Goal: Communication & Community: Share content

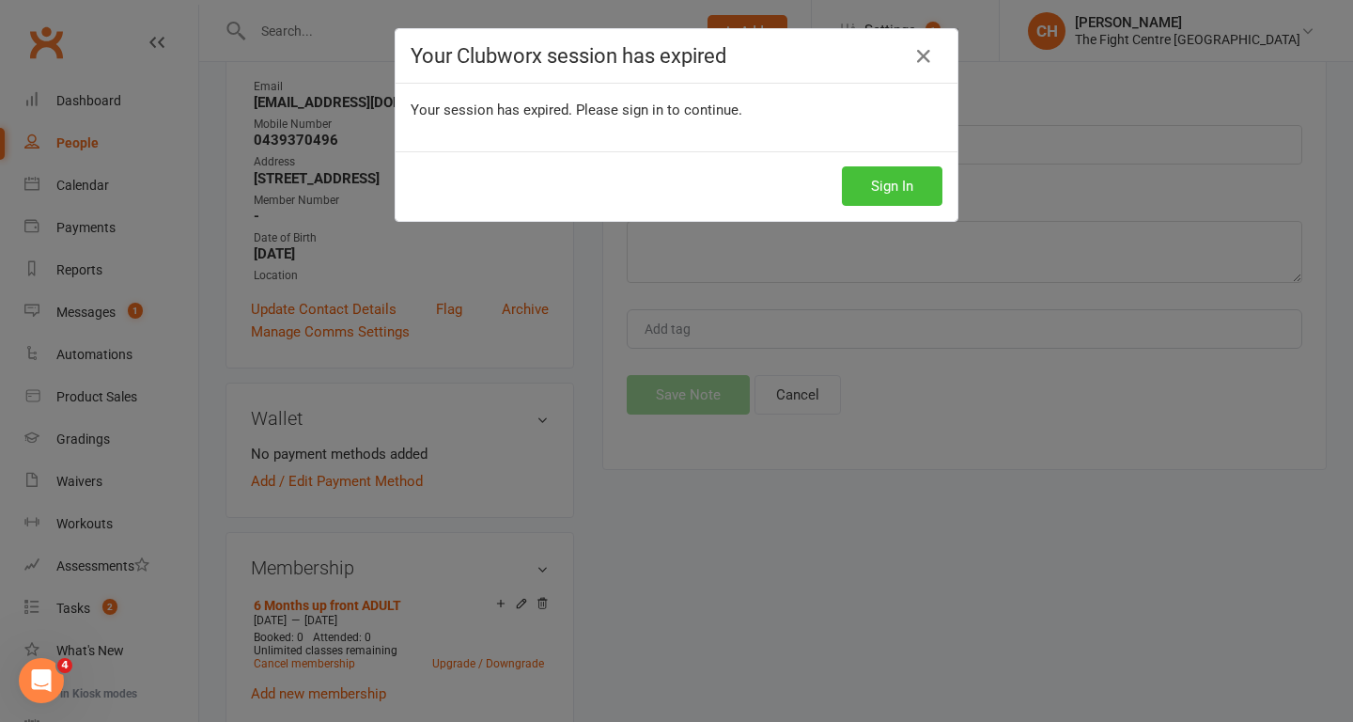
scroll to position [250, 0]
click at [895, 185] on button "Sign In" at bounding box center [892, 185] width 101 height 39
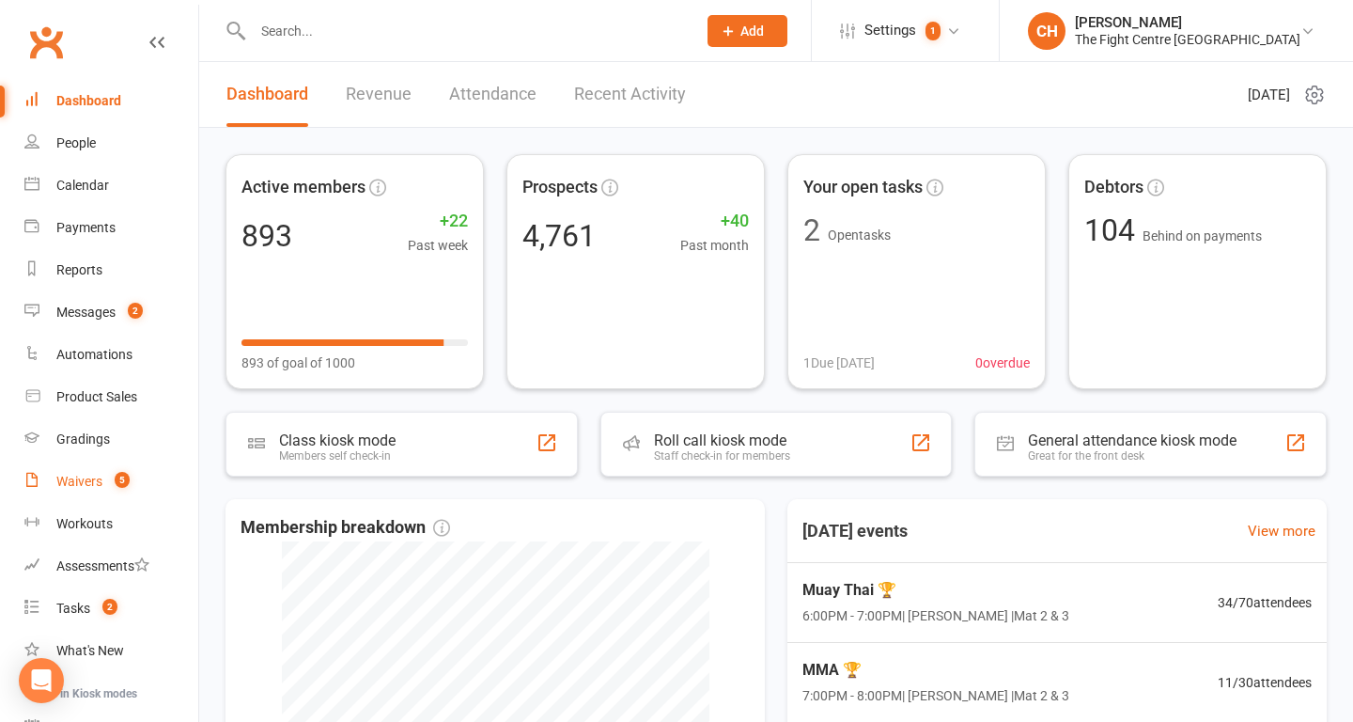
click at [97, 479] on div "Waivers" at bounding box center [79, 481] width 46 height 15
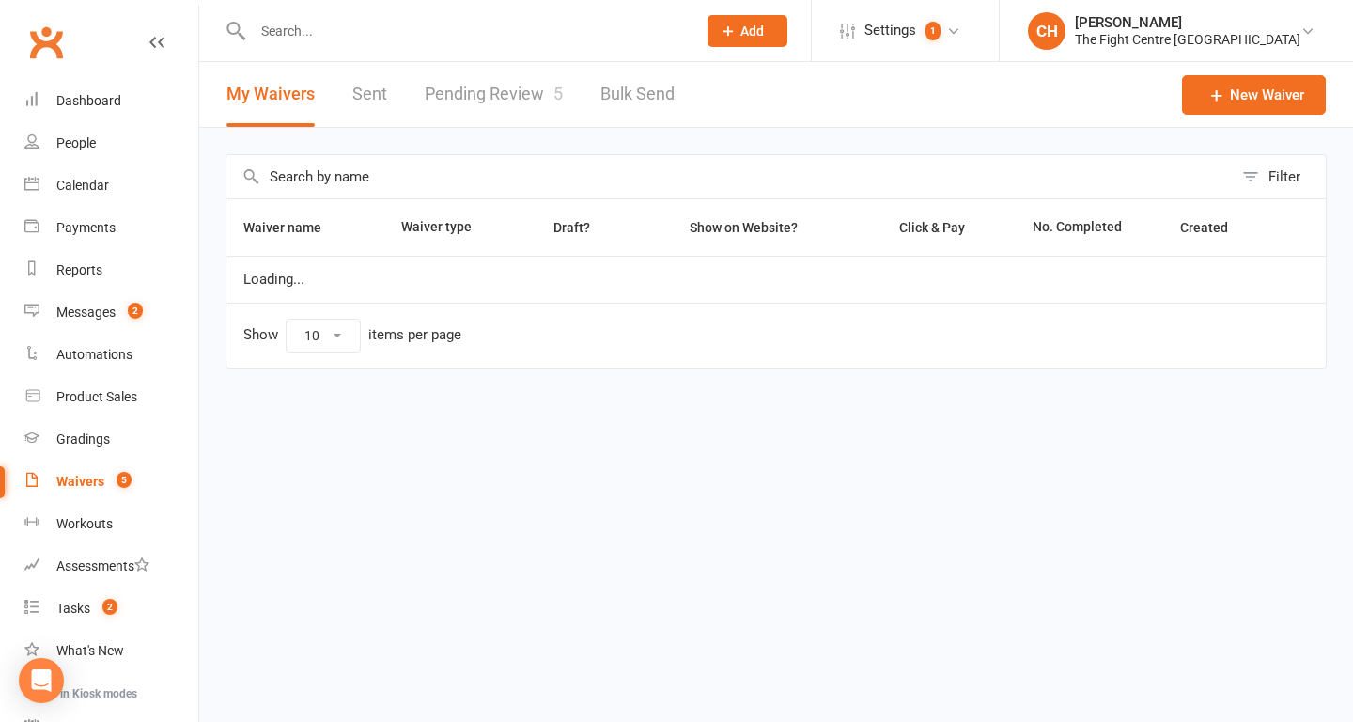
select select "100"
click at [503, 92] on link "Pending Review 5" at bounding box center [494, 94] width 138 height 65
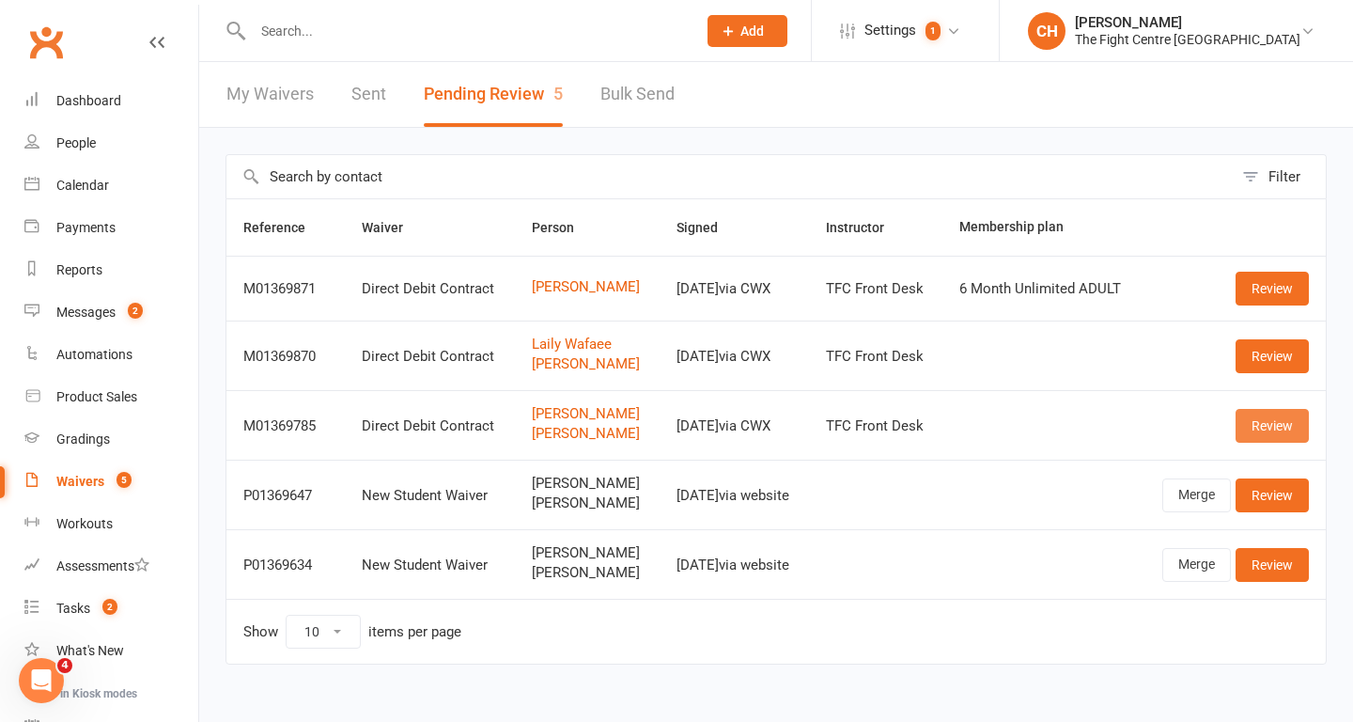
click at [1256, 425] on link "Review" at bounding box center [1272, 426] width 73 height 34
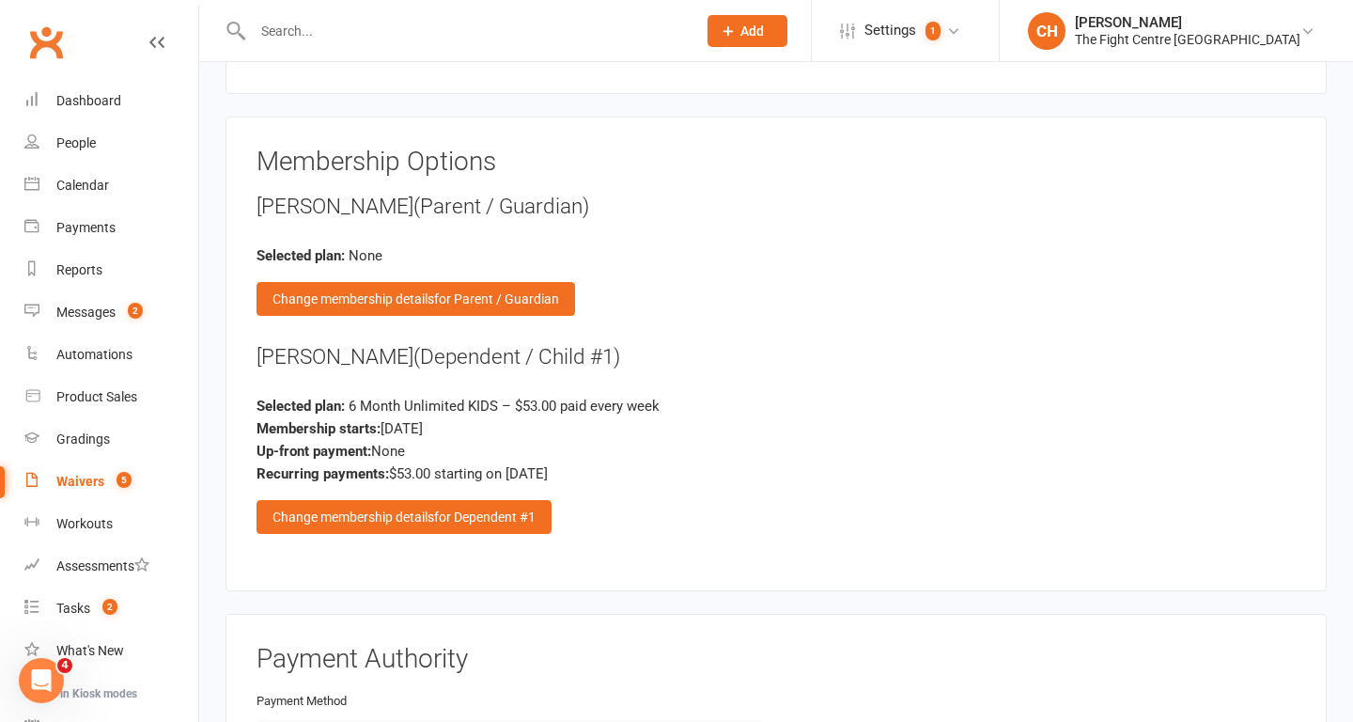
scroll to position [4179, 0]
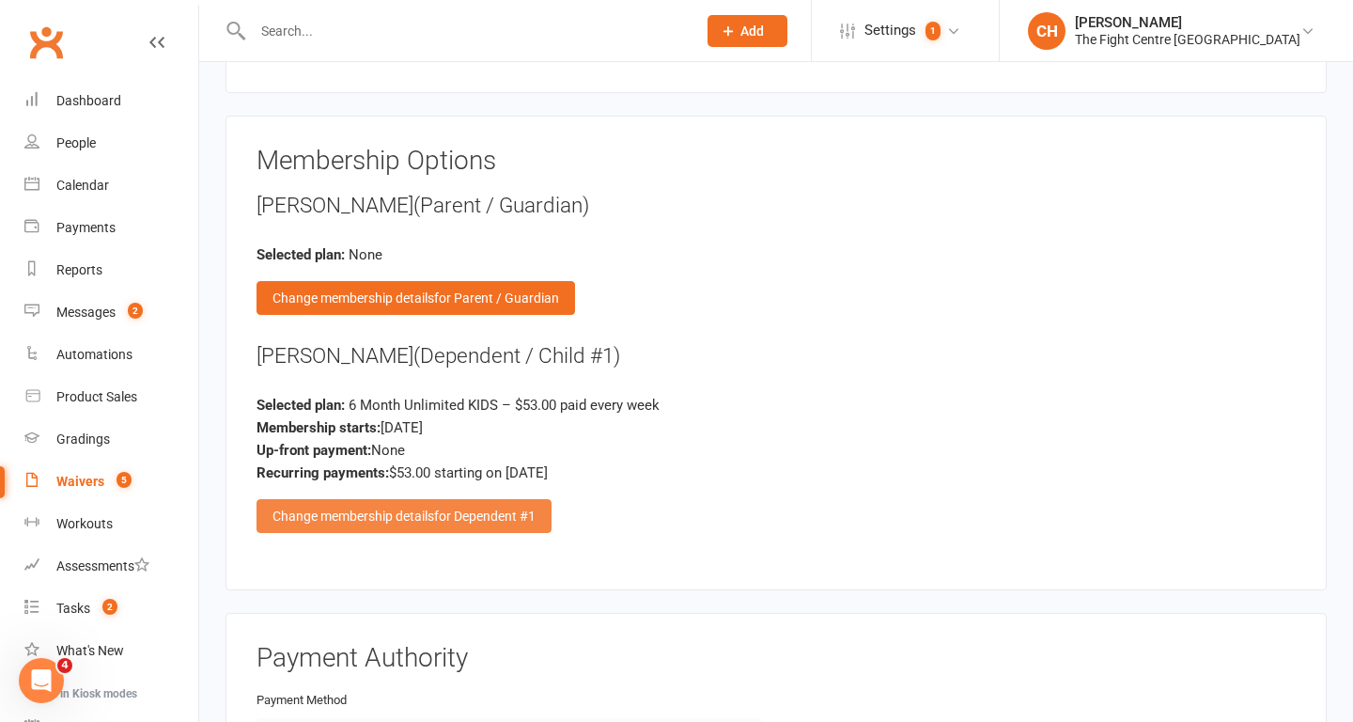
click at [508, 513] on span "for Dependent #1" at bounding box center [484, 515] width 101 height 15
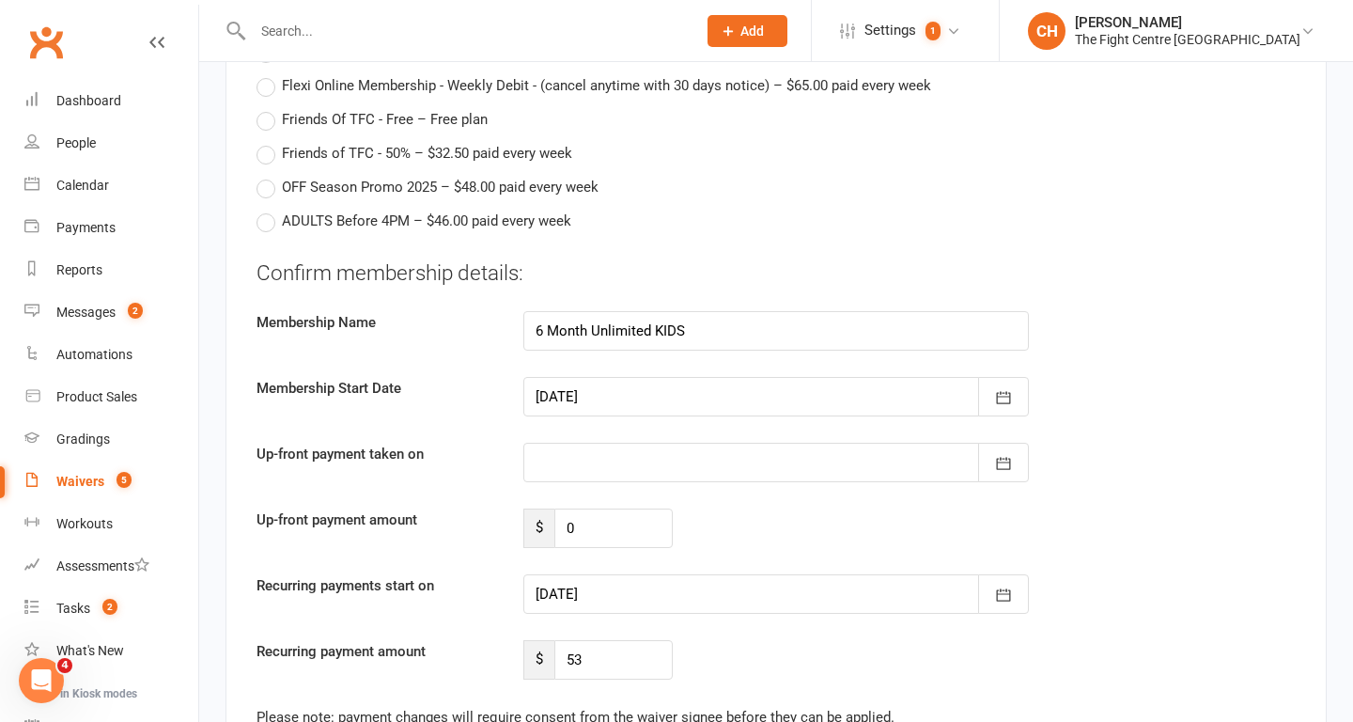
scroll to position [5487, 0]
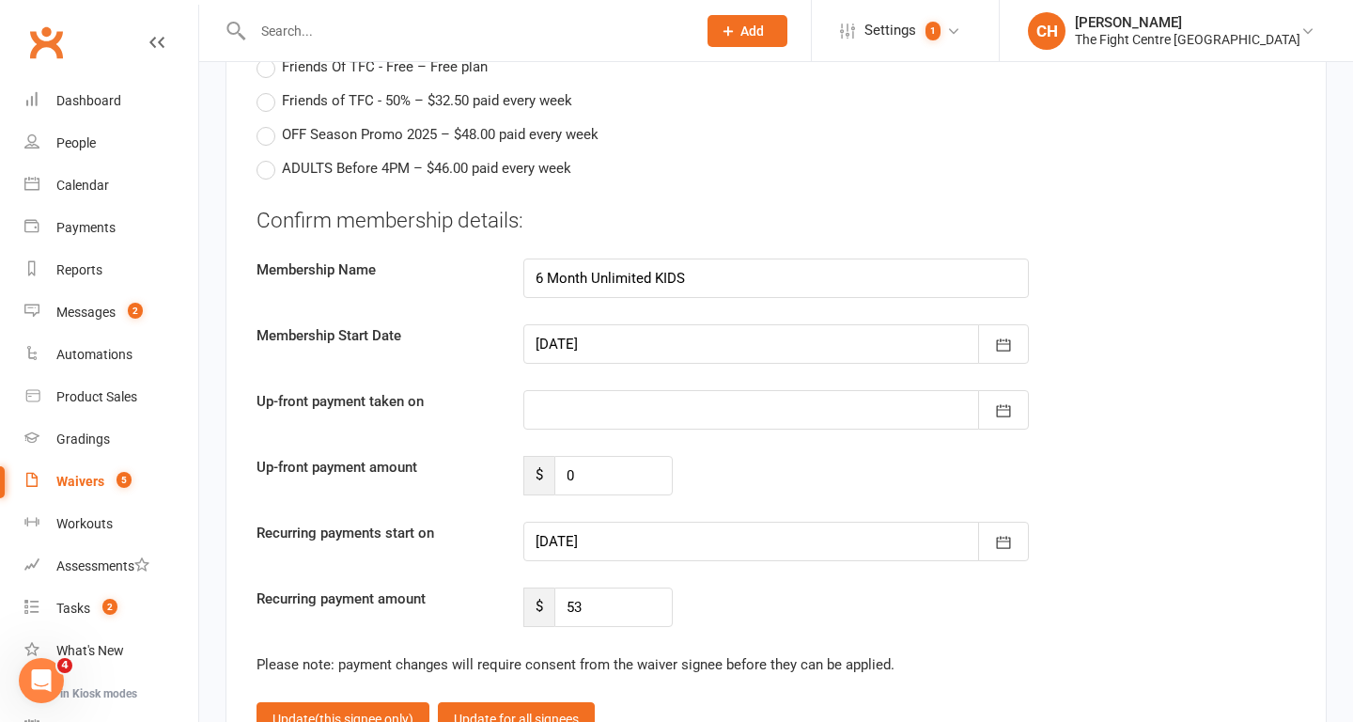
click at [770, 550] on div at bounding box center [776, 541] width 506 height 39
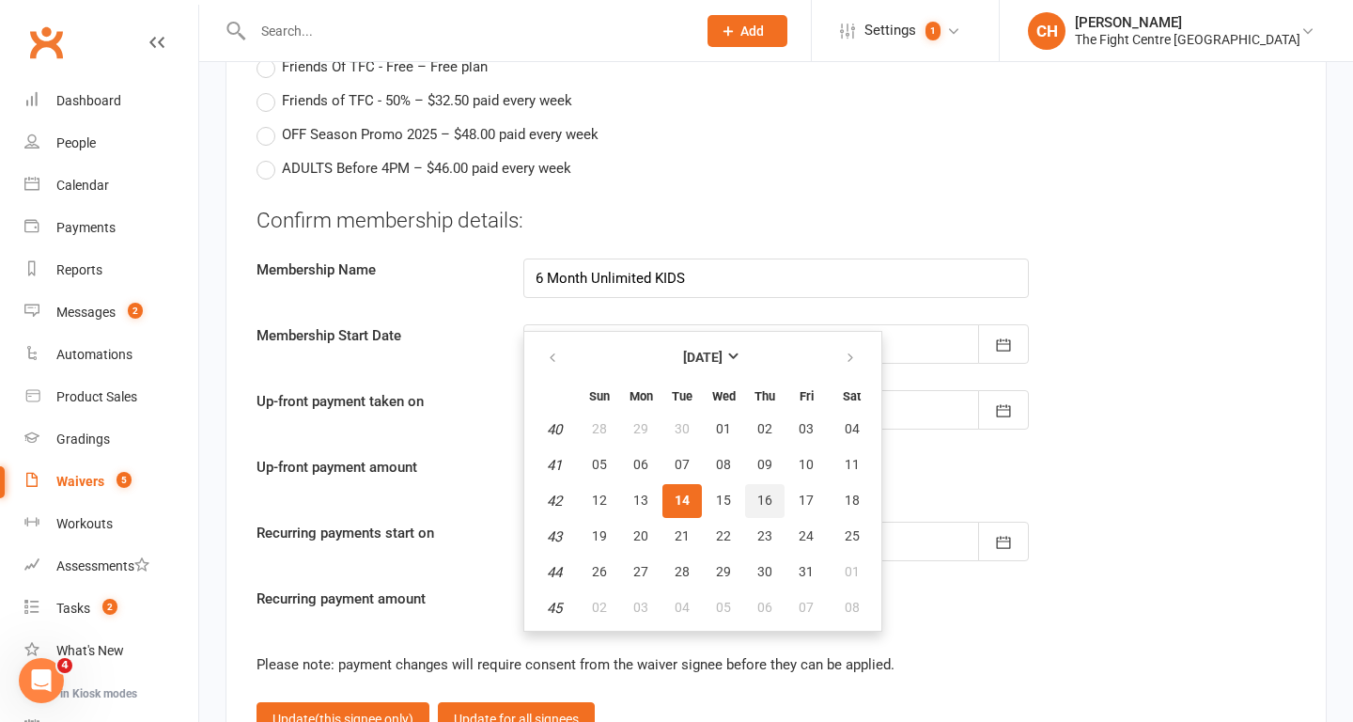
click at [769, 500] on span "16" at bounding box center [764, 499] width 15 height 15
type input "16 Oct 2025"
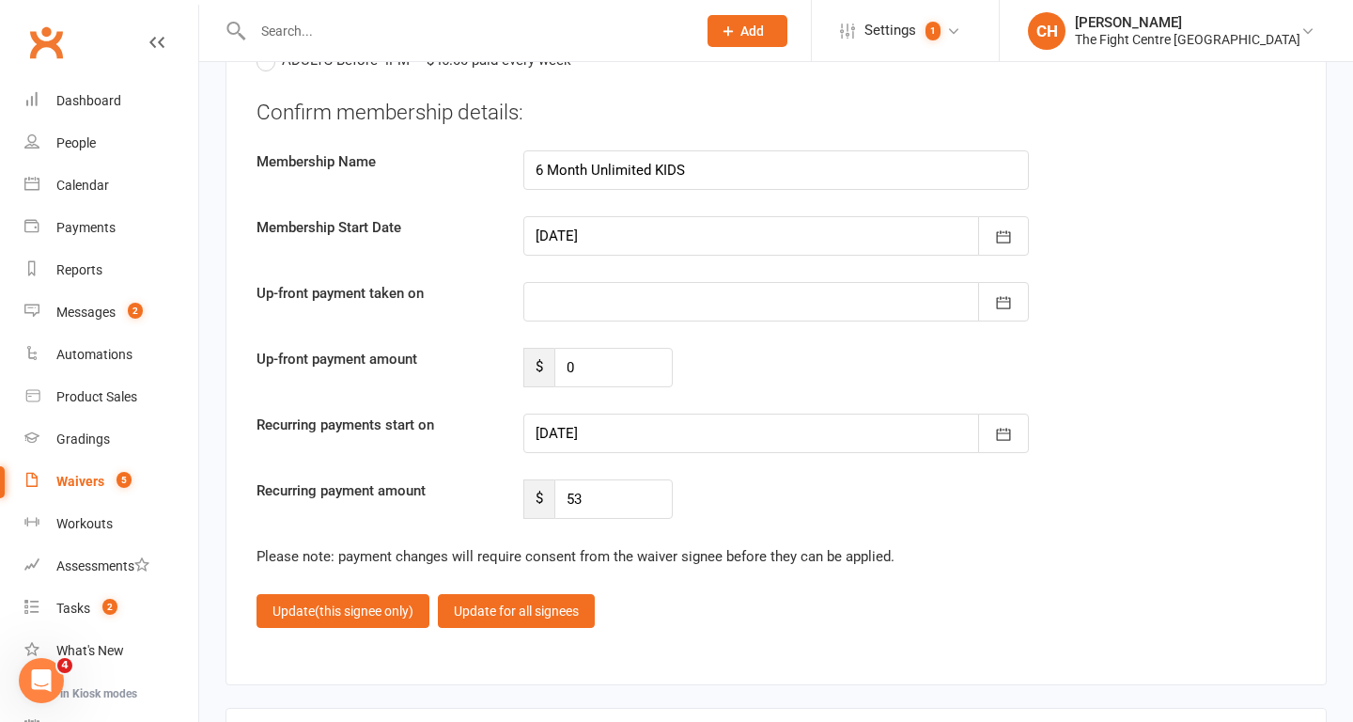
scroll to position [5596, 0]
click at [393, 605] on span "(this signee only)" at bounding box center [364, 609] width 99 height 15
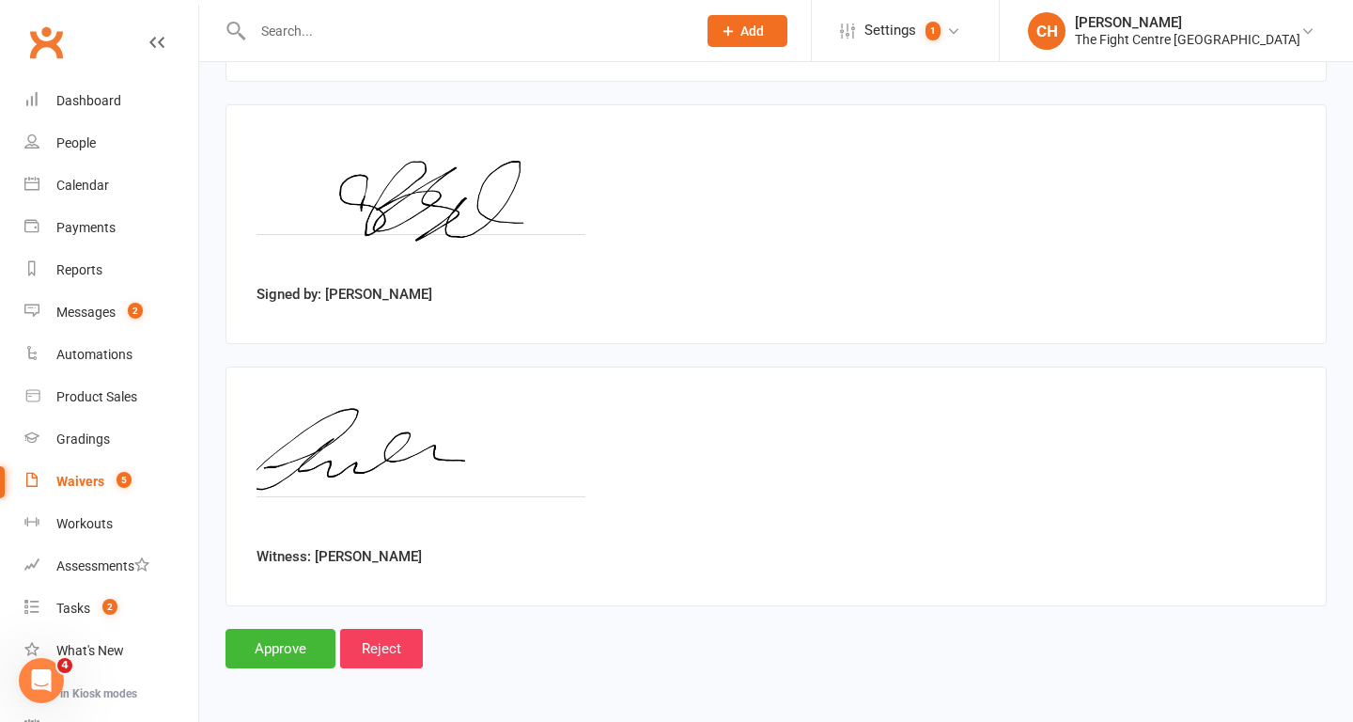
scroll to position [5097, 0]
click at [318, 653] on input "Approve" at bounding box center [281, 648] width 110 height 39
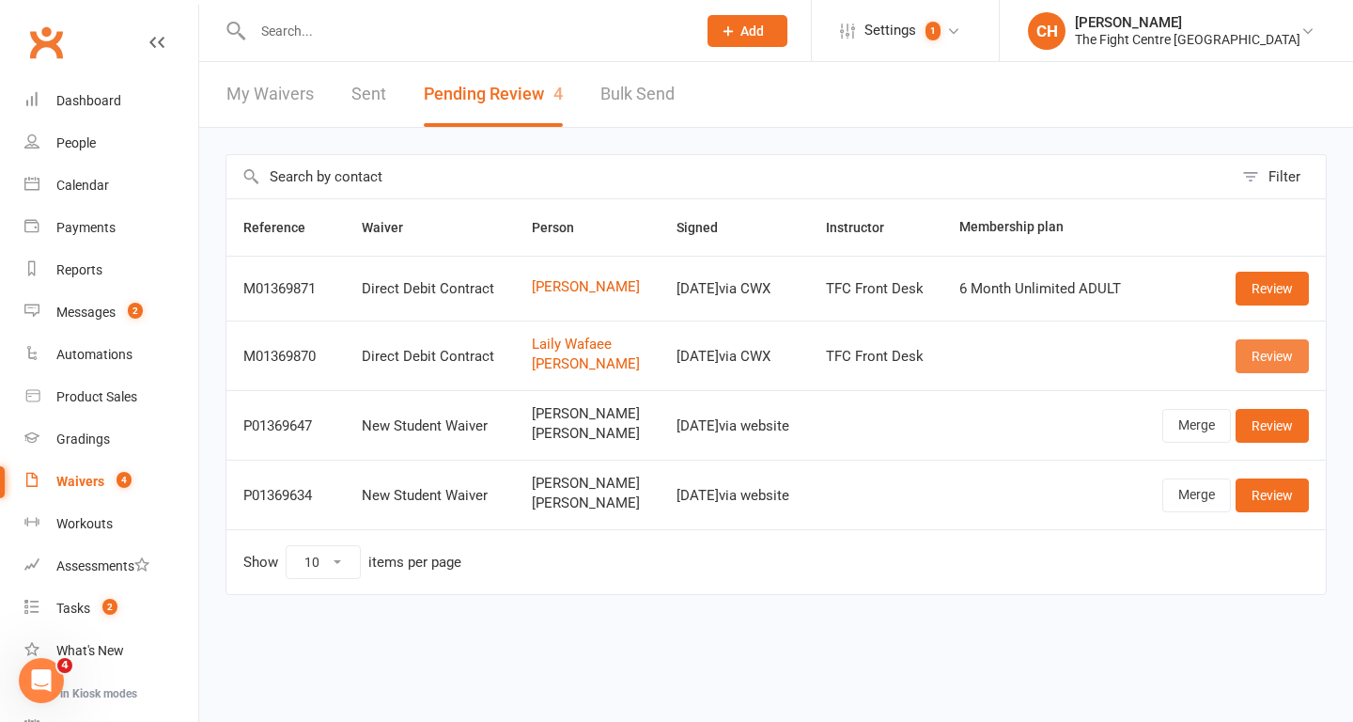
click at [1252, 357] on link "Review" at bounding box center [1272, 356] width 73 height 34
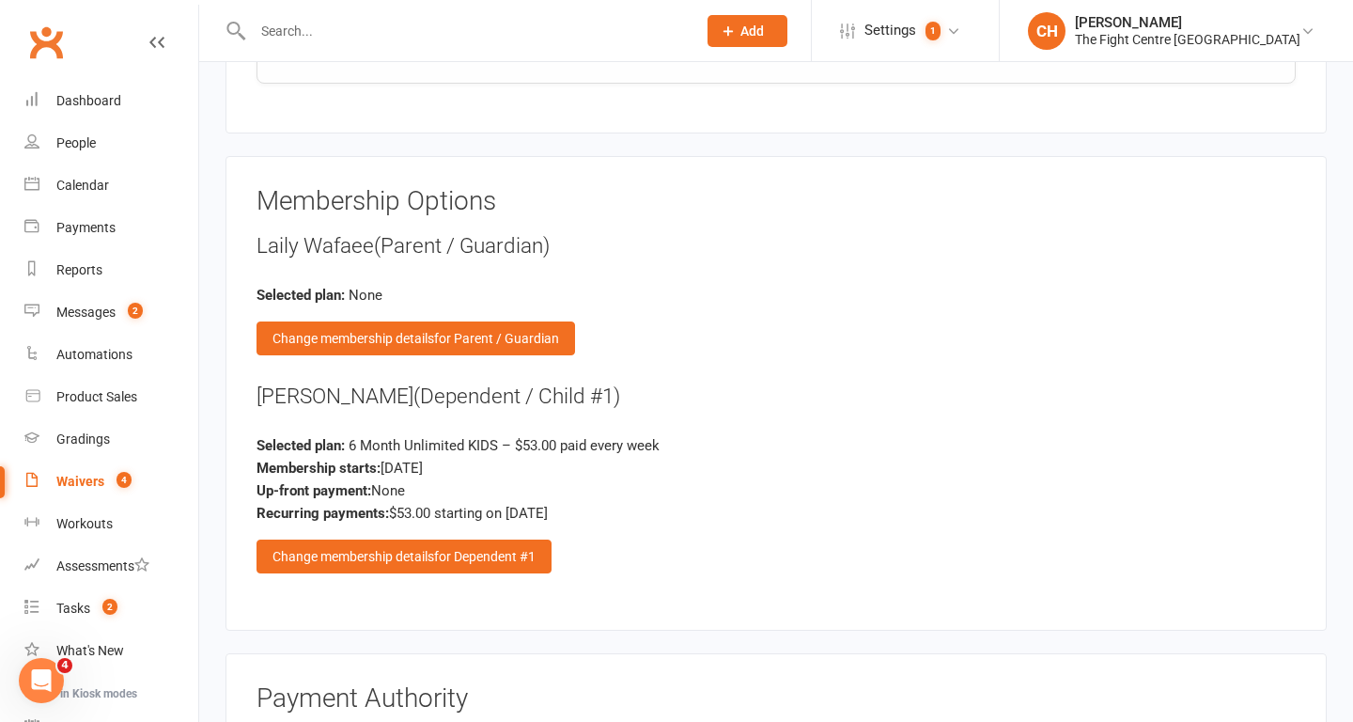
scroll to position [4147, 0]
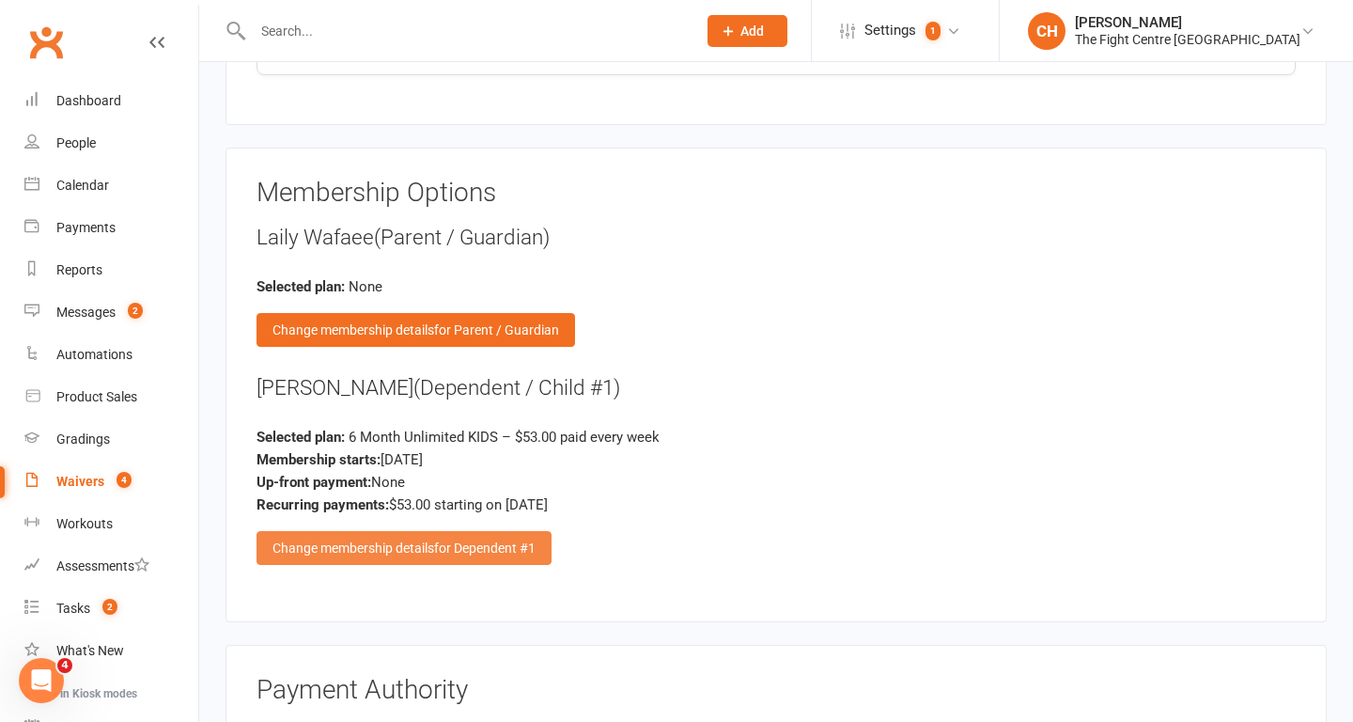
click at [432, 554] on div "Change membership details for Dependent #1" at bounding box center [404, 548] width 295 height 34
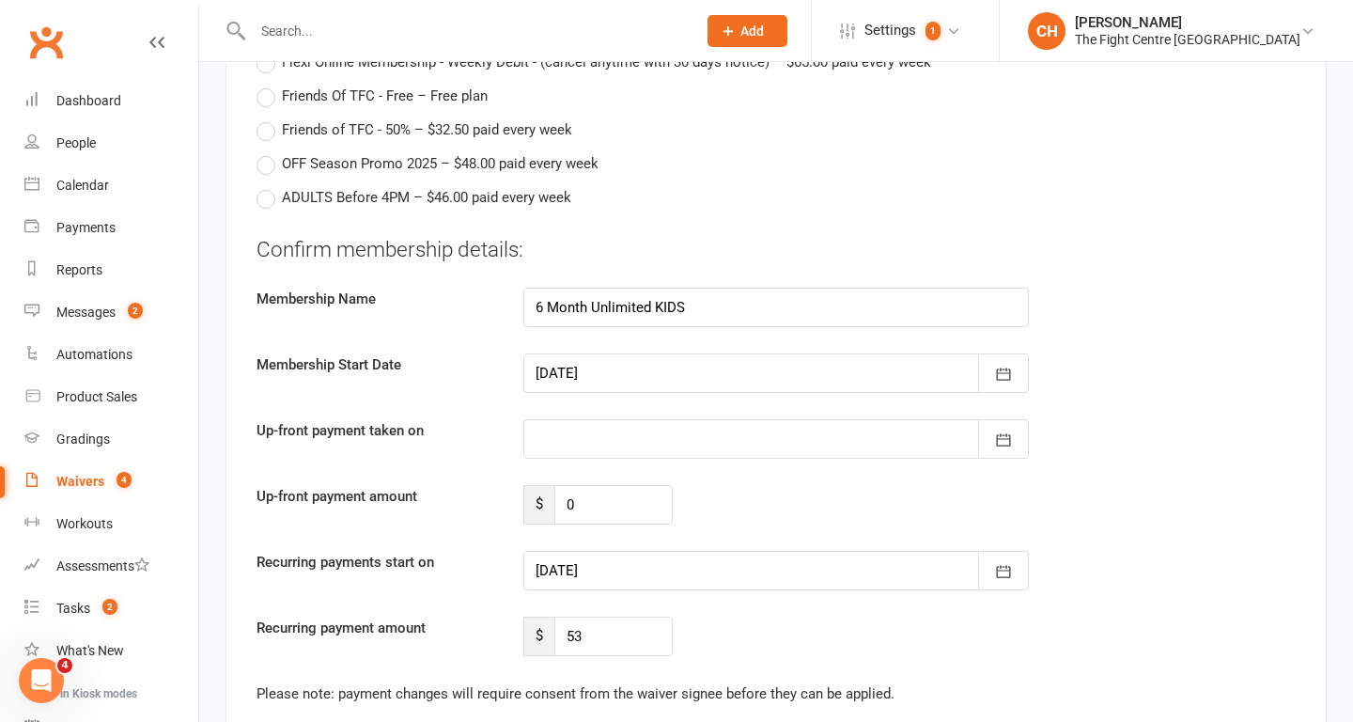
scroll to position [5476, 0]
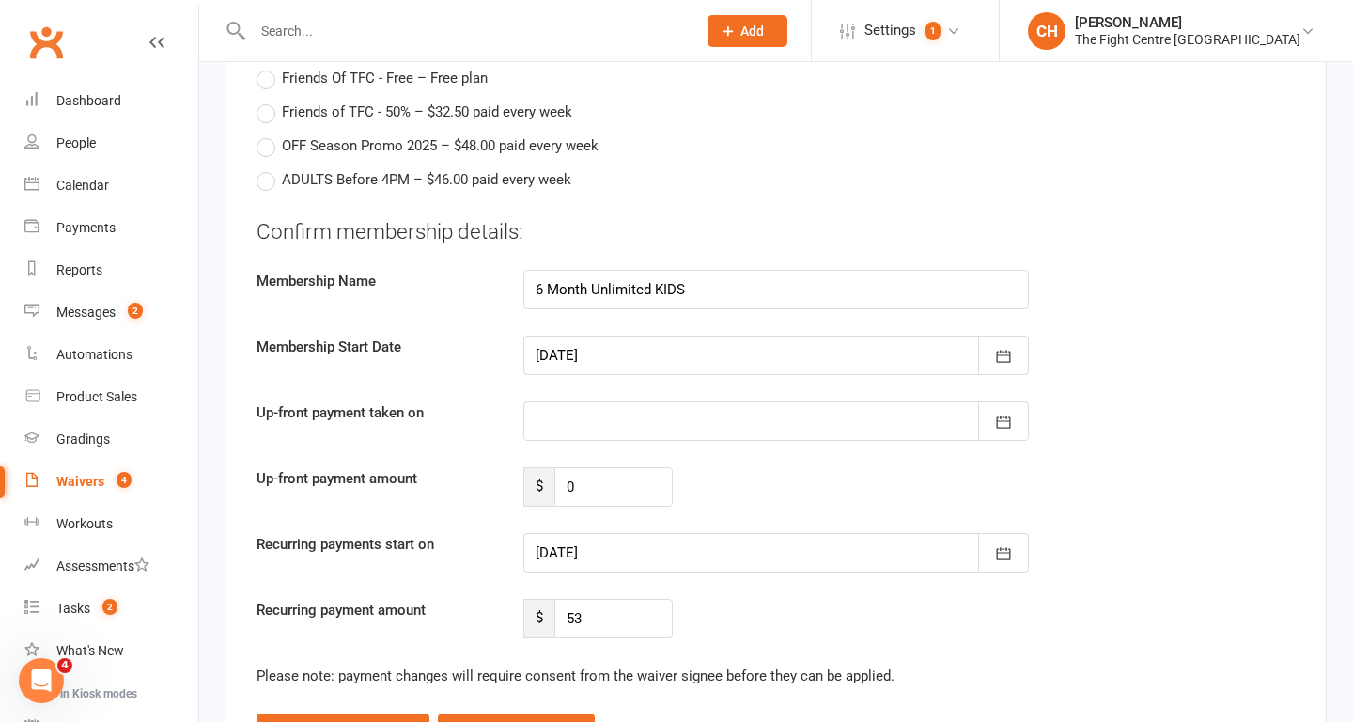
click at [872, 567] on div at bounding box center [776, 552] width 506 height 39
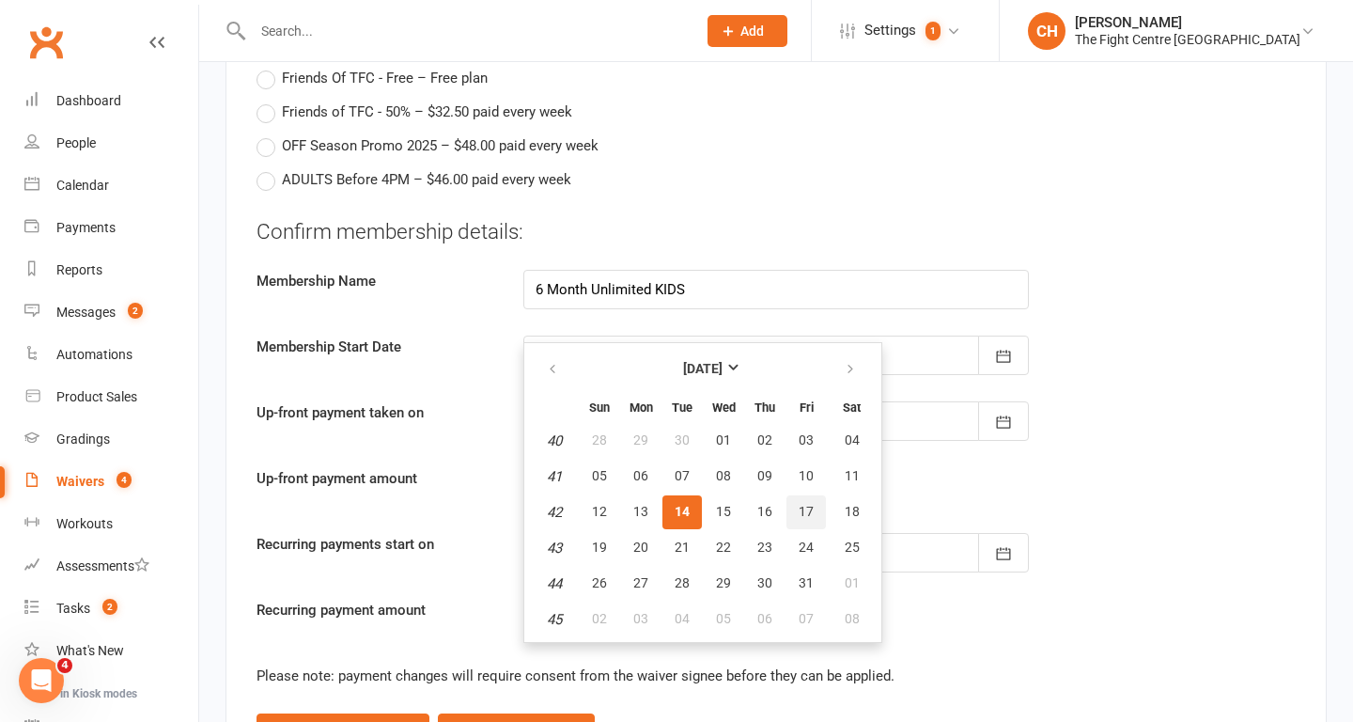
click at [799, 516] on span "17" at bounding box center [806, 511] width 15 height 15
type input "17 Oct 2025"
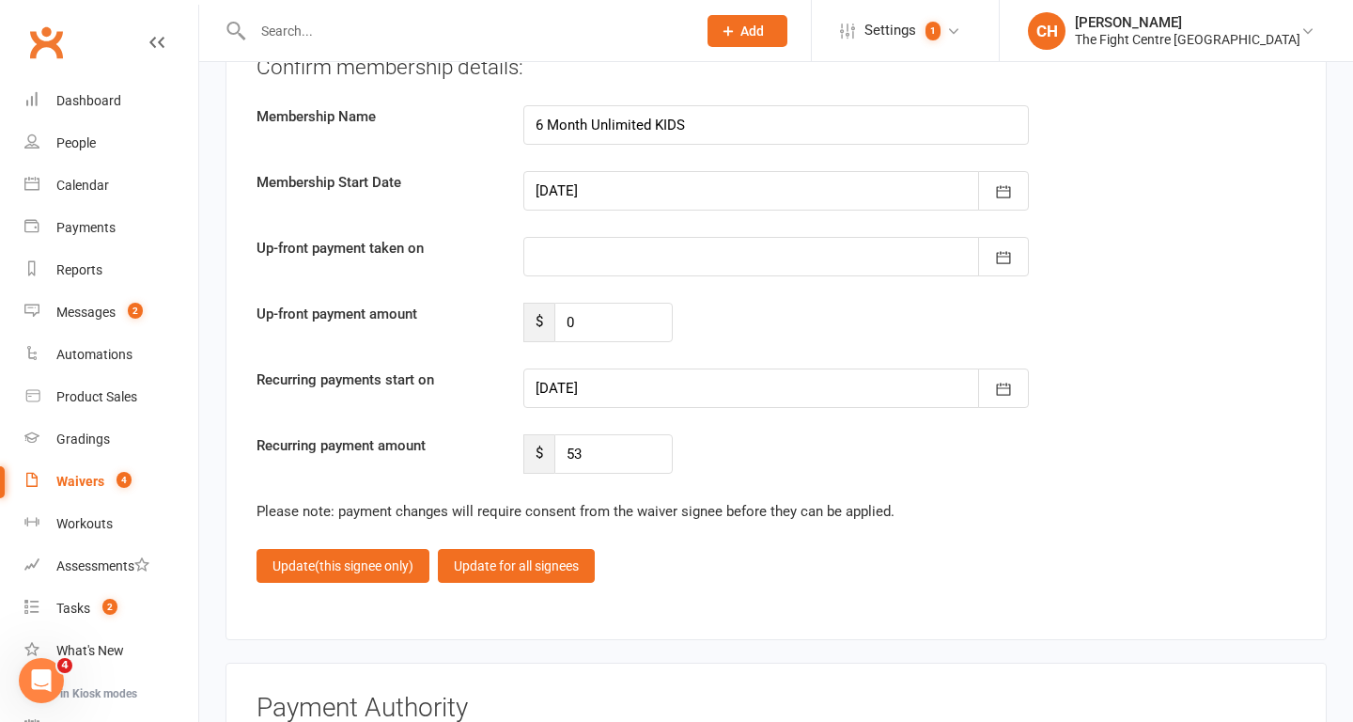
scroll to position [5643, 0]
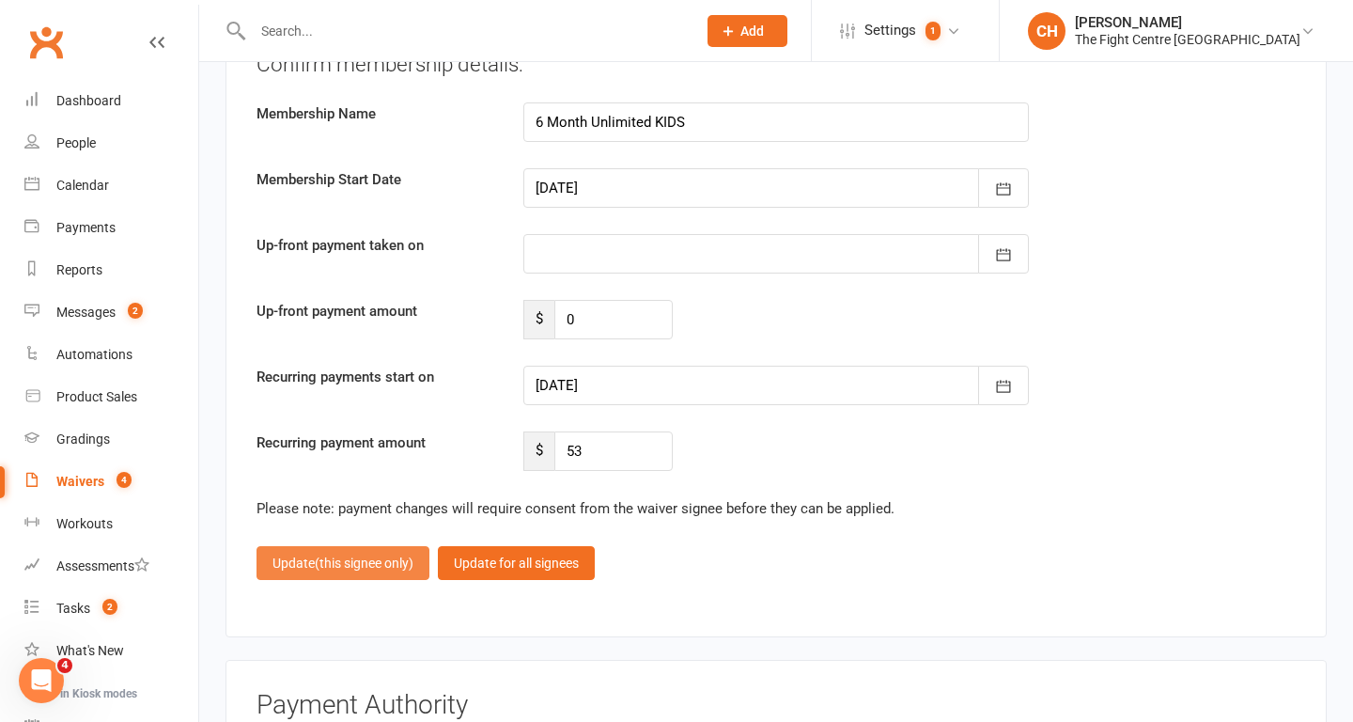
click at [380, 570] on span "(this signee only)" at bounding box center [364, 562] width 99 height 15
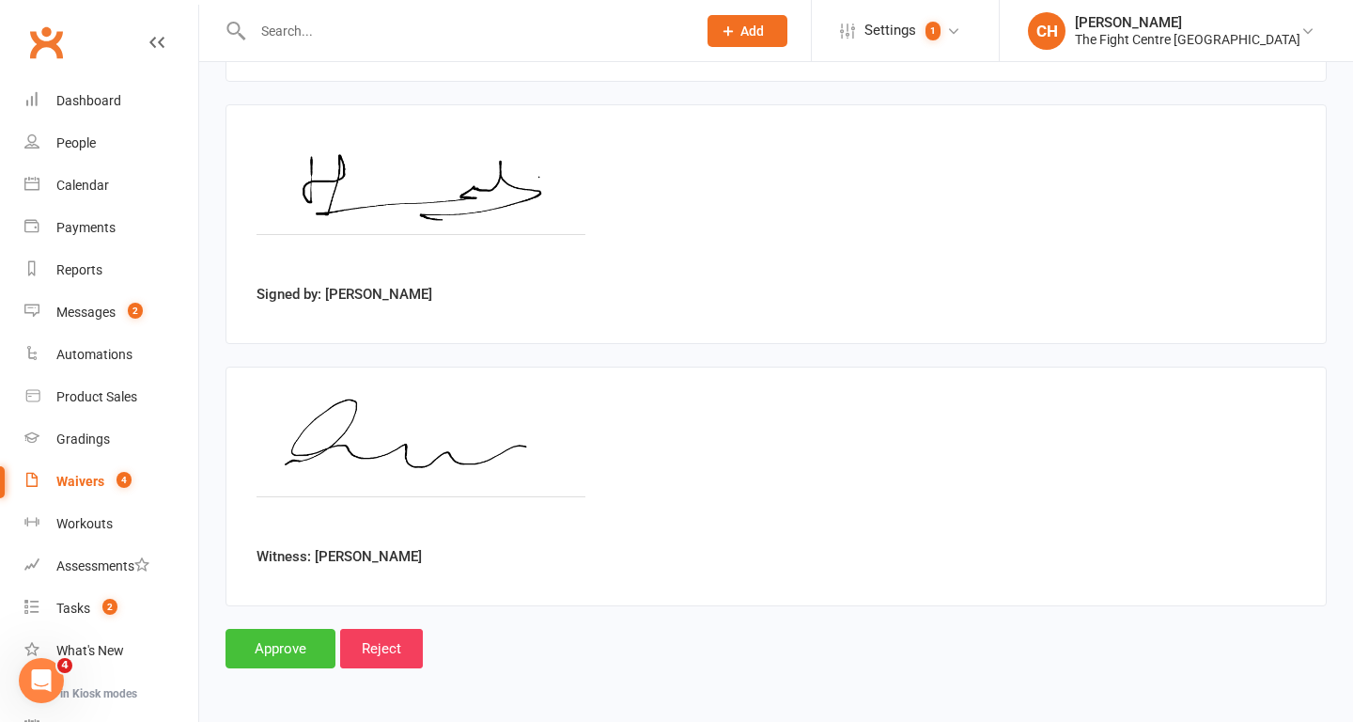
click at [283, 648] on input "Approve" at bounding box center [281, 648] width 110 height 39
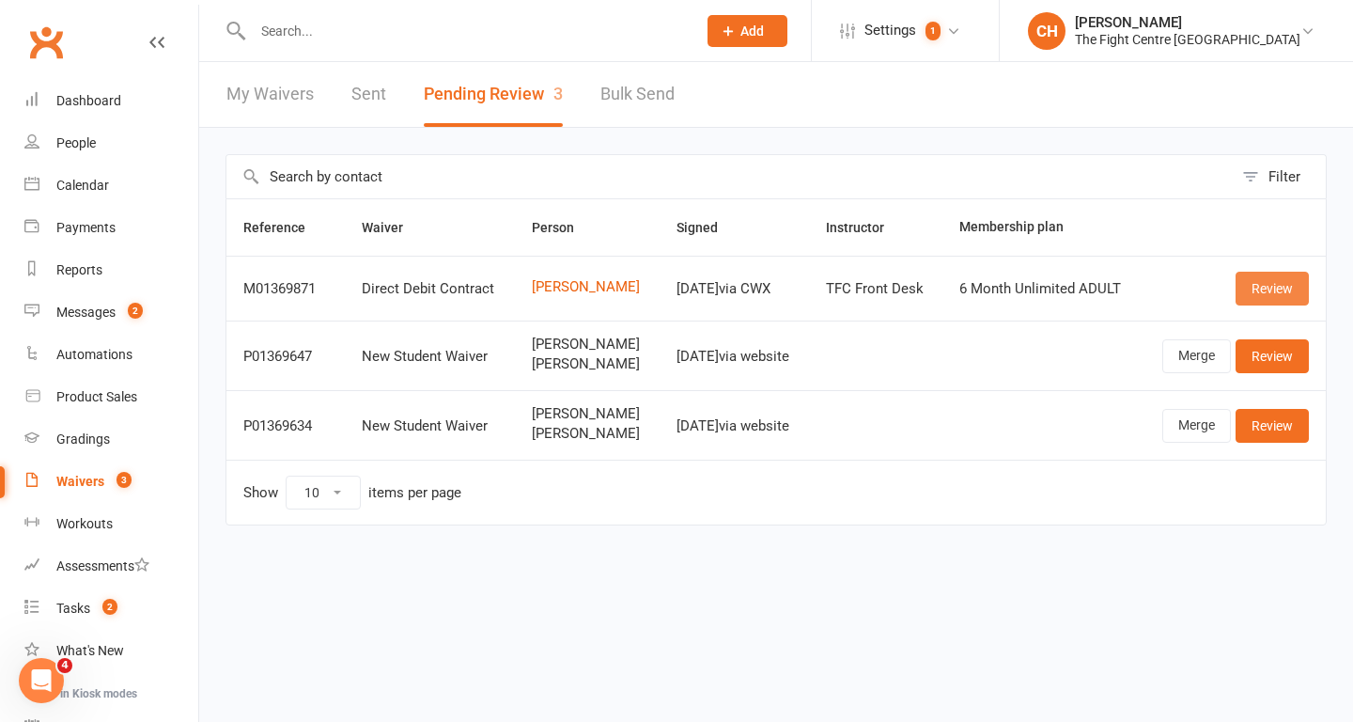
click at [1265, 283] on link "Review" at bounding box center [1272, 289] width 73 height 34
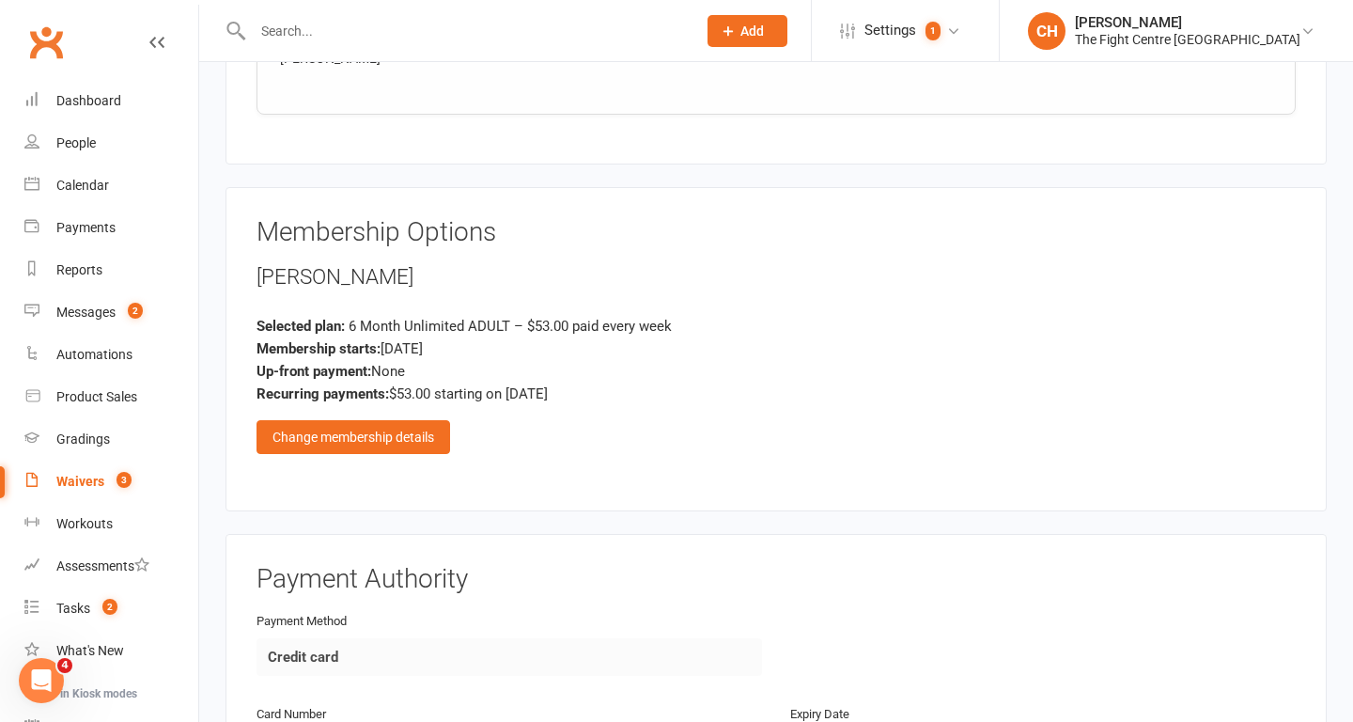
scroll to position [3344, 0]
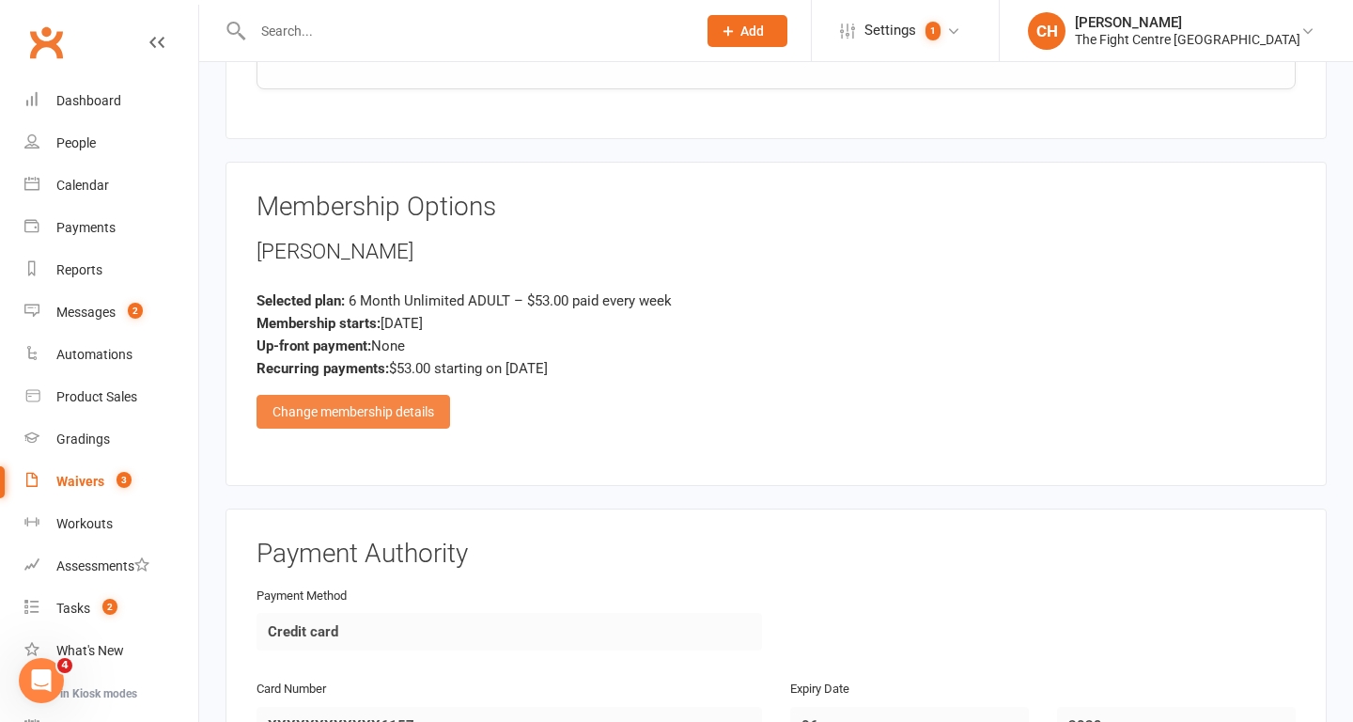
click at [416, 407] on div "Change membership details" at bounding box center [354, 412] width 194 height 34
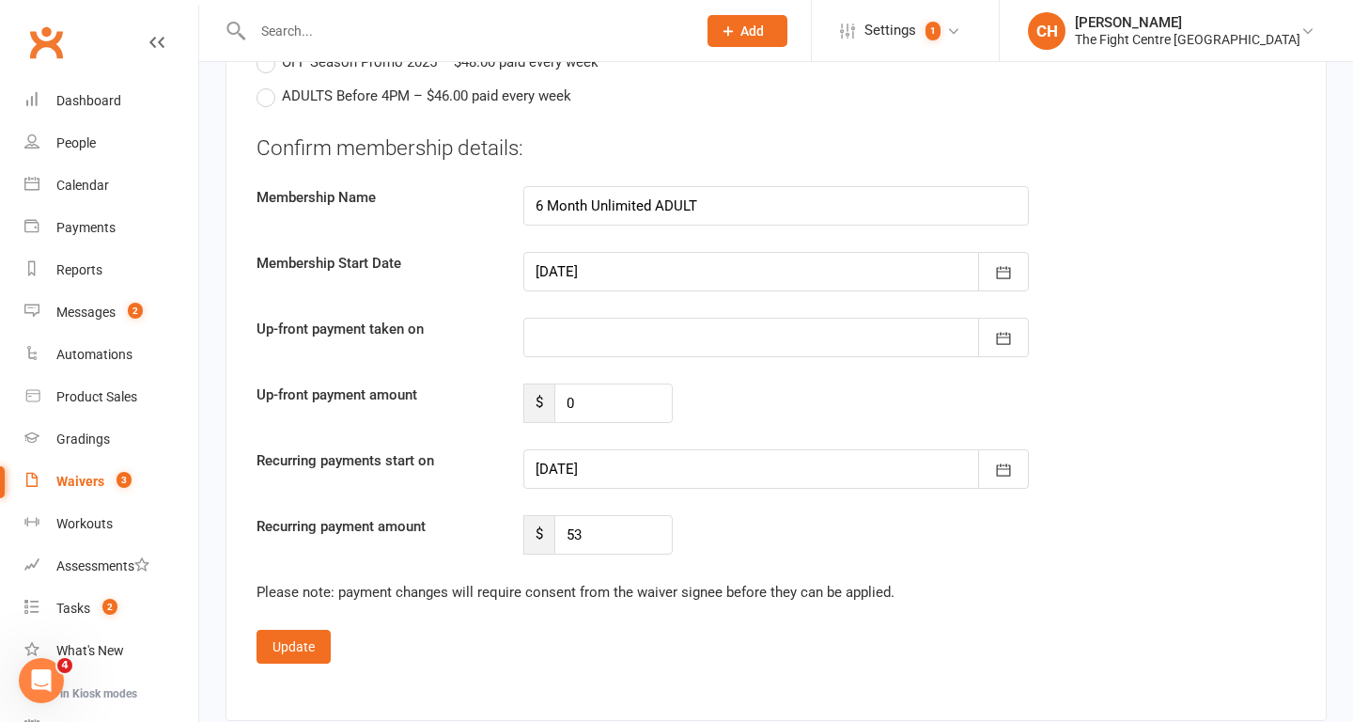
scroll to position [4752, 0]
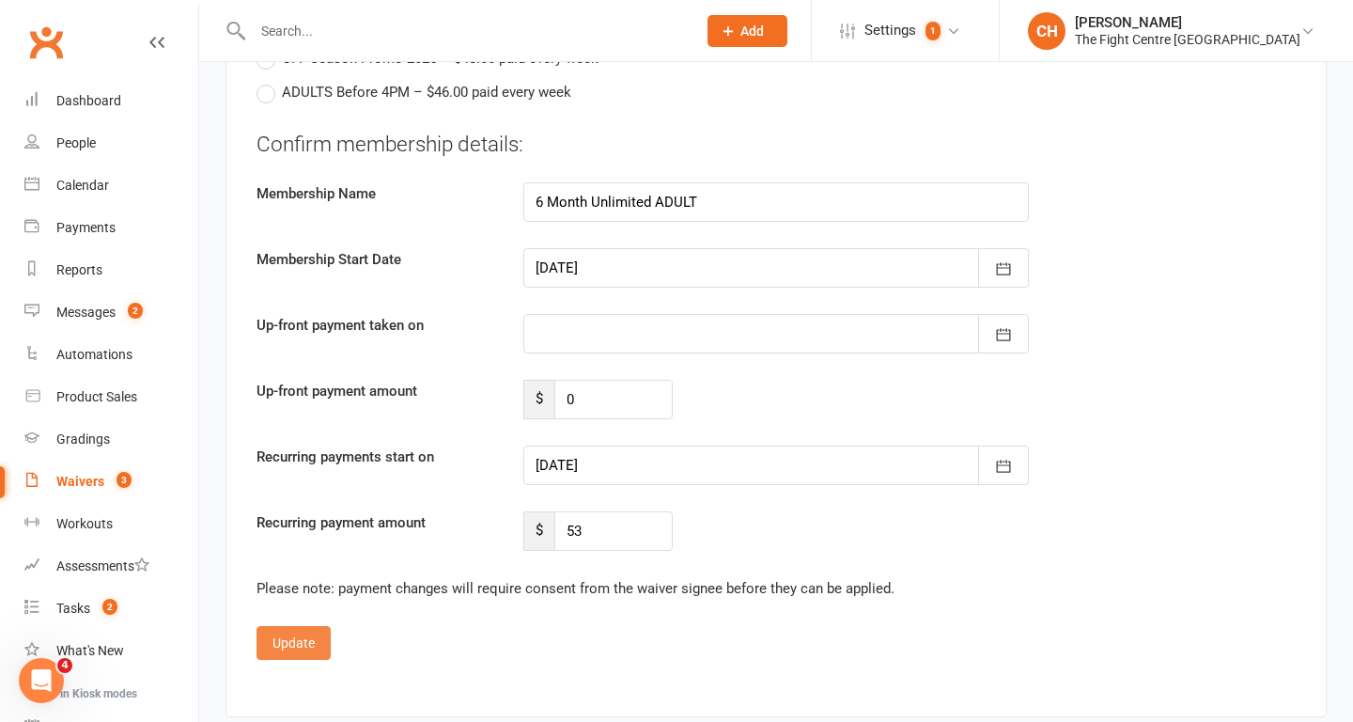
click at [304, 637] on button "Update" at bounding box center [294, 643] width 74 height 34
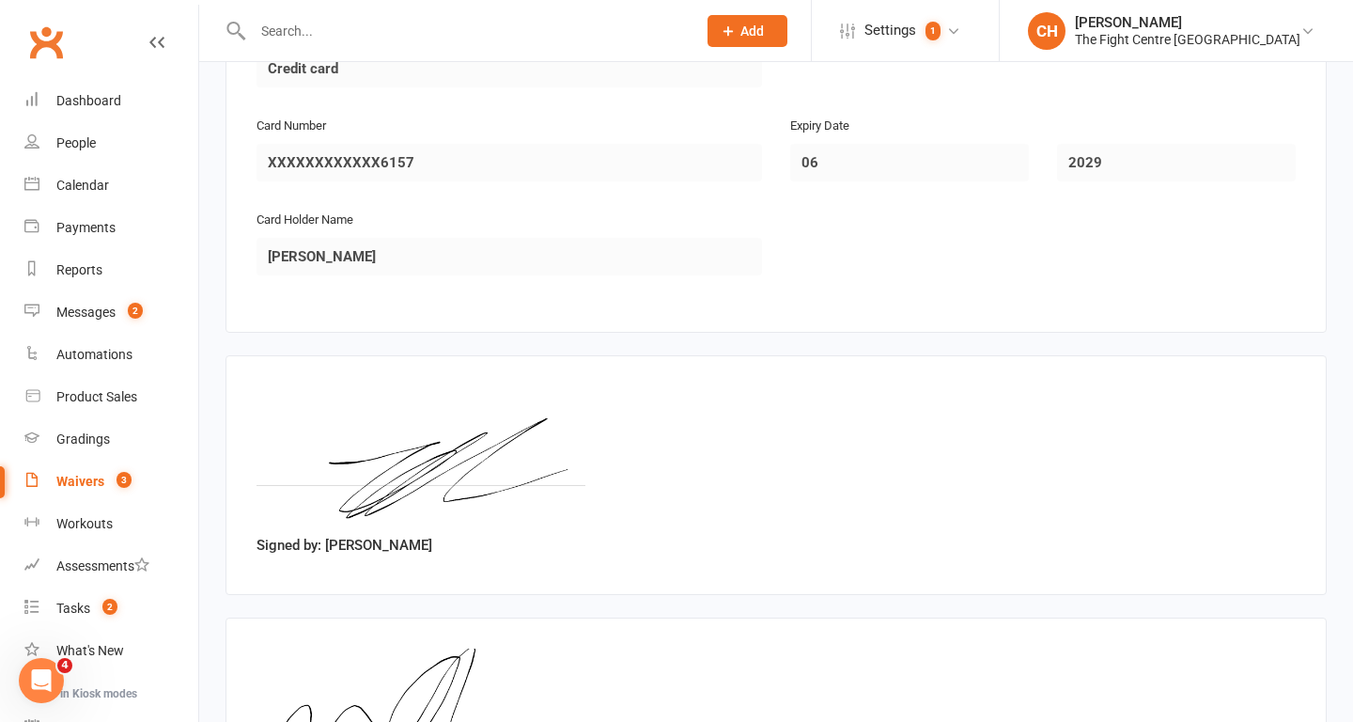
scroll to position [3908, 0]
click at [401, 551] on label "Signed by: Jordan Pohatu" at bounding box center [345, 544] width 176 height 23
copy label "Pohatu"
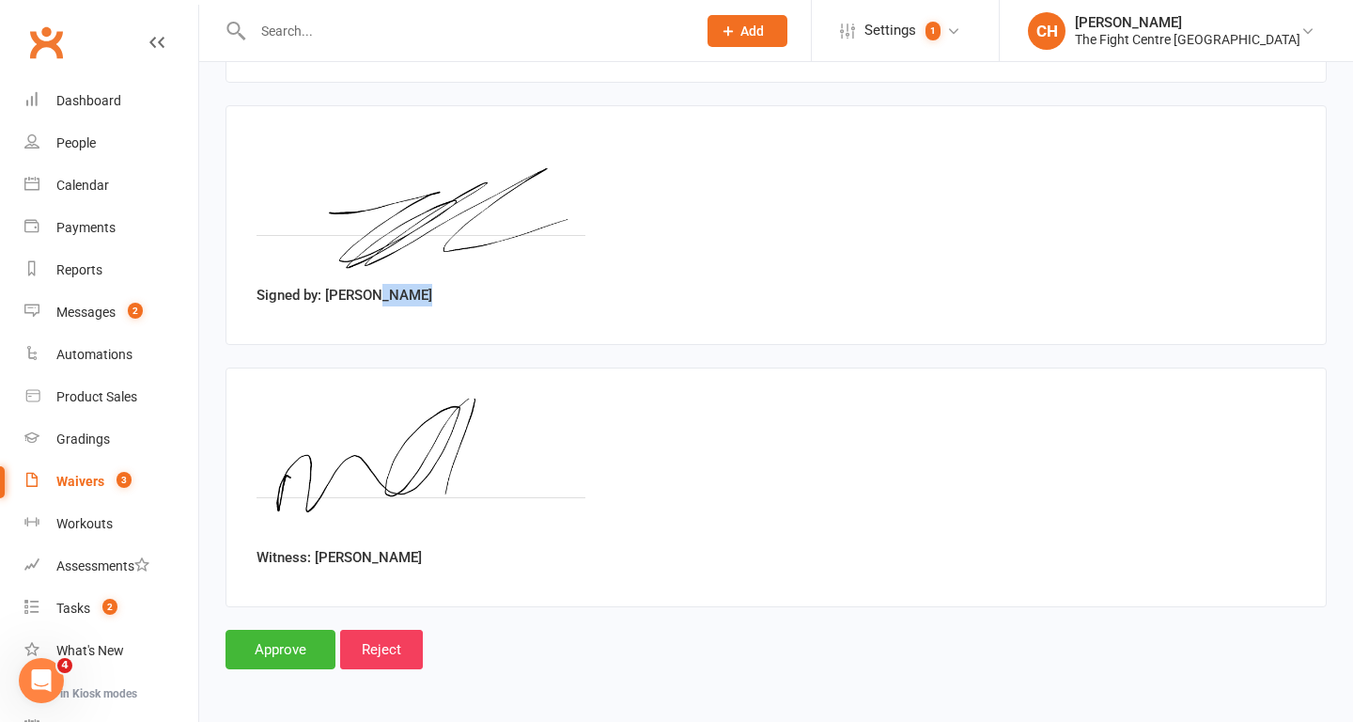
scroll to position [4158, 0]
click at [290, 648] on input "Approve" at bounding box center [281, 648] width 110 height 39
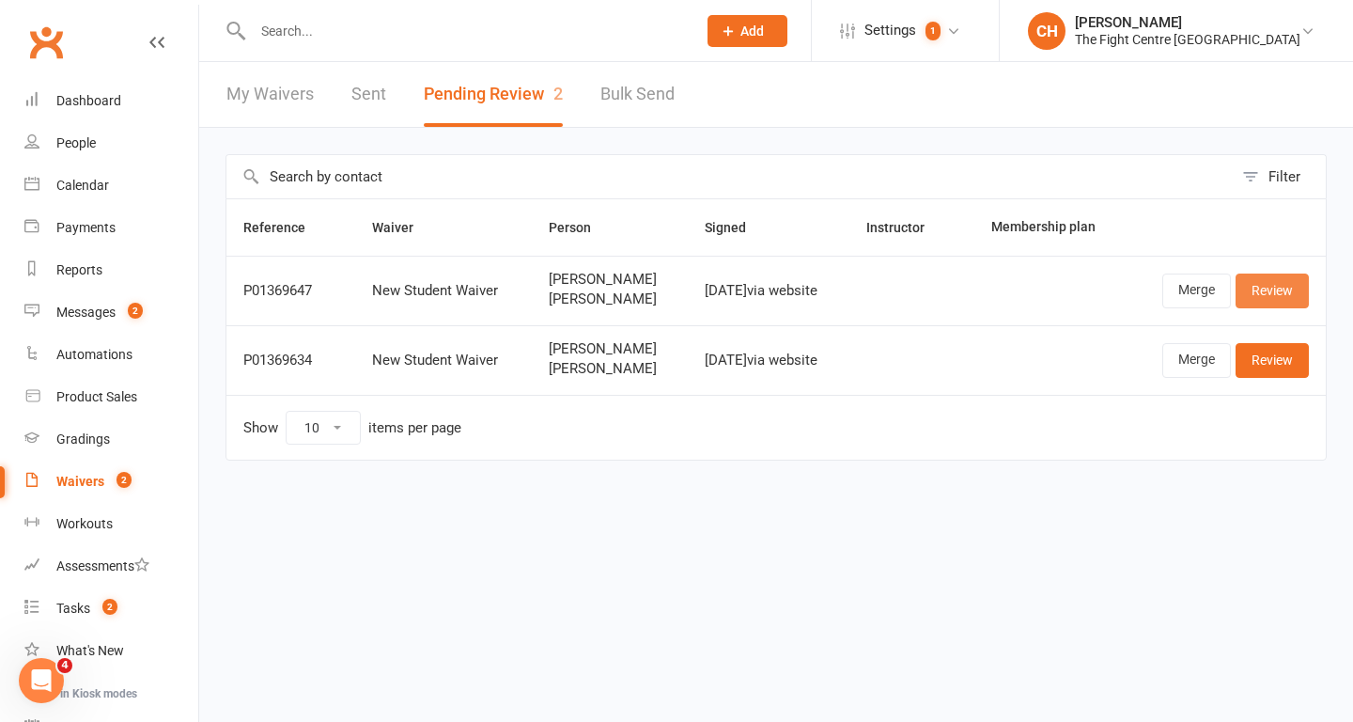
click at [1263, 297] on link "Review" at bounding box center [1272, 290] width 73 height 34
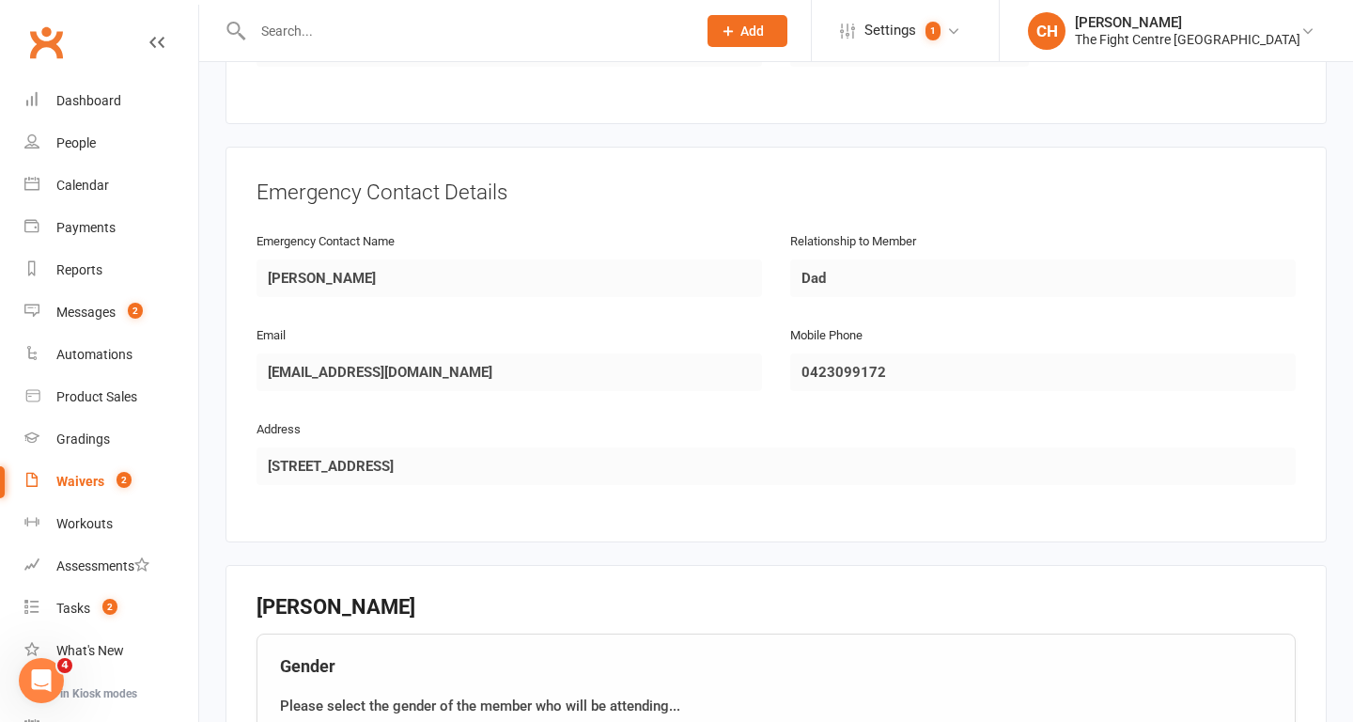
scroll to position [1478, 0]
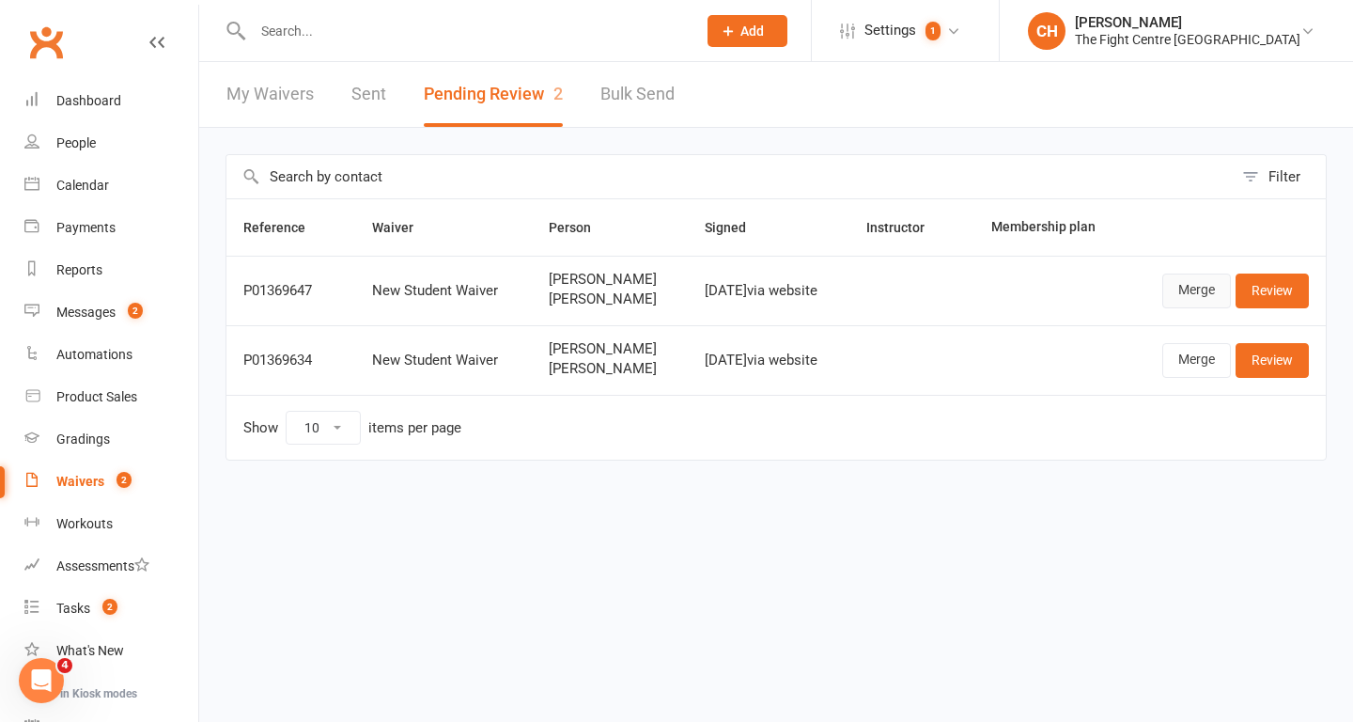
click at [1178, 294] on link "Merge" at bounding box center [1197, 290] width 69 height 34
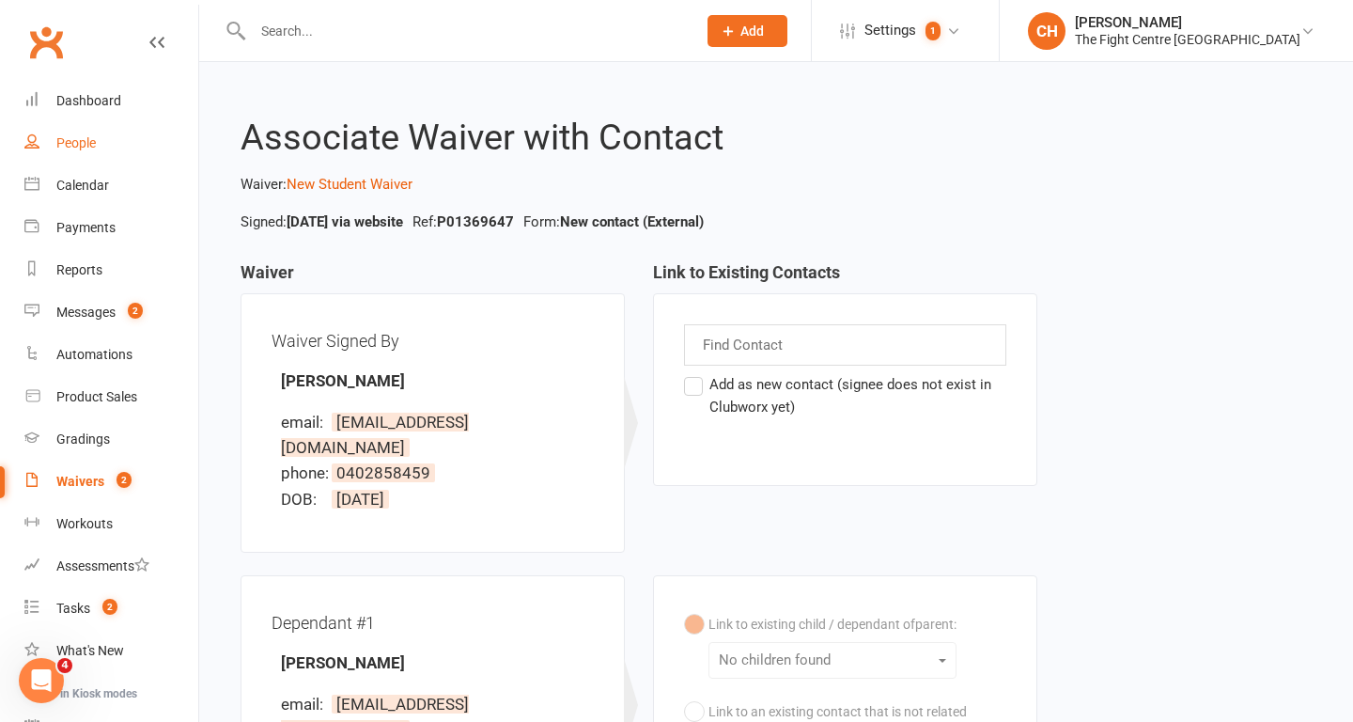
click at [79, 142] on div "People" at bounding box center [75, 142] width 39 height 15
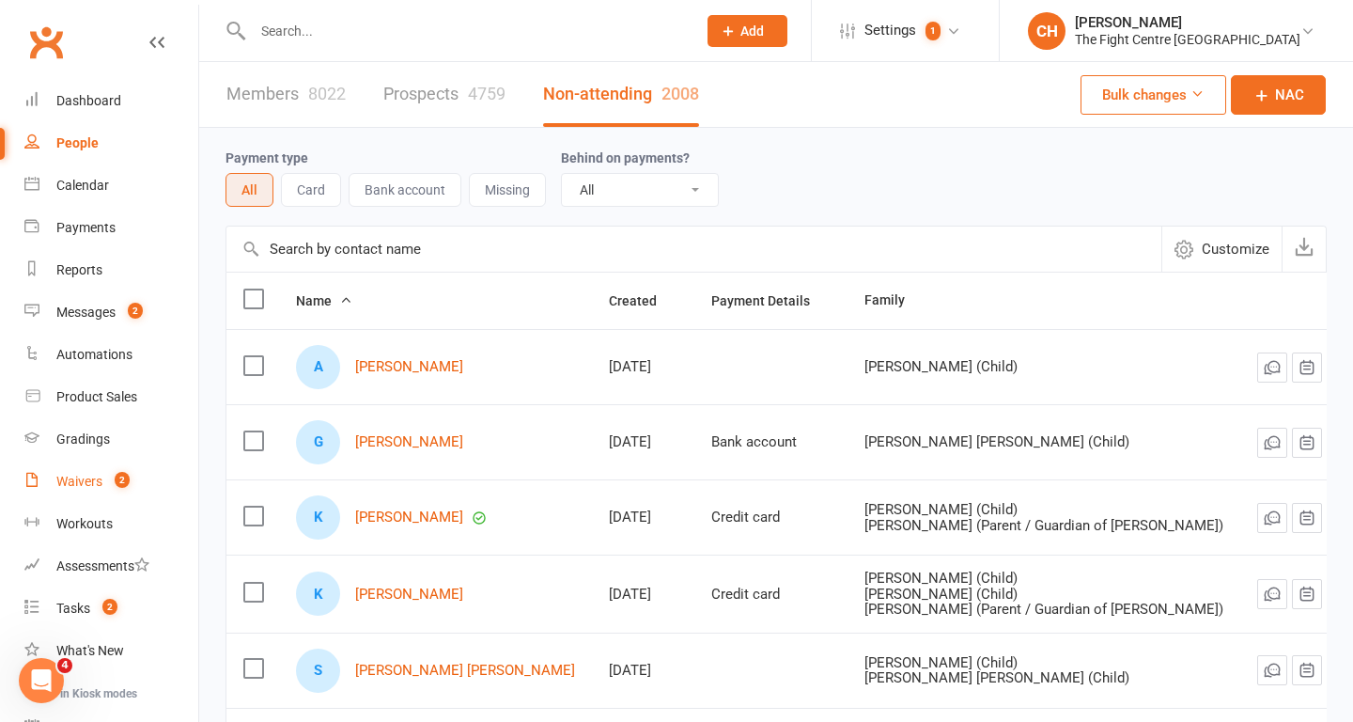
click at [78, 481] on div "Waivers" at bounding box center [79, 481] width 46 height 15
select select "100"
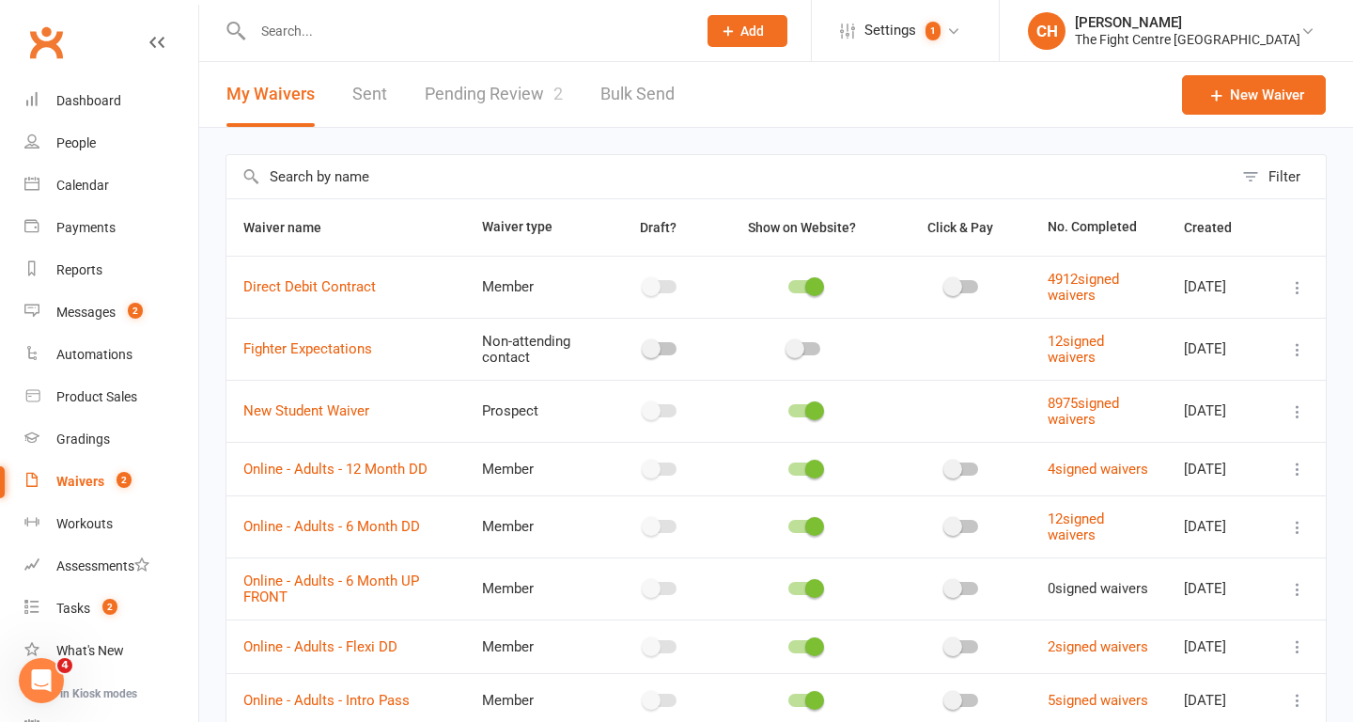
click at [470, 101] on link "Pending Review 2" at bounding box center [494, 94] width 138 height 65
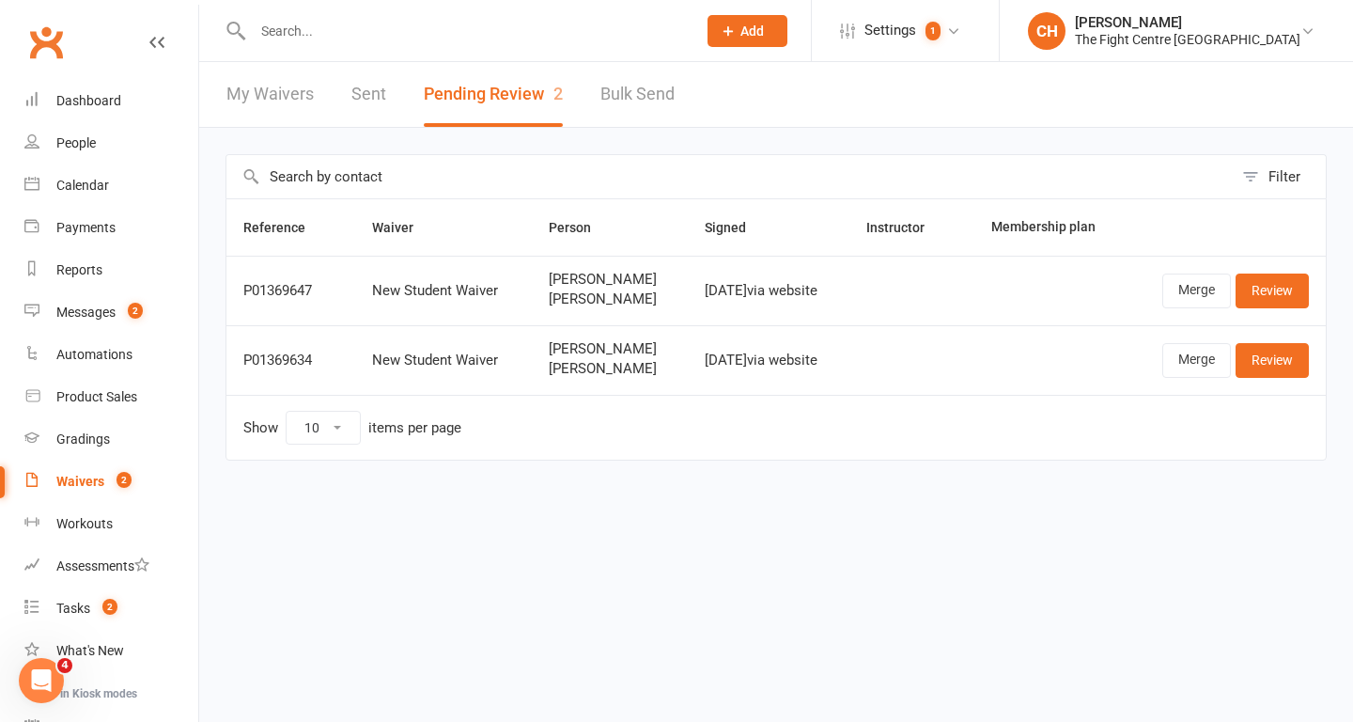
click at [313, 18] on input "text" at bounding box center [465, 31] width 436 height 26
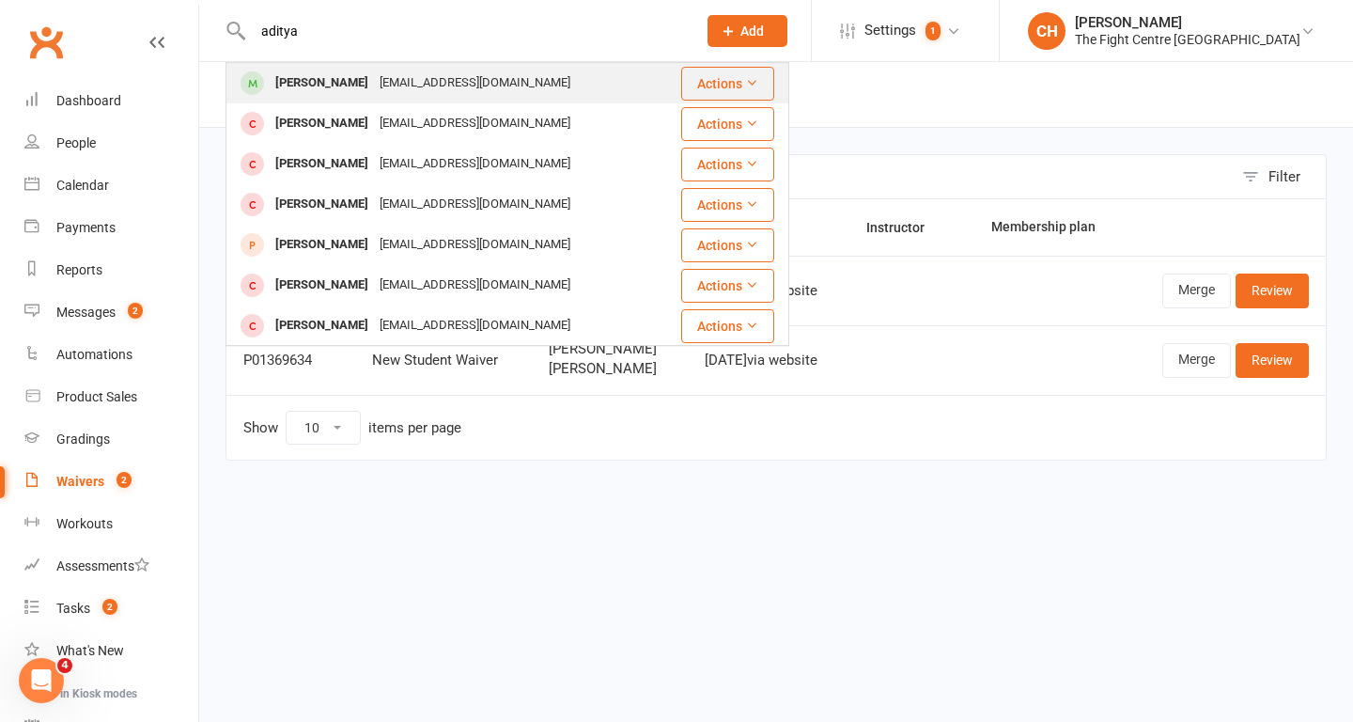
type input "aditya"
click at [325, 87] on div "Aditya Tyagi" at bounding box center [322, 83] width 104 height 27
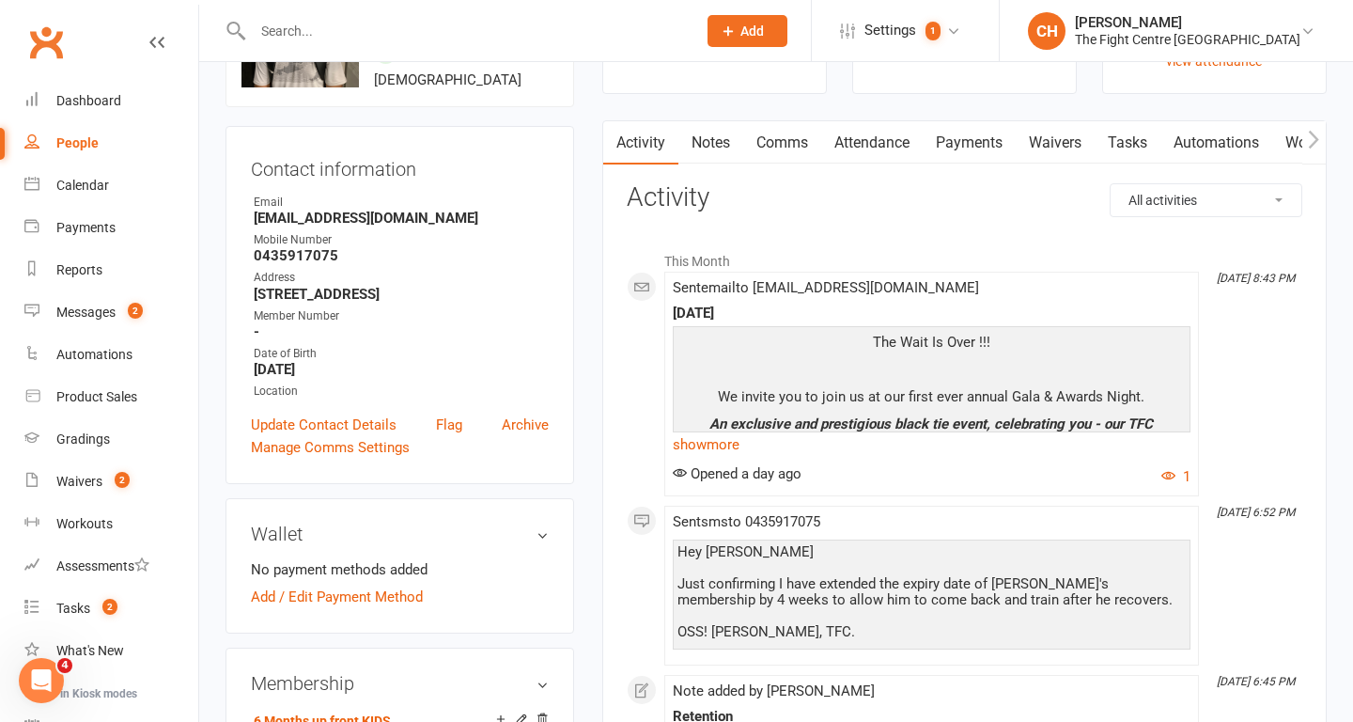
scroll to position [135, 0]
click at [288, 35] on input "text" at bounding box center [465, 31] width 436 height 26
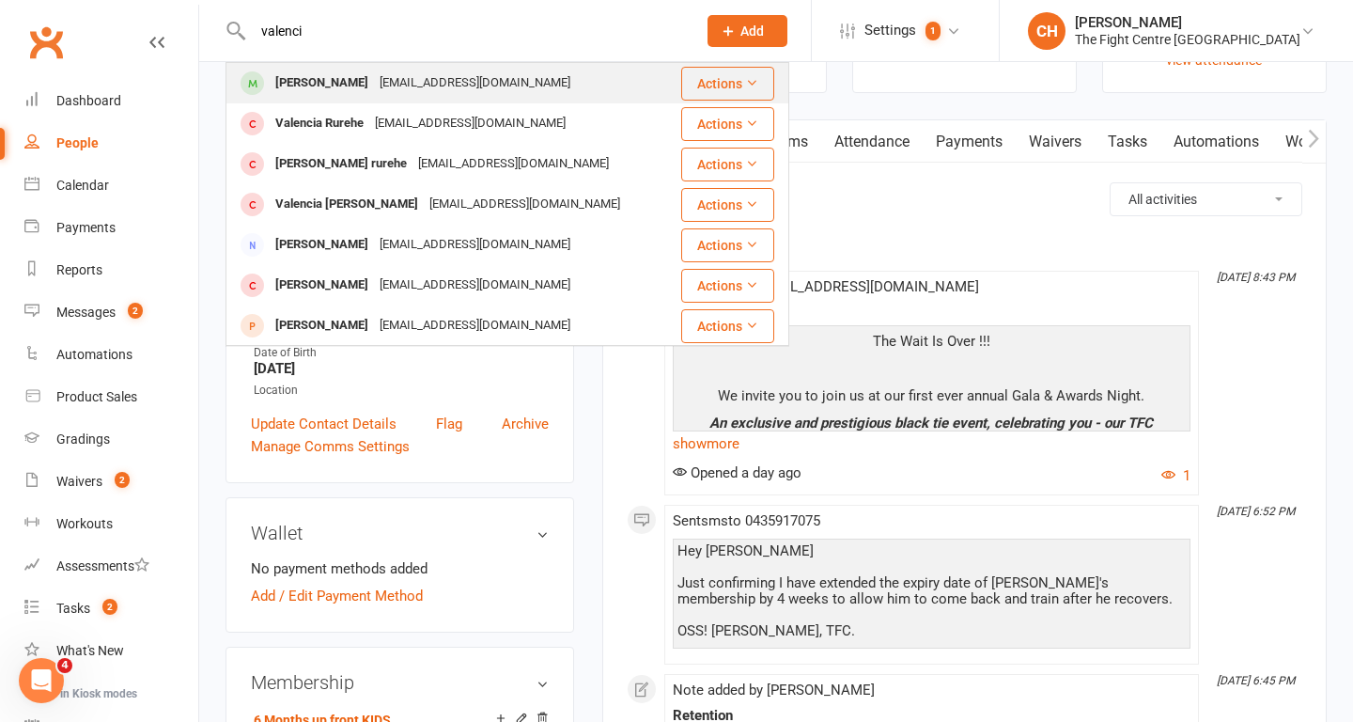
type input "valenci"
click at [348, 78] on div "Valenci Hatungimana" at bounding box center [322, 83] width 104 height 27
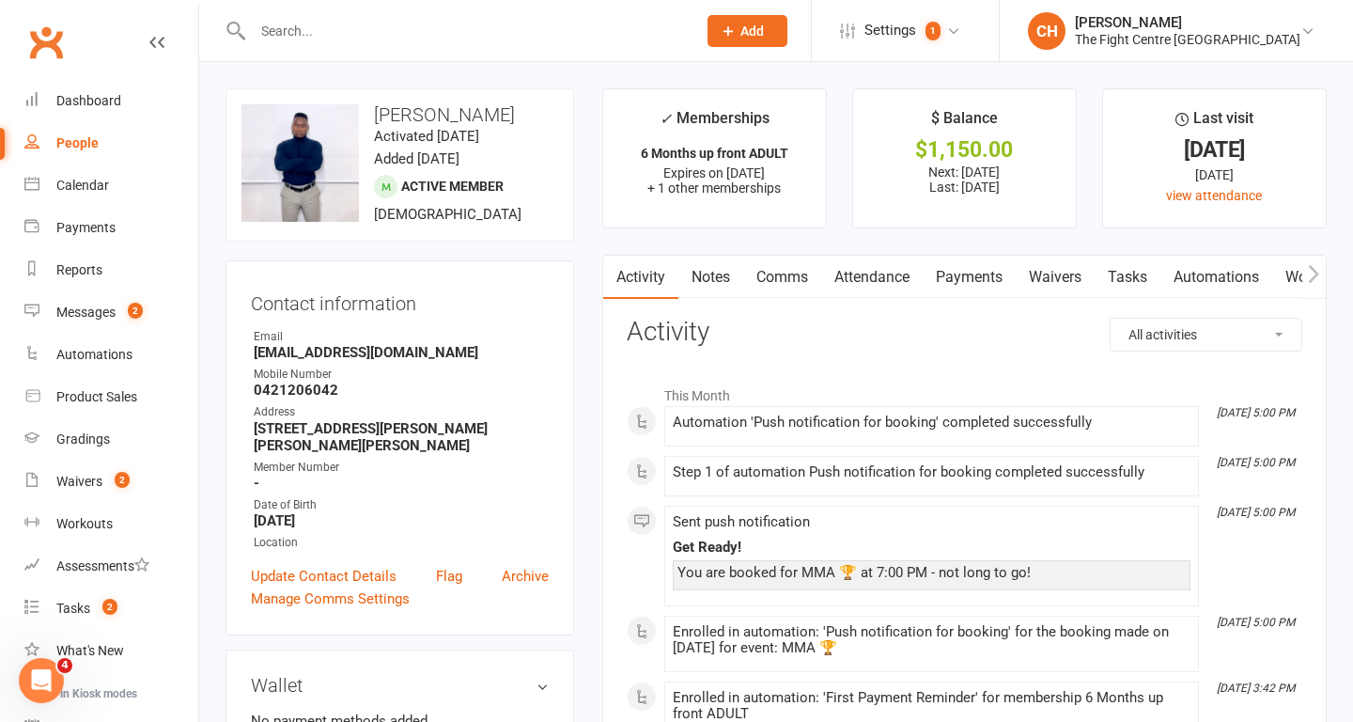
click at [366, 22] on input "text" at bounding box center [465, 31] width 436 height 26
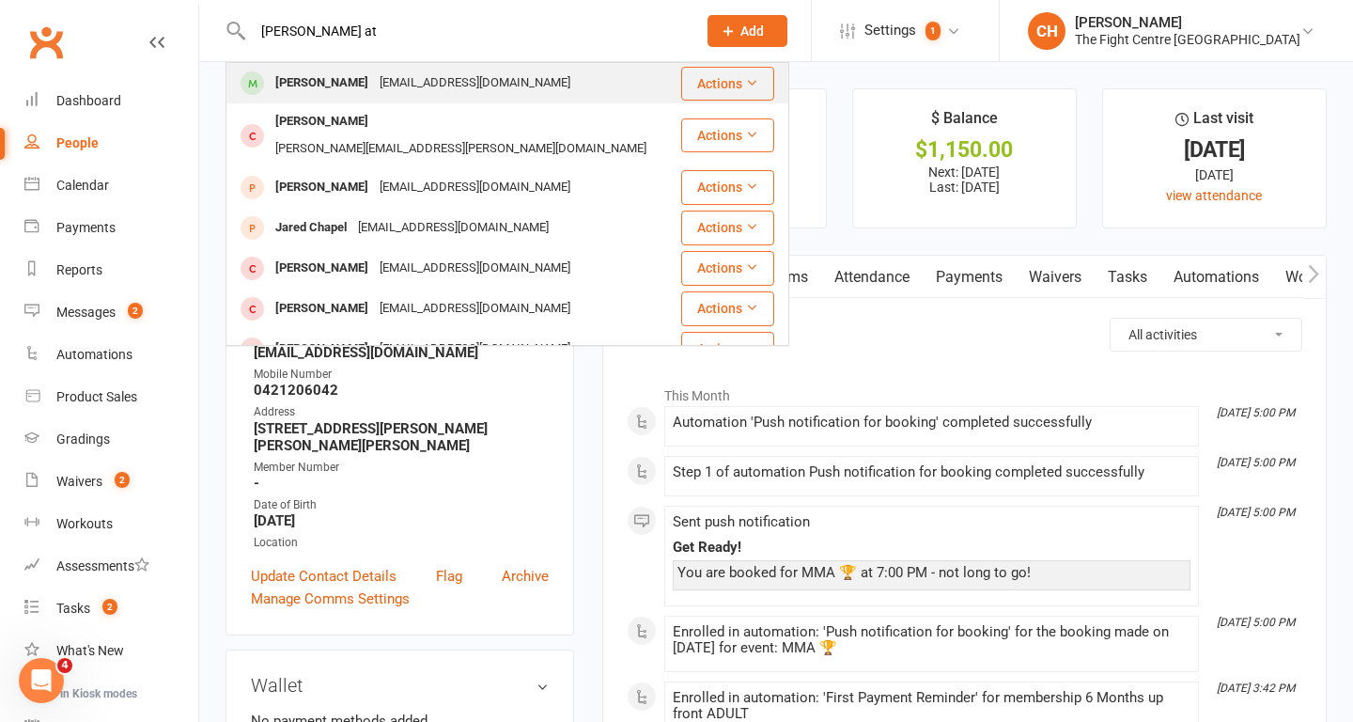
type input "jared at"
click at [374, 75] on div "Jaredatkins1998@gmail.com" at bounding box center [475, 83] width 202 height 27
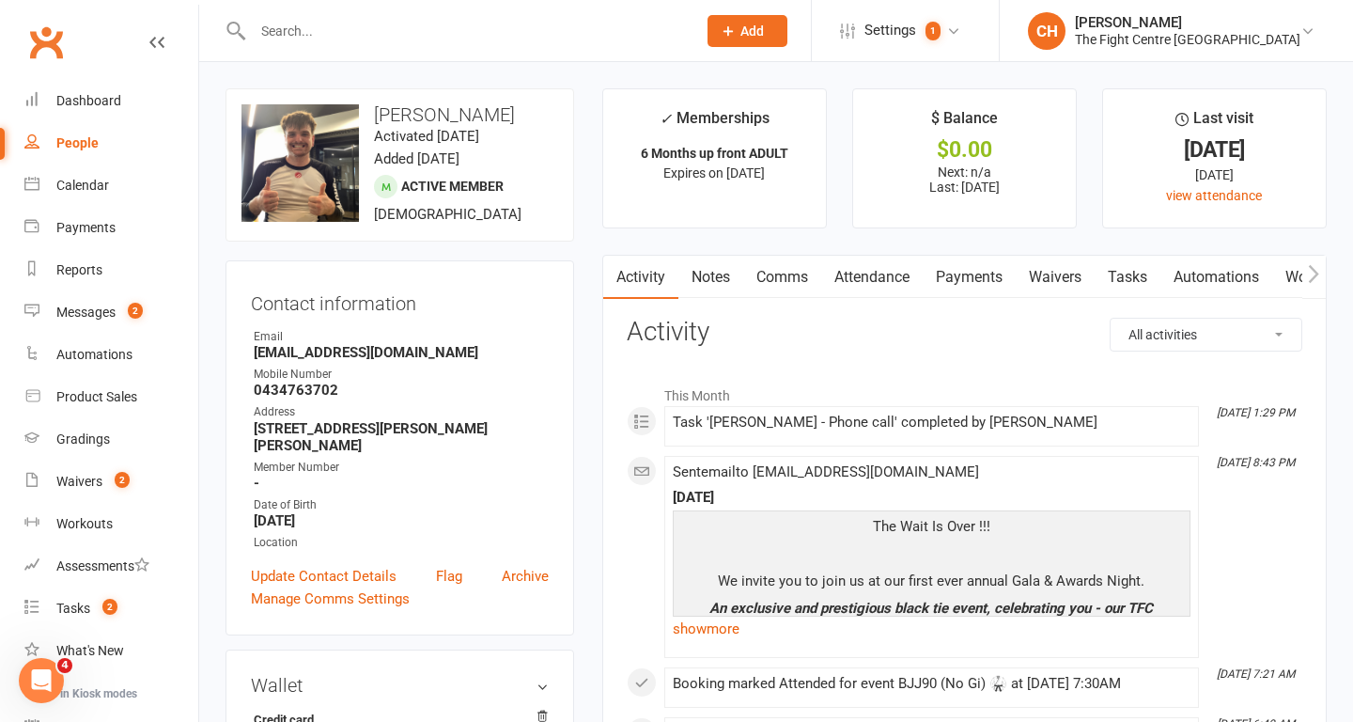
click at [779, 282] on link "Comms" at bounding box center [782, 277] width 78 height 43
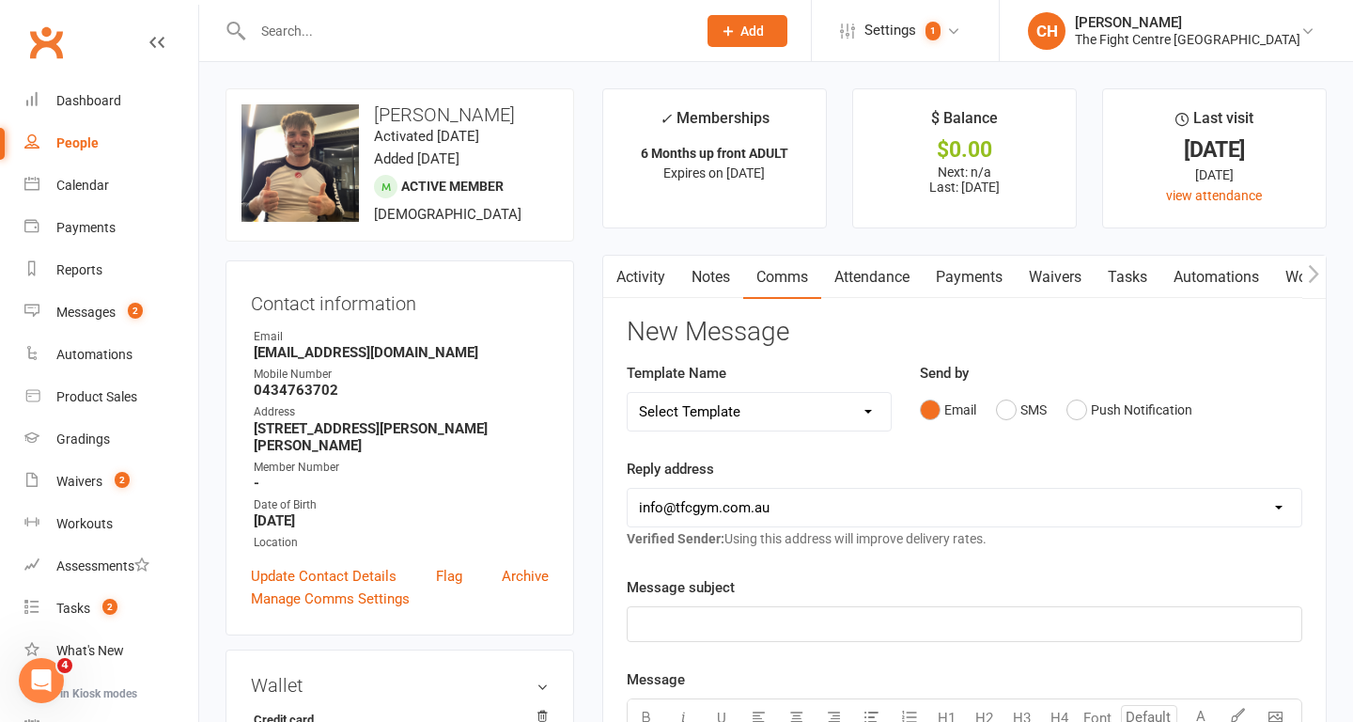
click at [756, 416] on select "Select Template [Email] A Mobile app invitation (1) [Email] Mobile app invitati…" at bounding box center [759, 412] width 263 height 38
click at [628, 393] on select "Select Template [Email] A Mobile app invitation (1) [Email] Mobile app invitati…" at bounding box center [759, 412] width 263 height 38
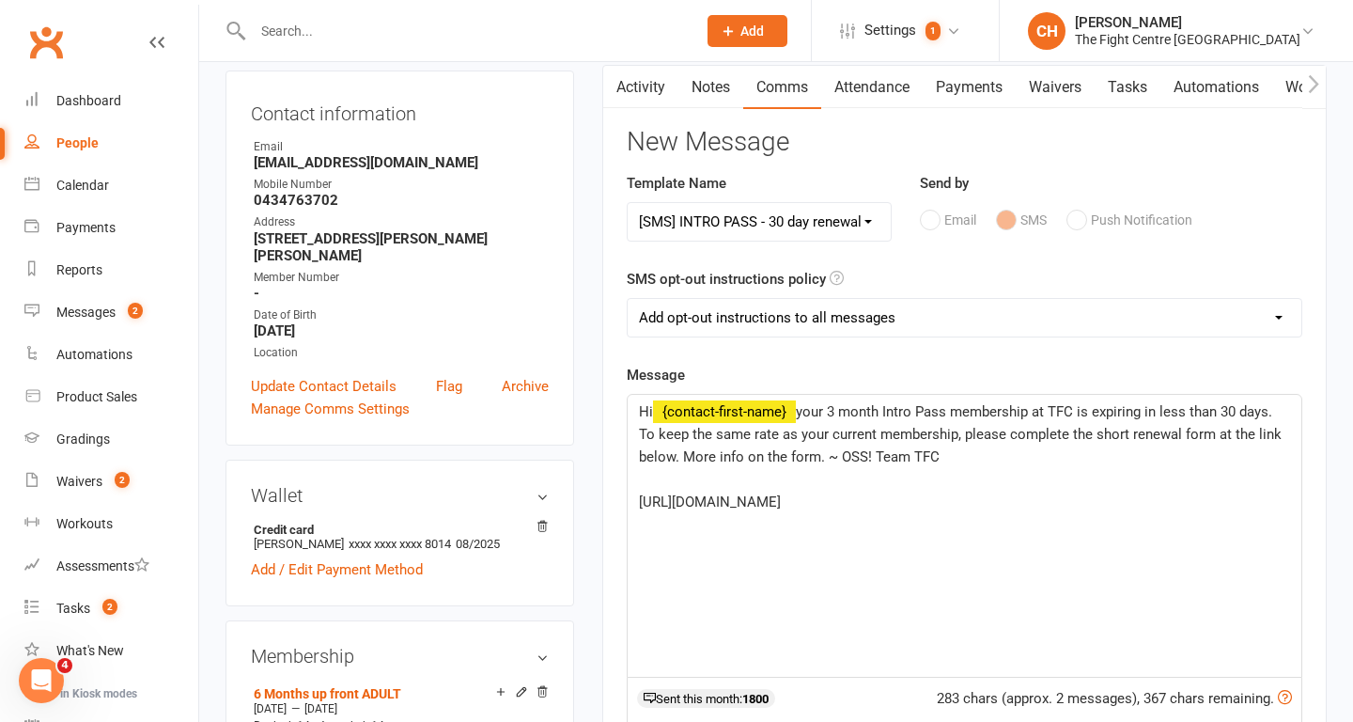
scroll to position [182, 0]
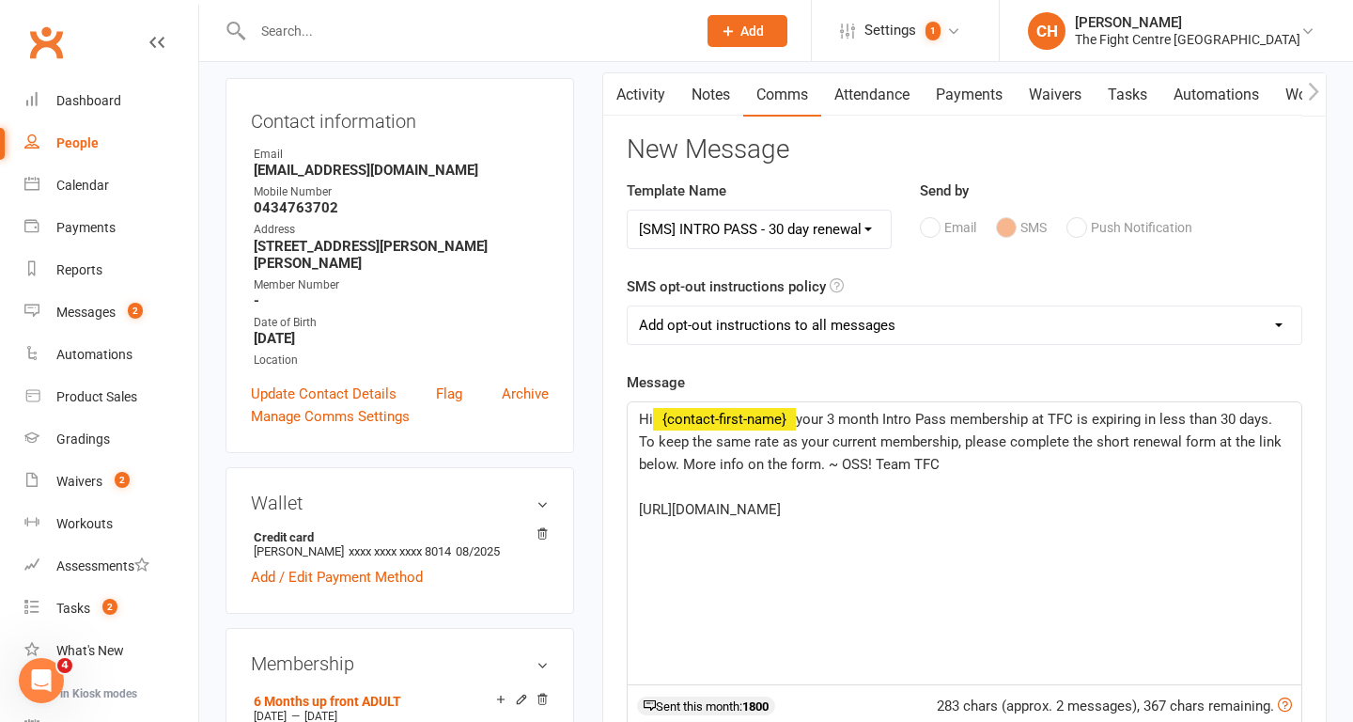
click at [739, 226] on select "Select Template [Email] A Mobile app invitation (1) [Email] Mobile app invitati…" at bounding box center [759, 230] width 263 height 38
select select "22"
click at [628, 211] on select "Select Template [Email] A Mobile app invitation (1) [Email] Mobile app invitati…" at bounding box center [759, 230] width 263 height 38
click at [845, 323] on select "Add opt-out instructions to all messages Add opt-out instructions for messages …" at bounding box center [965, 325] width 674 height 38
select select "2"
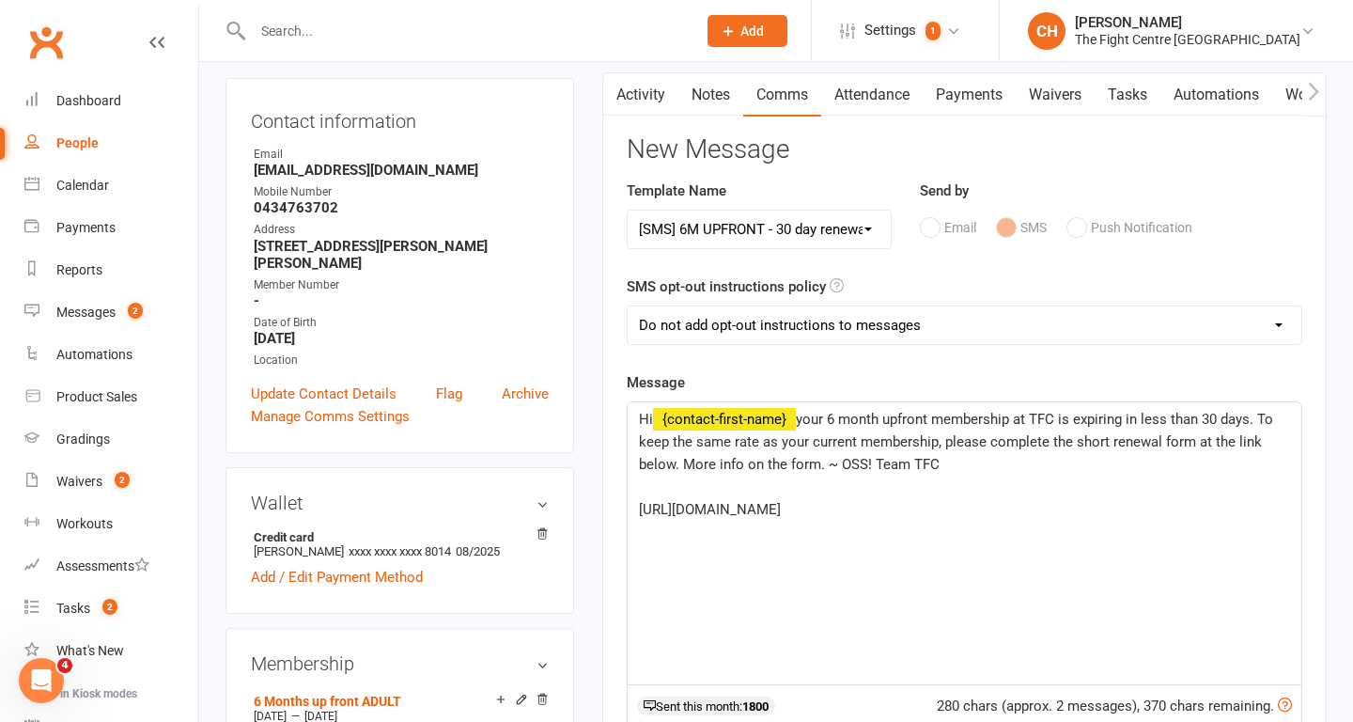
click at [628, 306] on select "Add opt-out instructions to all messages Add opt-out instructions for messages …" at bounding box center [965, 325] width 674 height 38
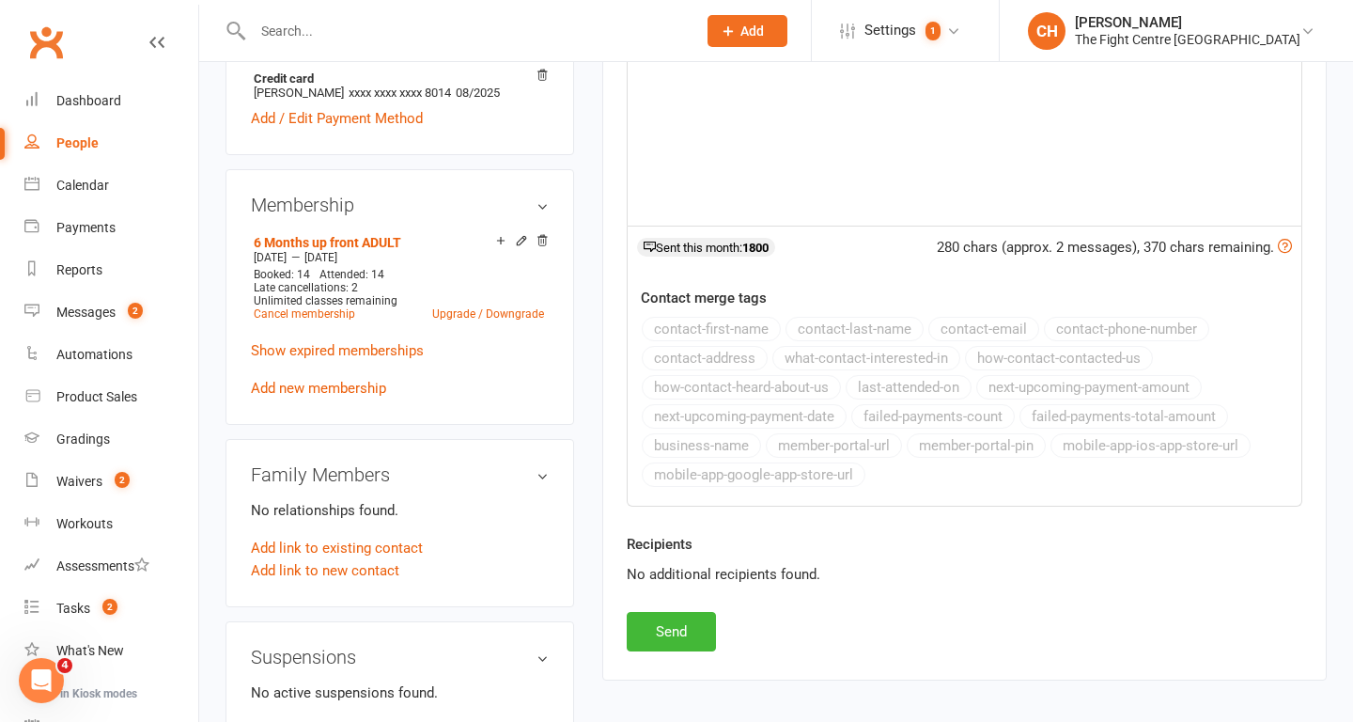
scroll to position [650, 0]
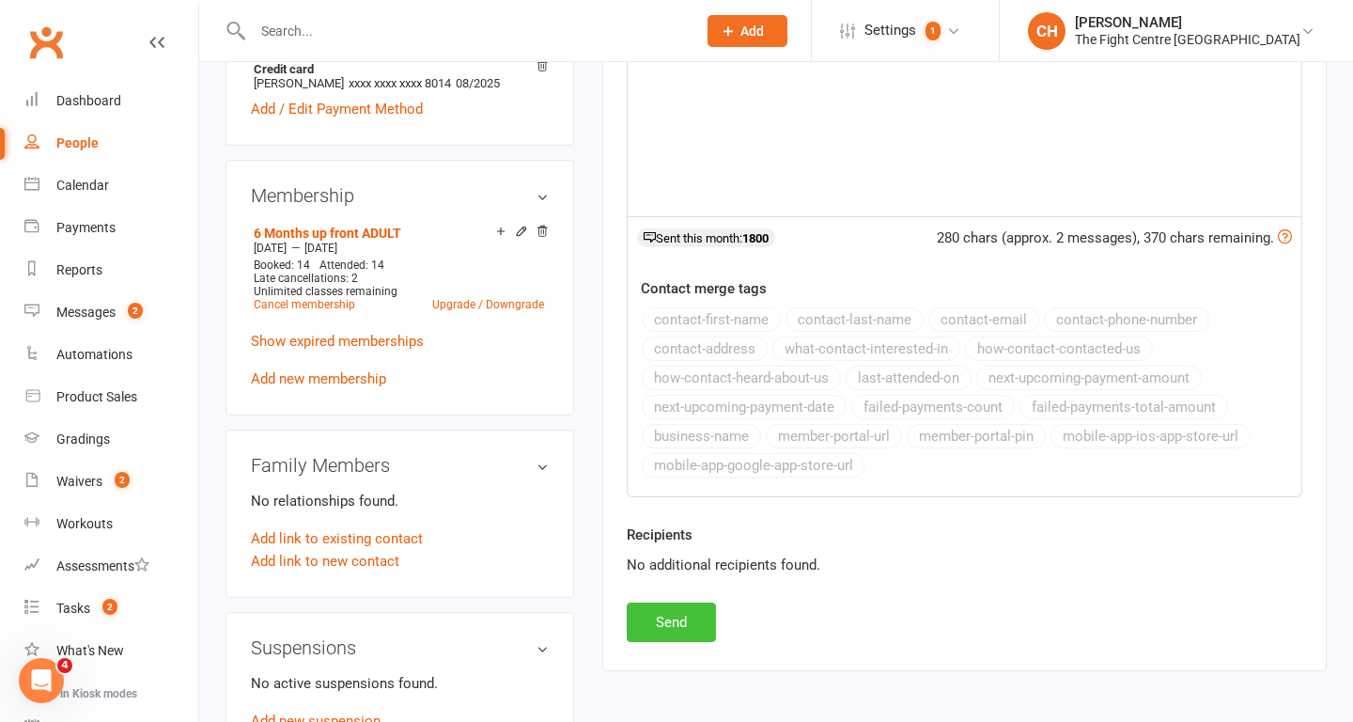
click at [667, 618] on button "Send" at bounding box center [671, 621] width 89 height 39
select select
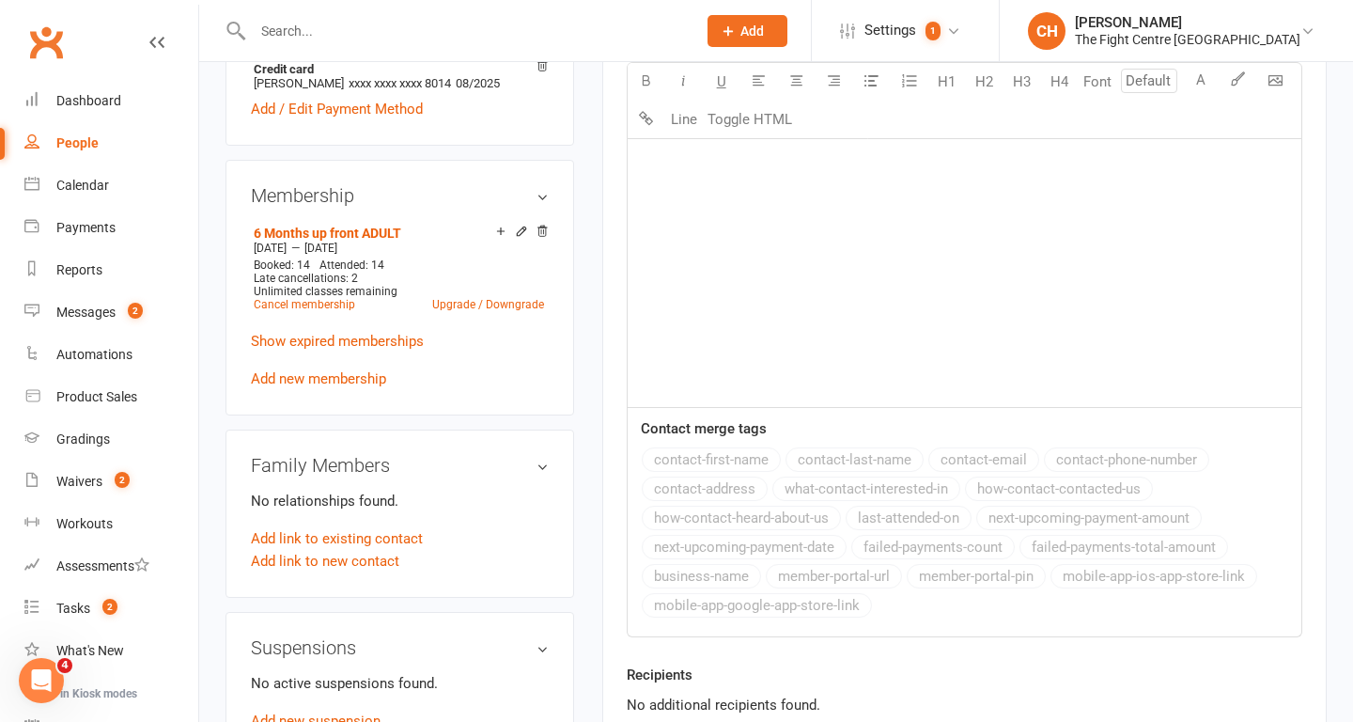
click at [327, 23] on input "text" at bounding box center [465, 31] width 436 height 26
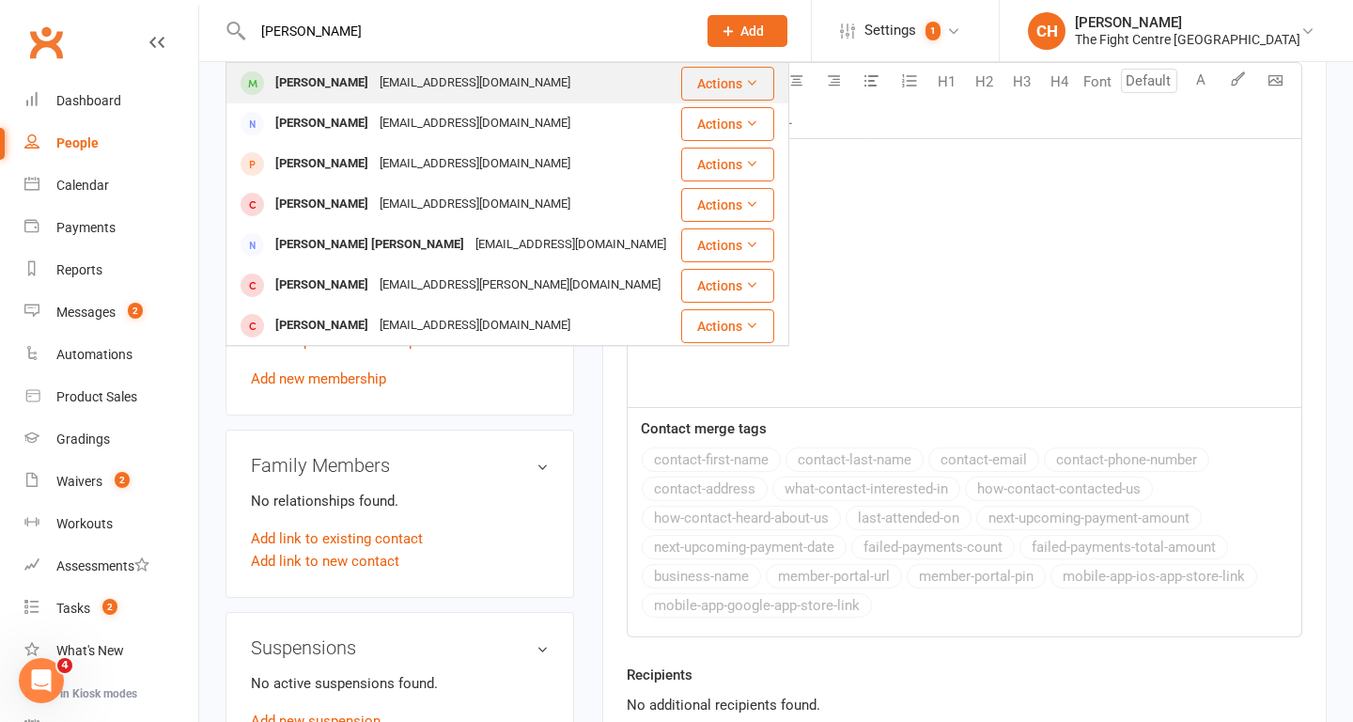
type input "jack chadwi"
click at [374, 91] on div "mchadwick.hsa@gmail.com" at bounding box center [475, 83] width 202 height 27
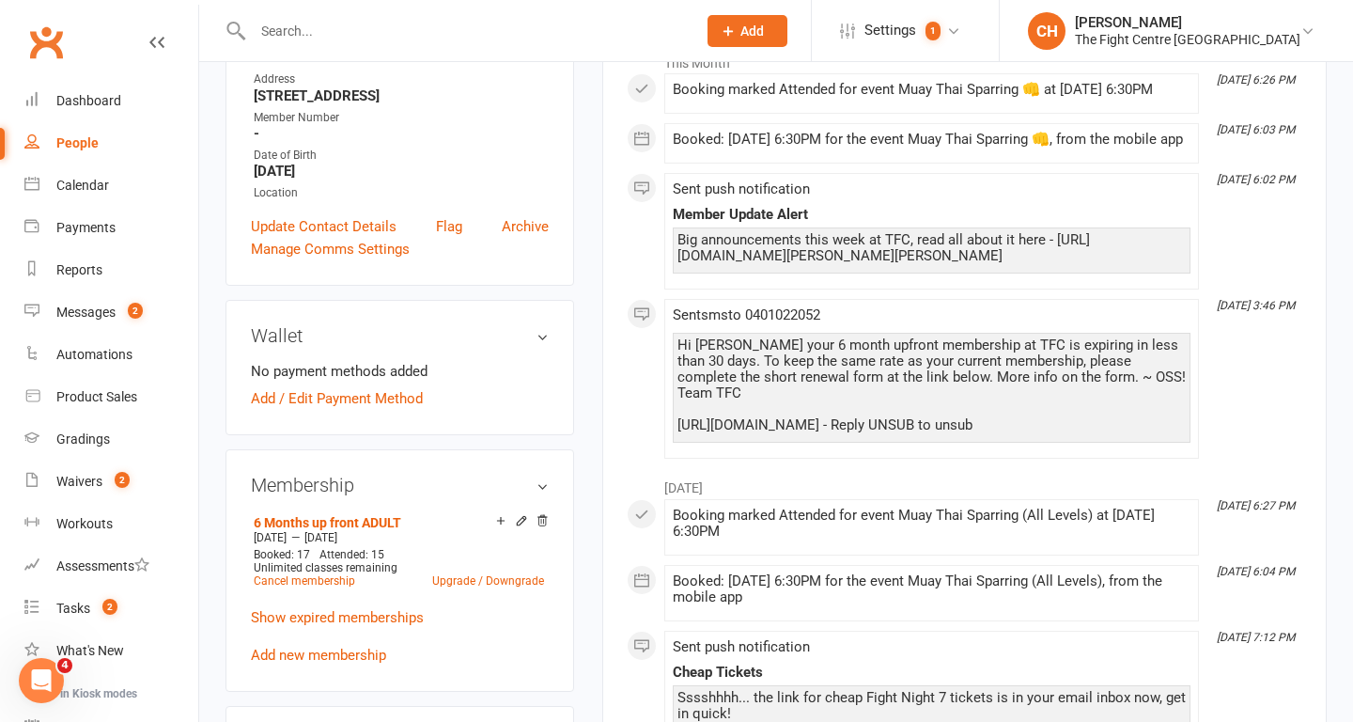
scroll to position [332, 0]
click at [522, 523] on icon at bounding box center [521, 521] width 8 height 8
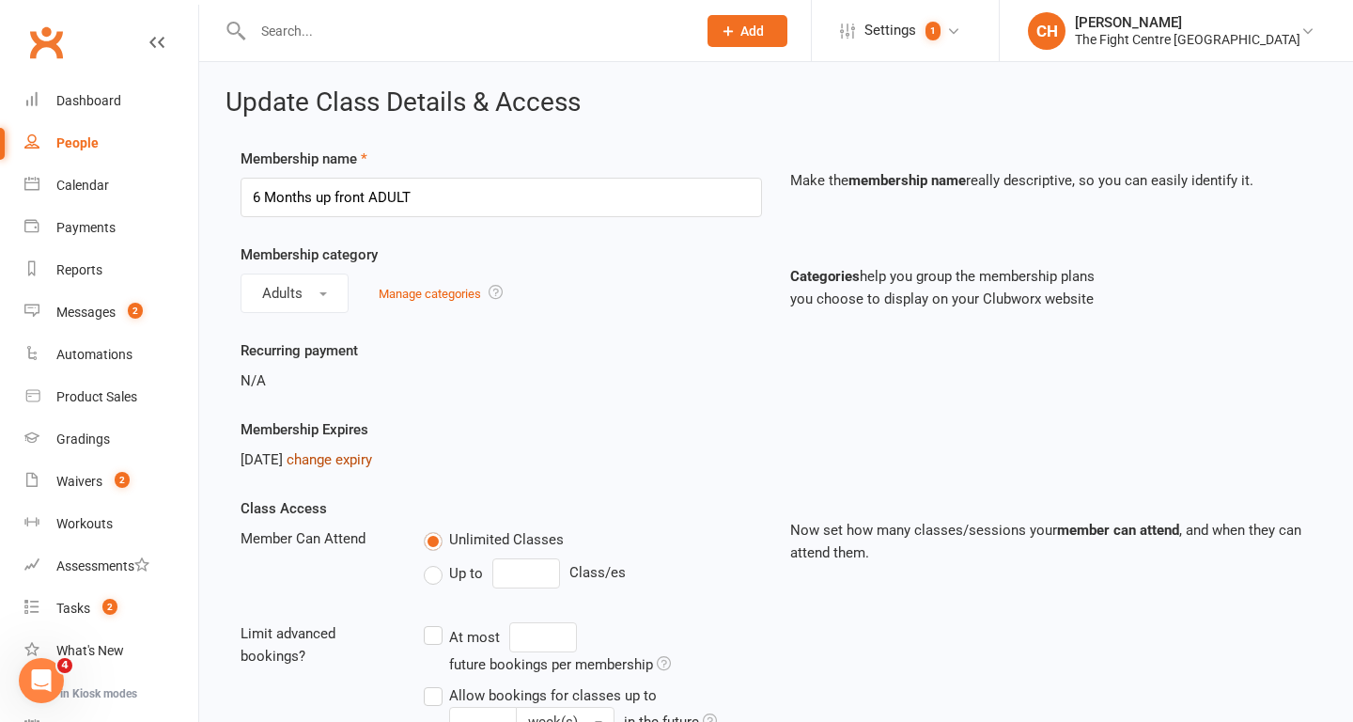
click at [372, 459] on link "change expiry" at bounding box center [330, 459] width 86 height 17
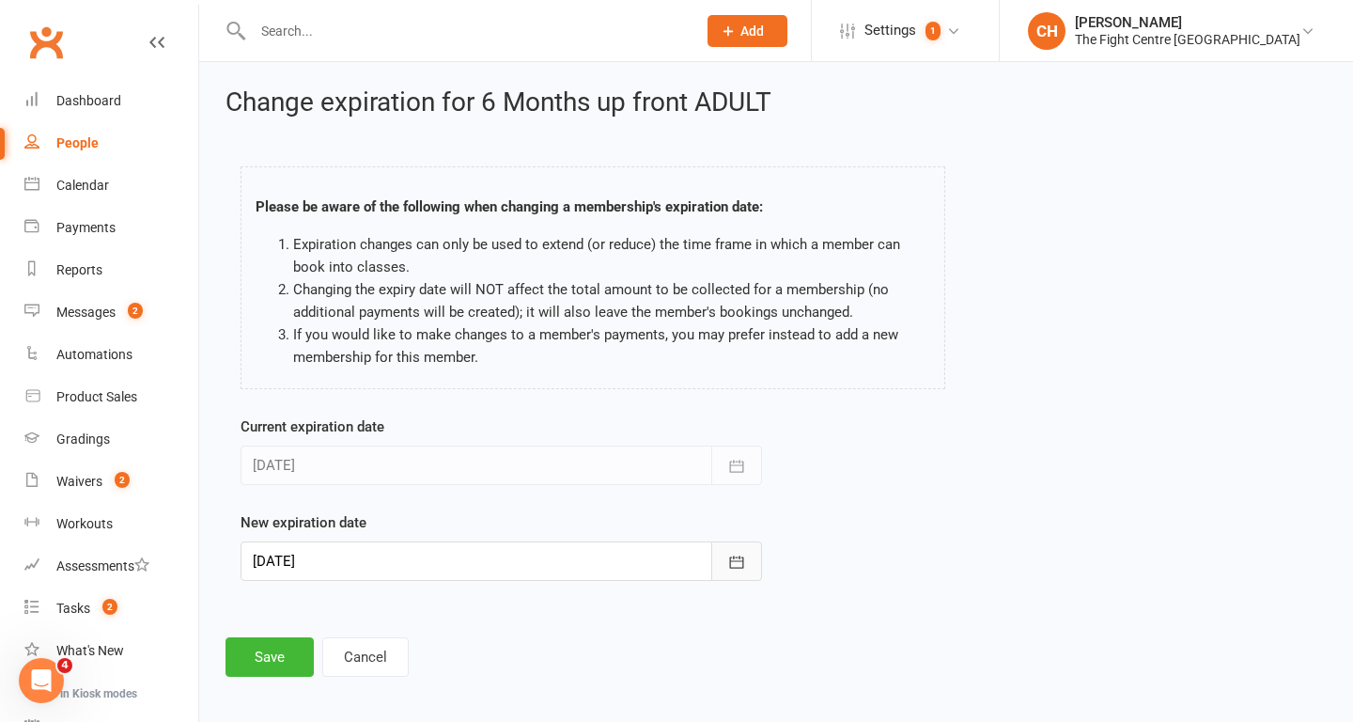
click at [727, 560] on icon "button" at bounding box center [736, 562] width 19 height 19
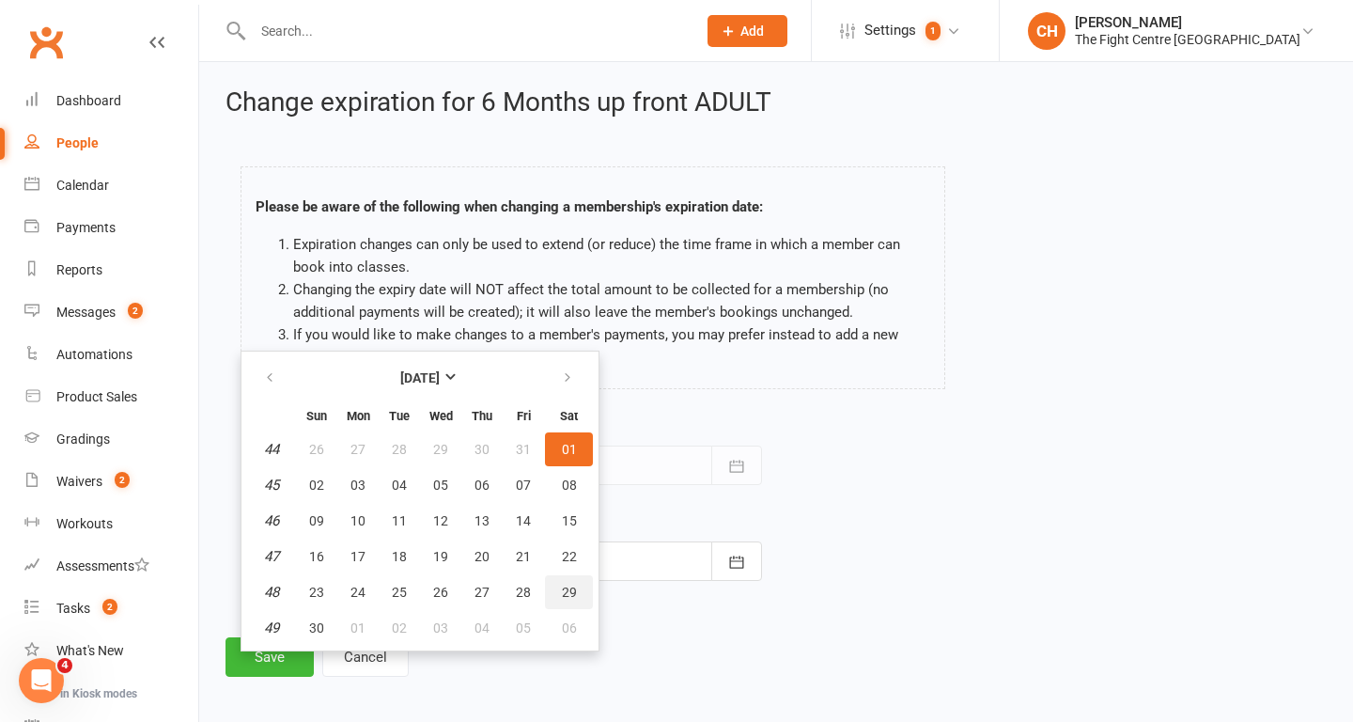
click at [570, 600] on button "29" at bounding box center [569, 592] width 48 height 34
type input "29 Nov 2025"
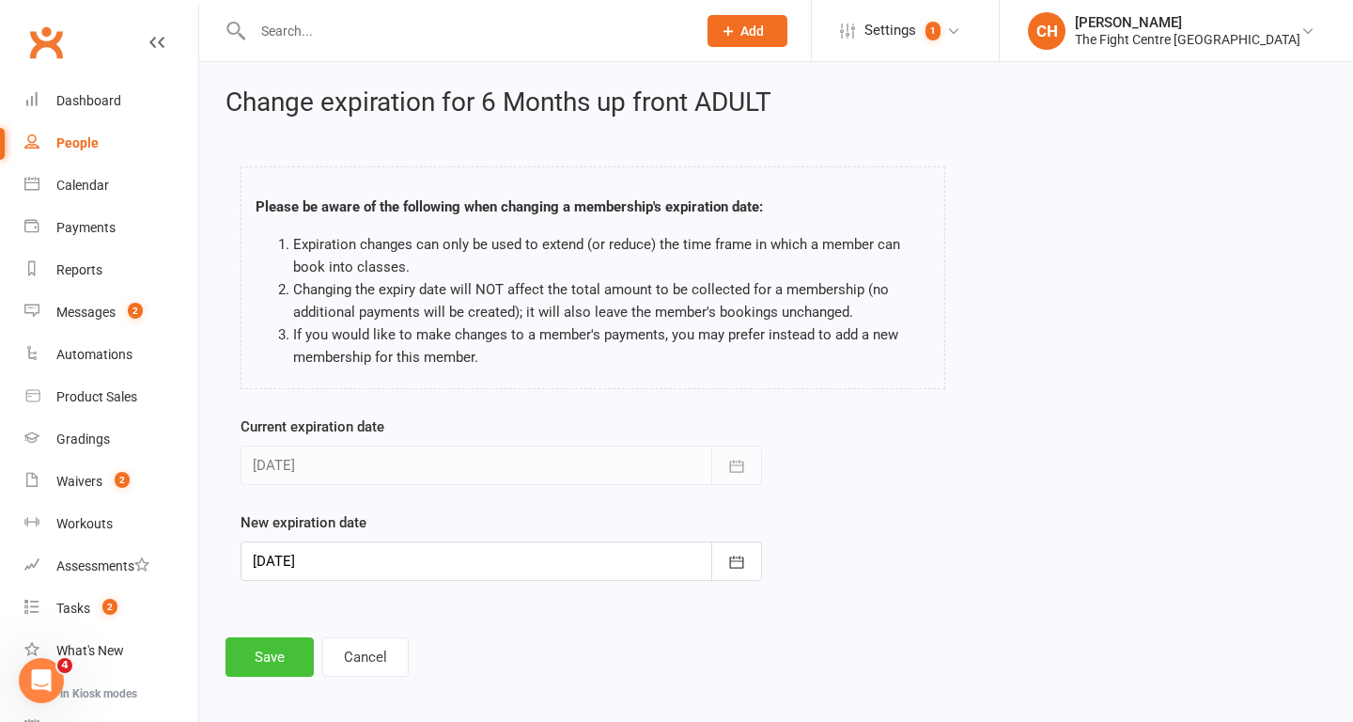
click at [274, 657] on button "Save" at bounding box center [270, 656] width 88 height 39
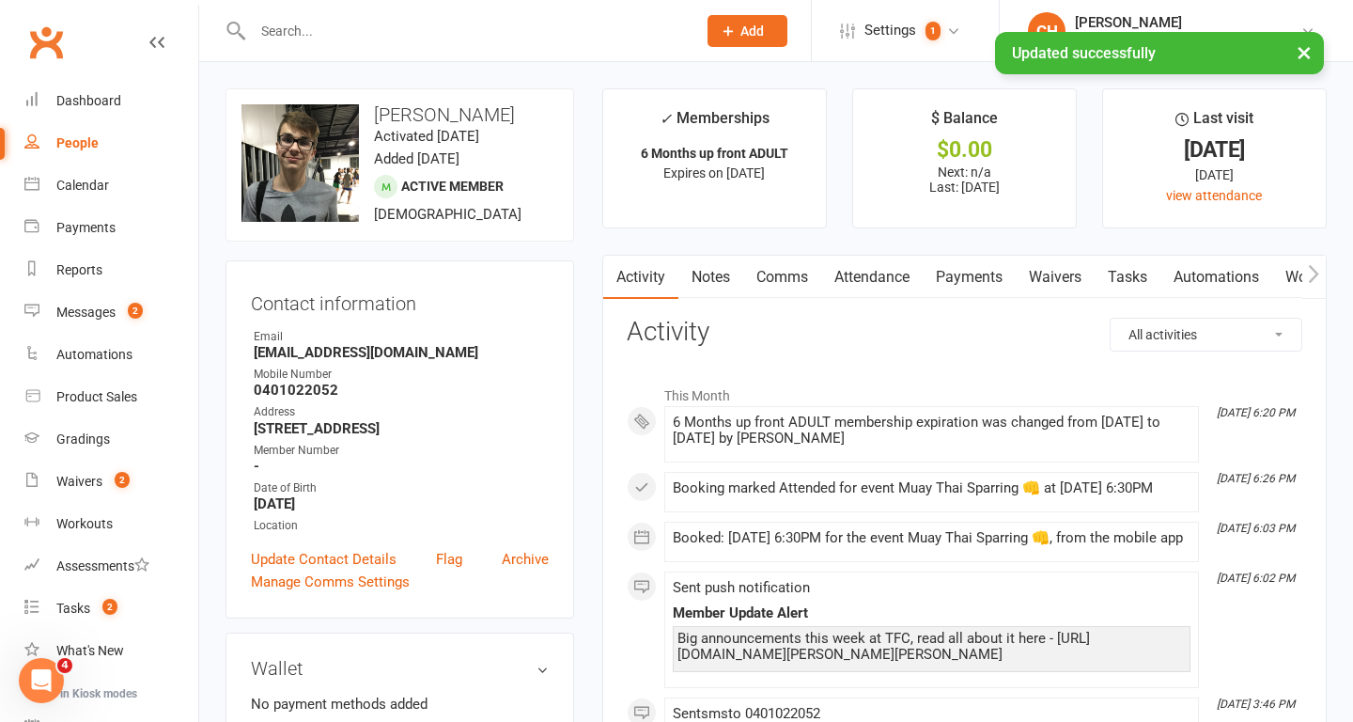
click at [727, 274] on link "Notes" at bounding box center [711, 277] width 65 height 43
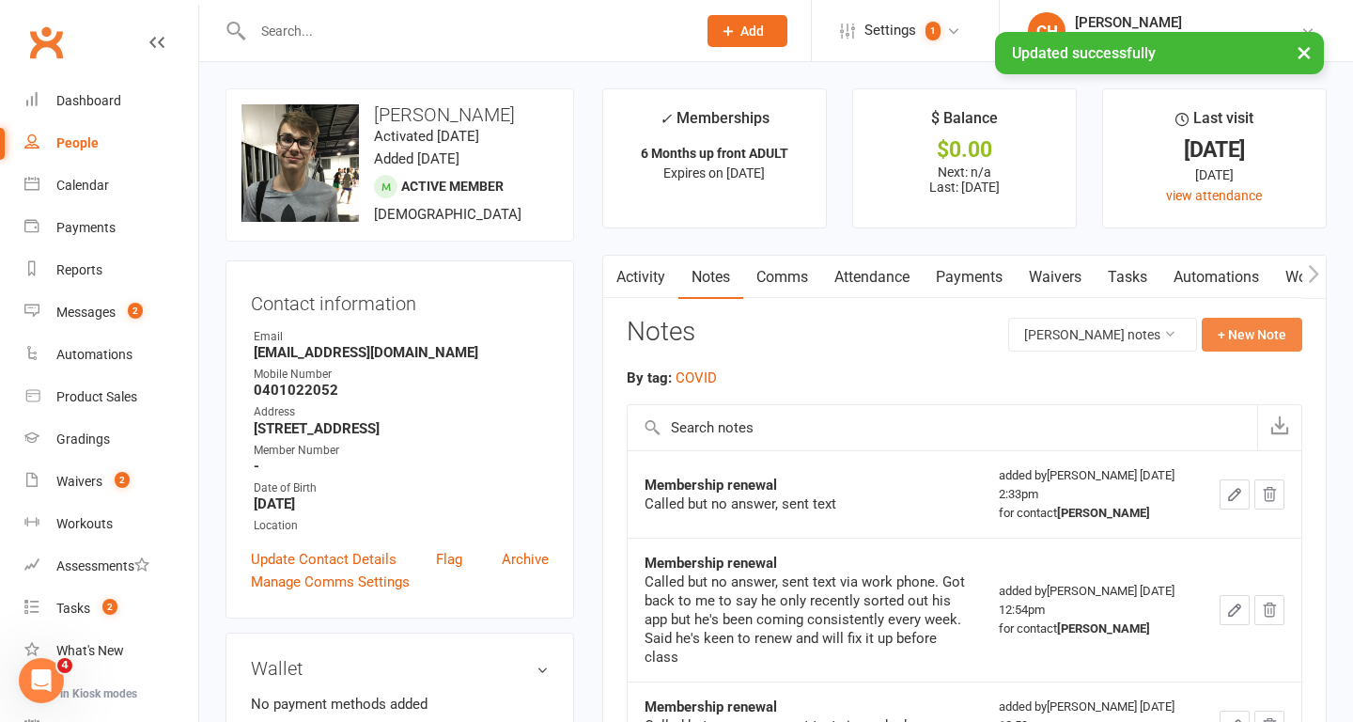
click at [1236, 340] on button "+ New Note" at bounding box center [1252, 335] width 101 height 34
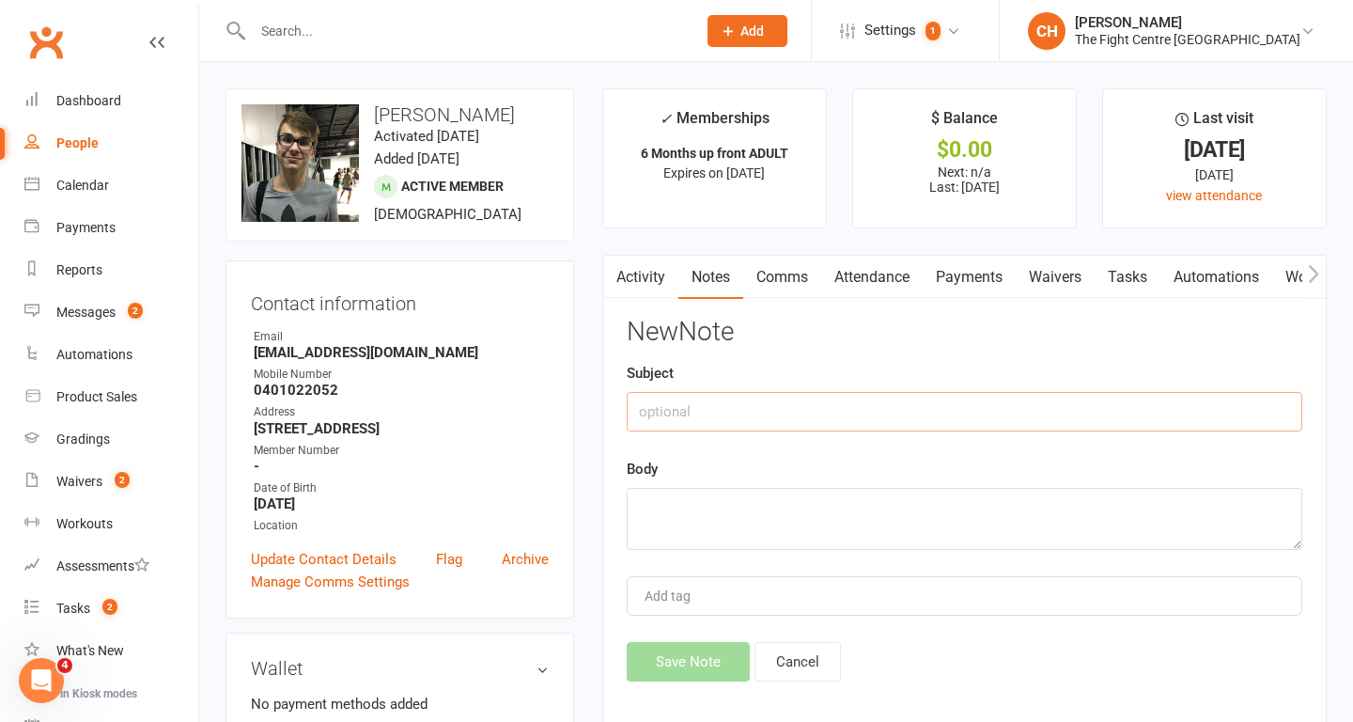
click at [801, 410] on input "text" at bounding box center [965, 411] width 676 height 39
type input "Retention"
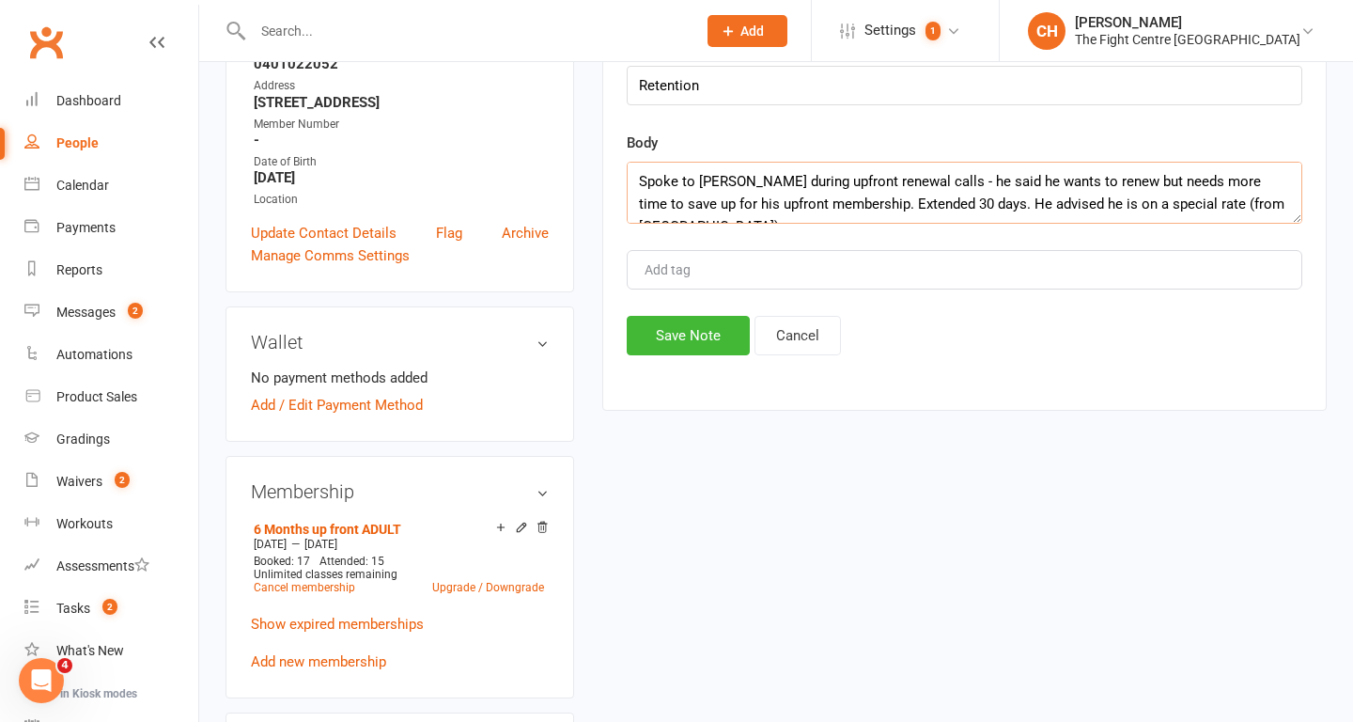
scroll to position [320, 0]
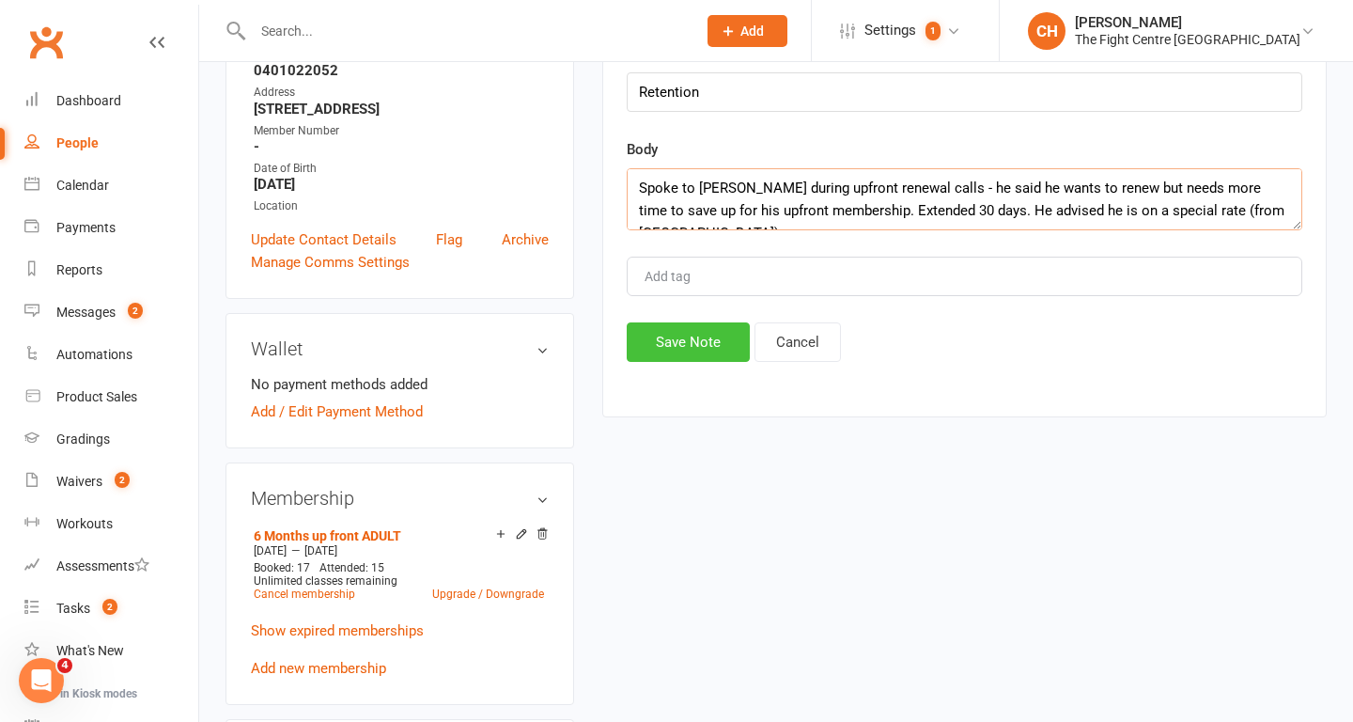
type textarea "Spoke to Jack during upfront renewal calls - he said he wants to renew but need…"
click at [690, 349] on button "Save Note" at bounding box center [688, 341] width 123 height 39
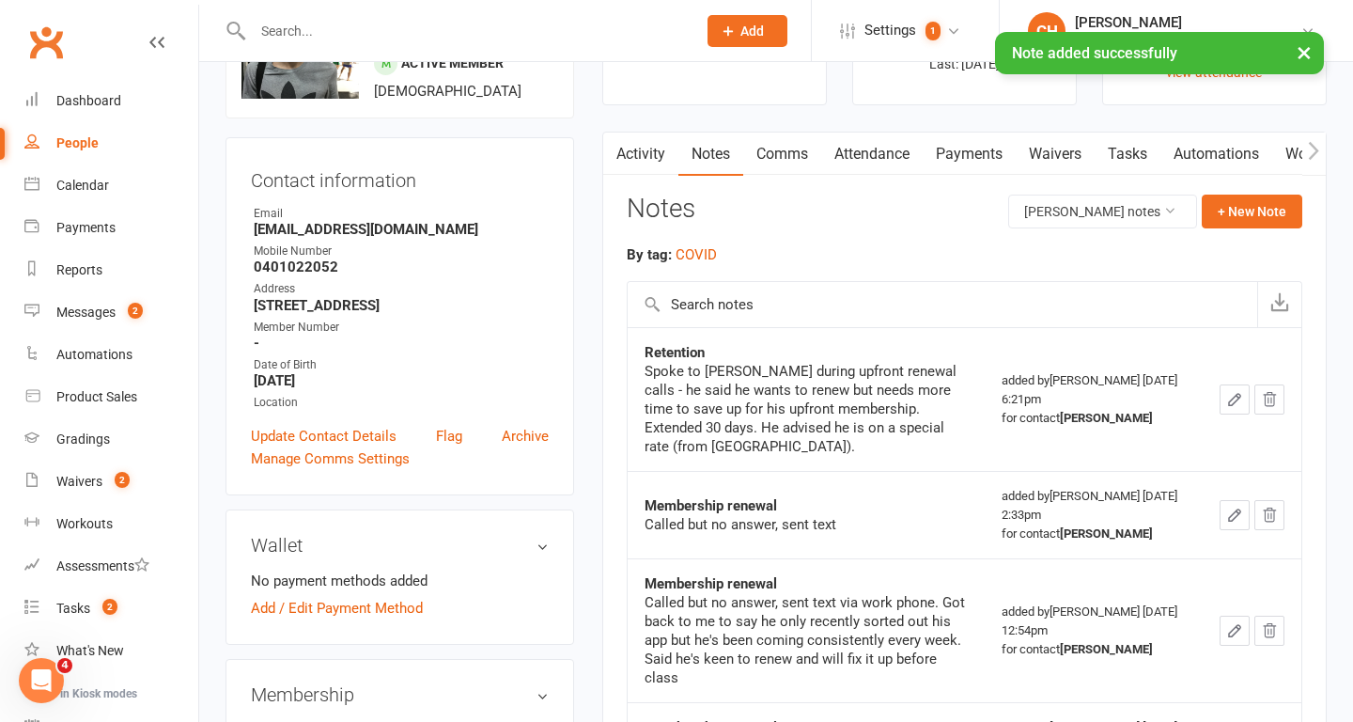
scroll to position [122, 0]
click at [780, 145] on link "Comms" at bounding box center [782, 154] width 78 height 43
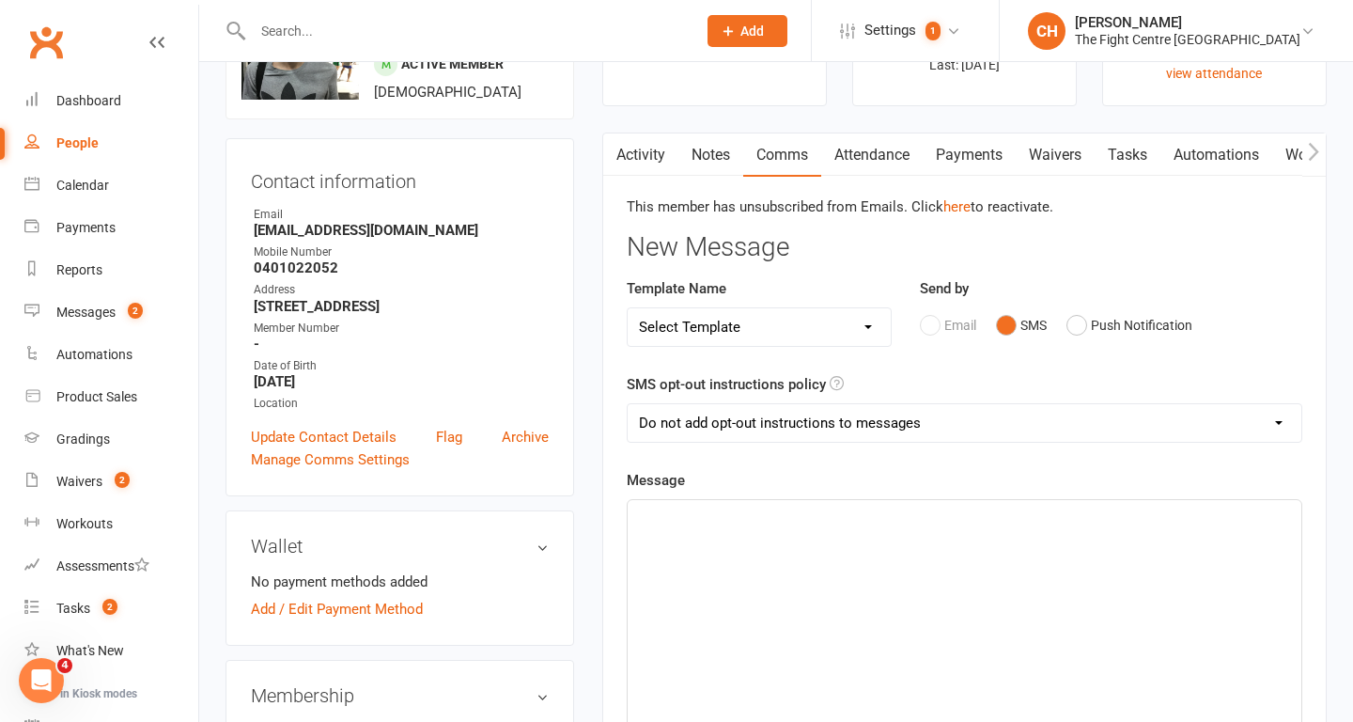
click at [810, 532] on div "﻿" at bounding box center [965, 641] width 674 height 282
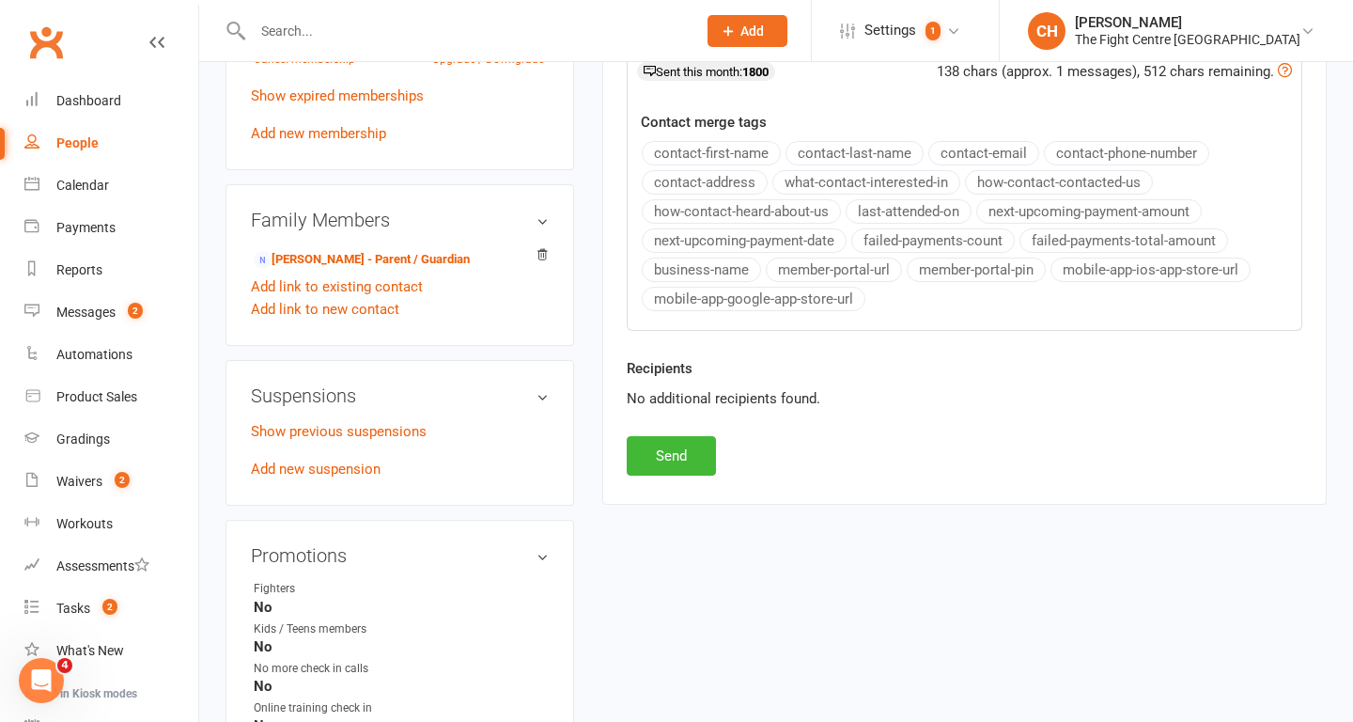
scroll to position [934, 0]
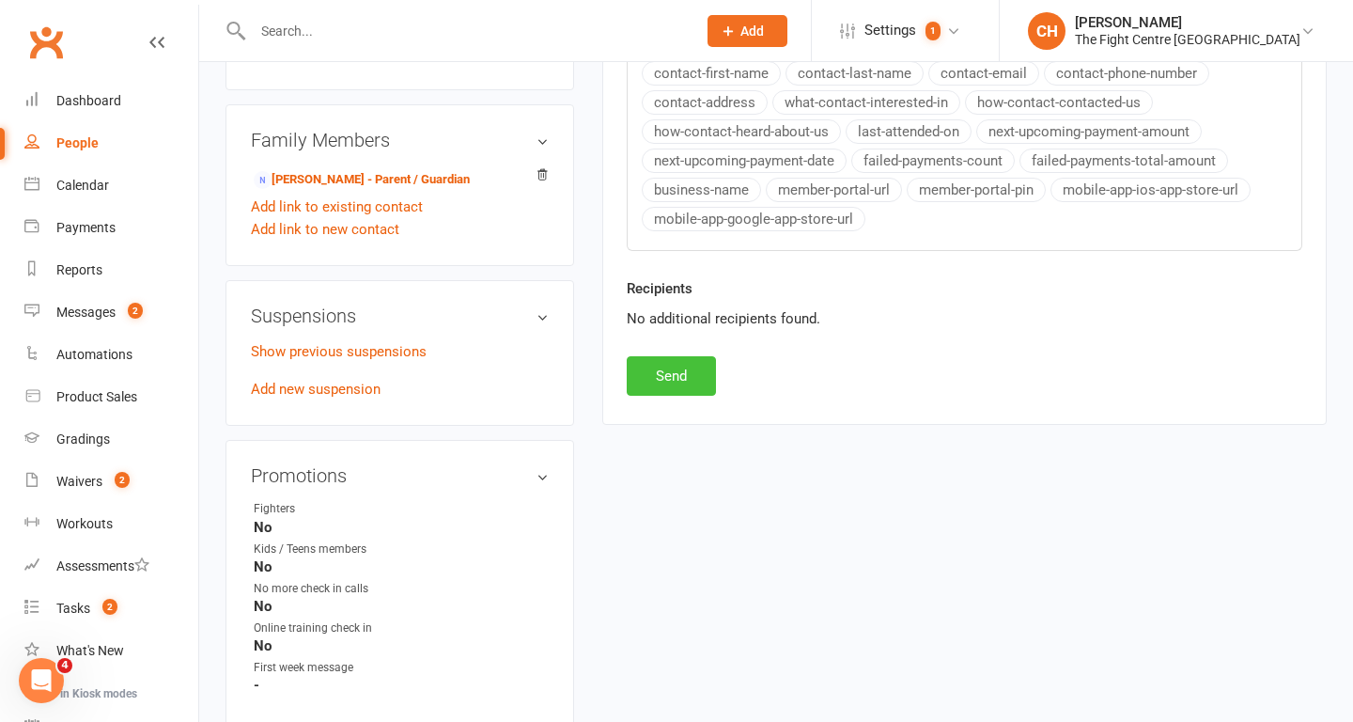
click at [677, 380] on button "Send" at bounding box center [671, 375] width 89 height 39
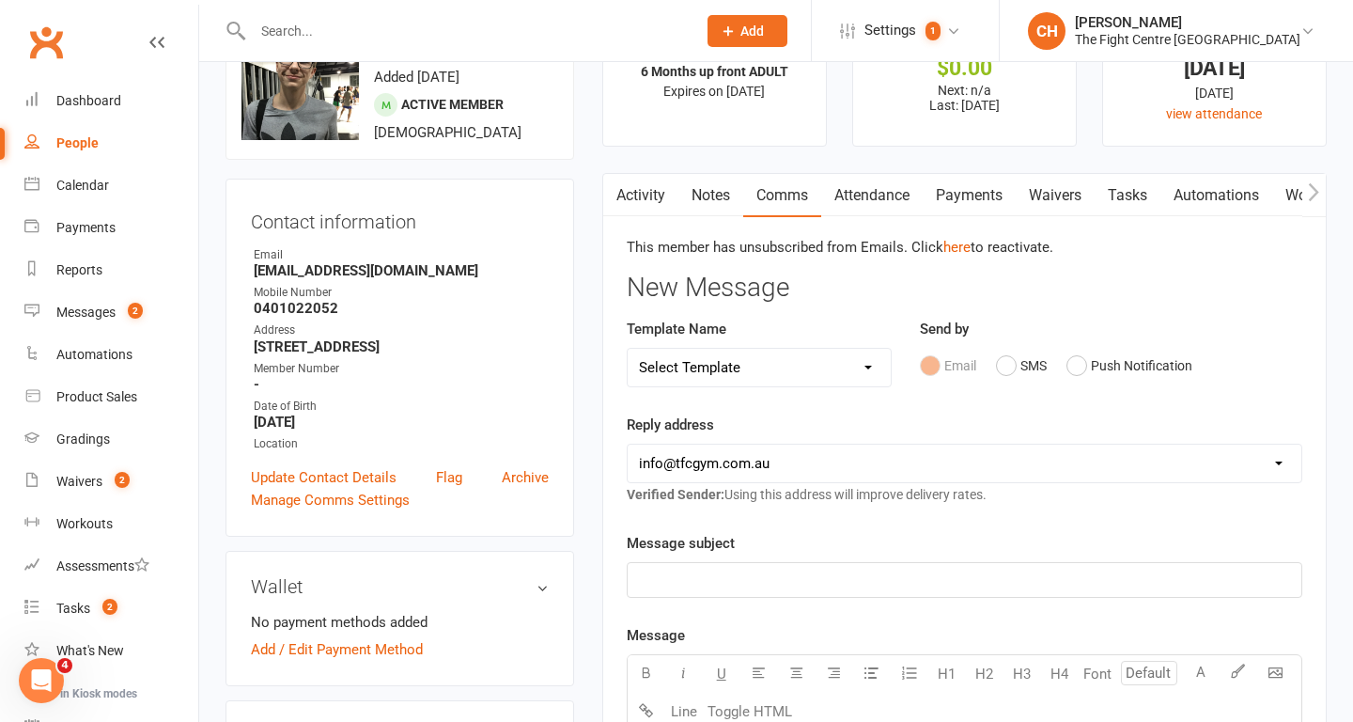
scroll to position [71, 0]
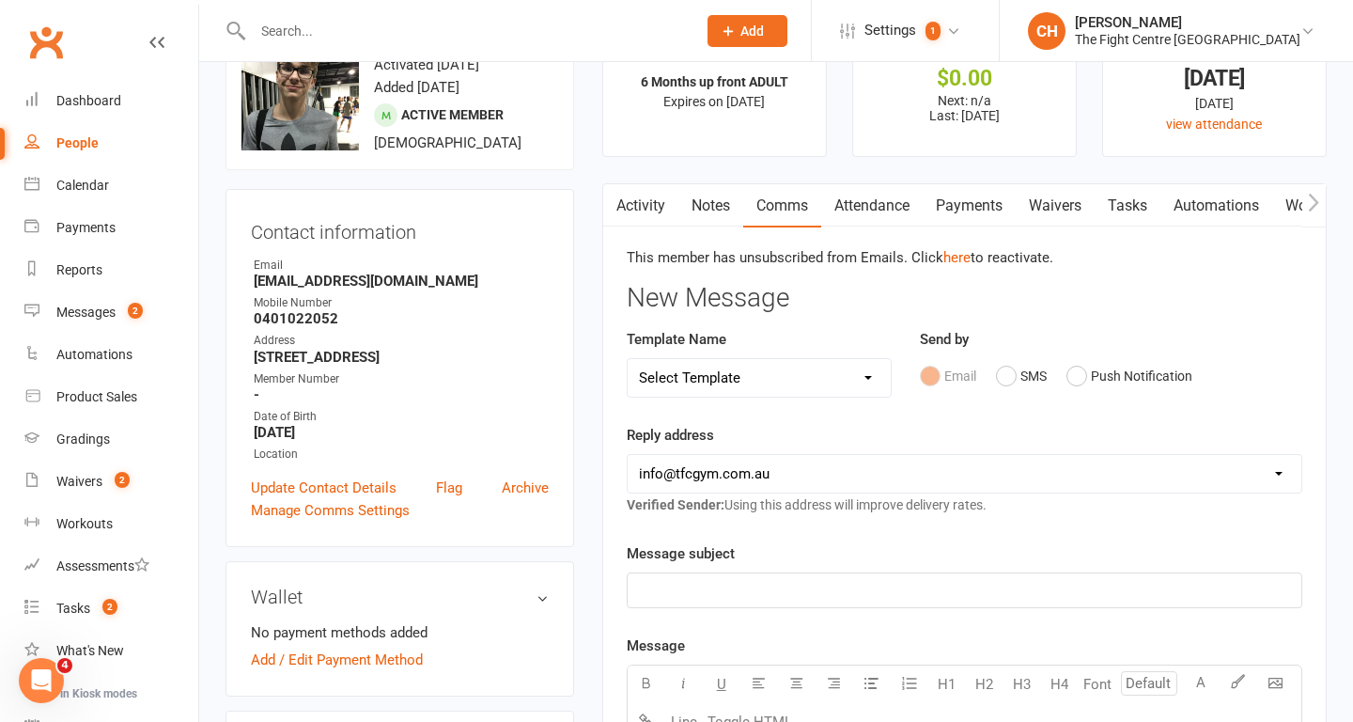
click at [717, 195] on link "Notes" at bounding box center [711, 205] width 65 height 43
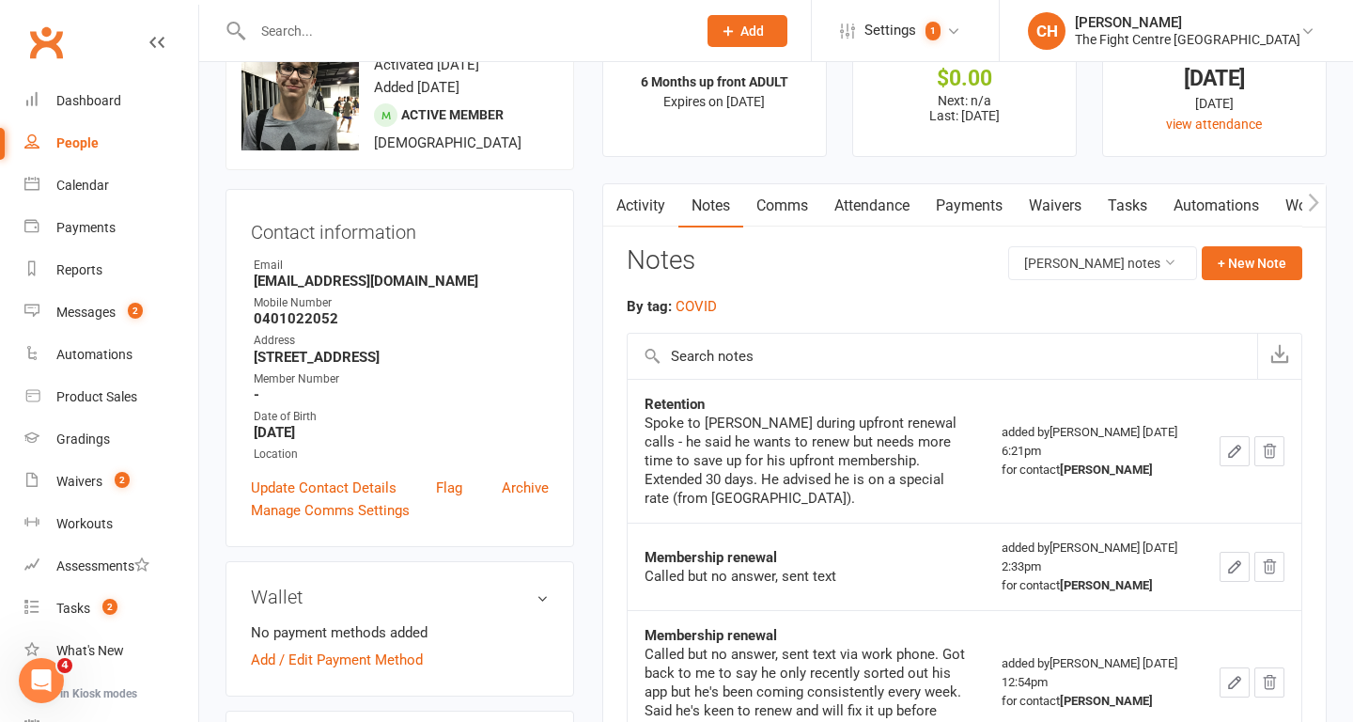
click at [1229, 445] on icon "button" at bounding box center [1234, 450] width 11 height 11
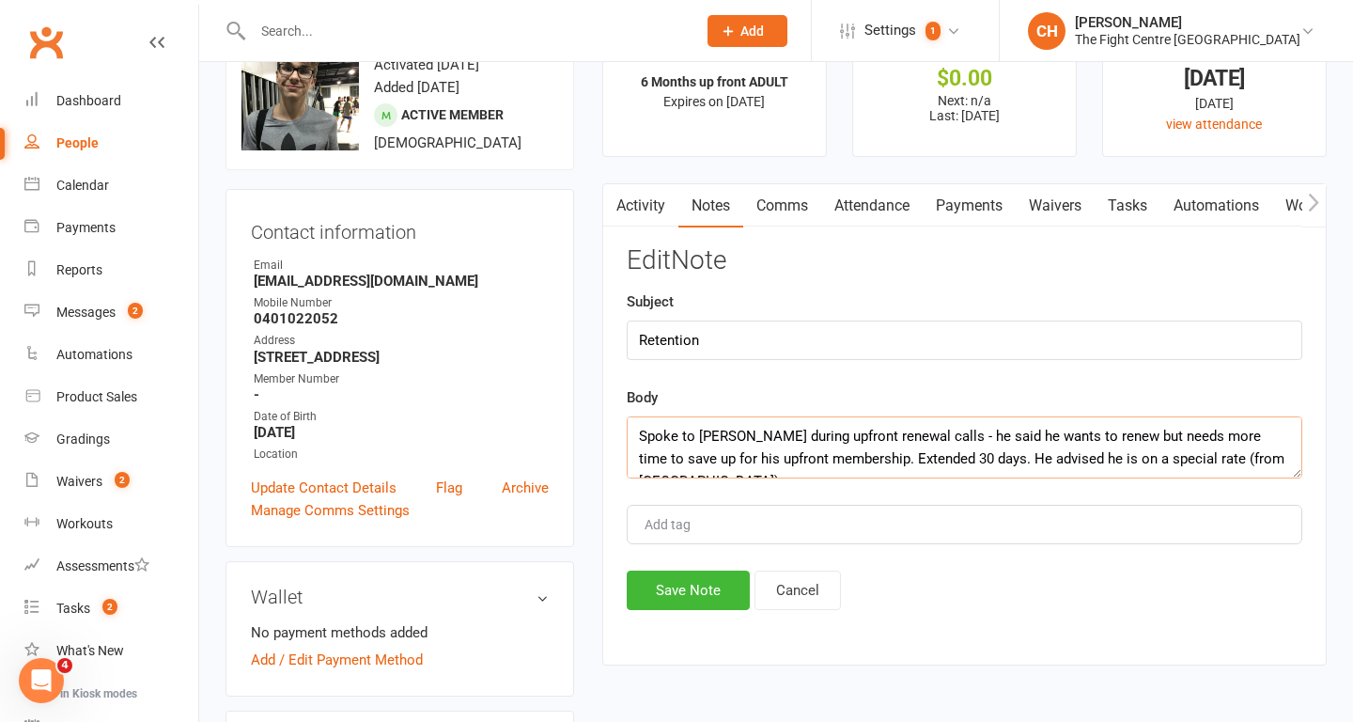
click at [1143, 459] on textarea "Spoke to Jack during upfront renewal calls - he said he wants to renew but need…" at bounding box center [965, 447] width 676 height 62
type textarea "Spoke to Jack during upfront renewal calls - he said he wants to renew but need…"
click at [713, 575] on button "Save Note" at bounding box center [688, 589] width 123 height 39
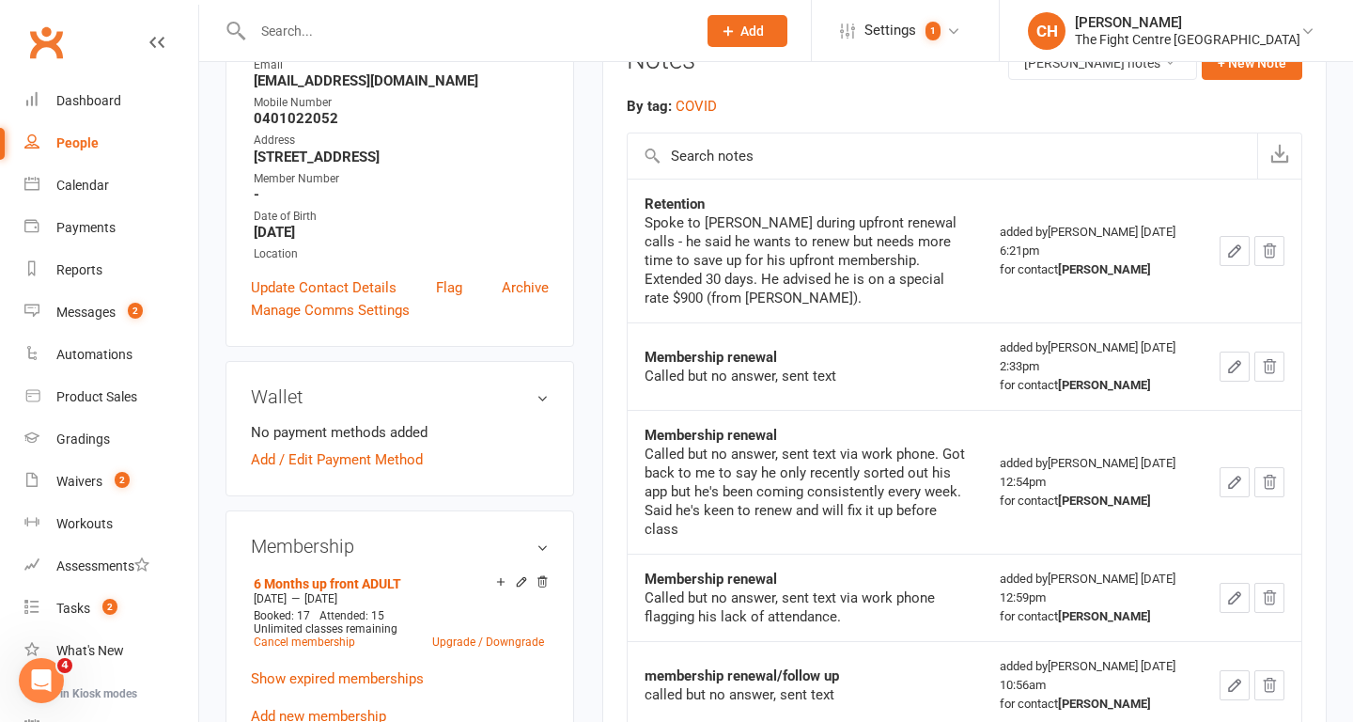
scroll to position [398, 0]
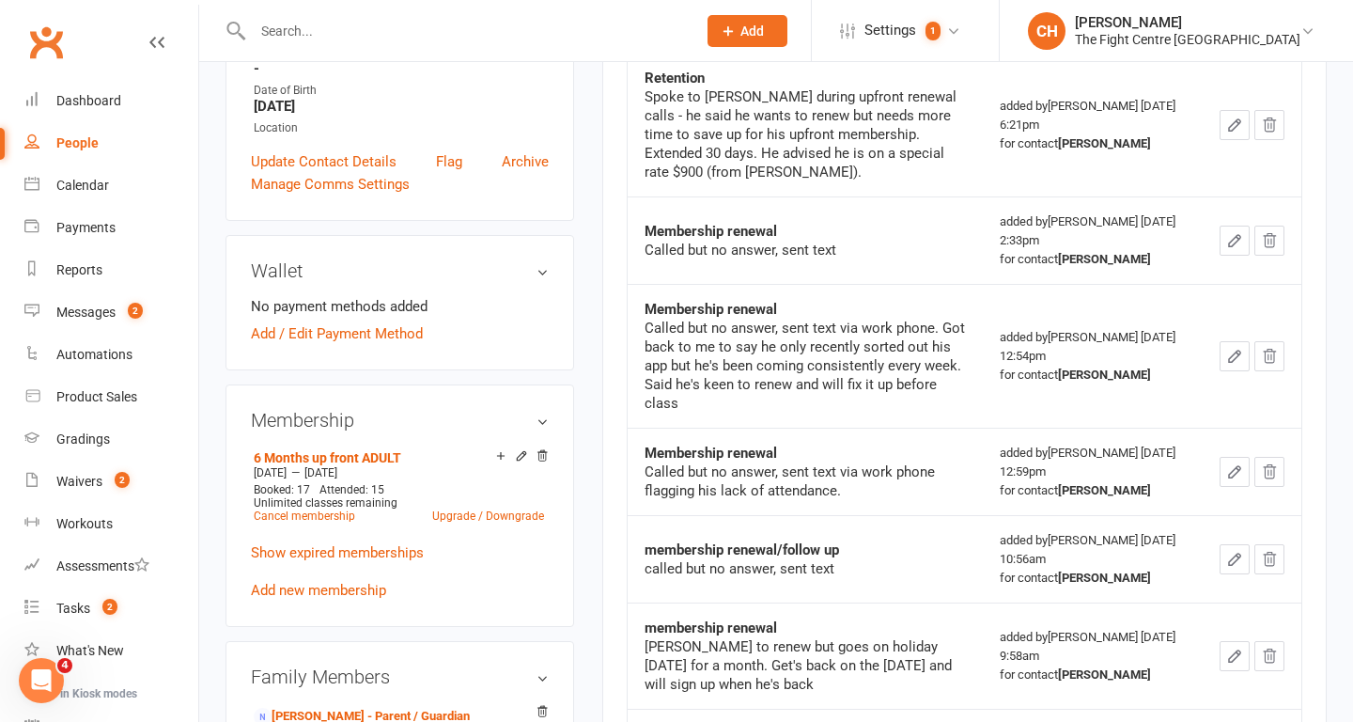
click at [316, 23] on input "text" at bounding box center [465, 31] width 436 height 26
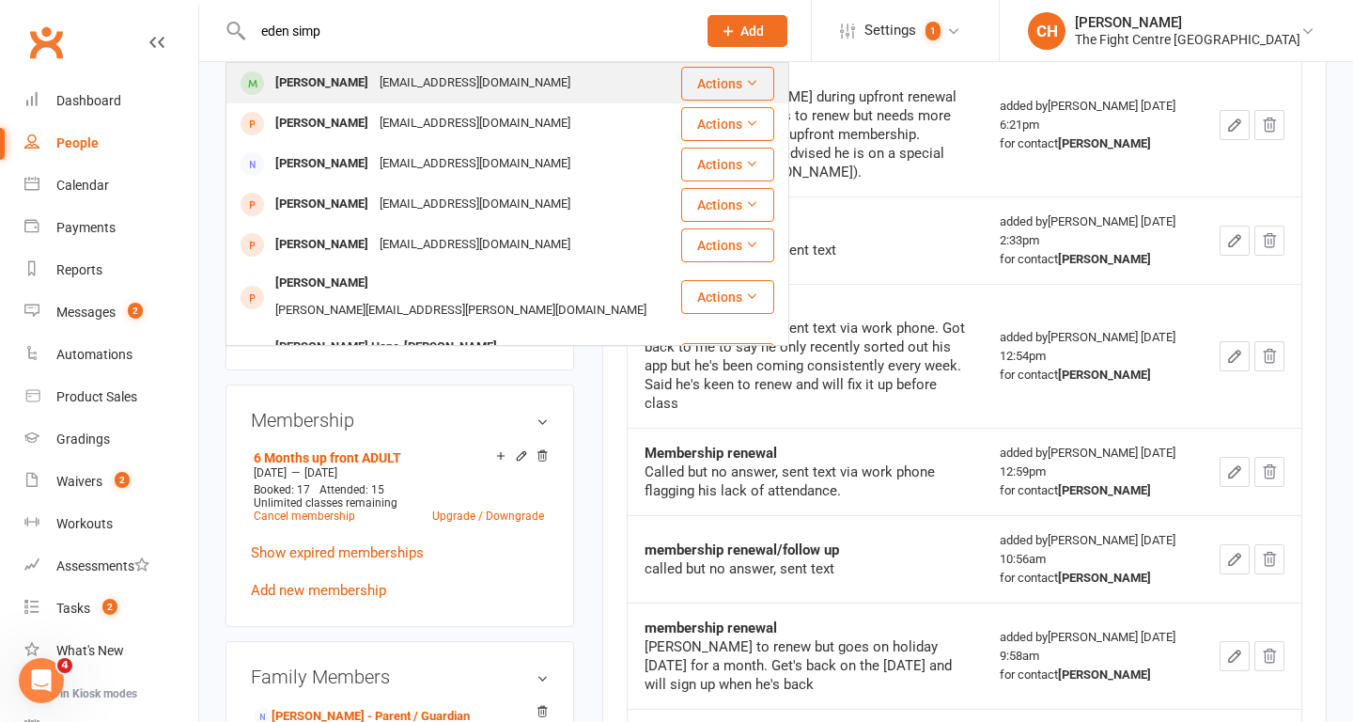
type input "eden simp"
click at [330, 92] on div "Eden Simpson" at bounding box center [322, 83] width 104 height 27
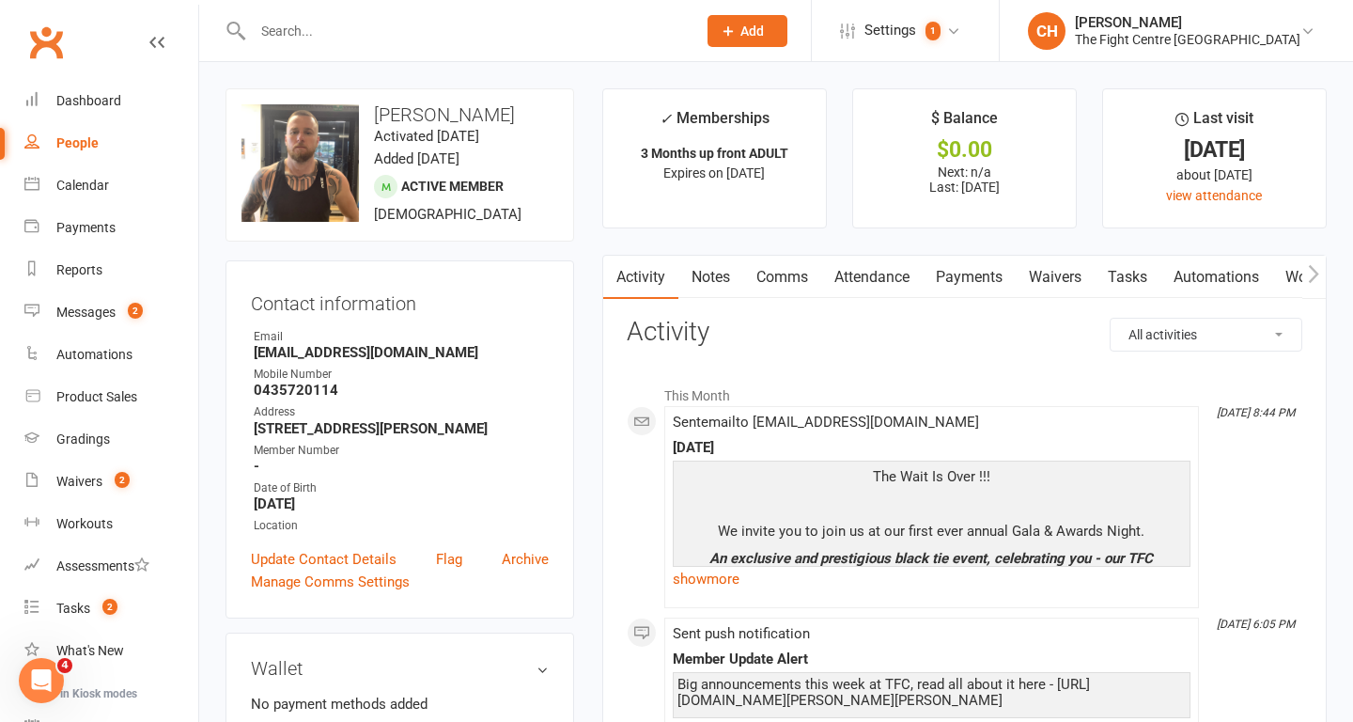
click at [716, 276] on link "Notes" at bounding box center [711, 277] width 65 height 43
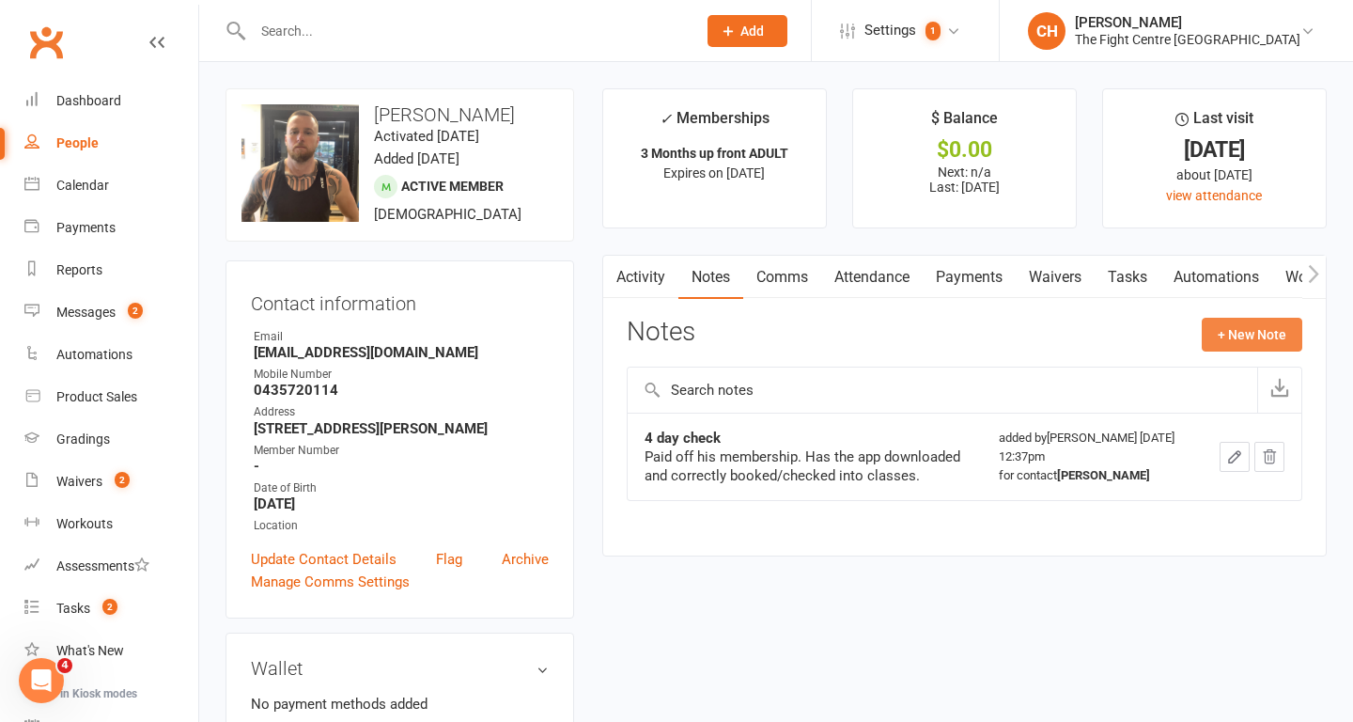
click at [1241, 336] on button "+ New Note" at bounding box center [1252, 335] width 101 height 34
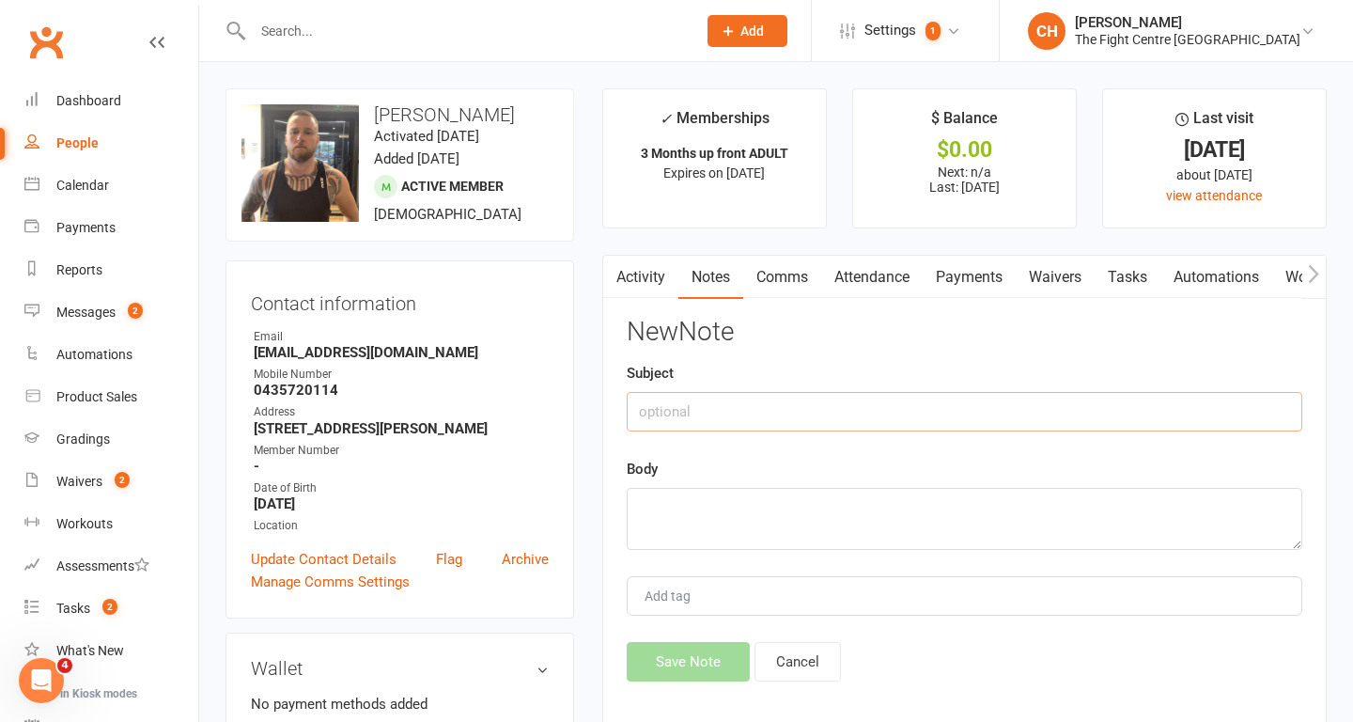
click at [892, 414] on input "text" at bounding box center [965, 411] width 676 height 39
type input "Retention"
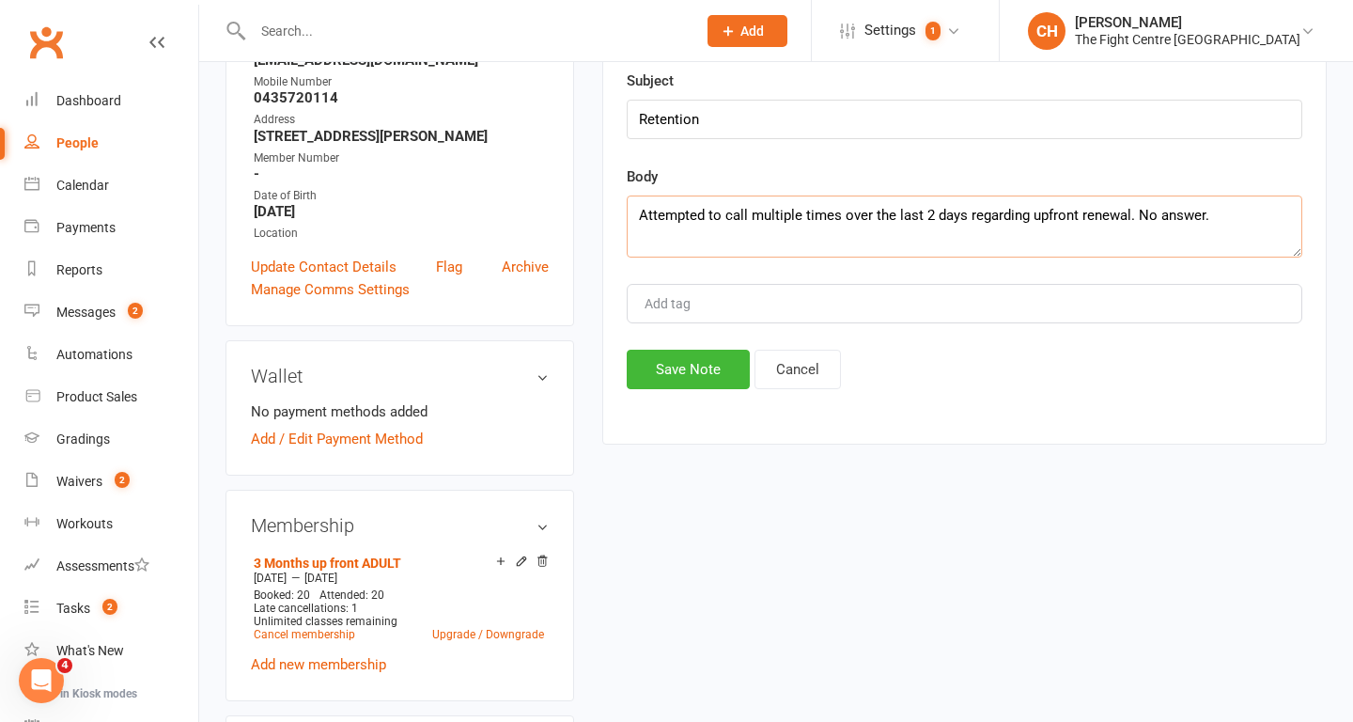
scroll to position [298, 0]
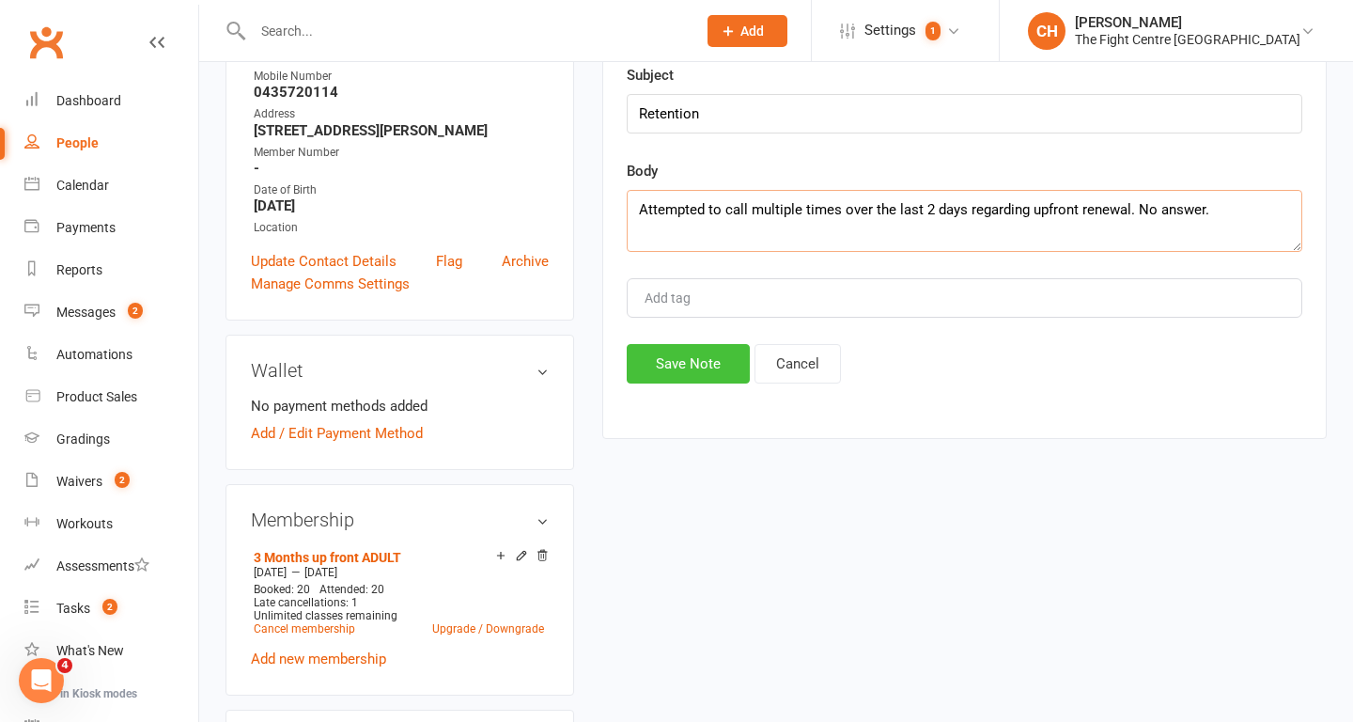
type textarea "Attempted to call multiple times over the last 2 days regarding upfront renewal…"
click at [674, 366] on button "Save Note" at bounding box center [688, 363] width 123 height 39
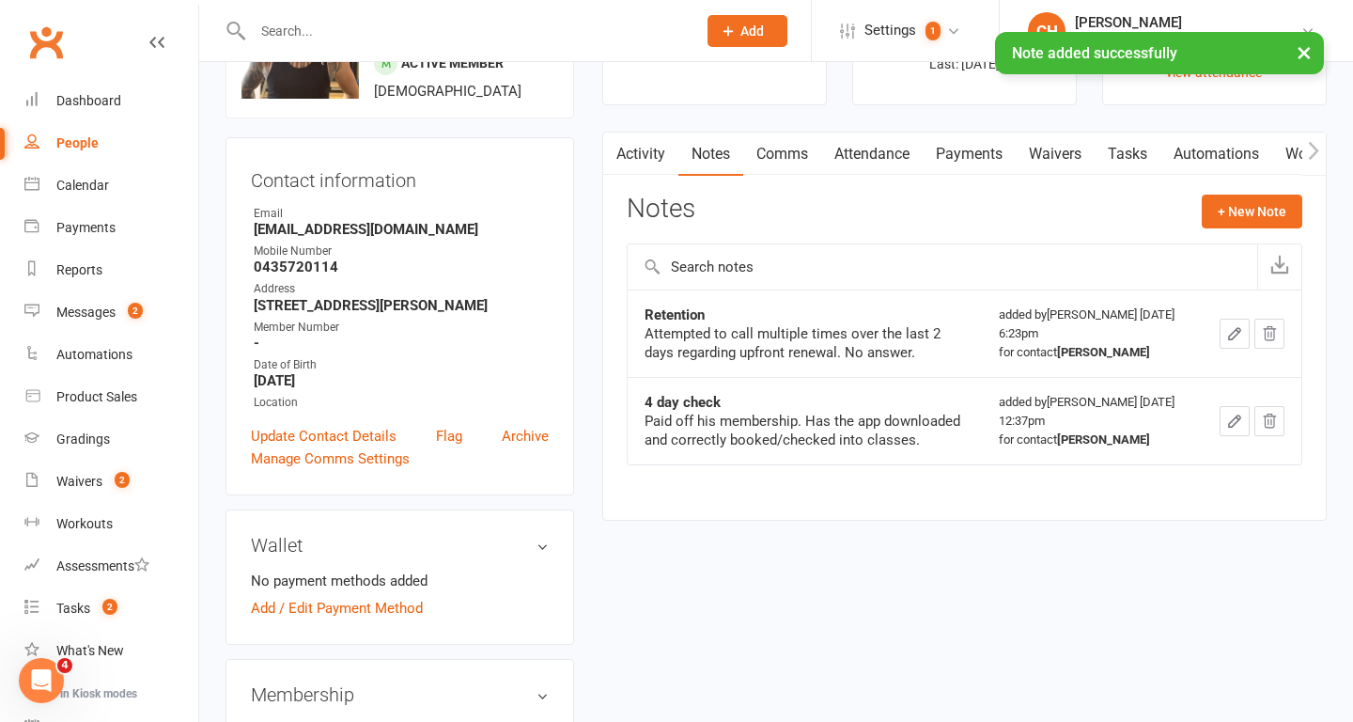
scroll to position [0, 0]
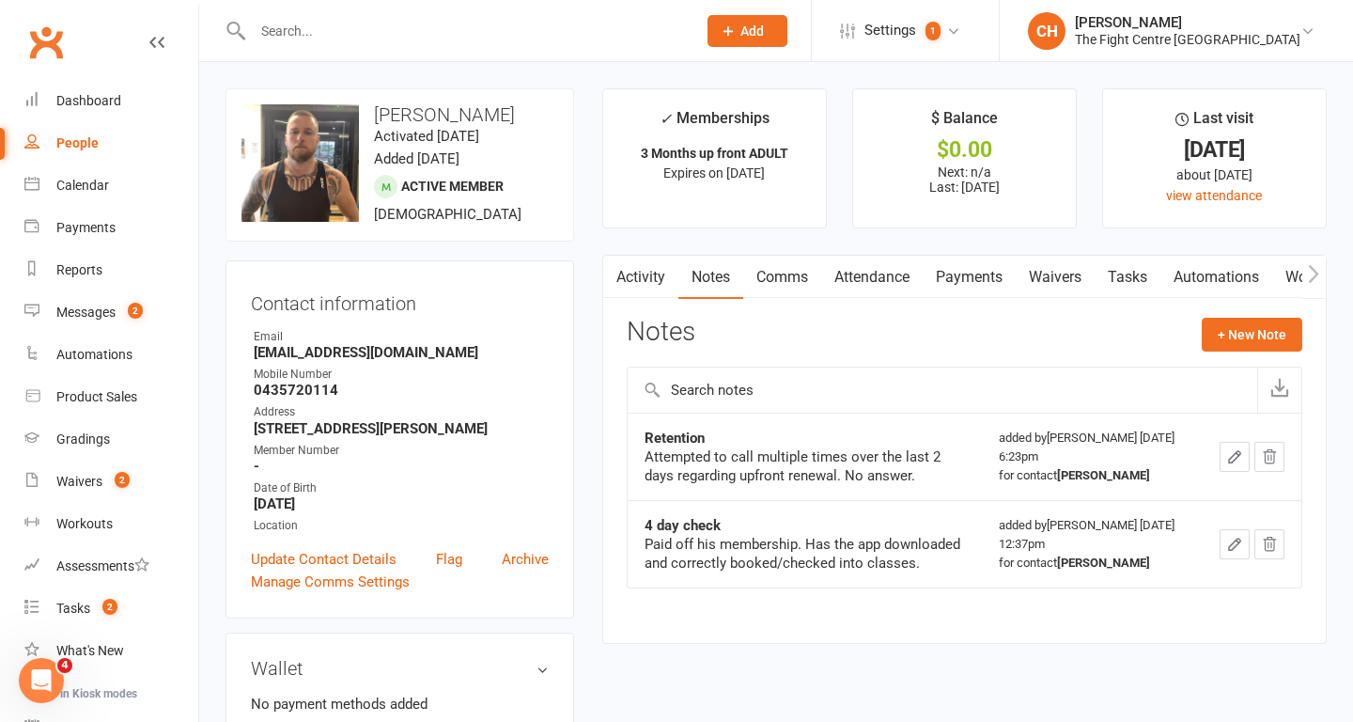
click at [320, 23] on input "text" at bounding box center [465, 31] width 436 height 26
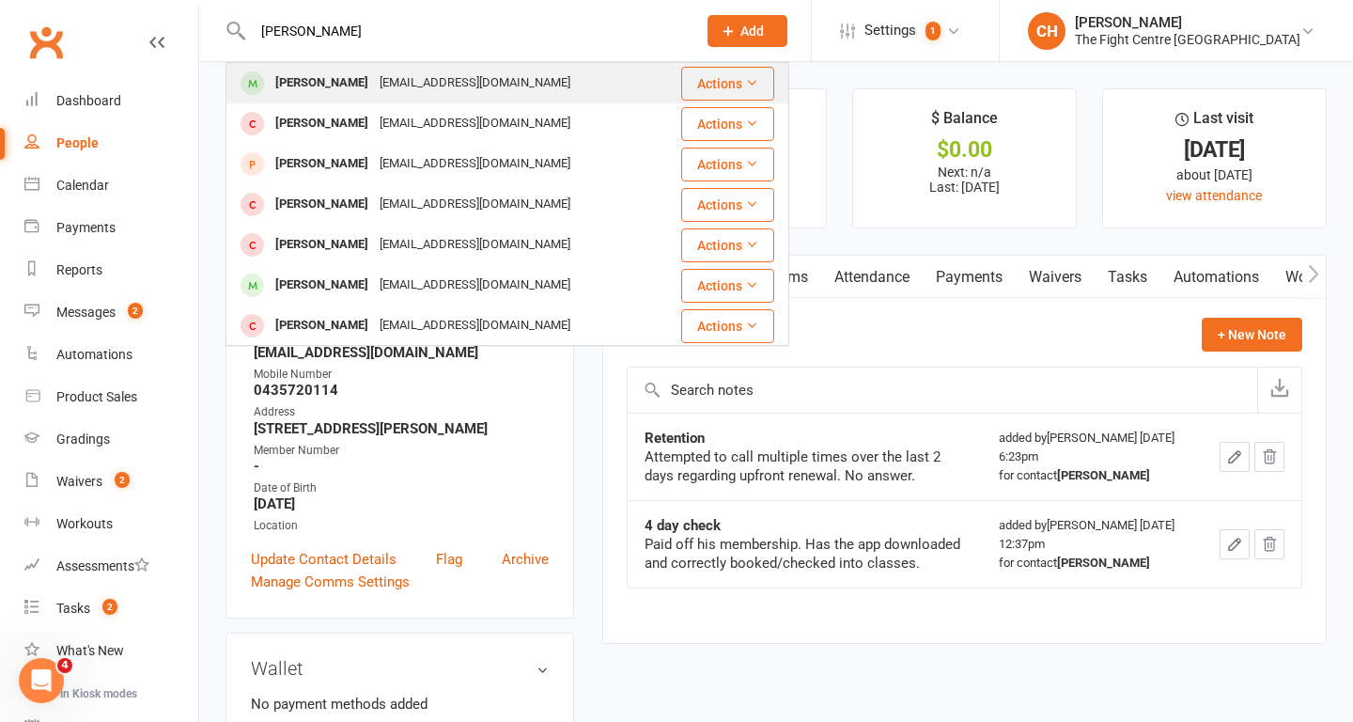
type input "saiman ng"
click at [332, 77] on div "Saiman Nagrath" at bounding box center [322, 83] width 104 height 27
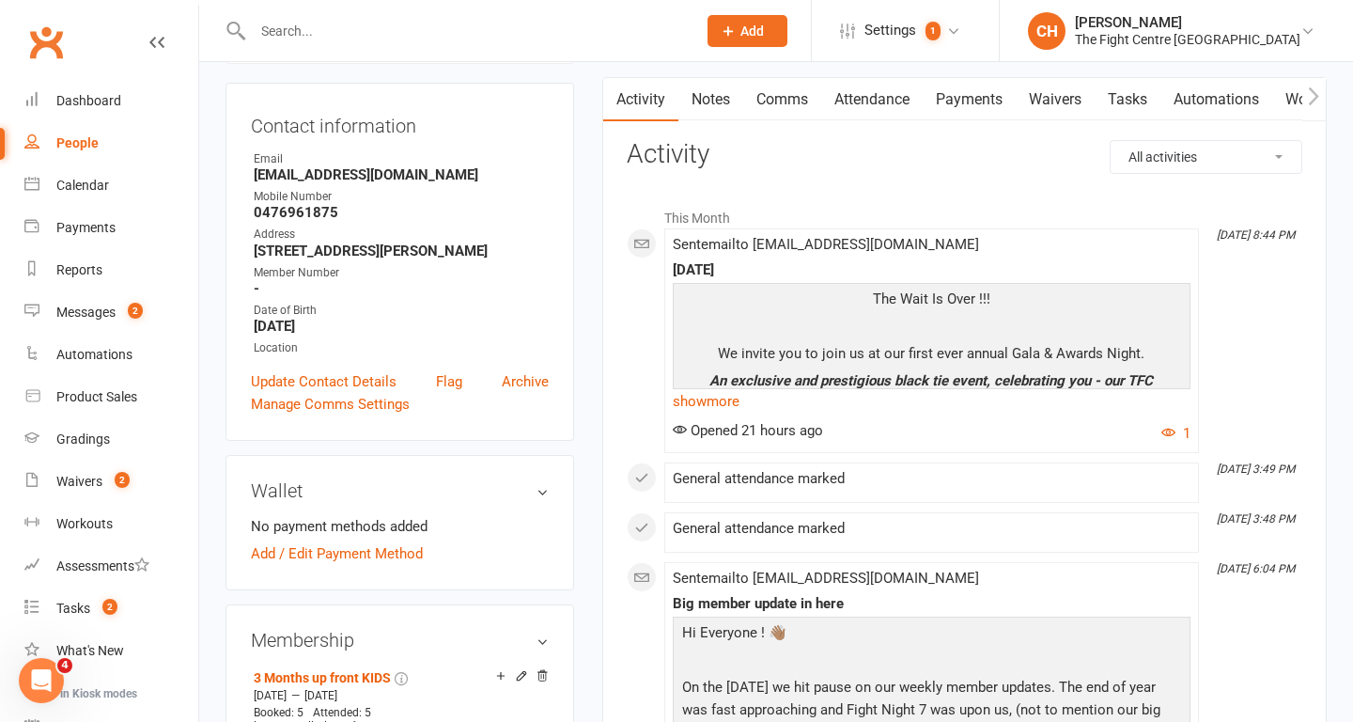
scroll to position [159, 0]
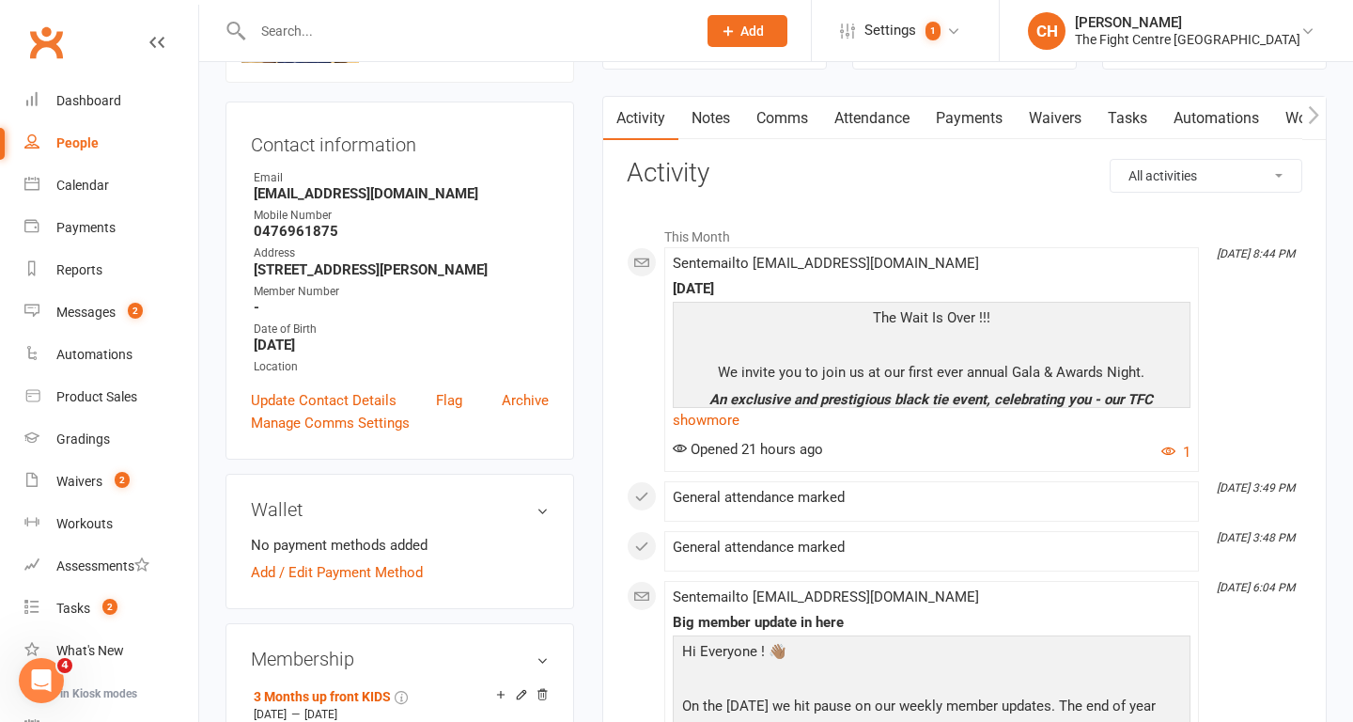
click at [774, 122] on link "Comms" at bounding box center [782, 118] width 78 height 43
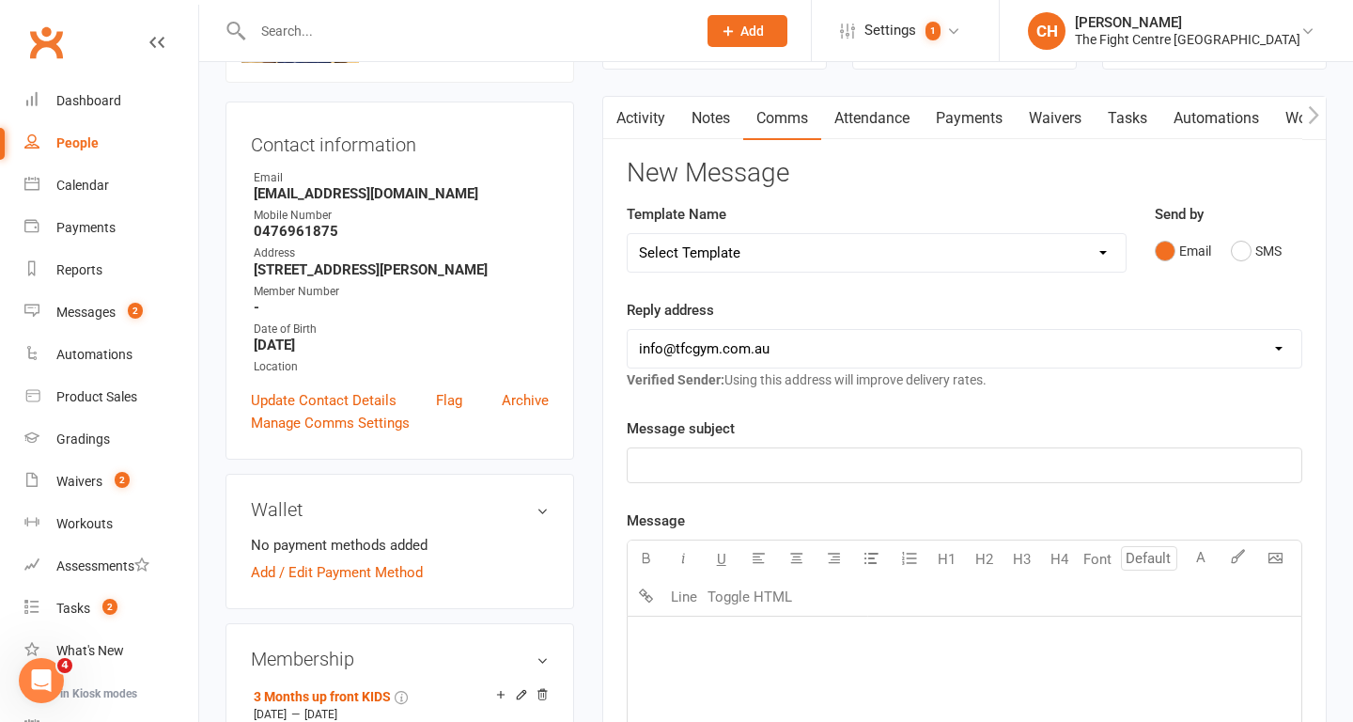
click at [769, 257] on select "Select Template [Email] A Mobile app invitation (1) [Email] Mobile app invitati…" at bounding box center [877, 253] width 498 height 38
select select "33"
click at [628, 234] on select "Select Template [Email] A Mobile app invitation (1) [Email] Mobile app invitati…" at bounding box center [877, 253] width 498 height 38
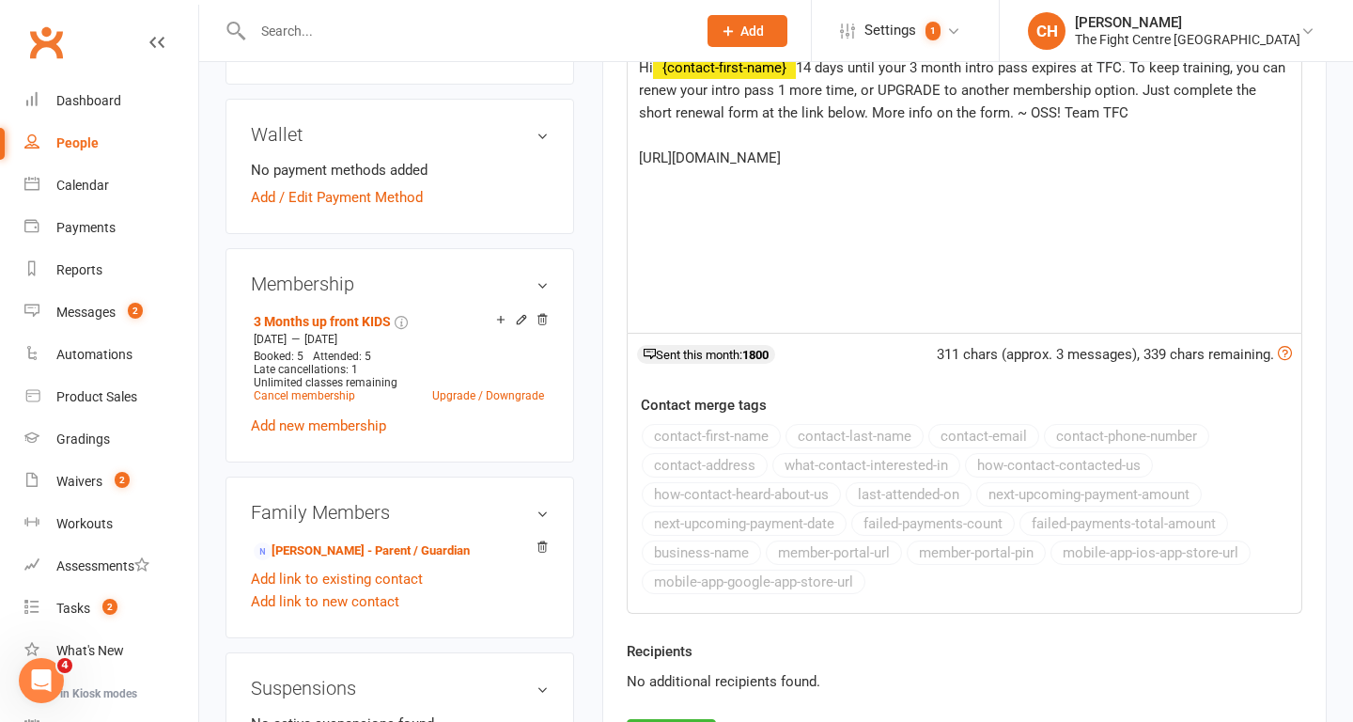
scroll to position [570, 0]
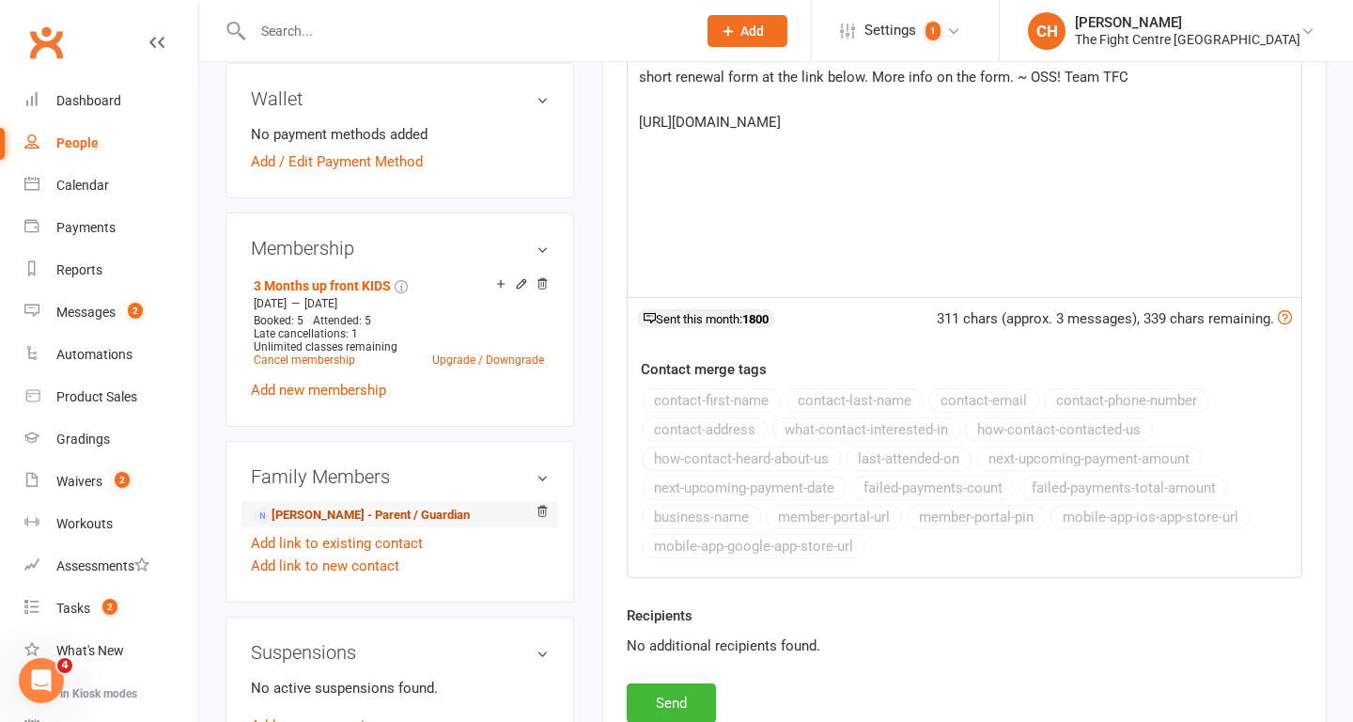
click at [349, 525] on link "Smeetu Khanna - Parent / Guardian" at bounding box center [362, 516] width 216 height 20
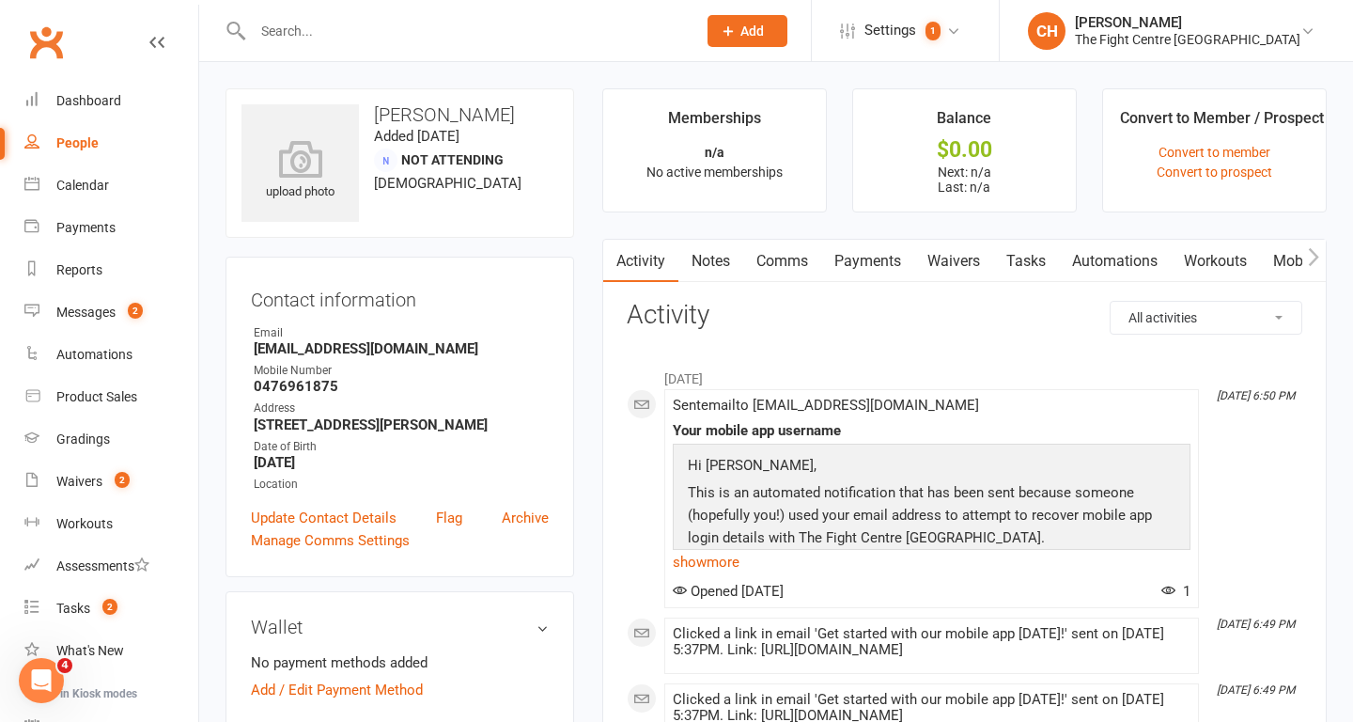
click at [782, 271] on link "Comms" at bounding box center [782, 261] width 78 height 43
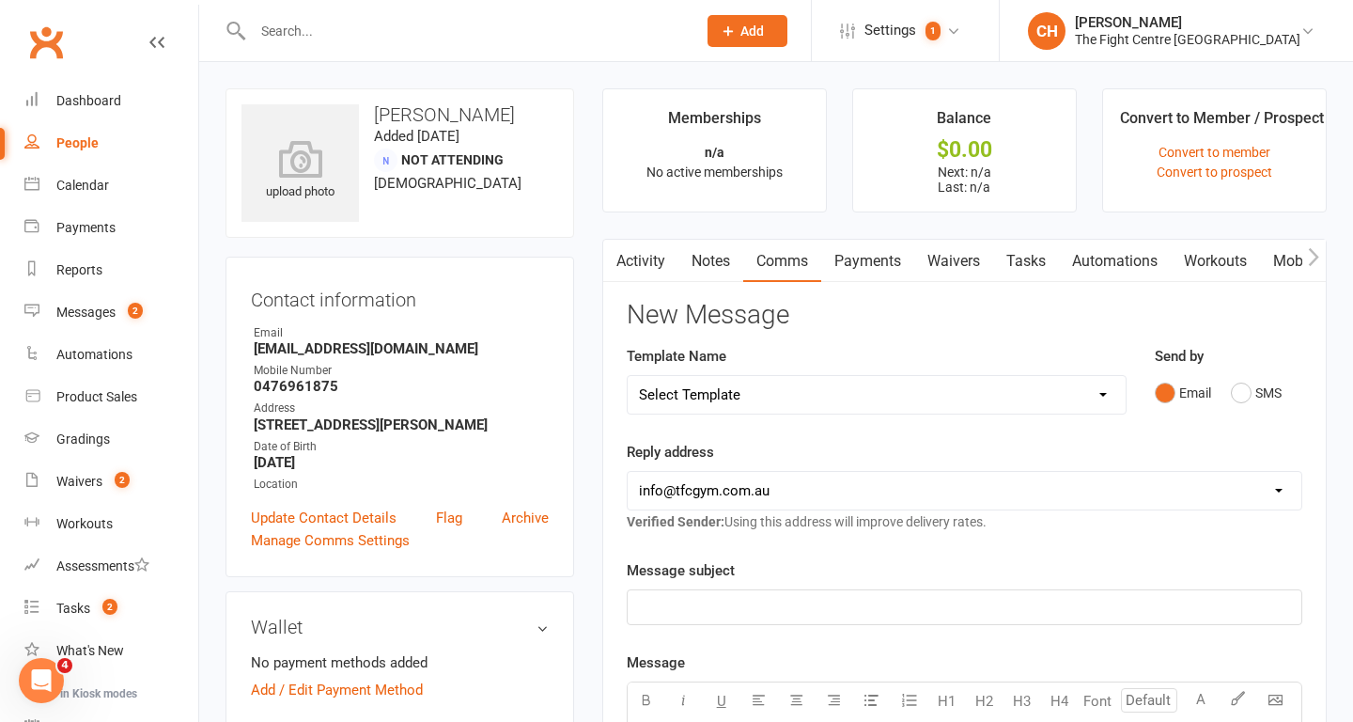
click at [736, 394] on select "Select Template [Email] A Mobile app invitation (1) [Email] Mobile app invitati…" at bounding box center [877, 395] width 498 height 38
select select "34"
click at [628, 376] on select "Select Template [Email] A Mobile app invitation (1) [Email] Mobile app invitati…" at bounding box center [877, 395] width 498 height 38
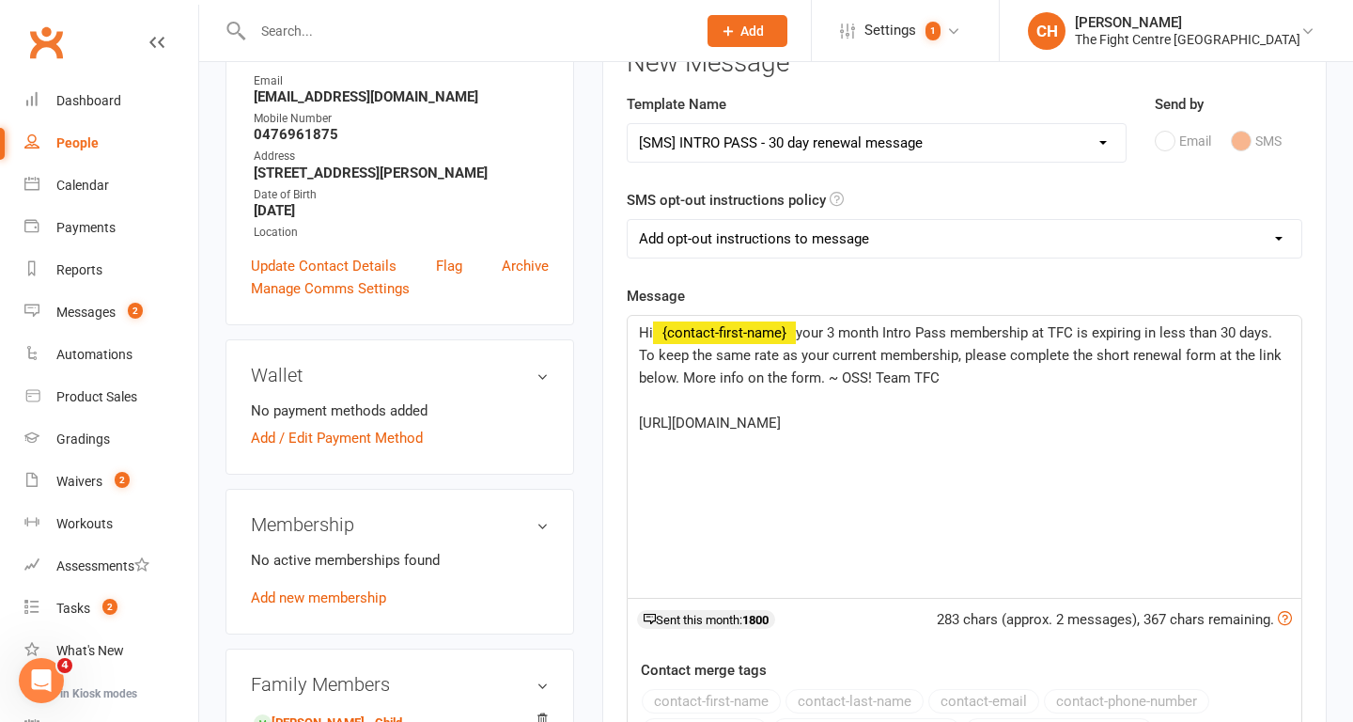
scroll to position [250, 0]
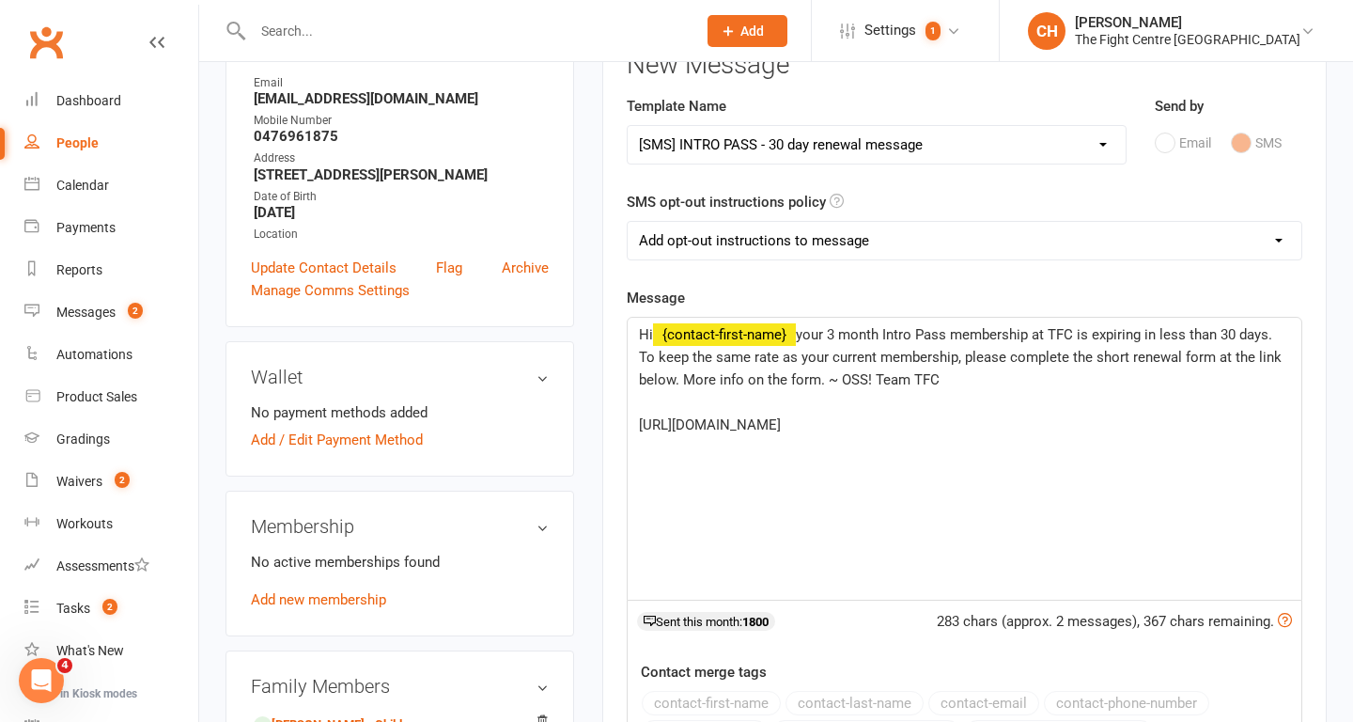
click at [835, 334] on span "your 3 month Intro Pass membership at TFC is expiring in less than 30 days. To …" at bounding box center [962, 357] width 647 height 62
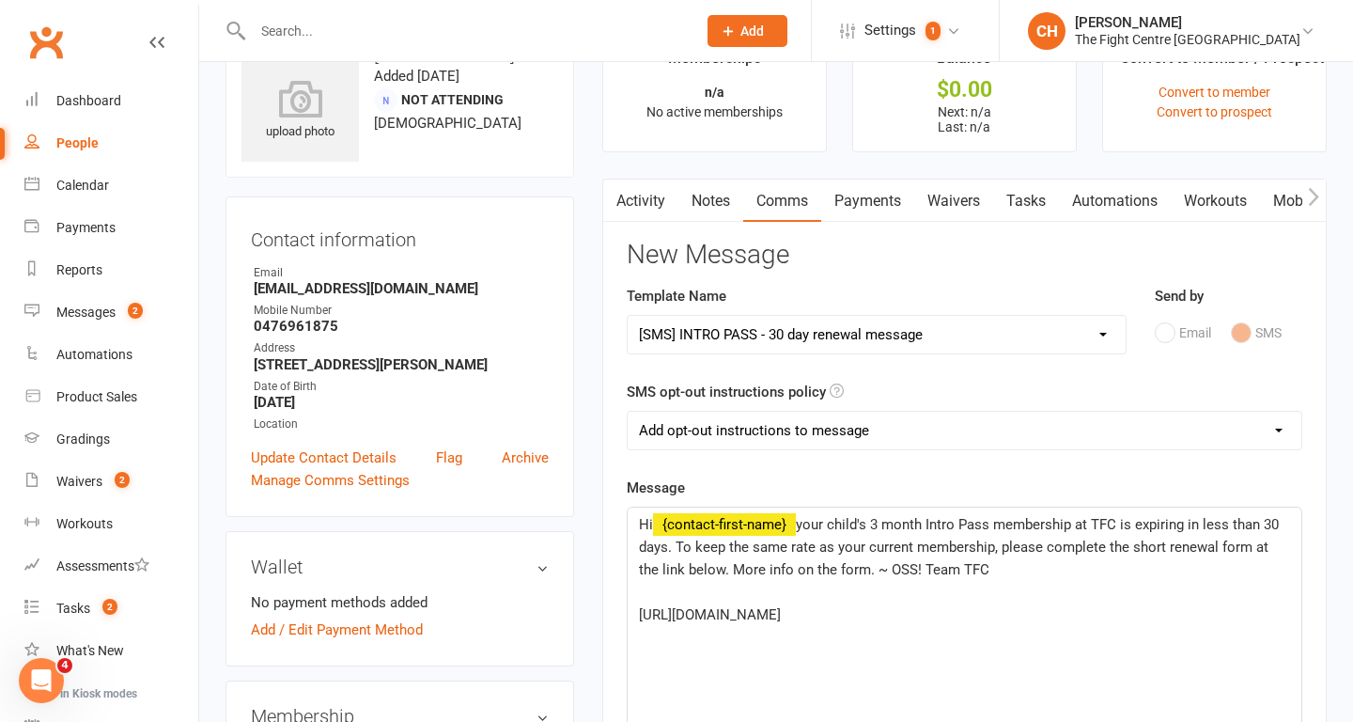
scroll to position [9, 0]
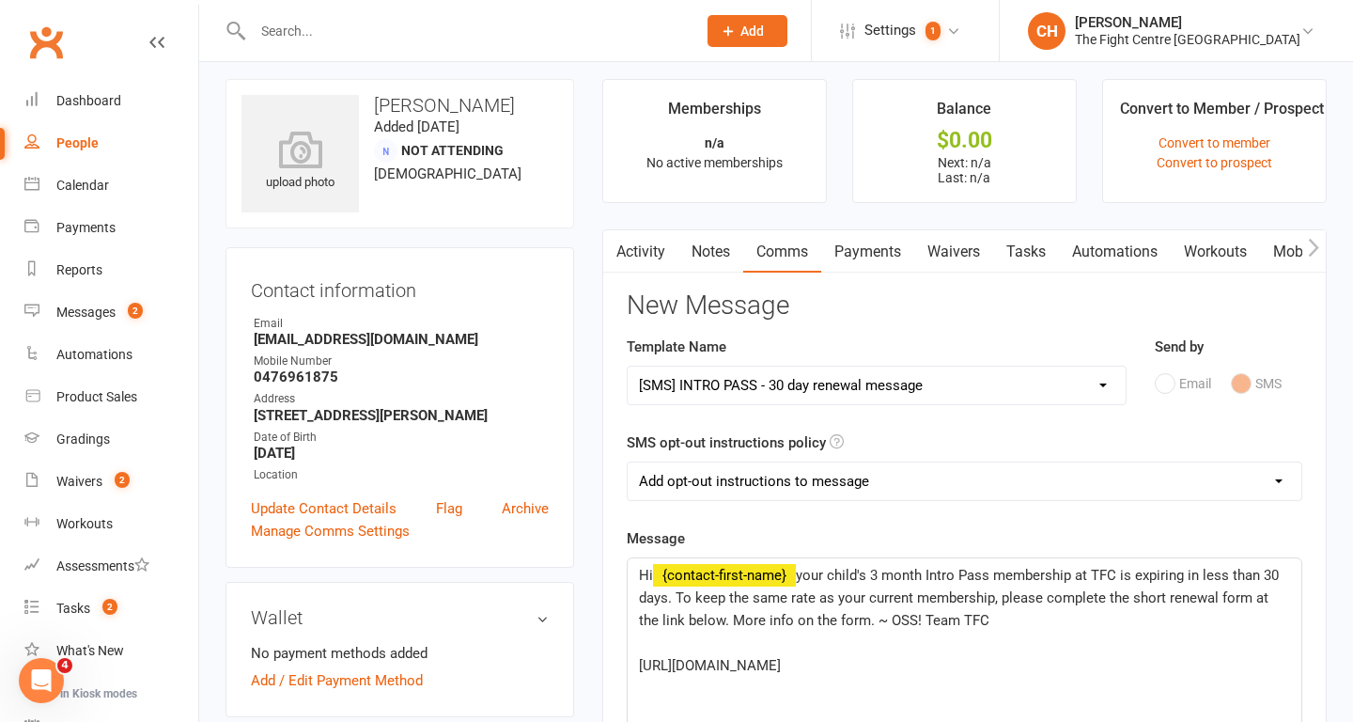
click at [742, 392] on select "Select Template [Email] A Mobile app invitation (1) [Email] Mobile app invitati…" at bounding box center [877, 386] width 498 height 38
select select "33"
click at [628, 367] on select "Select Template [Email] A Mobile app invitation (1) [Email] Mobile app invitati…" at bounding box center [877, 386] width 498 height 38
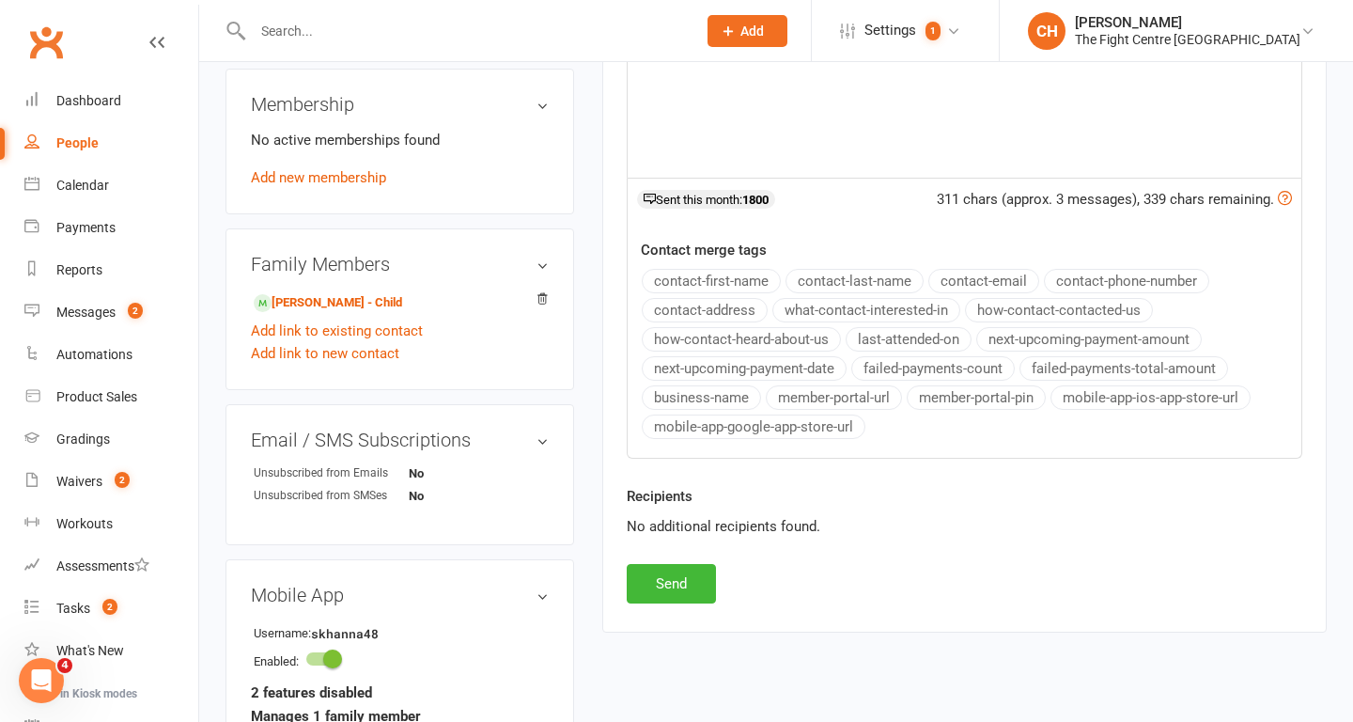
scroll to position [684, 0]
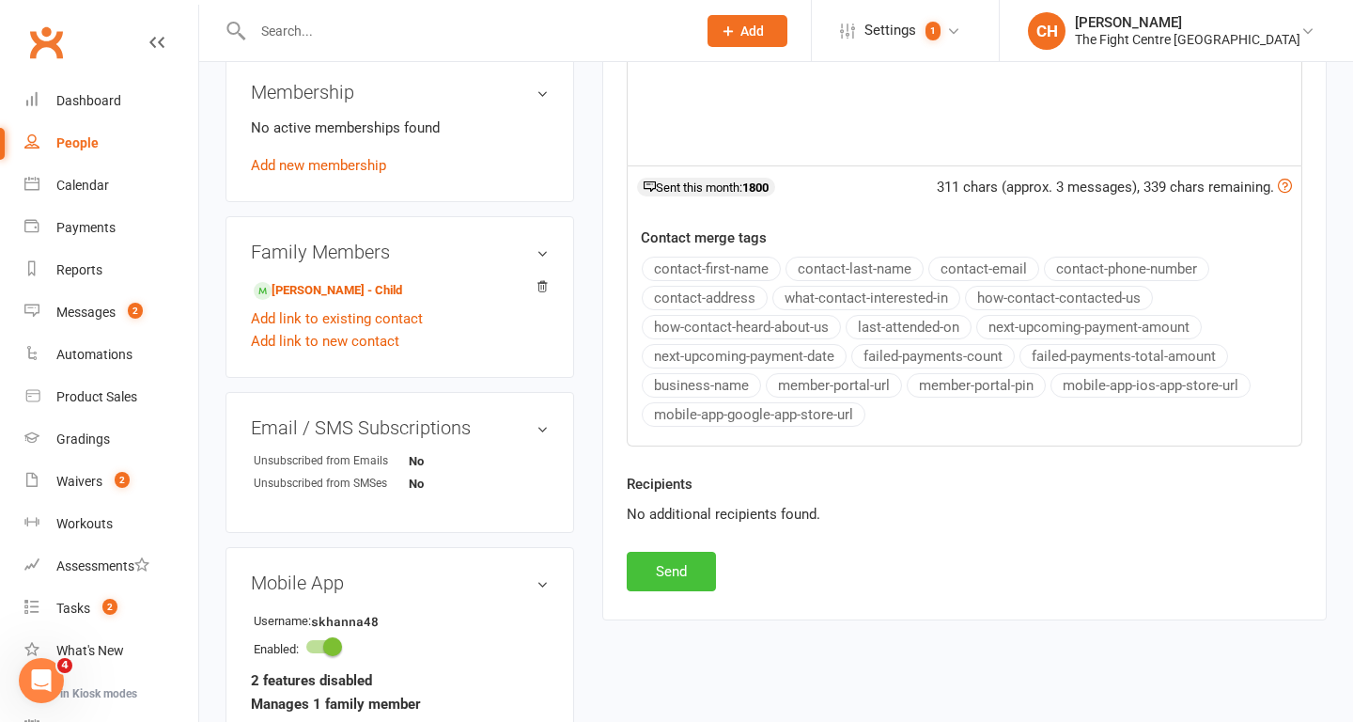
click at [674, 573] on button "Send" at bounding box center [671, 571] width 89 height 39
select select
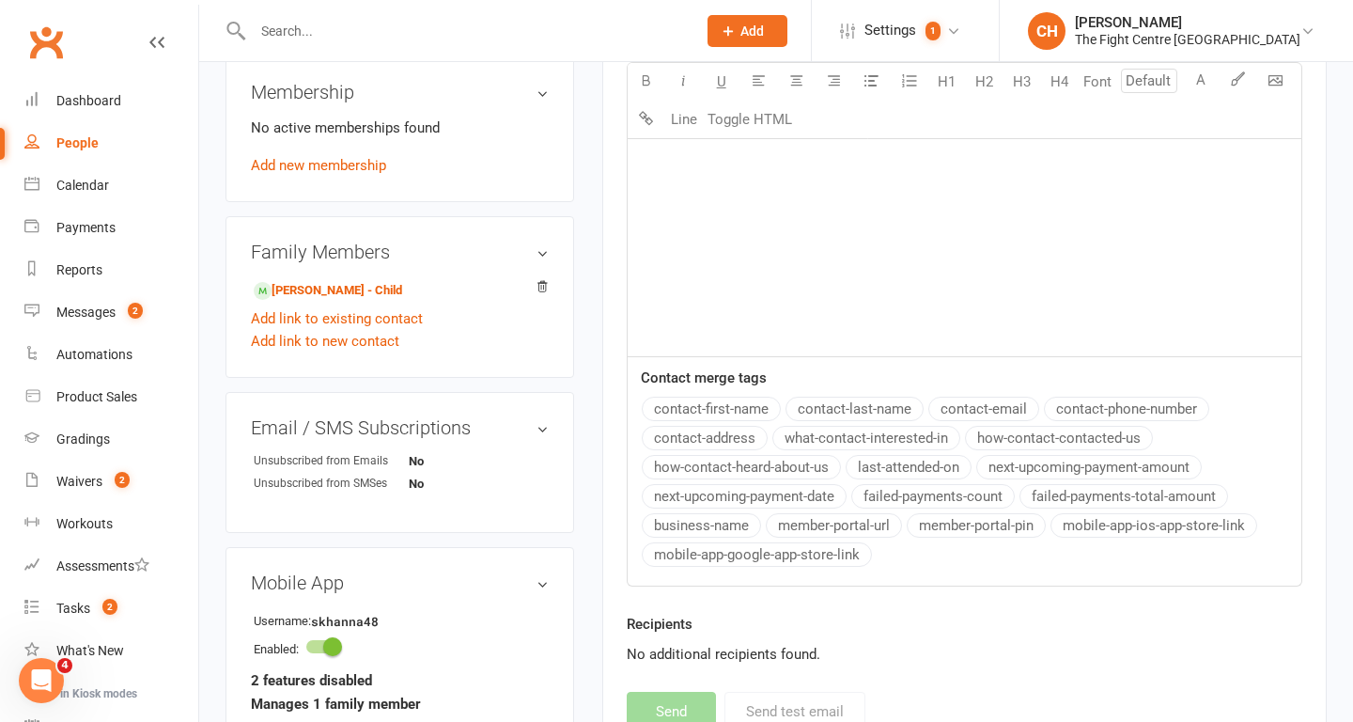
click at [311, 45] on div at bounding box center [455, 30] width 458 height 61
click at [301, 18] on input "text" at bounding box center [465, 31] width 436 height 26
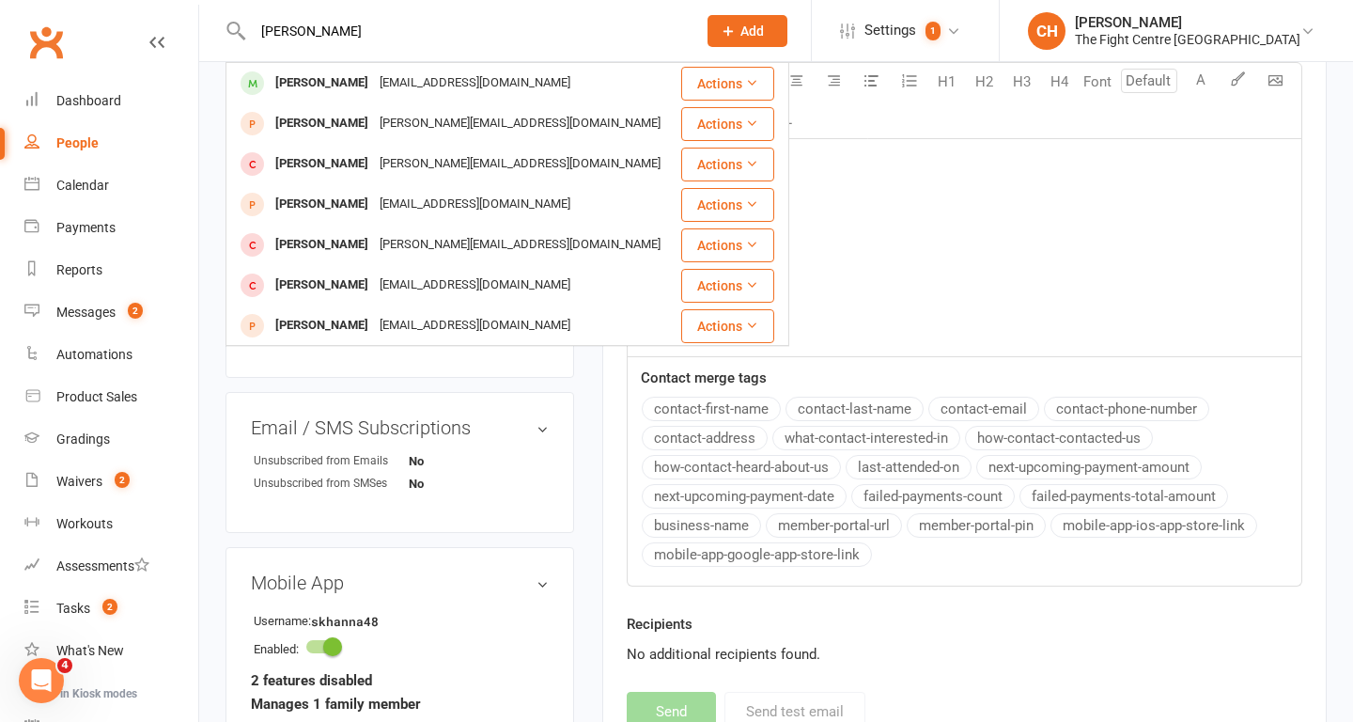
type input "lisa vang"
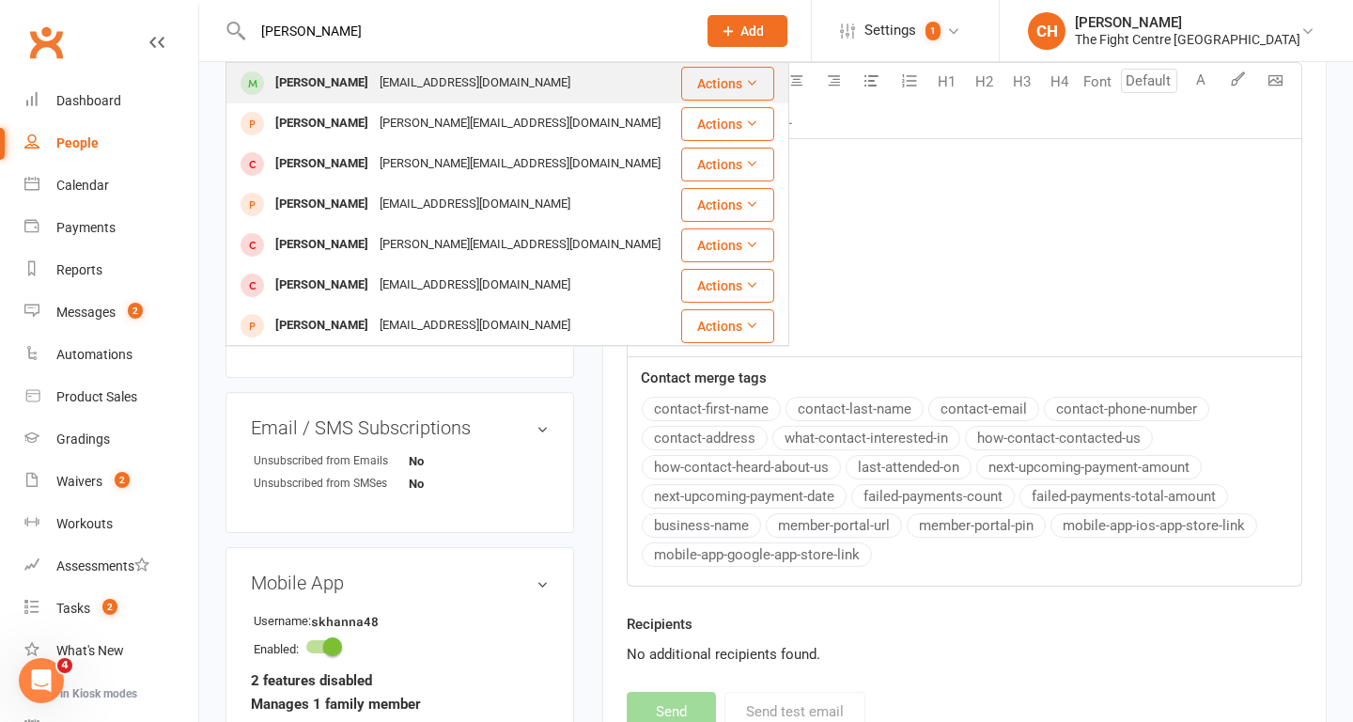
click at [374, 78] on div "lisav5243@gmail.com" at bounding box center [475, 83] width 202 height 27
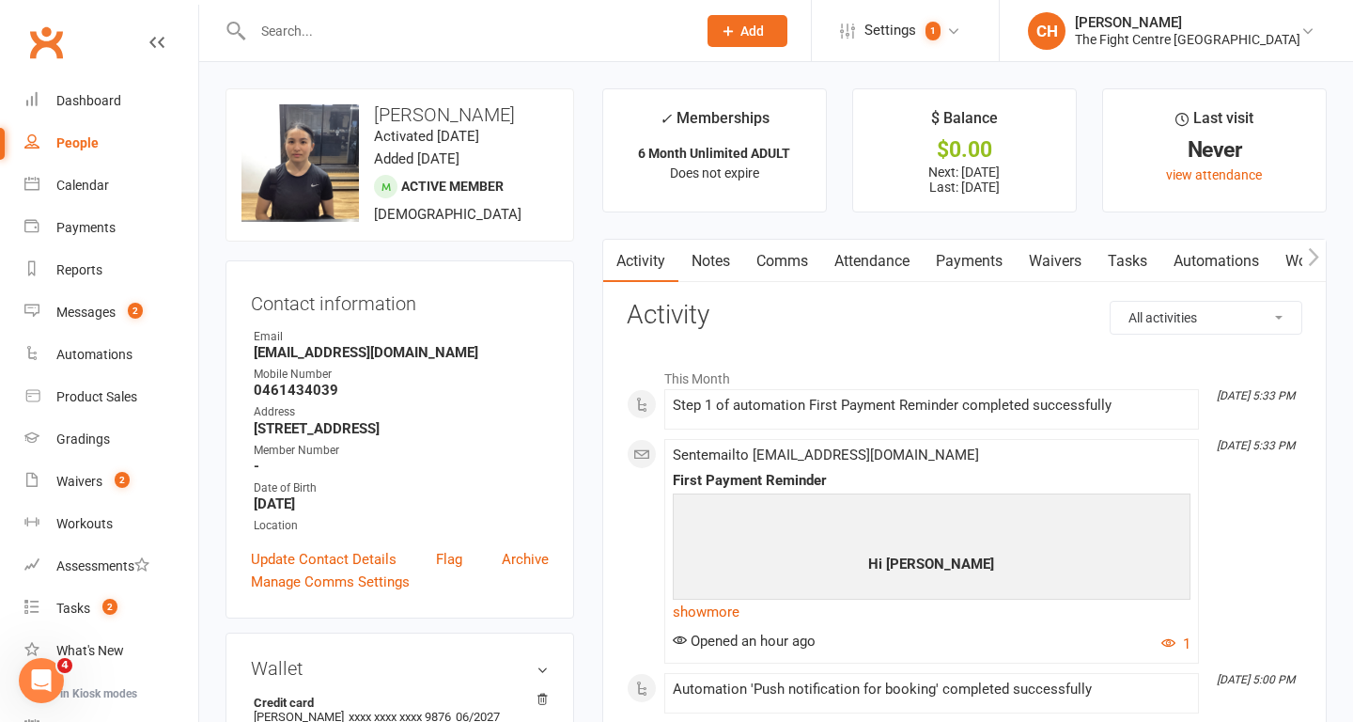
click at [418, 36] on input "text" at bounding box center [465, 31] width 436 height 26
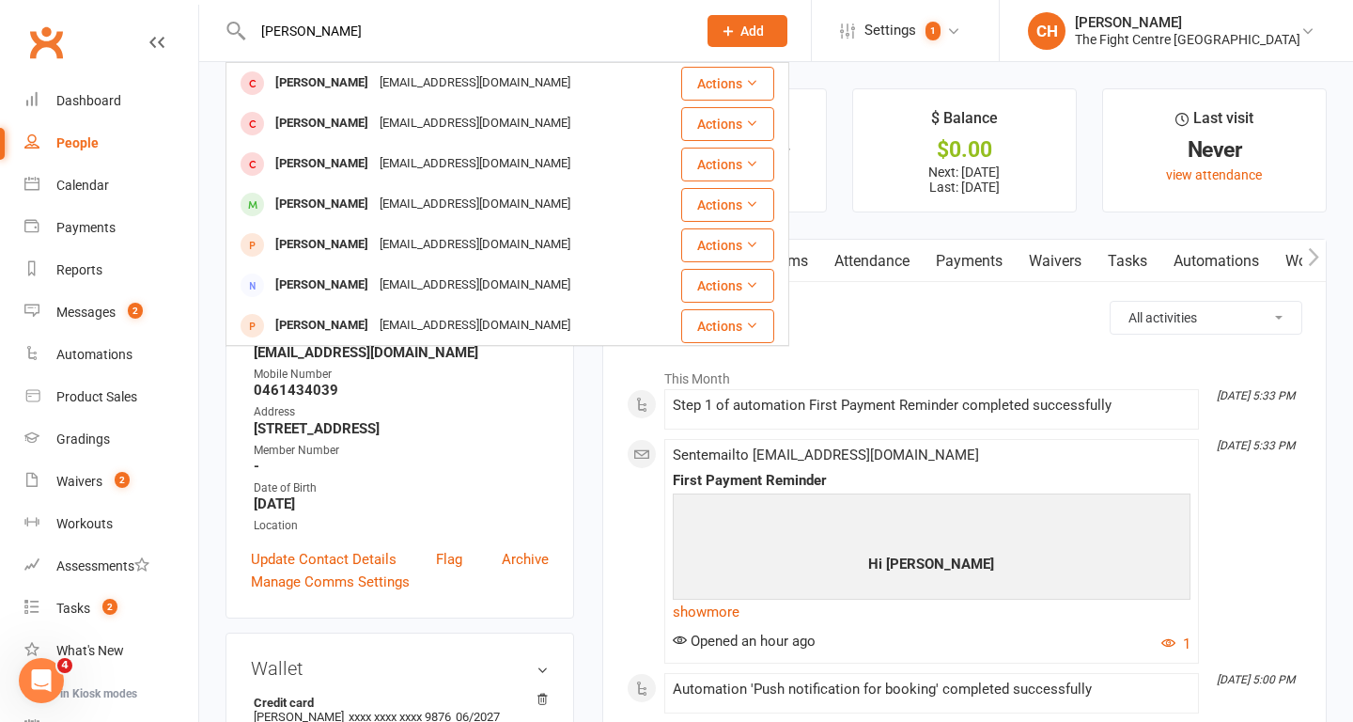
drag, startPoint x: 340, startPoint y: 38, endPoint x: 26, endPoint y: -14, distance: 318.1
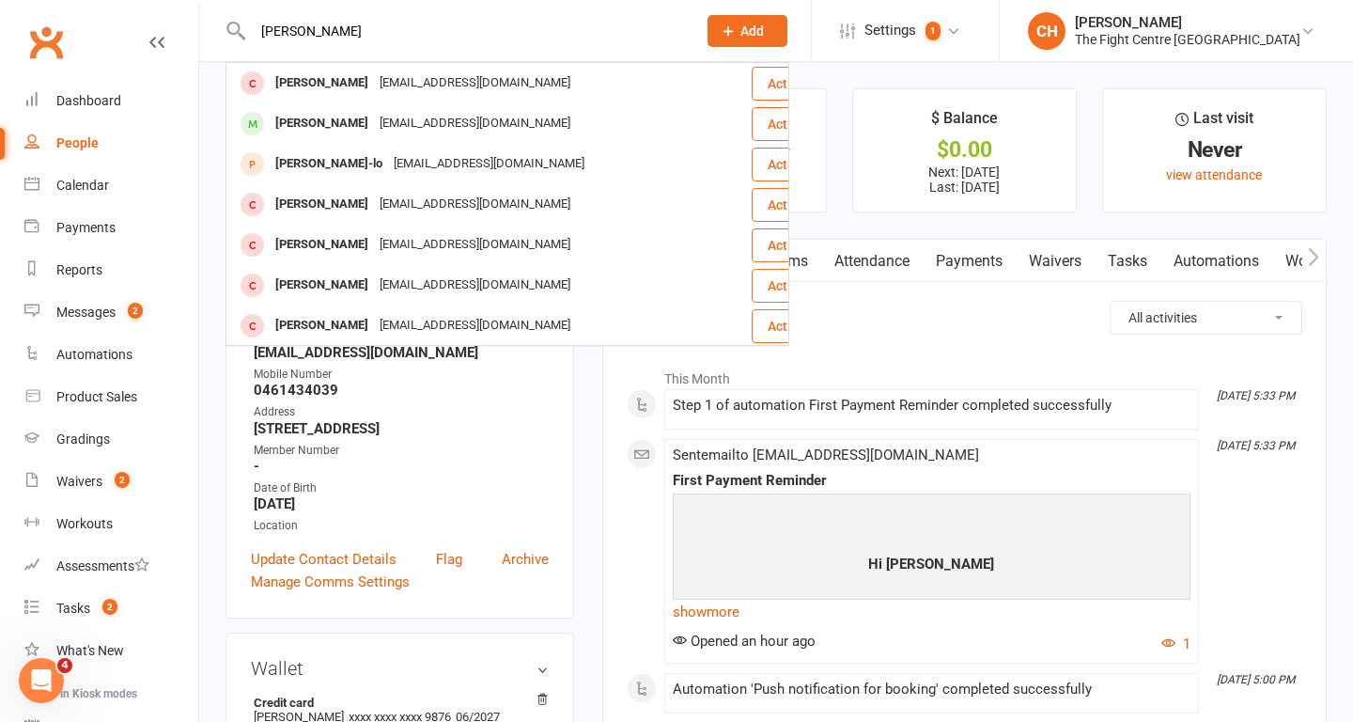
drag, startPoint x: 335, startPoint y: 31, endPoint x: 0, endPoint y: 10, distance: 335.2
click at [0, 5] on header "levi paul Levi Paul Levipaul.9@gmail.com Actions Avyanna Paul Levipaul.9@gmail.…" at bounding box center [676, 5] width 1353 height 0
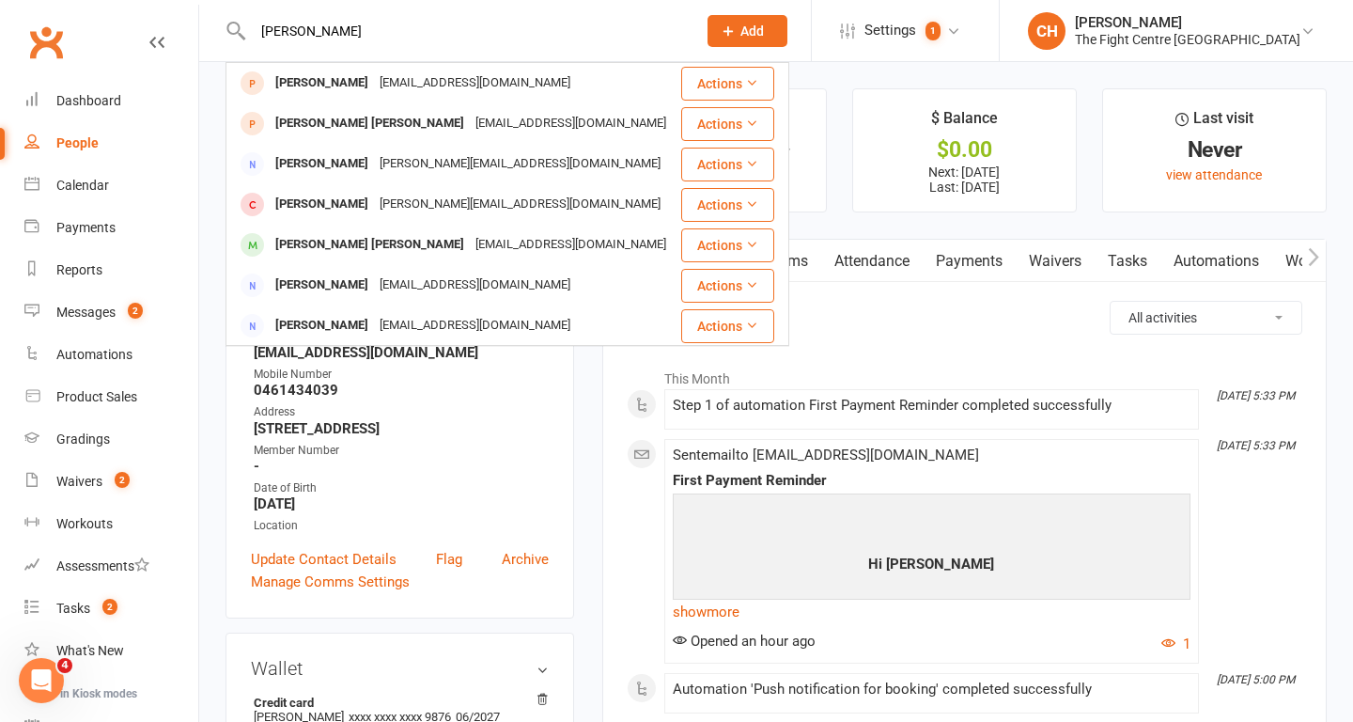
type input "jackson davis"
drag, startPoint x: 404, startPoint y: 29, endPoint x: 120, endPoint y: 0, distance: 285.3
click at [121, 1] on react-component "jackson davis Jackson Davis Jdavi156@outlook.com Actions Jackson Jones davenedj…" at bounding box center [341, 30] width 683 height 61
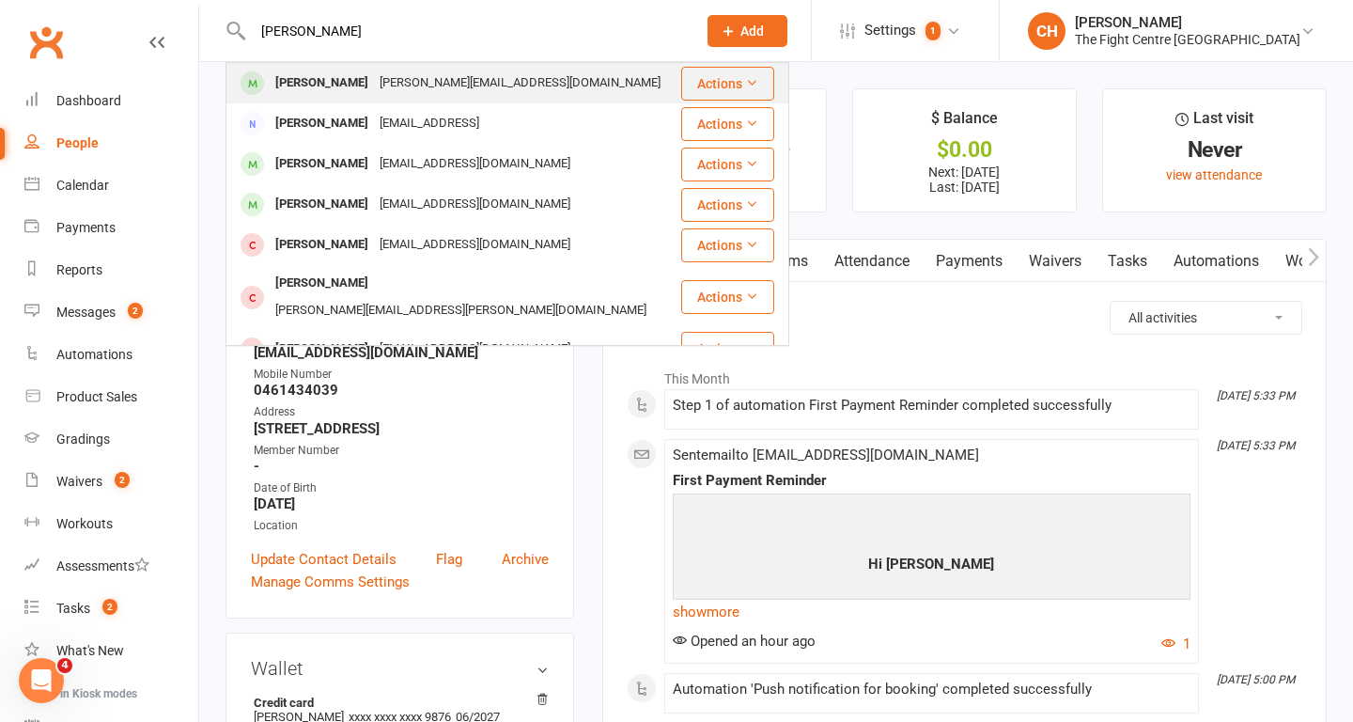
type input "miguel ram"
click at [333, 81] on div "miguel ramirez" at bounding box center [322, 83] width 104 height 27
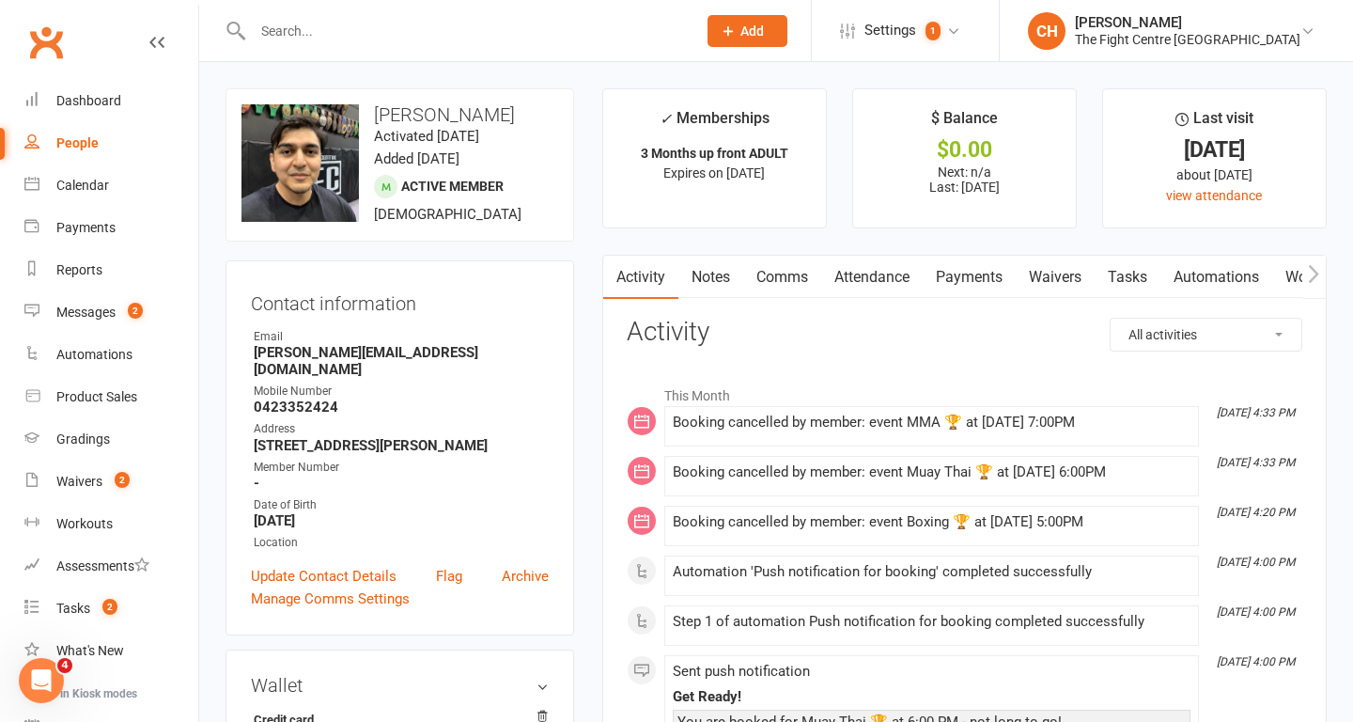
click at [781, 276] on link "Comms" at bounding box center [782, 277] width 78 height 43
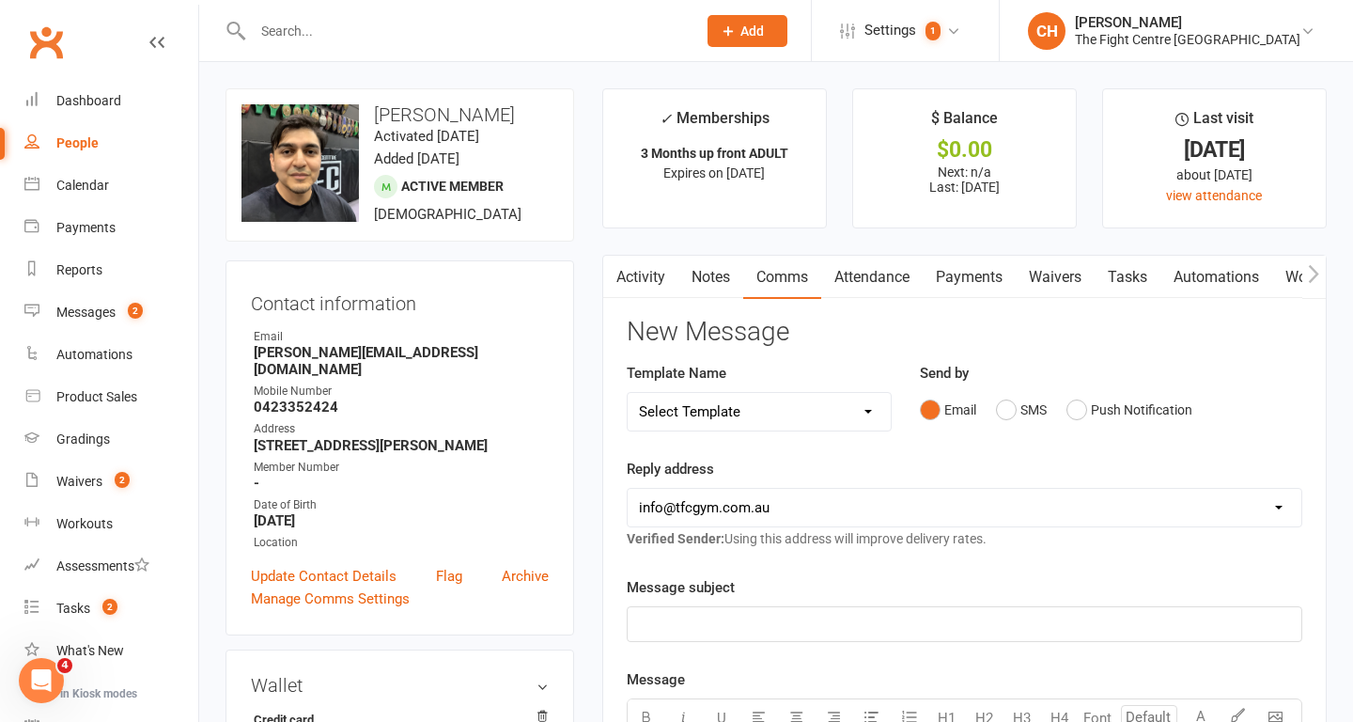
click at [771, 415] on select "Select Template [Email] A Mobile app invitation (1) [Email] Mobile app invitati…" at bounding box center [759, 412] width 263 height 38
select select "34"
click at [628, 393] on select "Select Template [Email] A Mobile app invitation (1) [Email] Mobile app invitati…" at bounding box center [759, 412] width 263 height 38
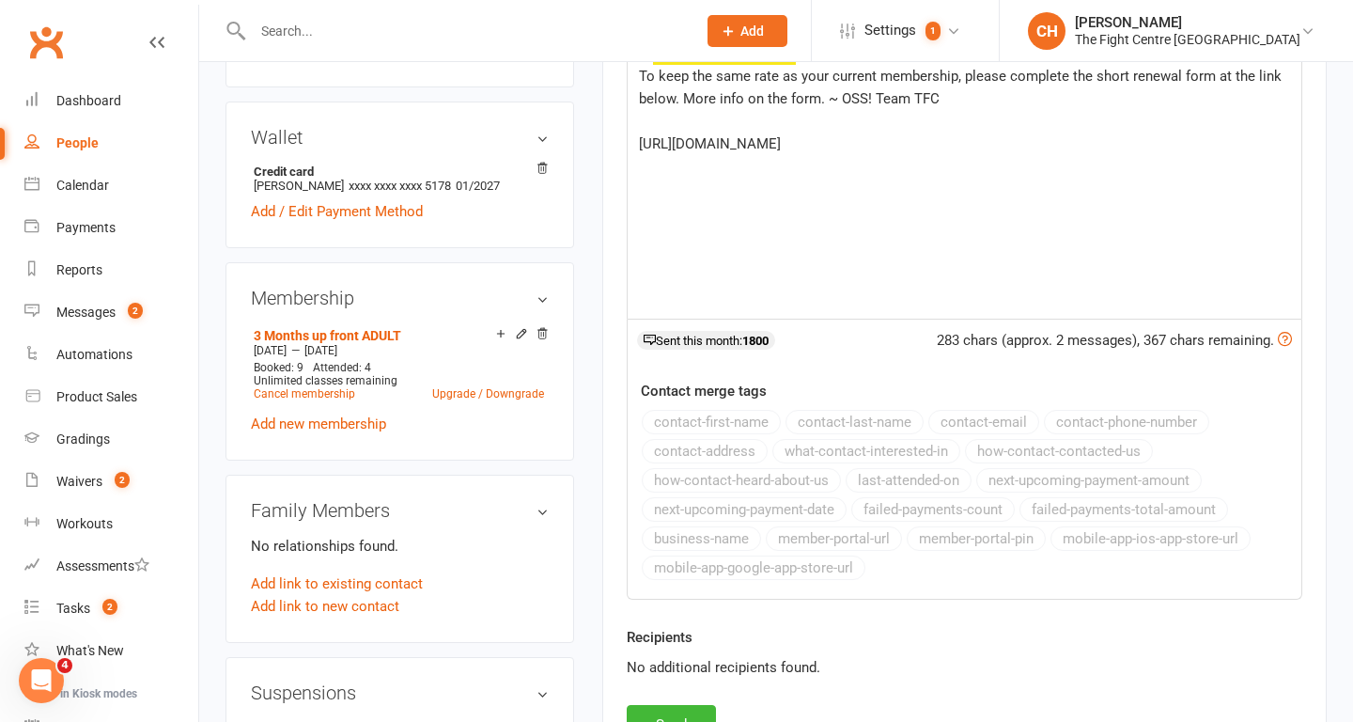
scroll to position [567, 0]
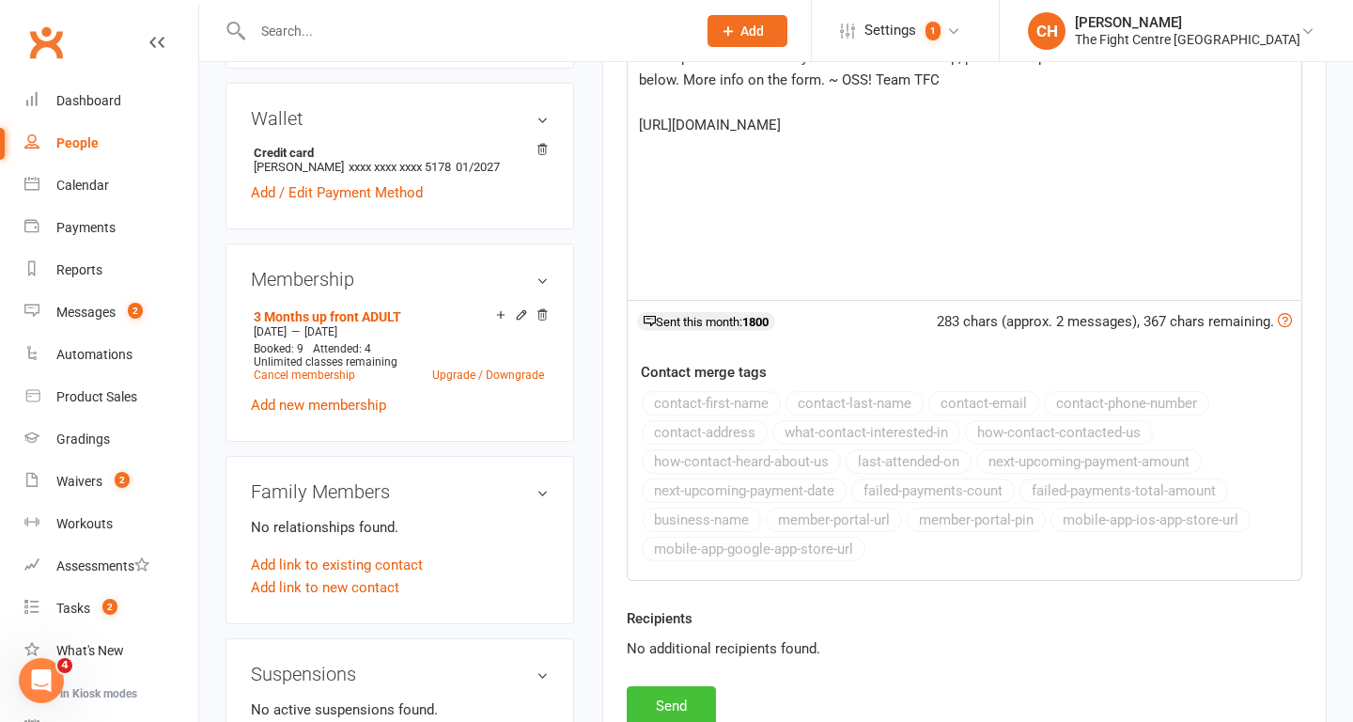
click at [671, 700] on button "Send" at bounding box center [671, 705] width 89 height 39
select select
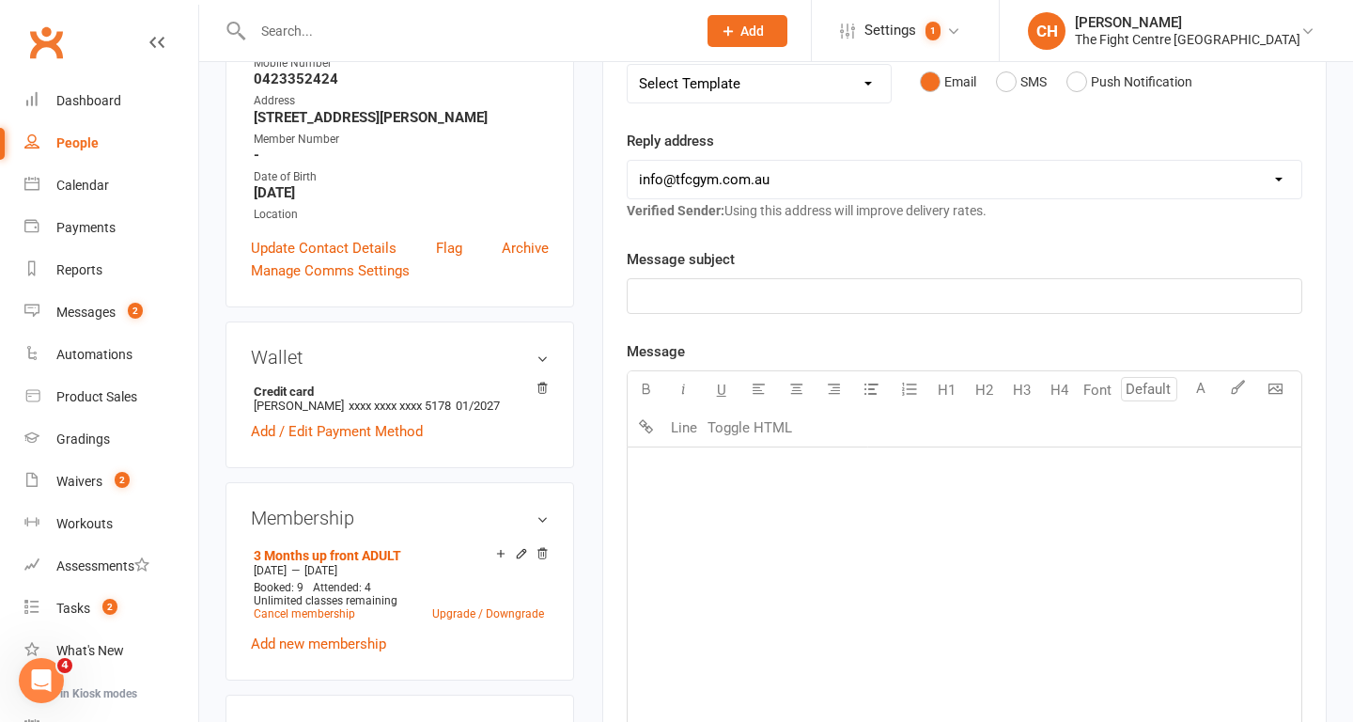
scroll to position [360, 0]
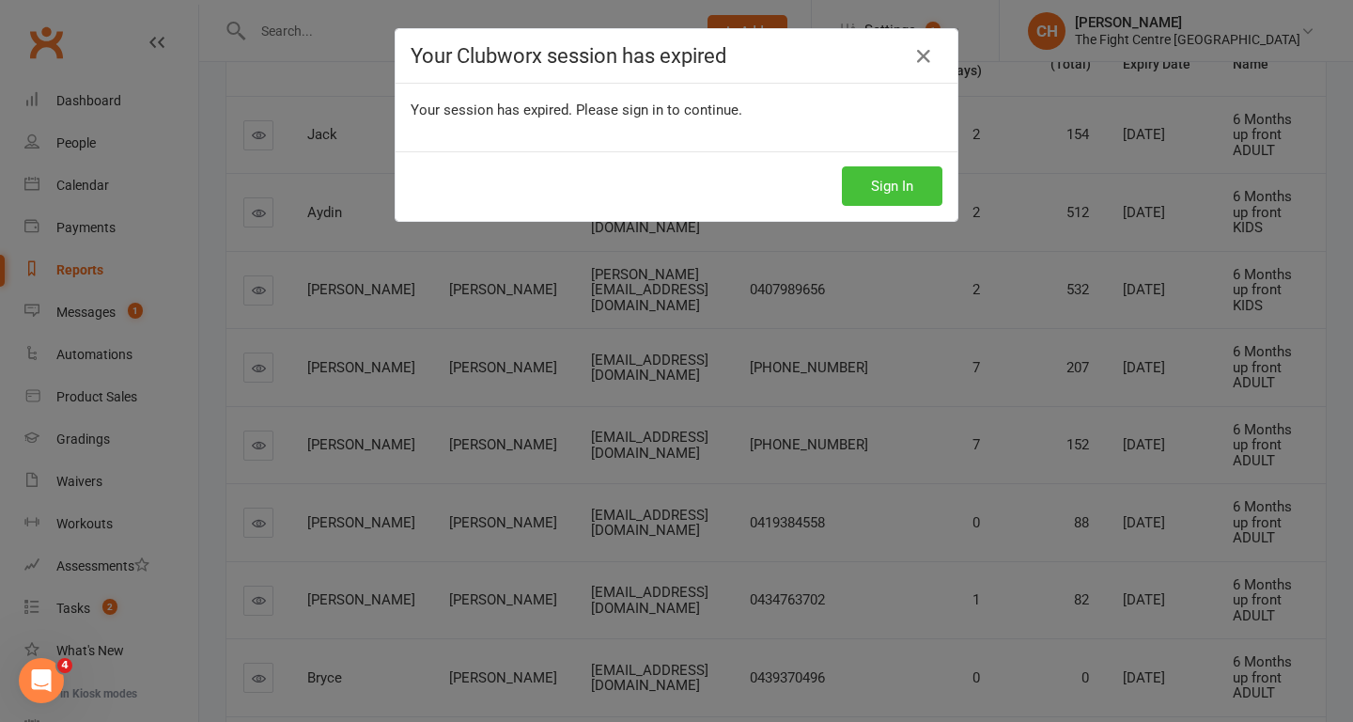
click at [883, 184] on button "Sign In" at bounding box center [892, 185] width 101 height 39
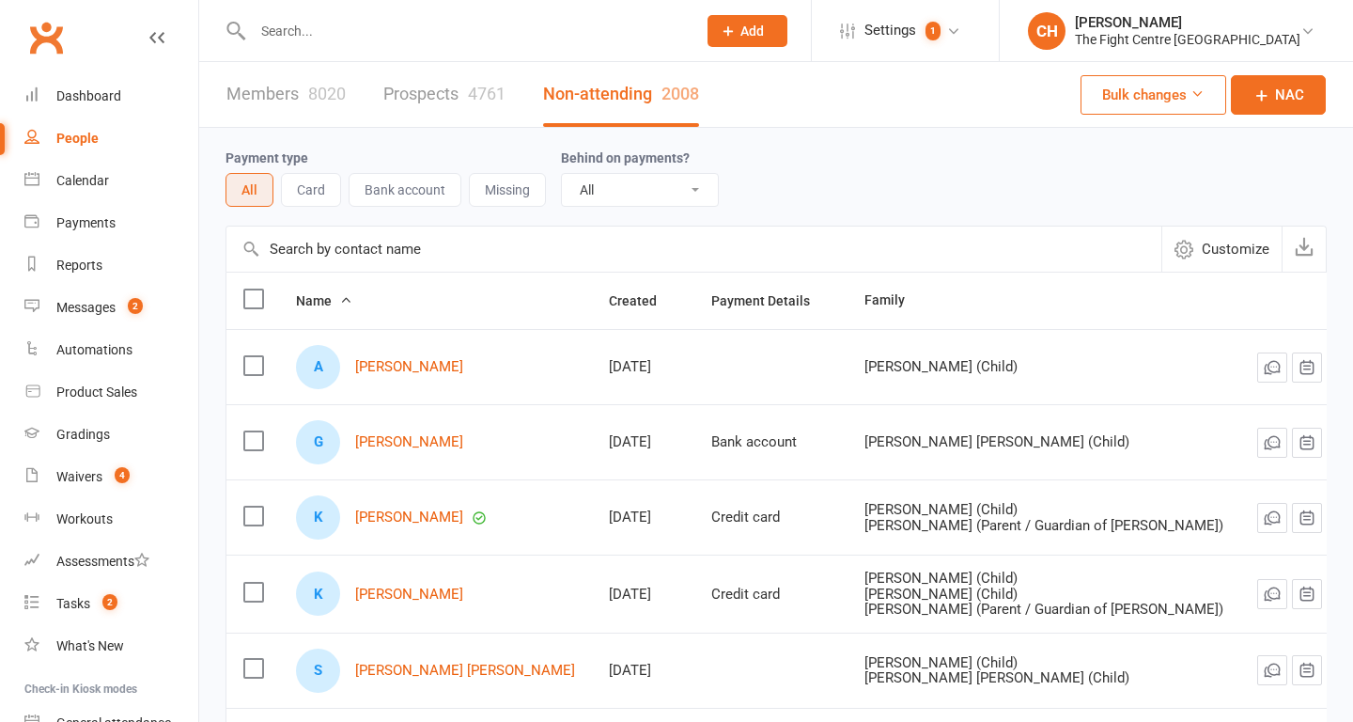
click at [324, 36] on input "text" at bounding box center [465, 31] width 436 height 26
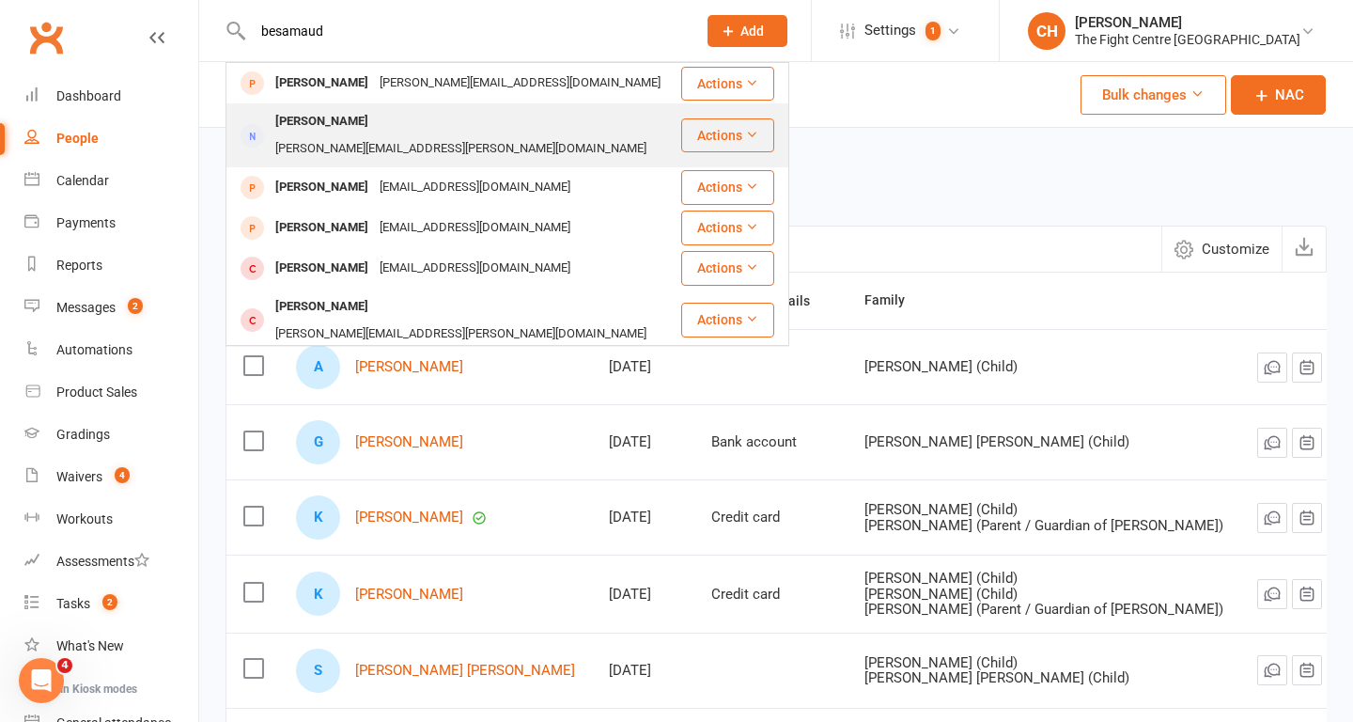
type input "besamaud"
click at [324, 132] on div "Tara Benmasaud" at bounding box center [322, 121] width 104 height 27
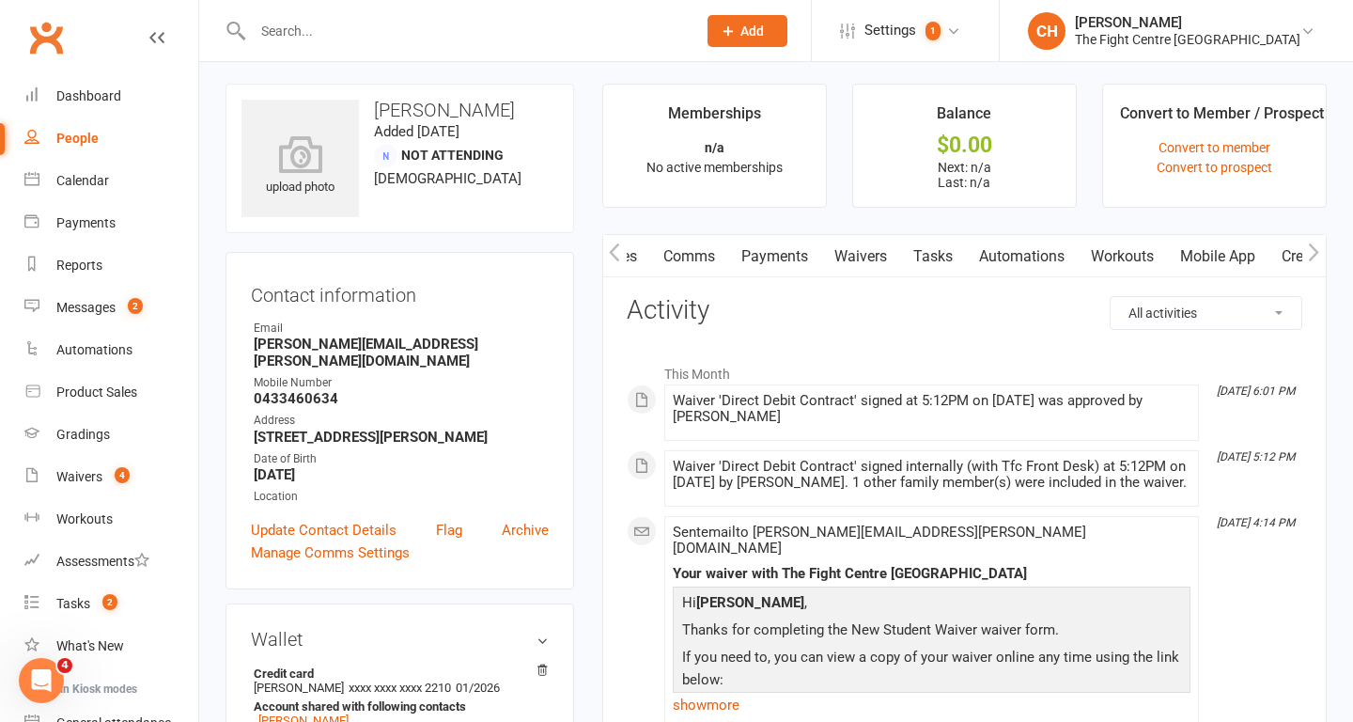
scroll to position [0, 122]
click at [1194, 247] on link "Mobile App" at bounding box center [1188, 256] width 101 height 43
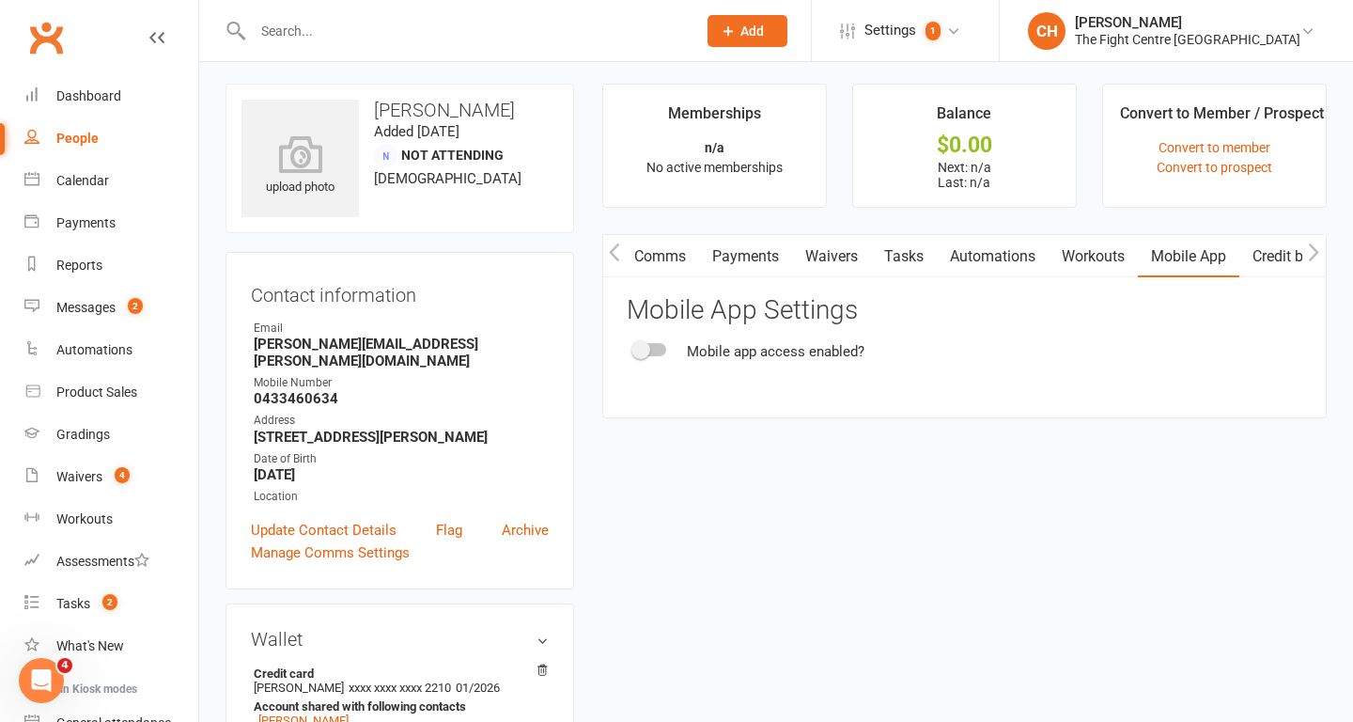
click at [660, 351] on div at bounding box center [650, 349] width 32 height 13
click at [634, 347] on input "checkbox" at bounding box center [634, 347] width 0 height 0
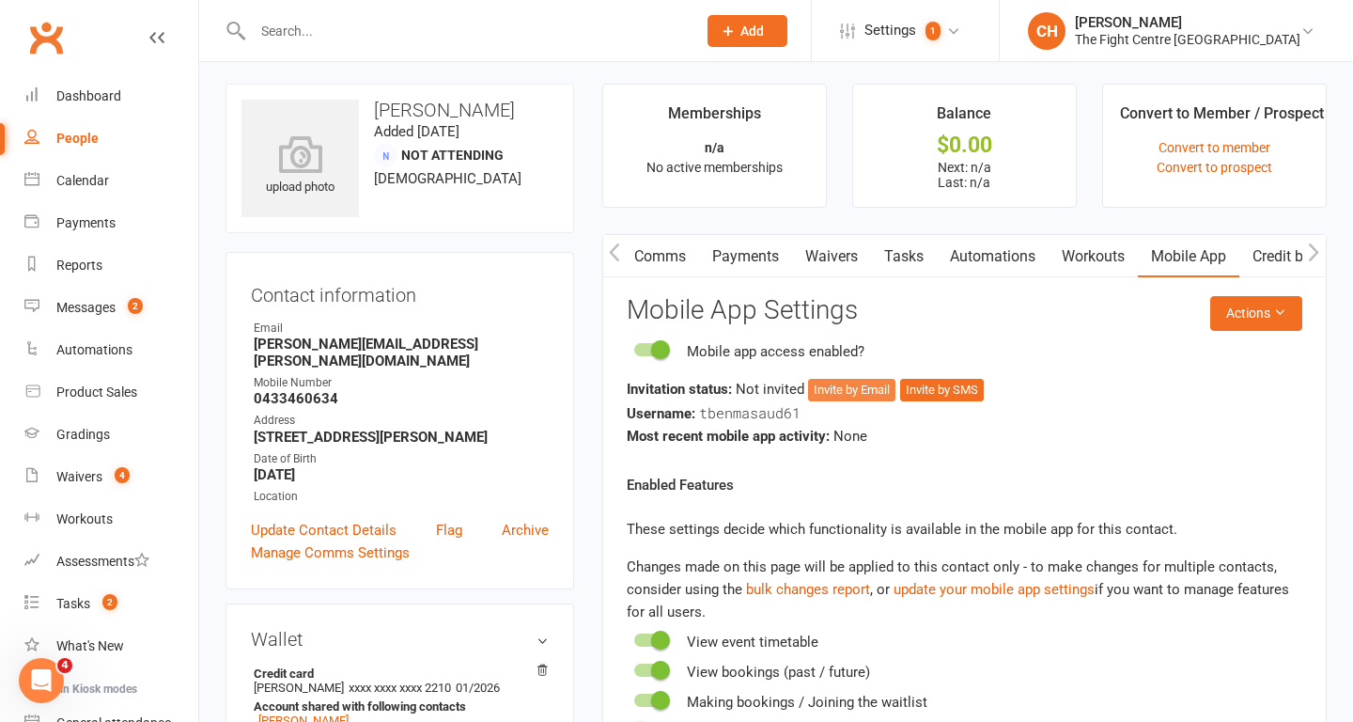
click at [850, 391] on button "Invite by Email" at bounding box center [851, 390] width 87 height 23
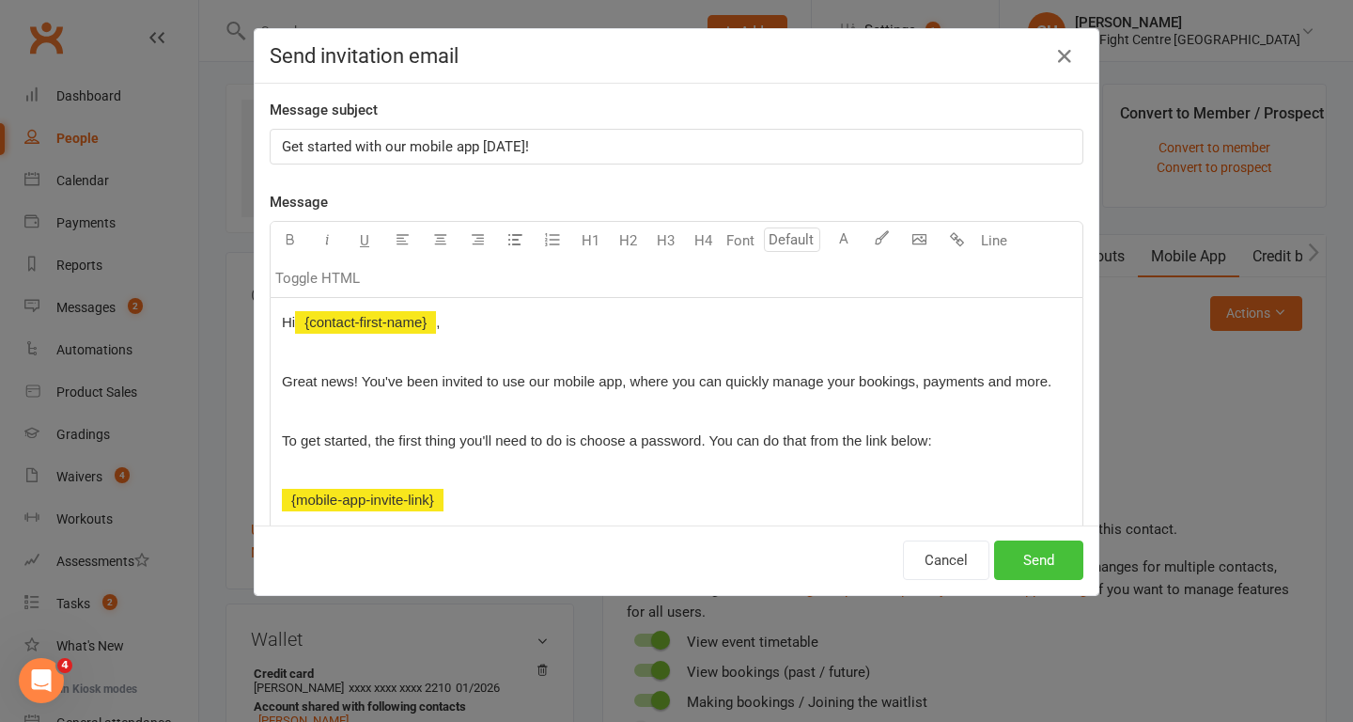
click at [1036, 557] on button "Send" at bounding box center [1038, 559] width 89 height 39
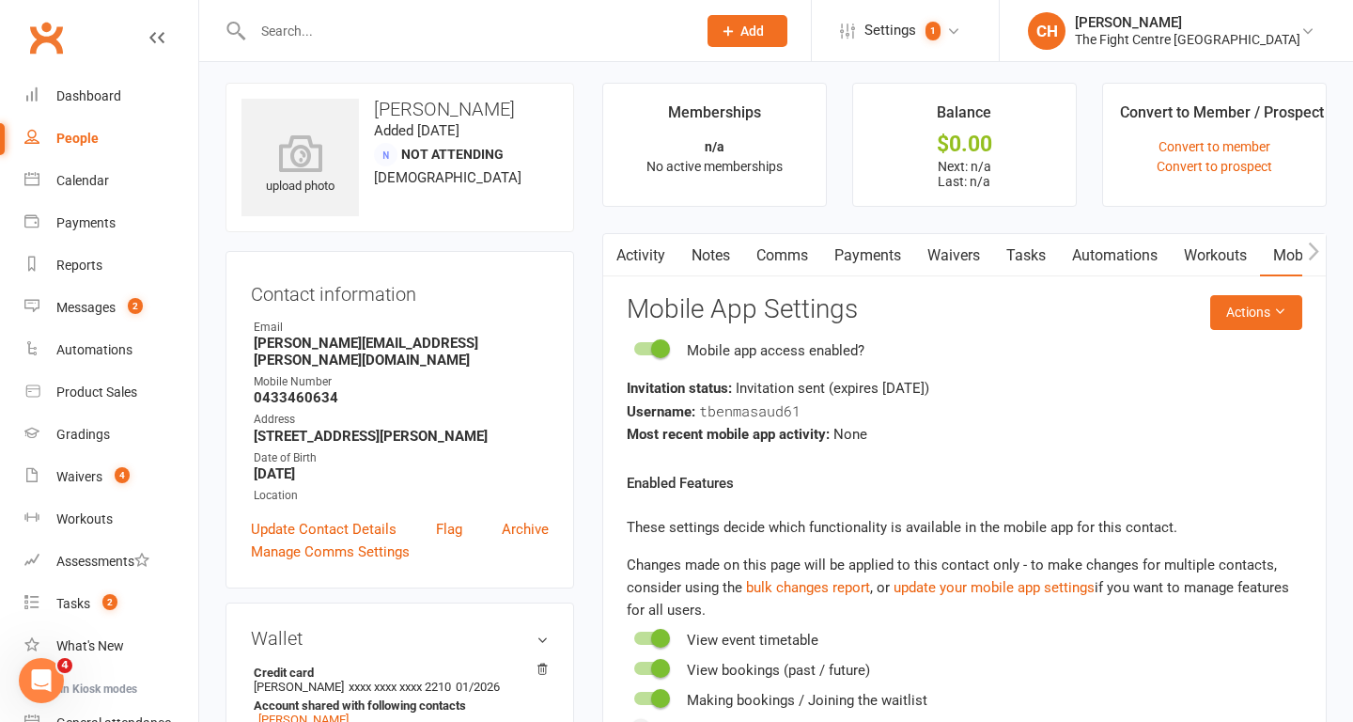
click at [790, 256] on link "Comms" at bounding box center [782, 255] width 78 height 43
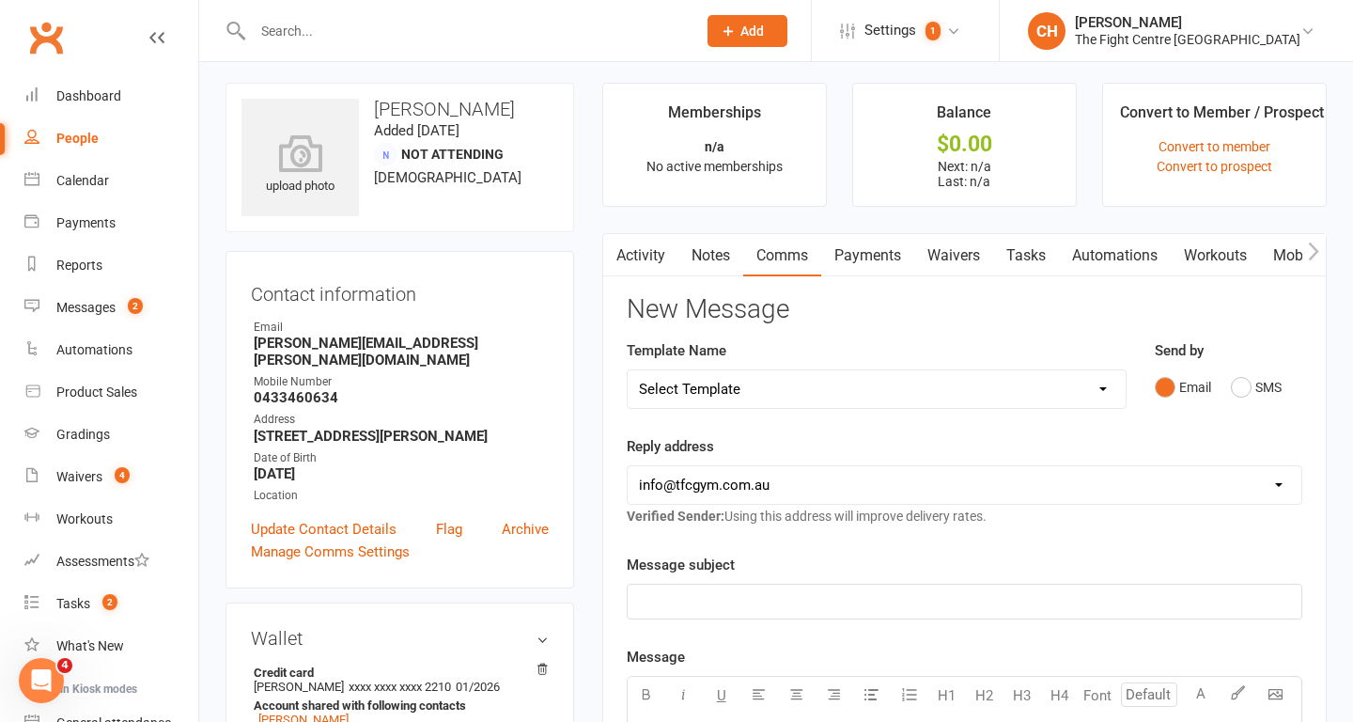
click at [794, 399] on select "Select Template [Email] A Mobile app invitation (1) [Email] Mobile app invitati…" at bounding box center [877, 389] width 498 height 38
select select "40"
click at [628, 370] on select "Select Template [Email] A Mobile app invitation (1) [Email] Mobile app invitati…" at bounding box center [877, 389] width 498 height 38
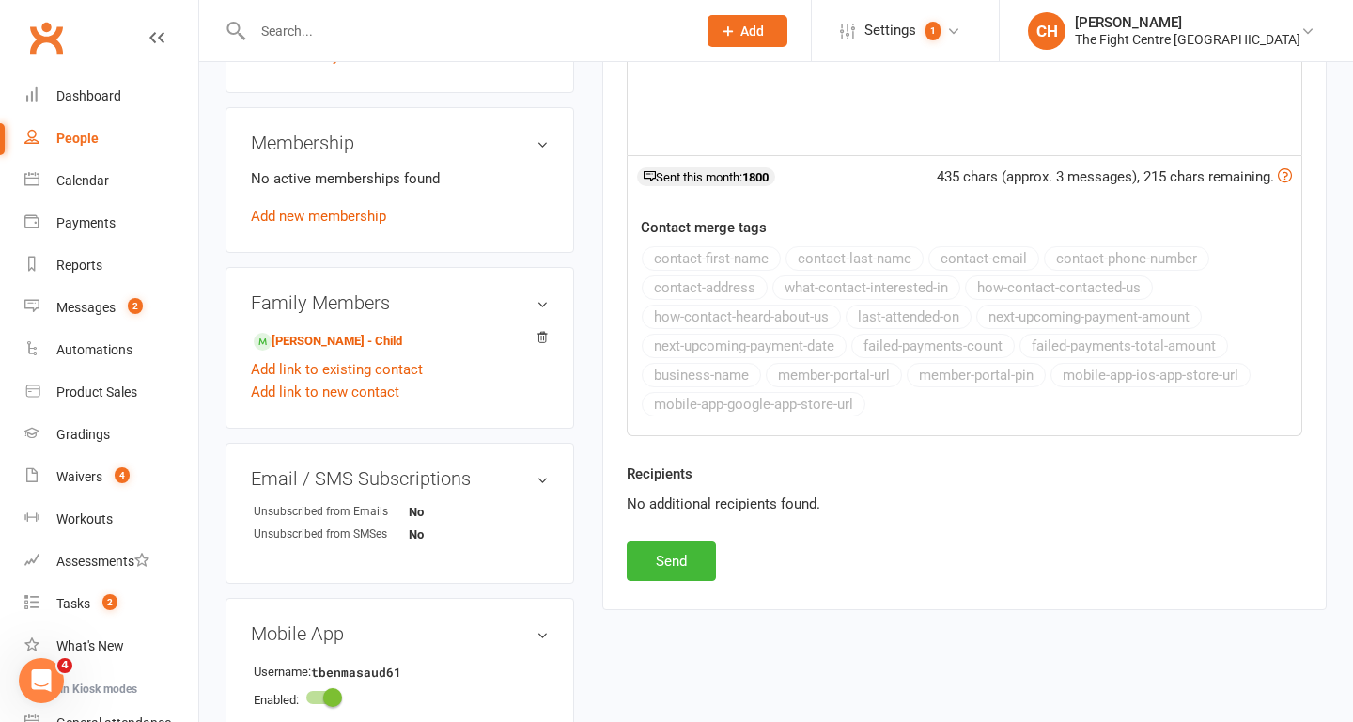
scroll to position [695, 0]
click at [666, 560] on button "Send" at bounding box center [671, 559] width 89 height 39
select select
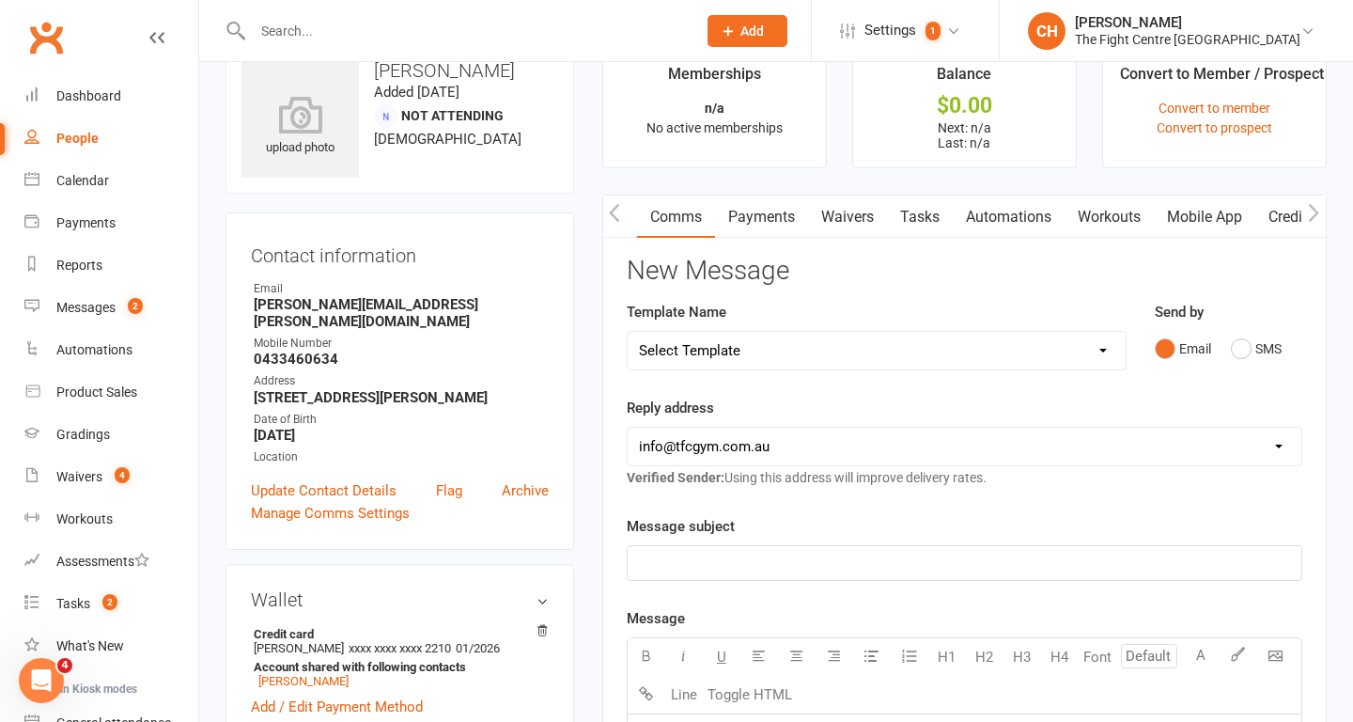
scroll to position [0, 113]
click at [1207, 222] on link "Mobile App" at bounding box center [1197, 216] width 101 height 43
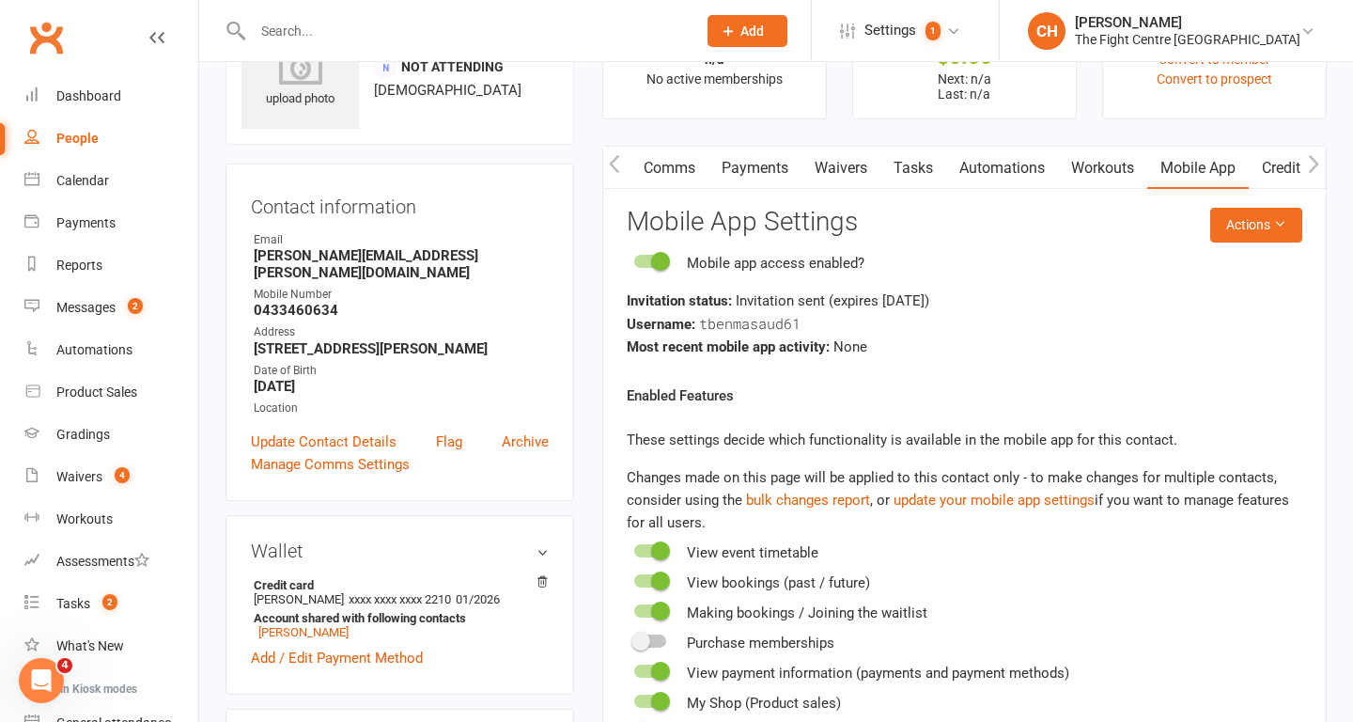
scroll to position [90, 0]
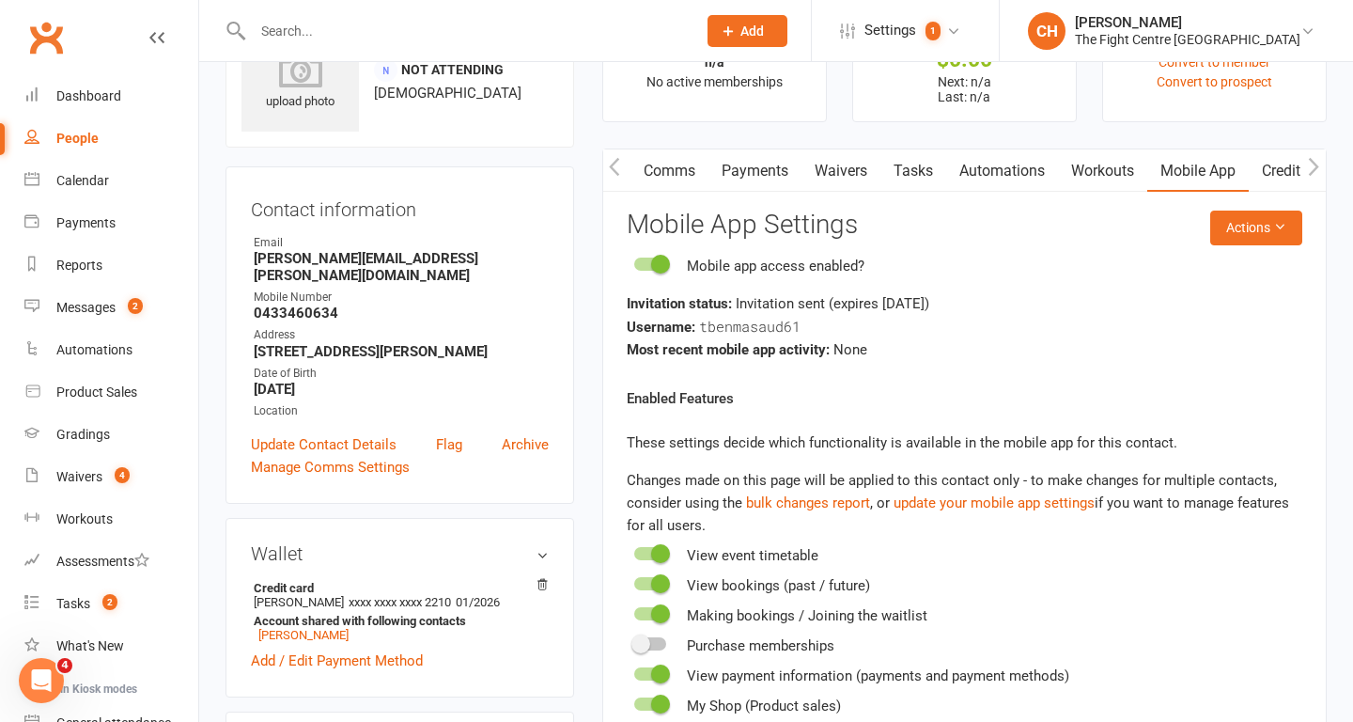
click at [324, 23] on input "text" at bounding box center [465, 31] width 436 height 26
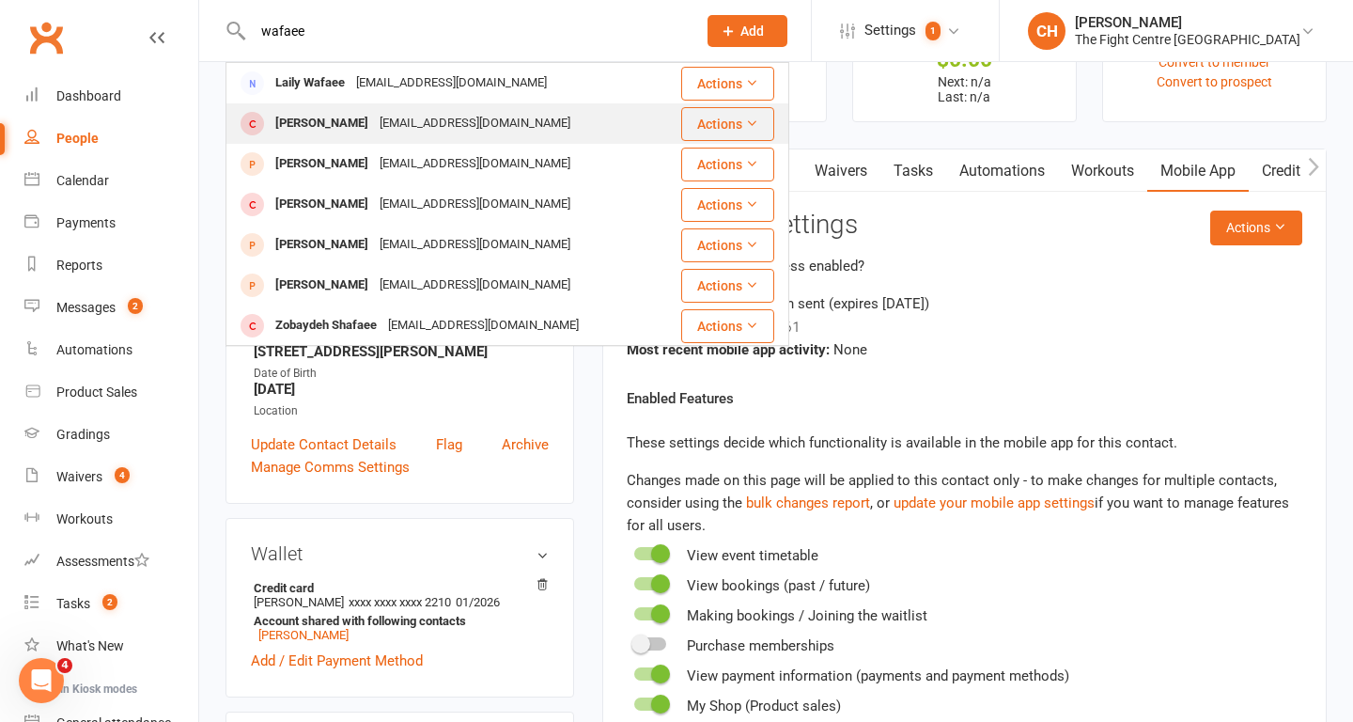
type input "wafaee"
click at [322, 118] on div "Erfan Wafaee" at bounding box center [322, 123] width 104 height 27
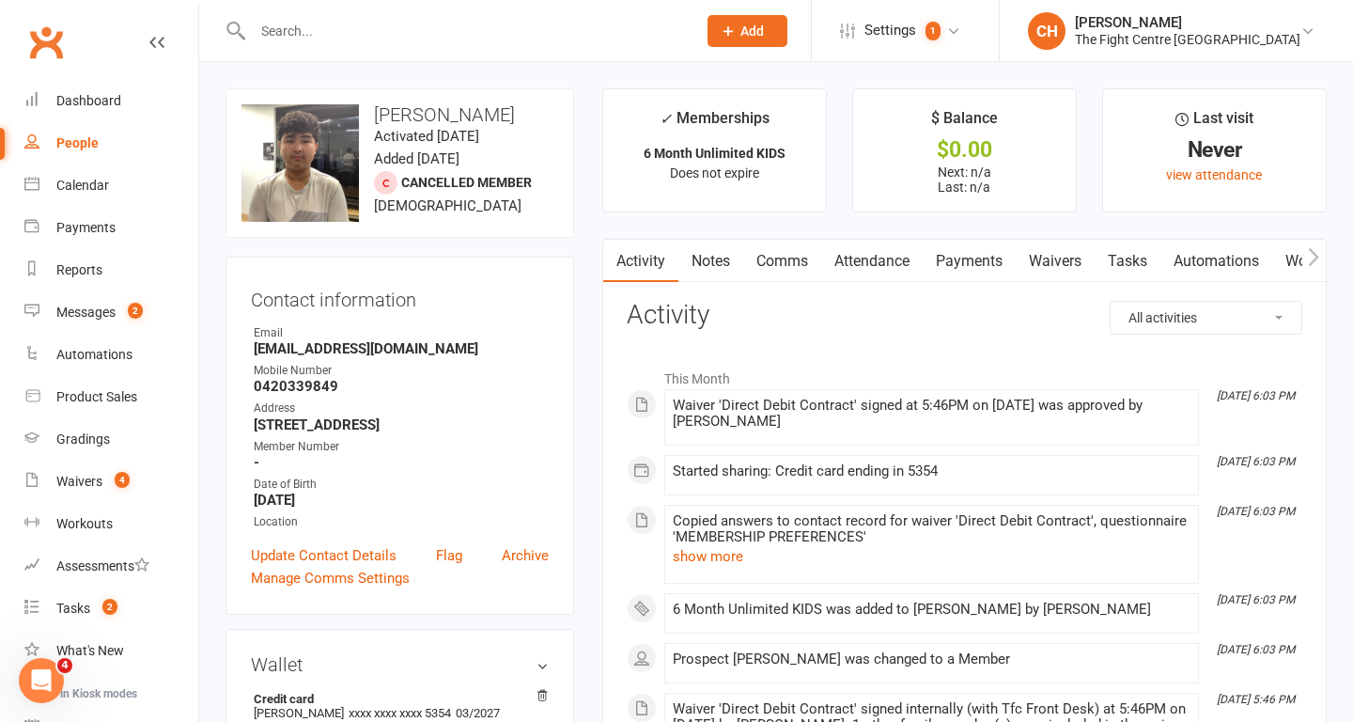
click at [427, 39] on input "text" at bounding box center [465, 31] width 436 height 26
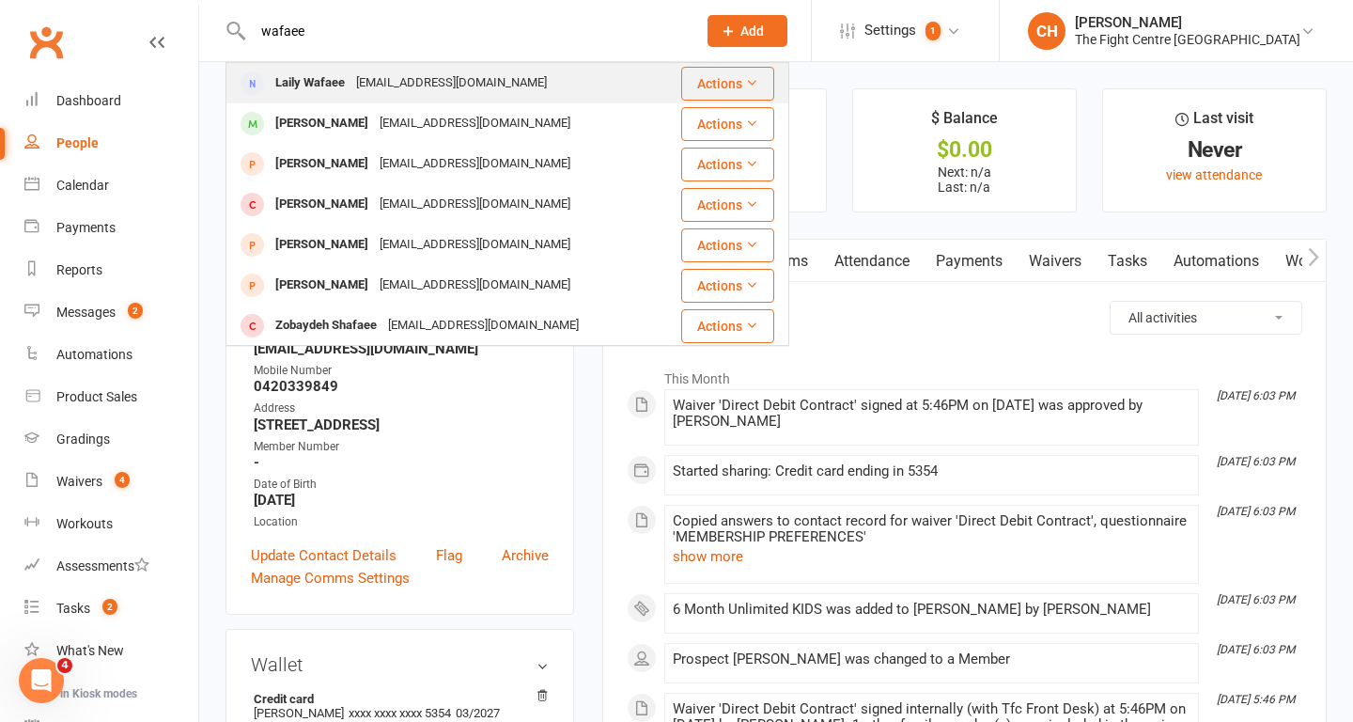
type input "wafaee"
click at [403, 80] on div "Lailywafaee@gmail.com" at bounding box center [452, 83] width 202 height 27
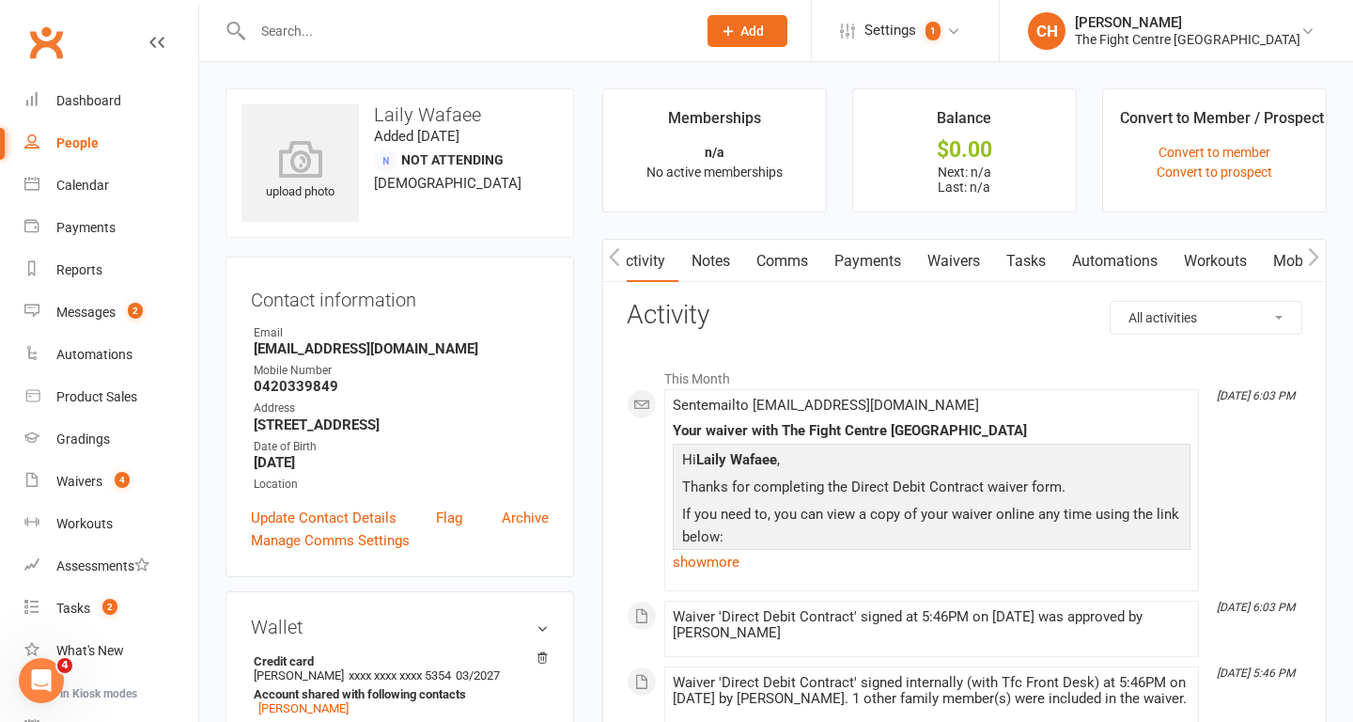
scroll to position [0, 163]
click at [1147, 256] on link "Mobile App" at bounding box center [1153, 261] width 101 height 43
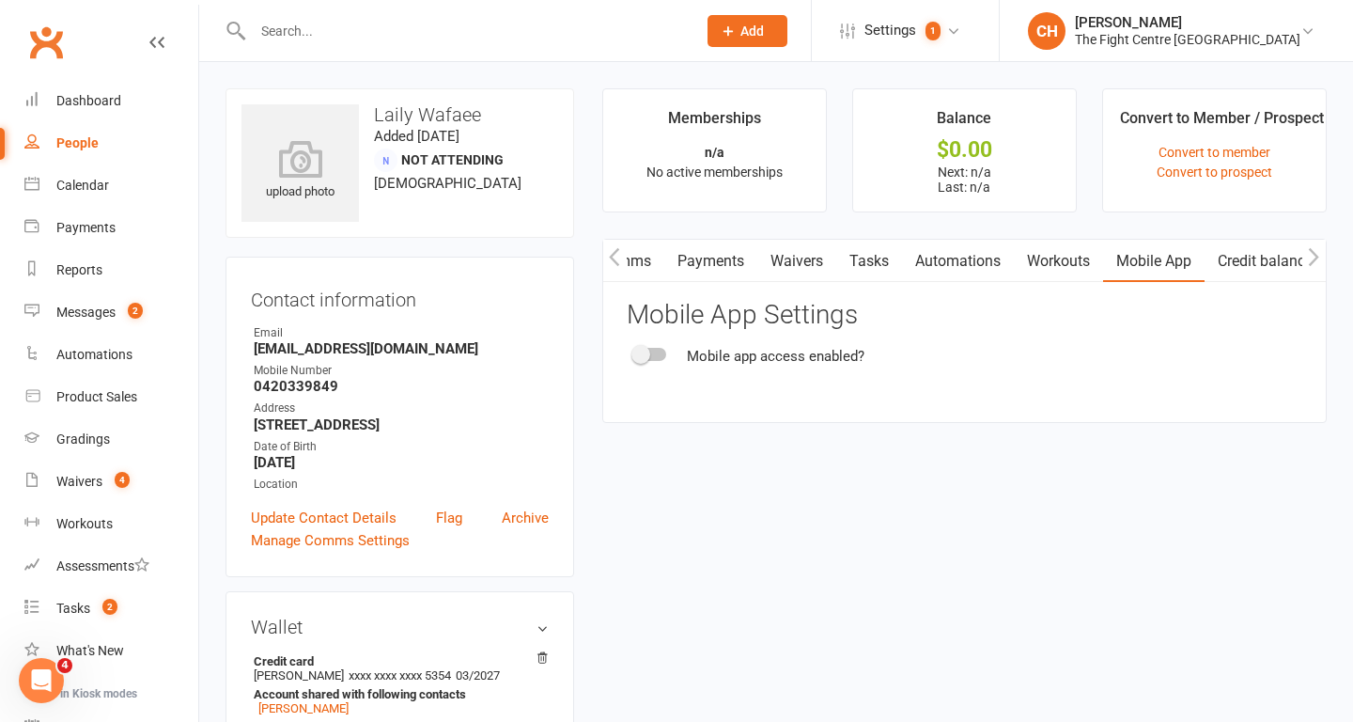
click at [651, 355] on div at bounding box center [650, 354] width 32 height 13
click at [634, 351] on input "checkbox" at bounding box center [634, 351] width 0 height 0
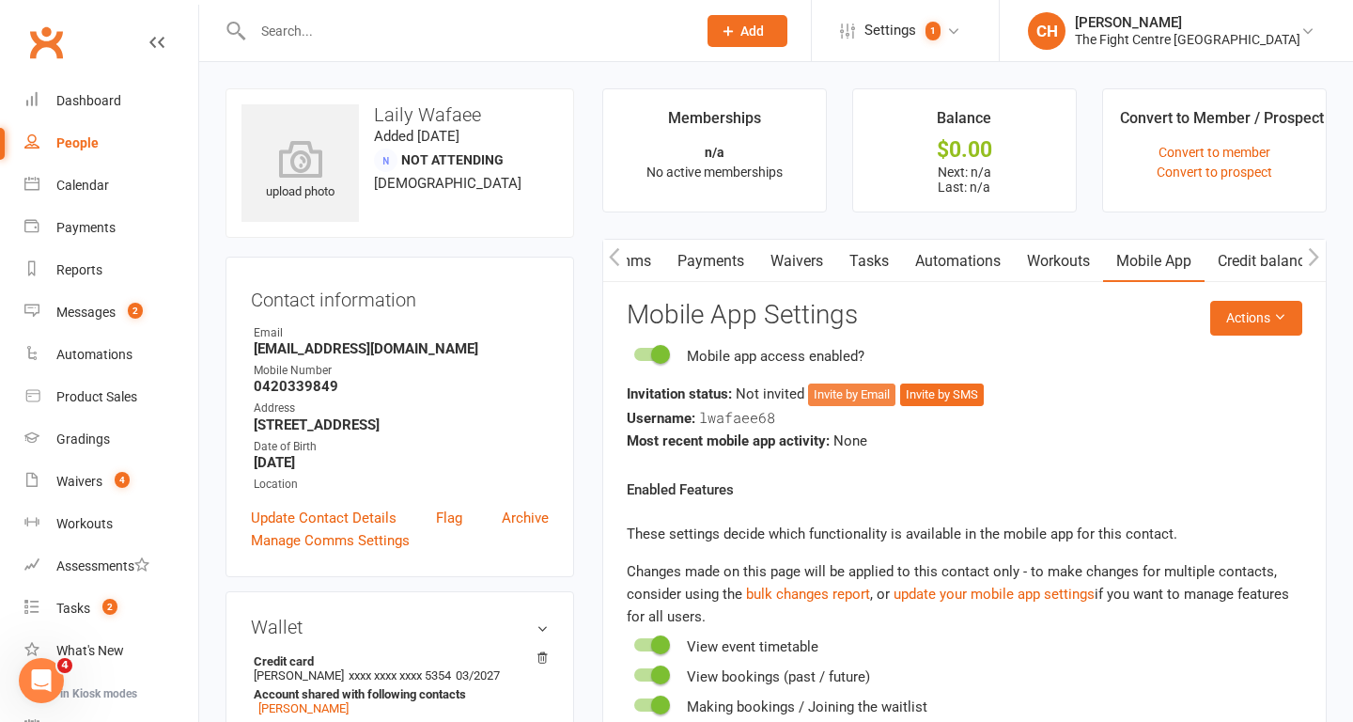
click at [854, 393] on button "Invite by Email" at bounding box center [851, 394] width 87 height 23
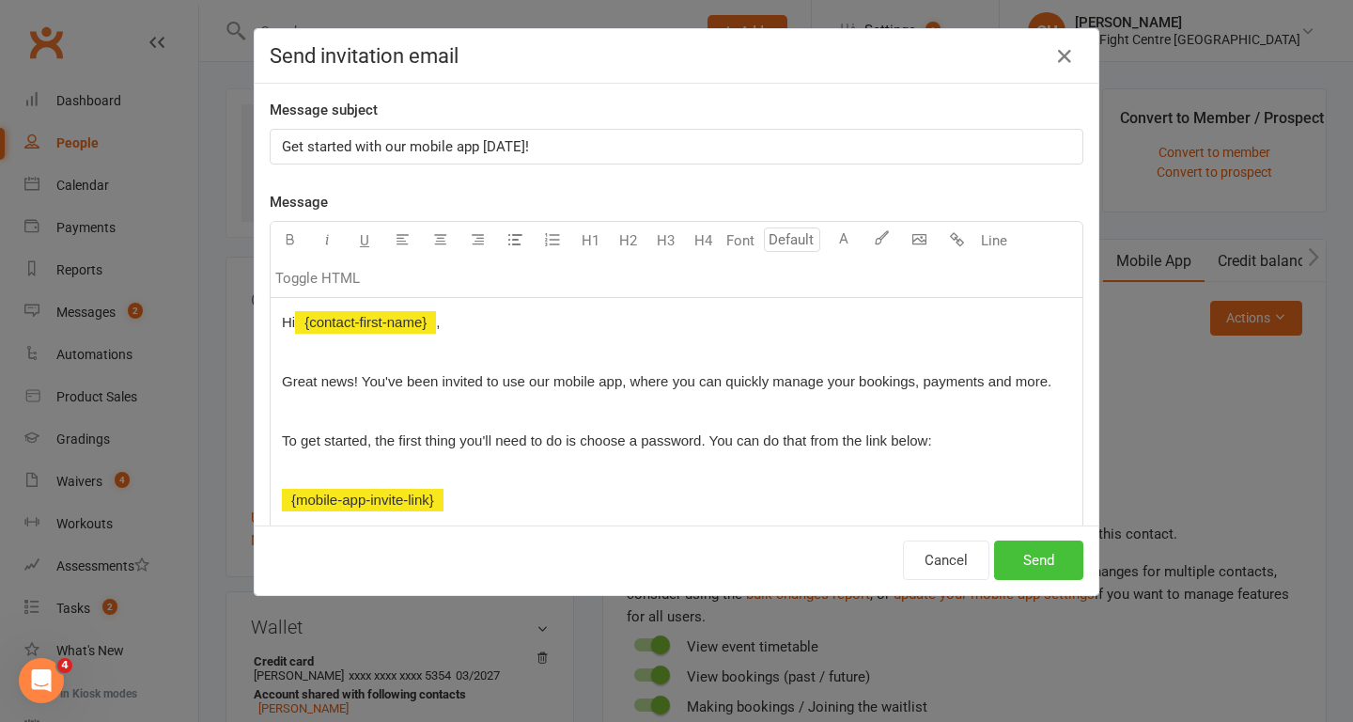
click at [1056, 564] on button "Send" at bounding box center [1038, 559] width 89 height 39
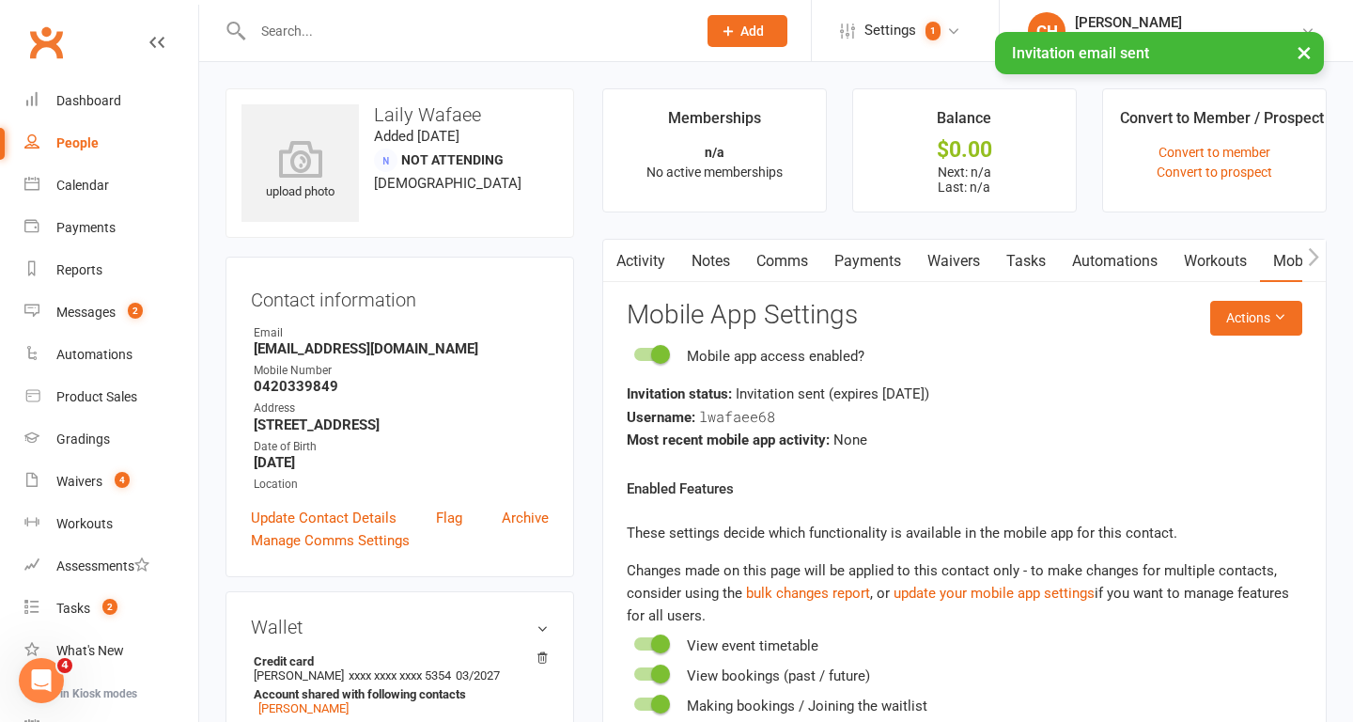
click at [808, 254] on link "Comms" at bounding box center [782, 261] width 78 height 43
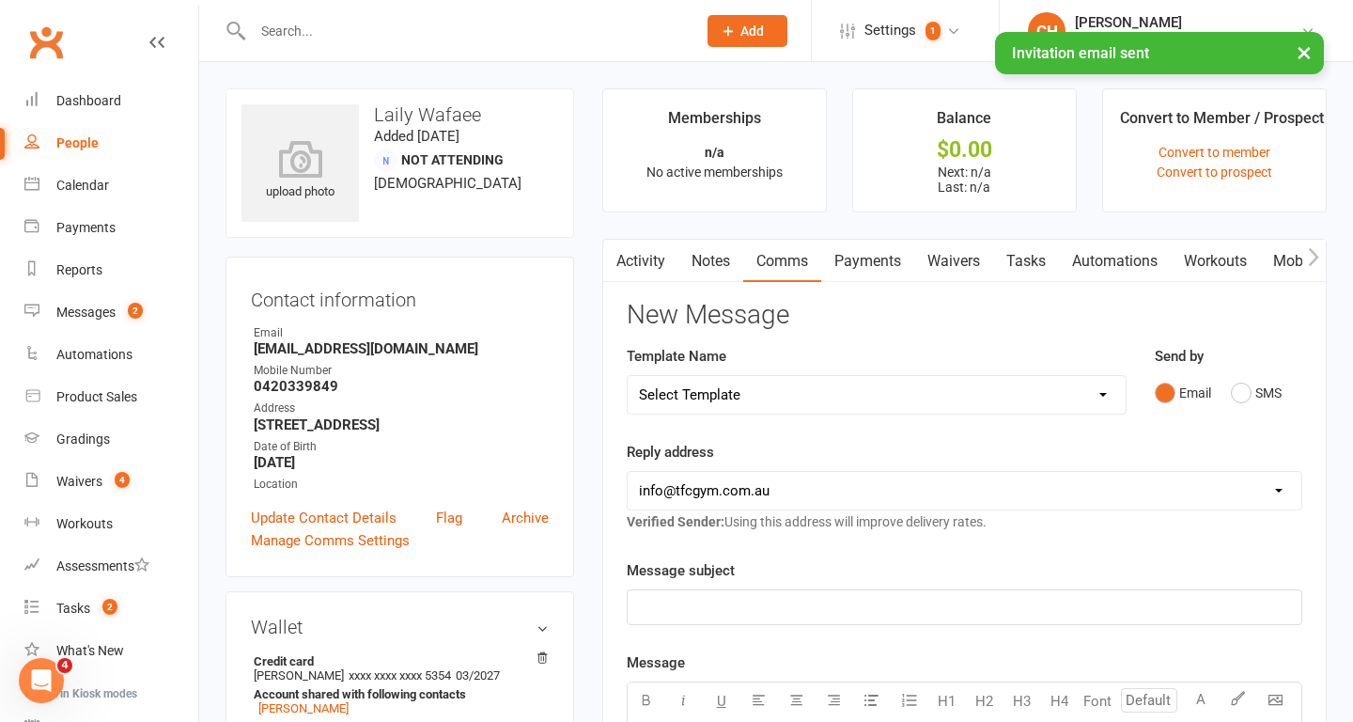
click at [815, 391] on select "Select Template [Email] A Mobile app invitation (1) [Email] Mobile app invitati…" at bounding box center [877, 395] width 498 height 38
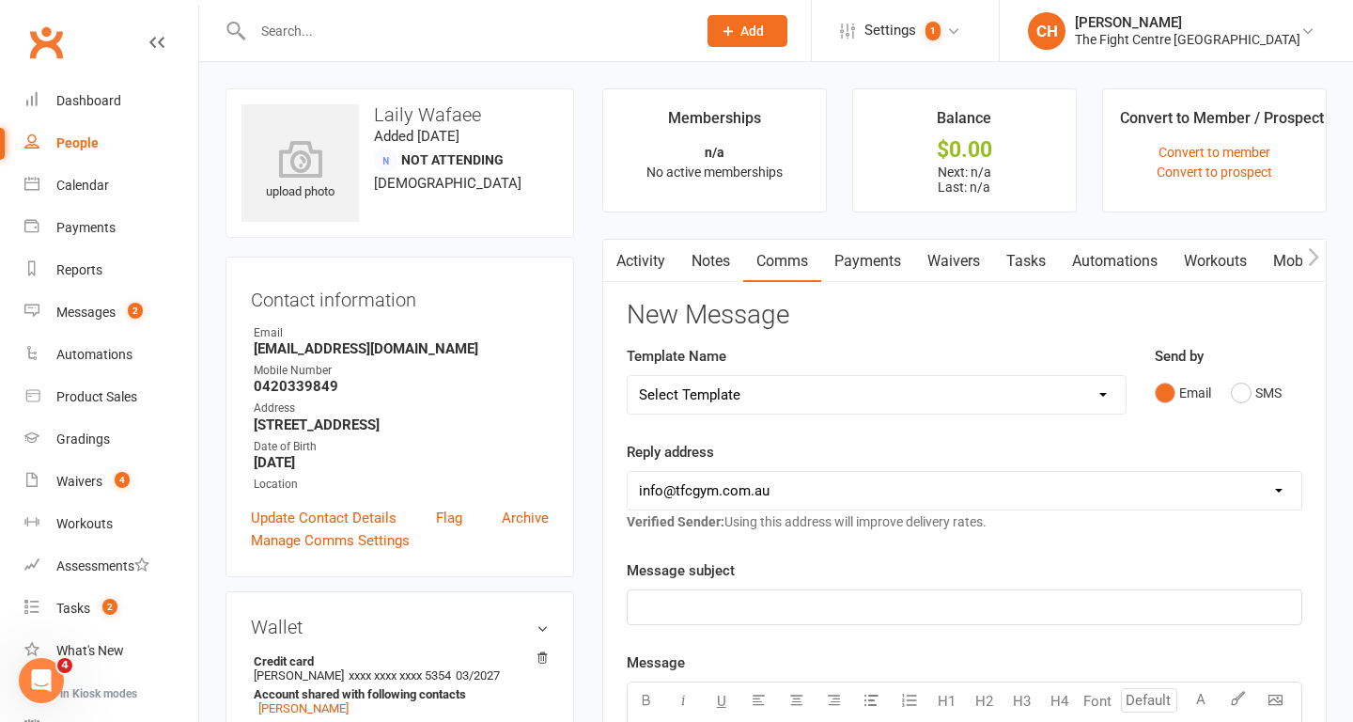
select select "40"
click at [628, 376] on select "Select Template [Email] A Mobile app invitation (1) [Email] Mobile app invitati…" at bounding box center [877, 395] width 498 height 38
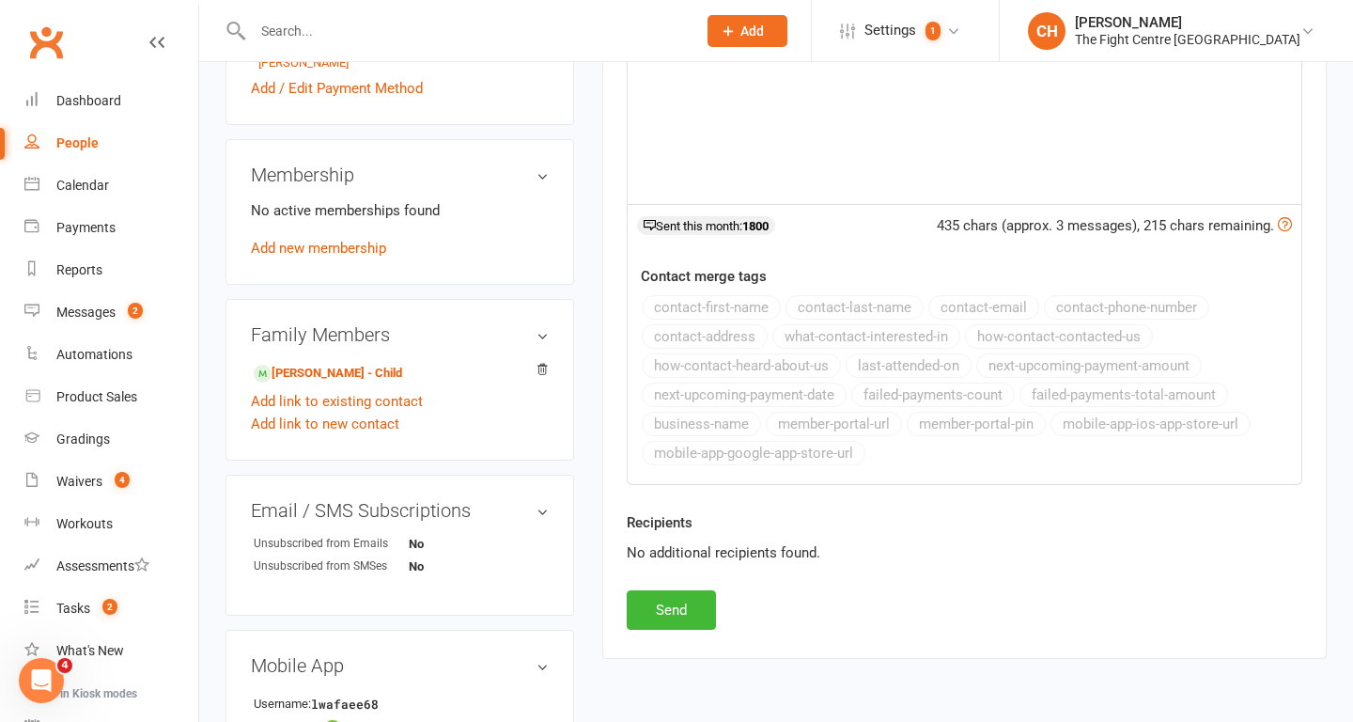
scroll to position [726, 0]
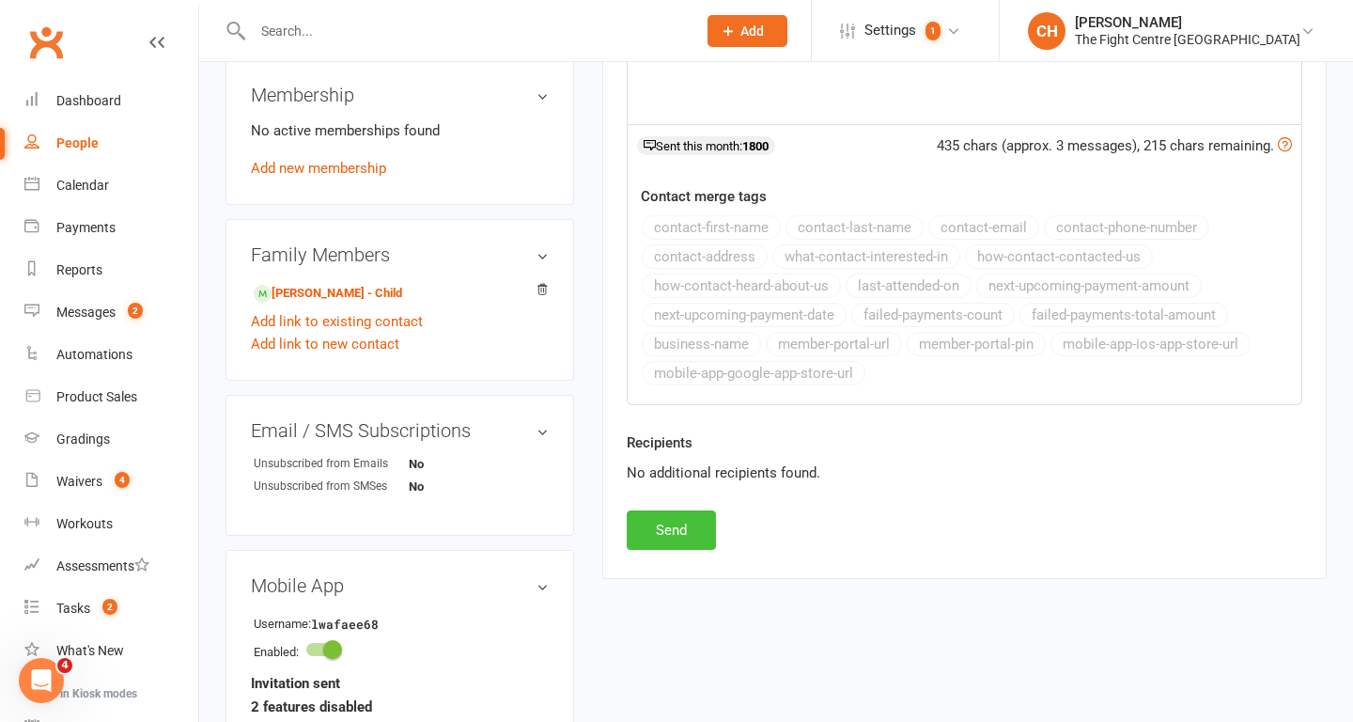
click at [676, 526] on button "Send" at bounding box center [671, 529] width 89 height 39
select select
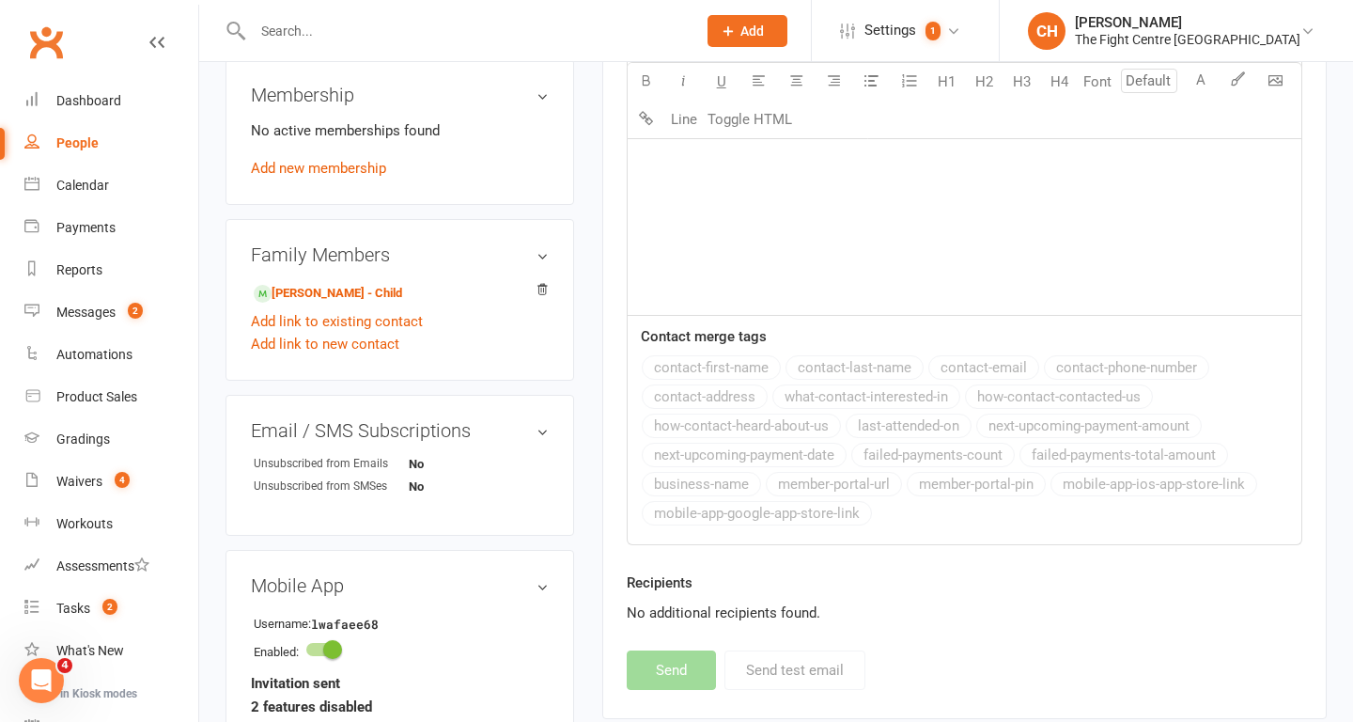
click at [360, 38] on input "text" at bounding box center [465, 31] width 436 height 26
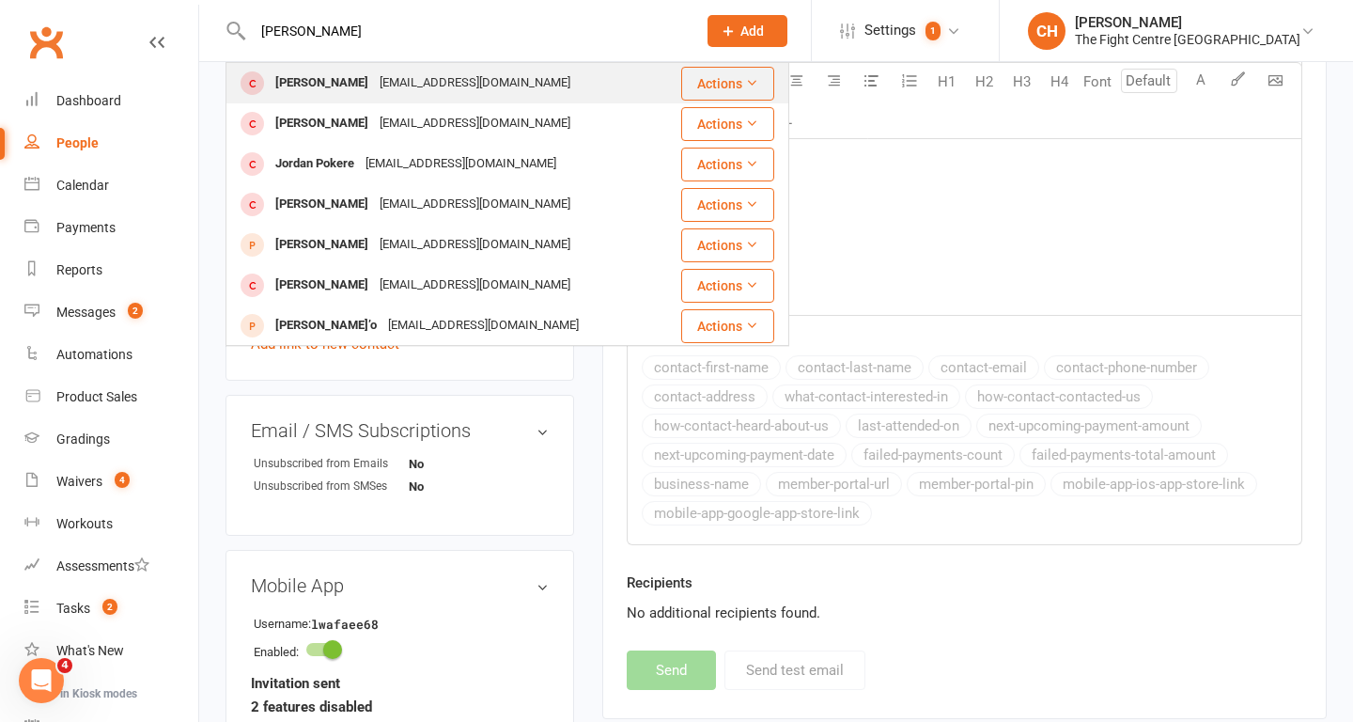
type input "jordan poha"
click at [358, 83] on div "Jordan Pohatu" at bounding box center [322, 83] width 104 height 27
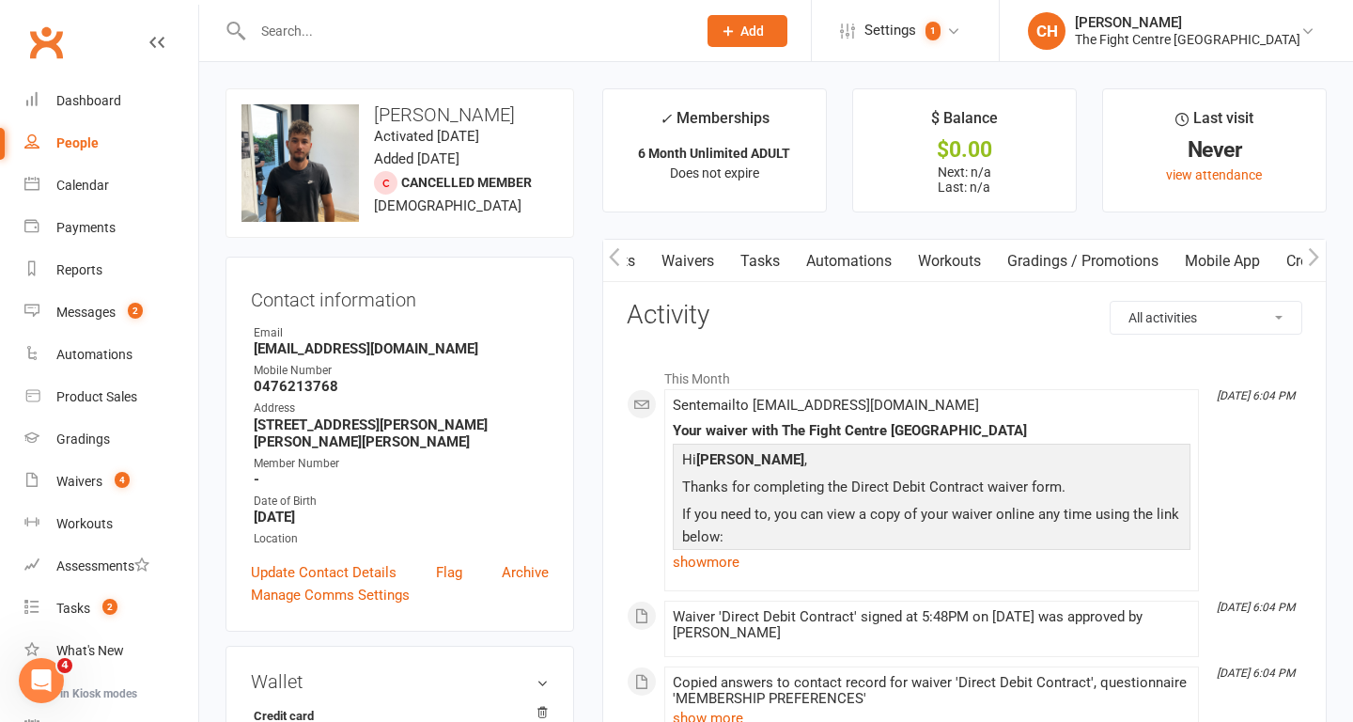
scroll to position [0, 394]
click at [1188, 274] on link "Mobile App" at bounding box center [1196, 261] width 101 height 43
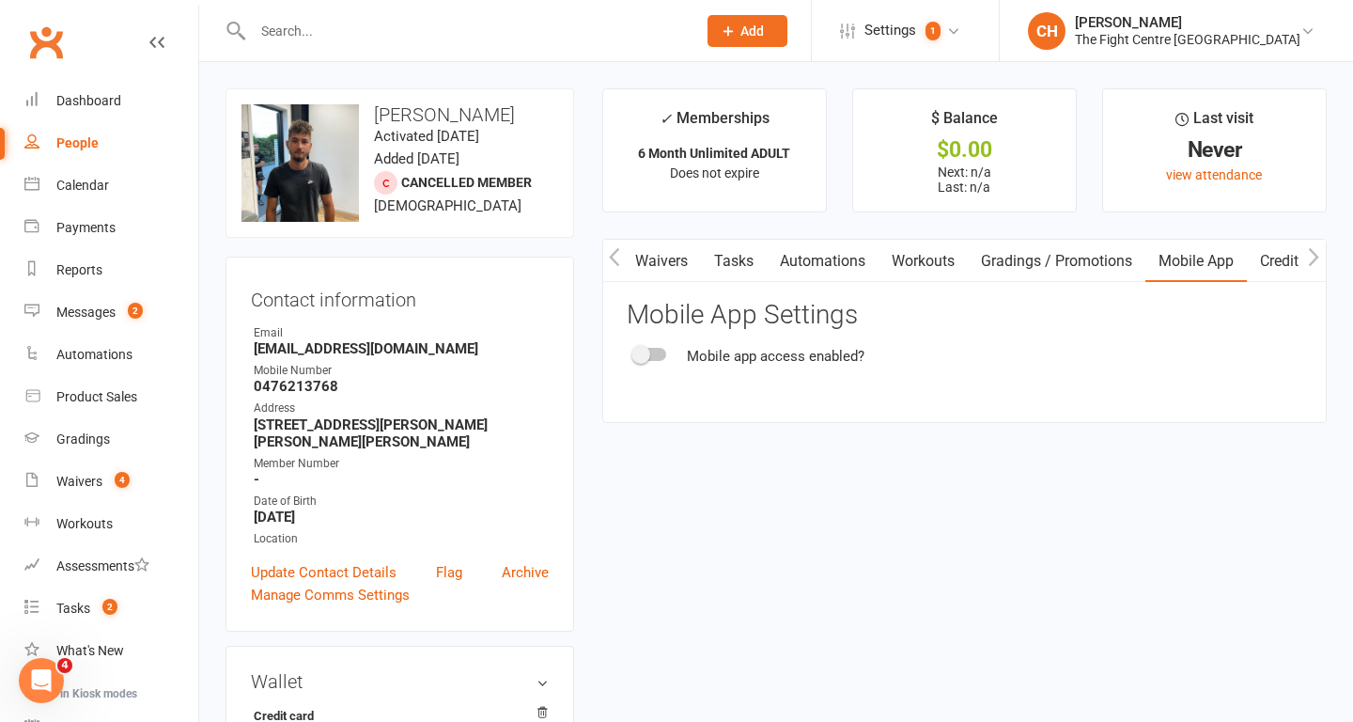
click at [656, 351] on div at bounding box center [650, 354] width 32 height 13
click at [634, 351] on input "checkbox" at bounding box center [634, 351] width 0 height 0
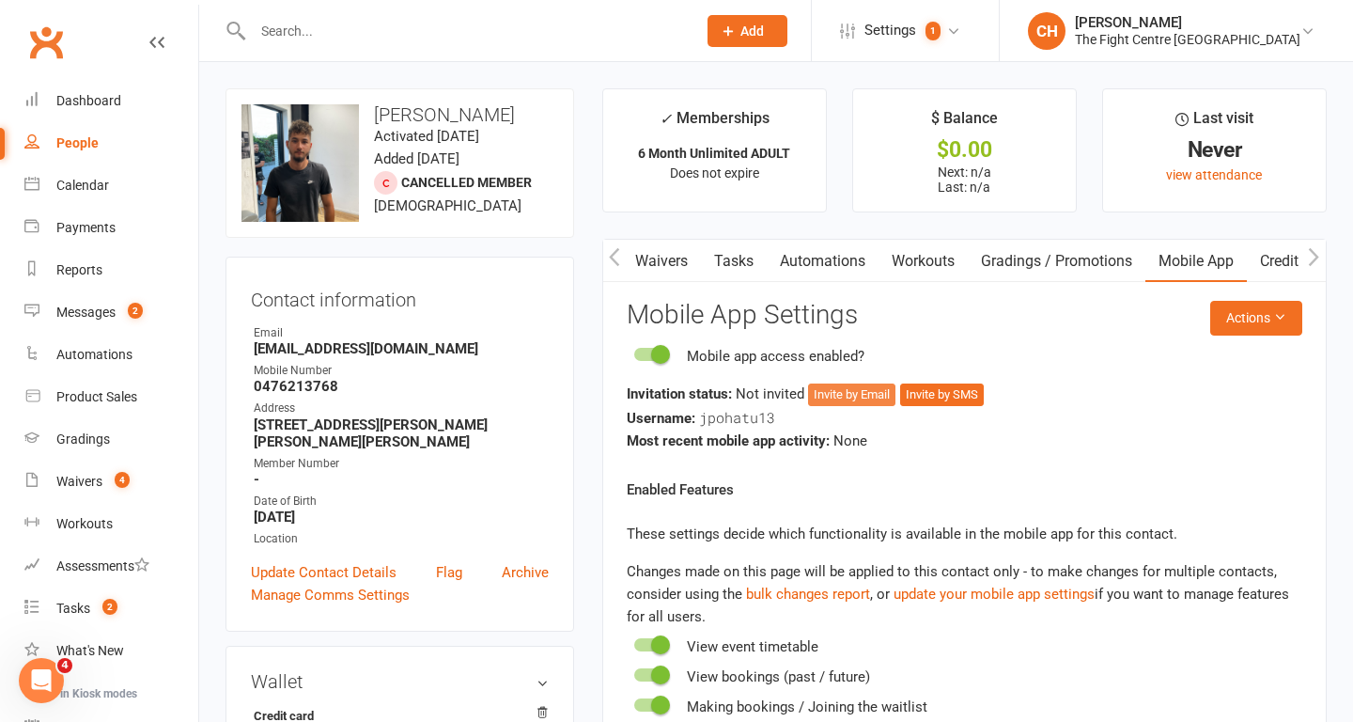
click at [860, 398] on button "Invite by Email" at bounding box center [851, 394] width 87 height 23
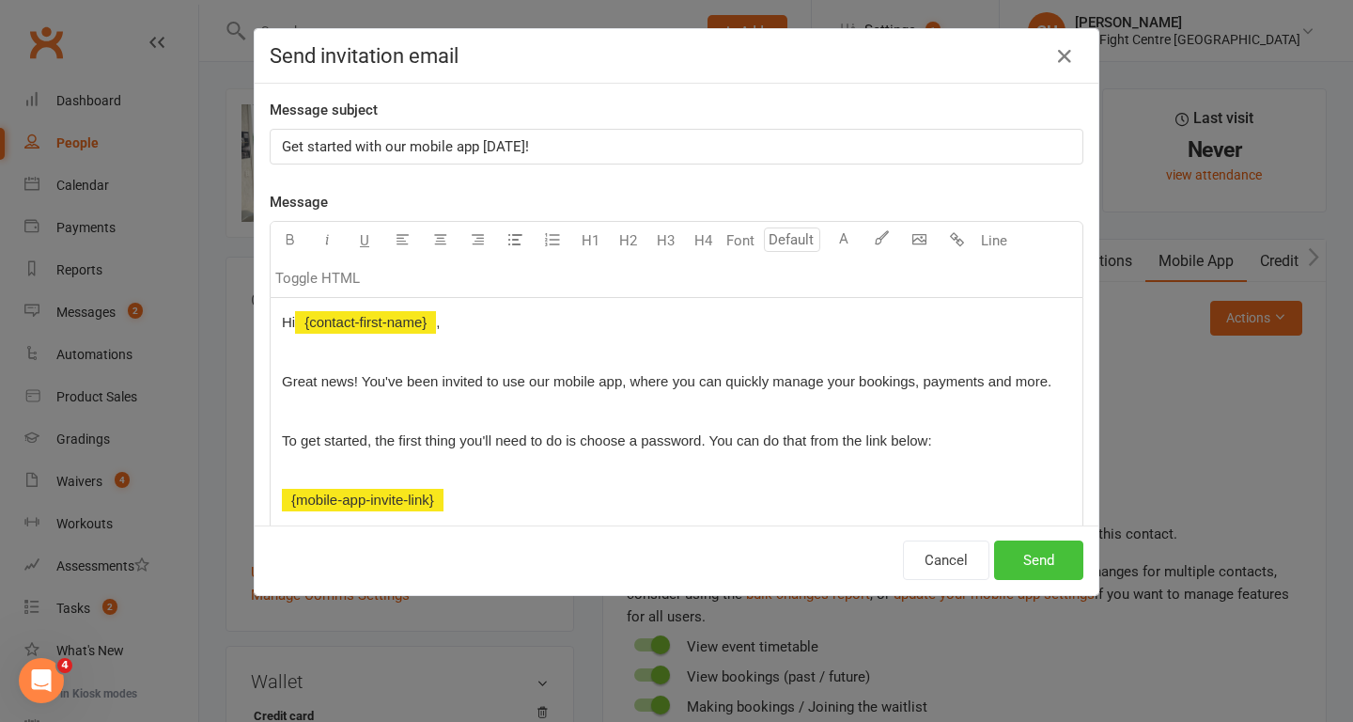
click at [1041, 567] on button "Send" at bounding box center [1038, 559] width 89 height 39
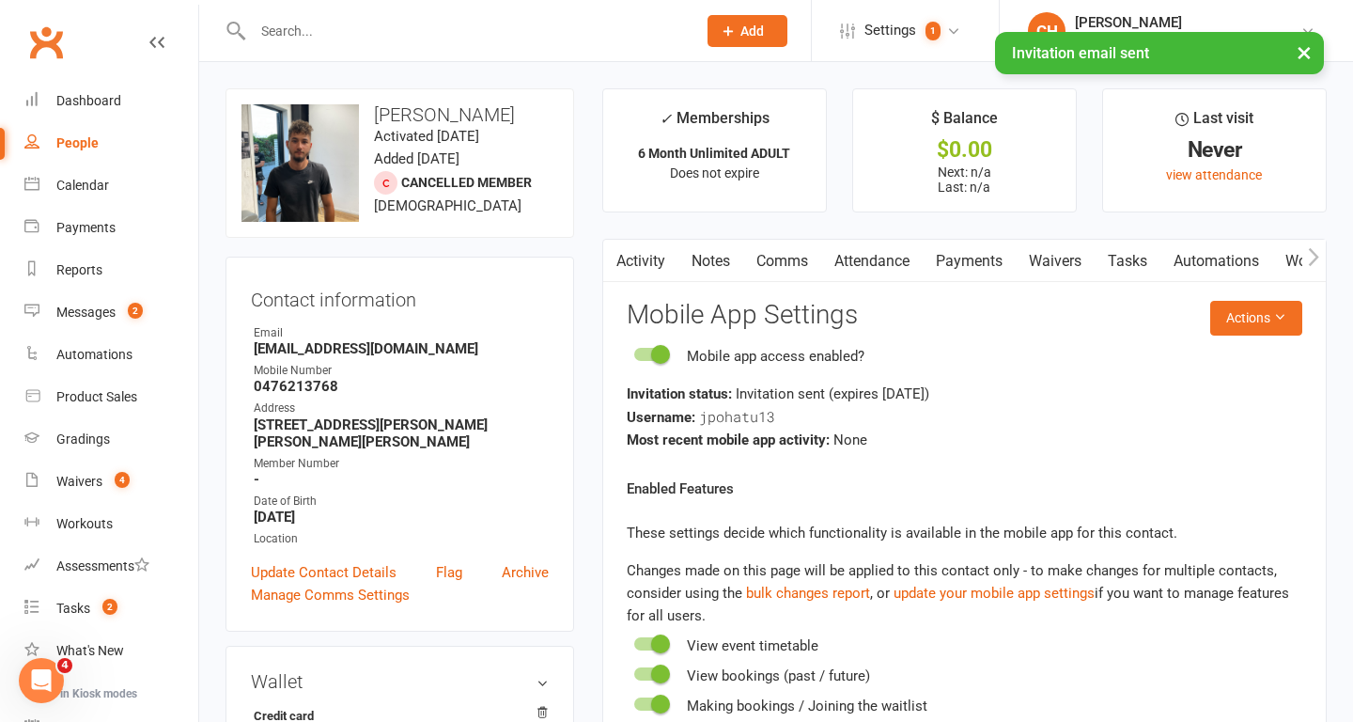
click at [788, 253] on link "Comms" at bounding box center [782, 261] width 78 height 43
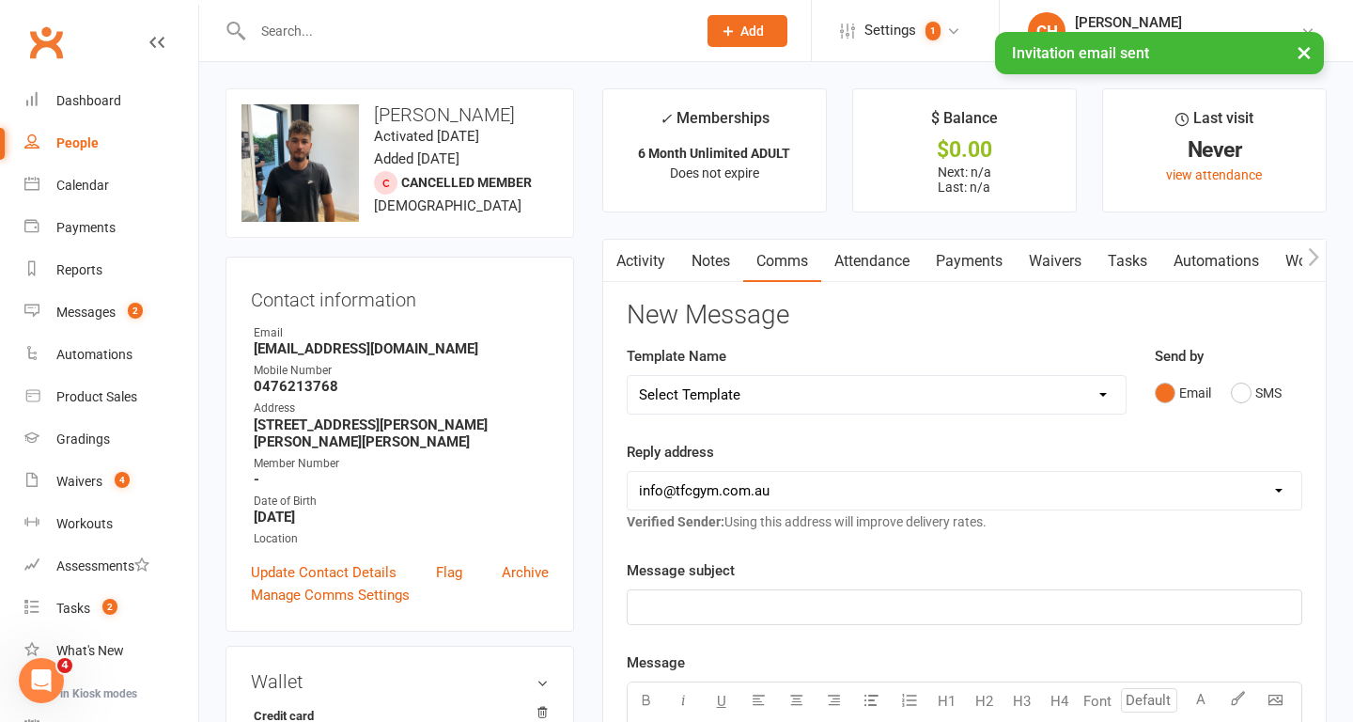
click at [815, 391] on select "Select Template [Email] A Mobile app invitation (1) [Email] Mobile app invitati…" at bounding box center [877, 395] width 498 height 38
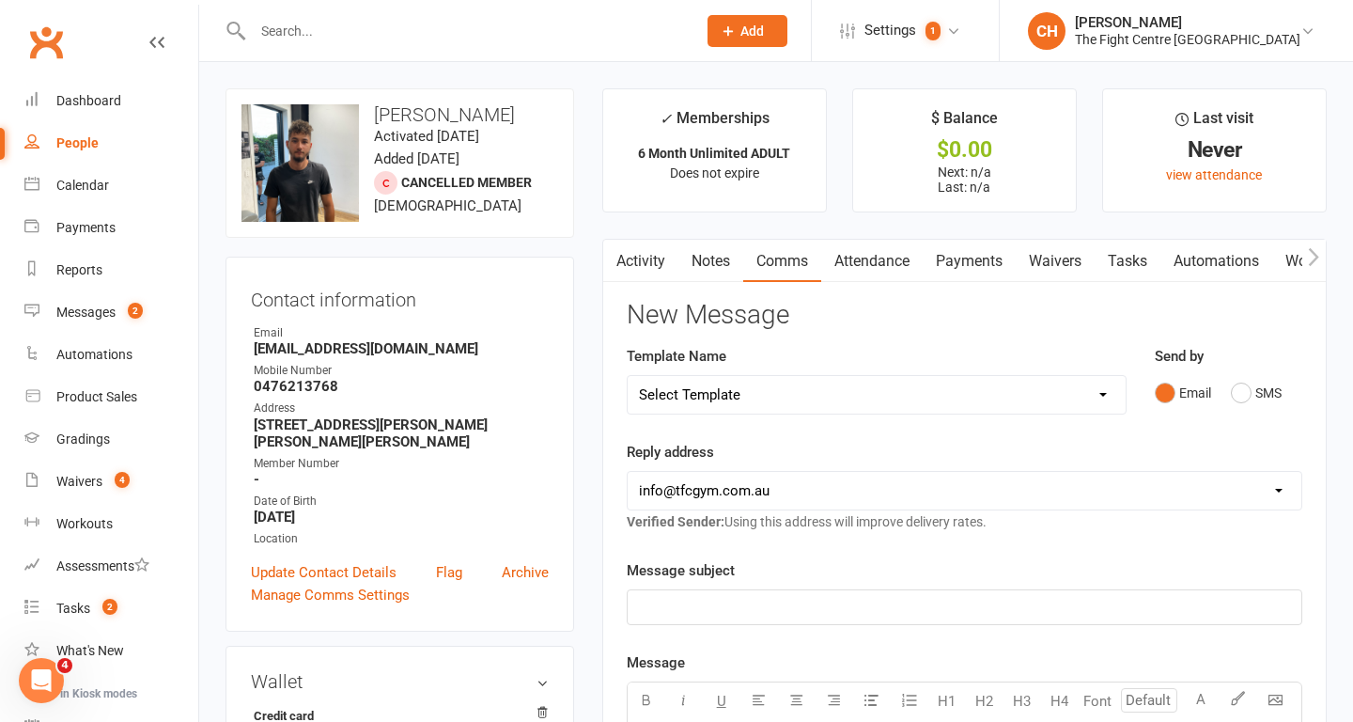
select select "39"
click at [628, 376] on select "Select Template [Email] A Mobile app invitation (1) [Email] Mobile app invitati…" at bounding box center [877, 395] width 498 height 38
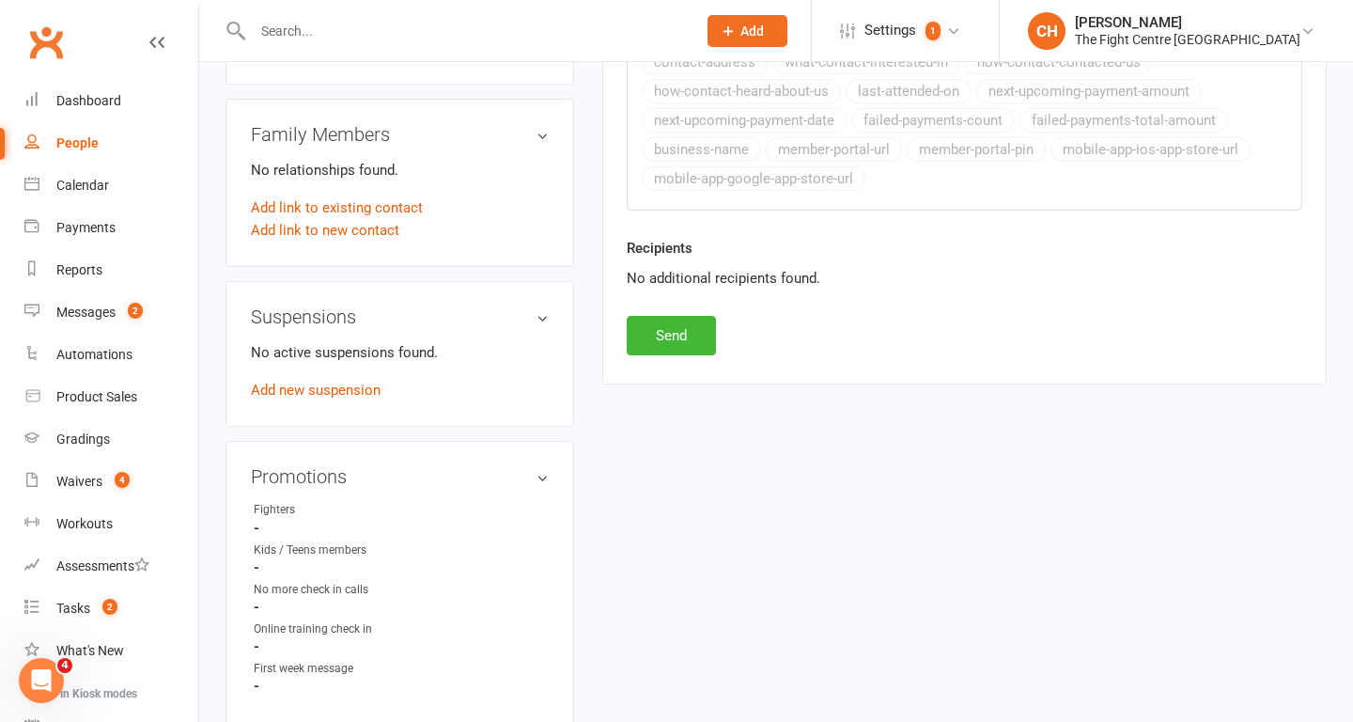
scroll to position [881, 0]
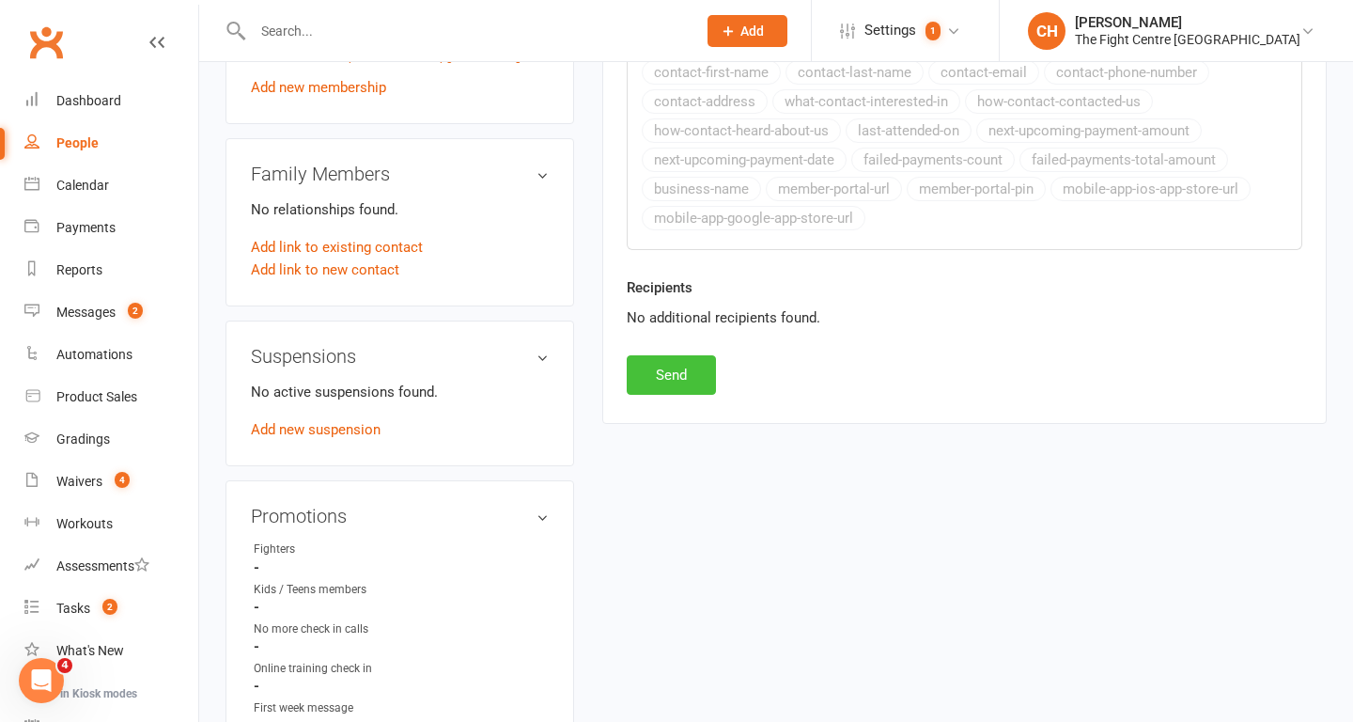
click at [681, 384] on button "Send" at bounding box center [671, 374] width 89 height 39
select select
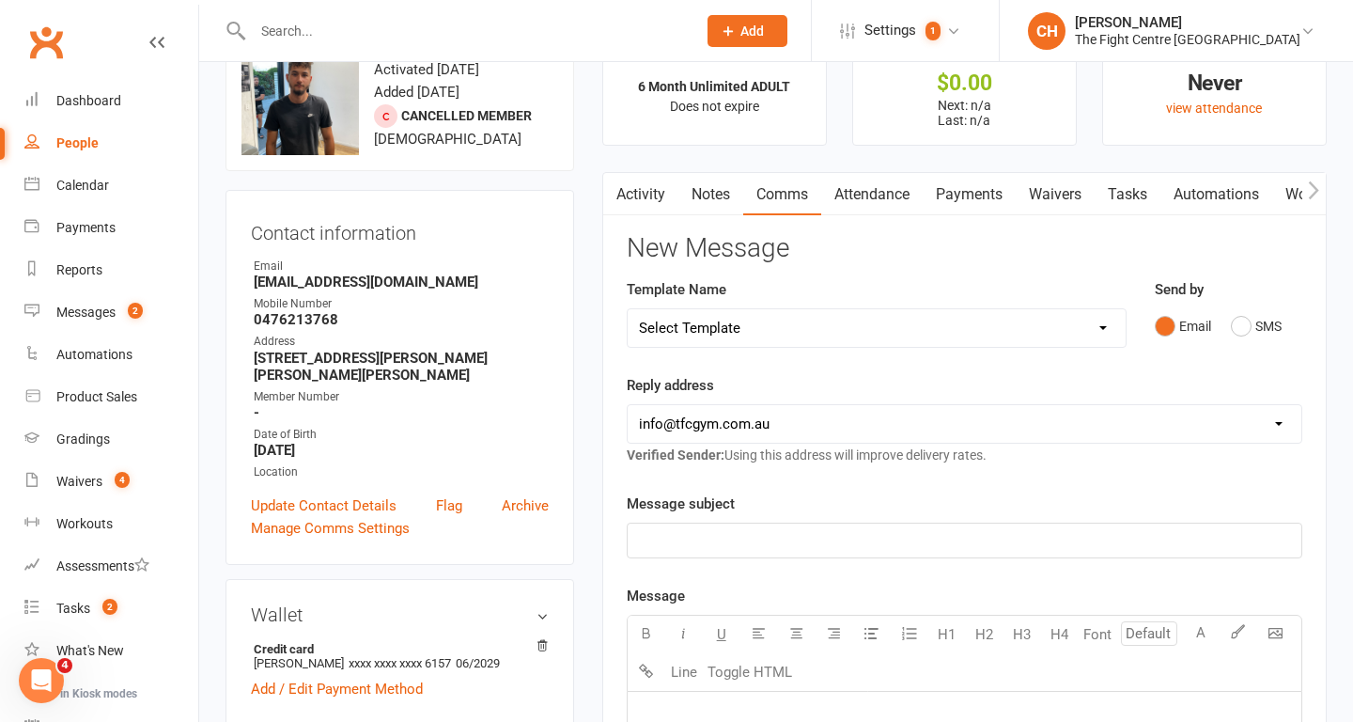
scroll to position [55, 0]
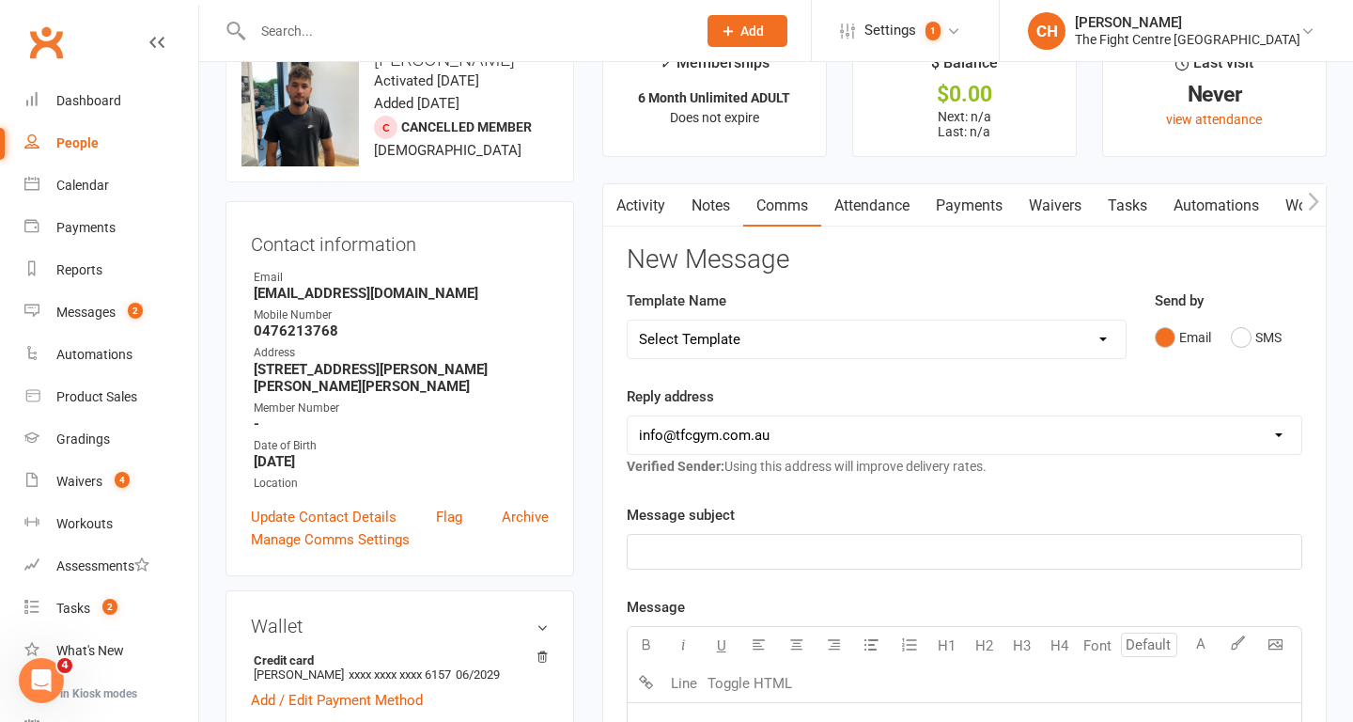
click at [622, 215] on button "button" at bounding box center [614, 205] width 23 height 42
click at [652, 205] on link "Activity" at bounding box center [640, 205] width 75 height 43
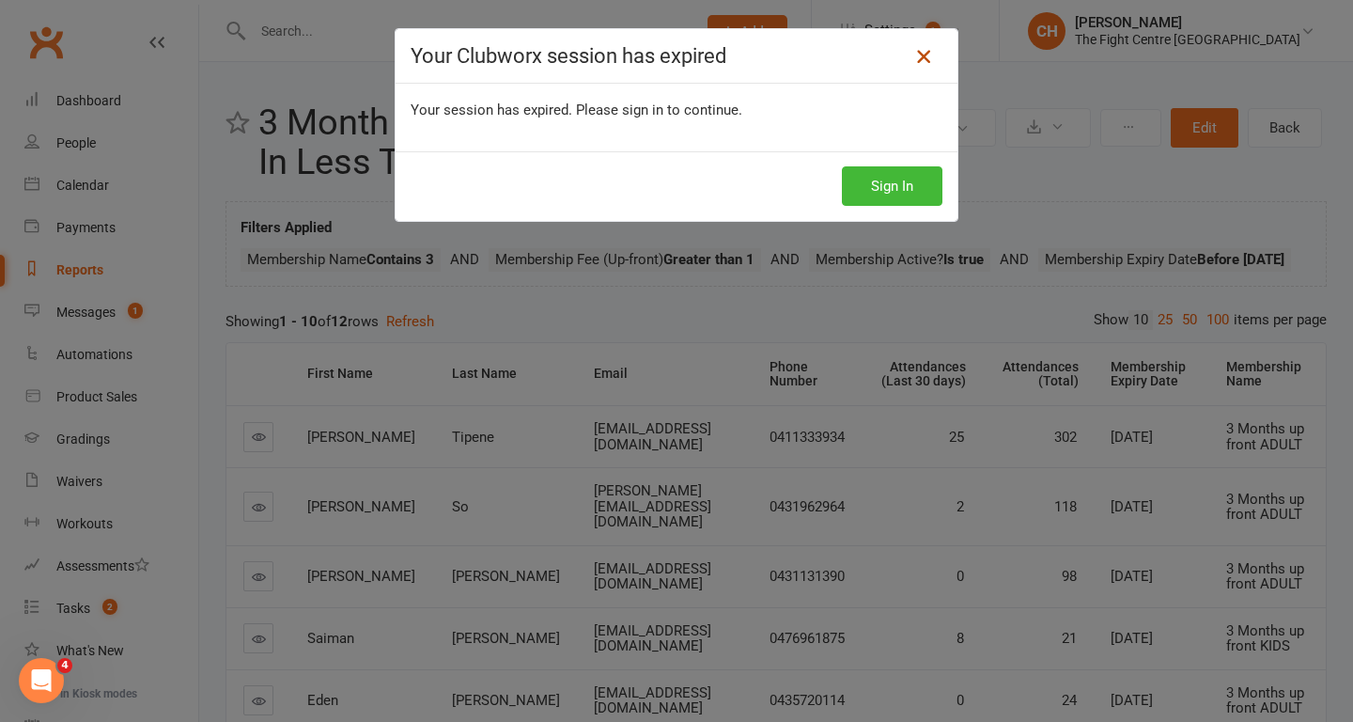
click at [925, 61] on icon at bounding box center [924, 56] width 23 height 23
click at [879, 180] on button "Sign In" at bounding box center [892, 185] width 101 height 39
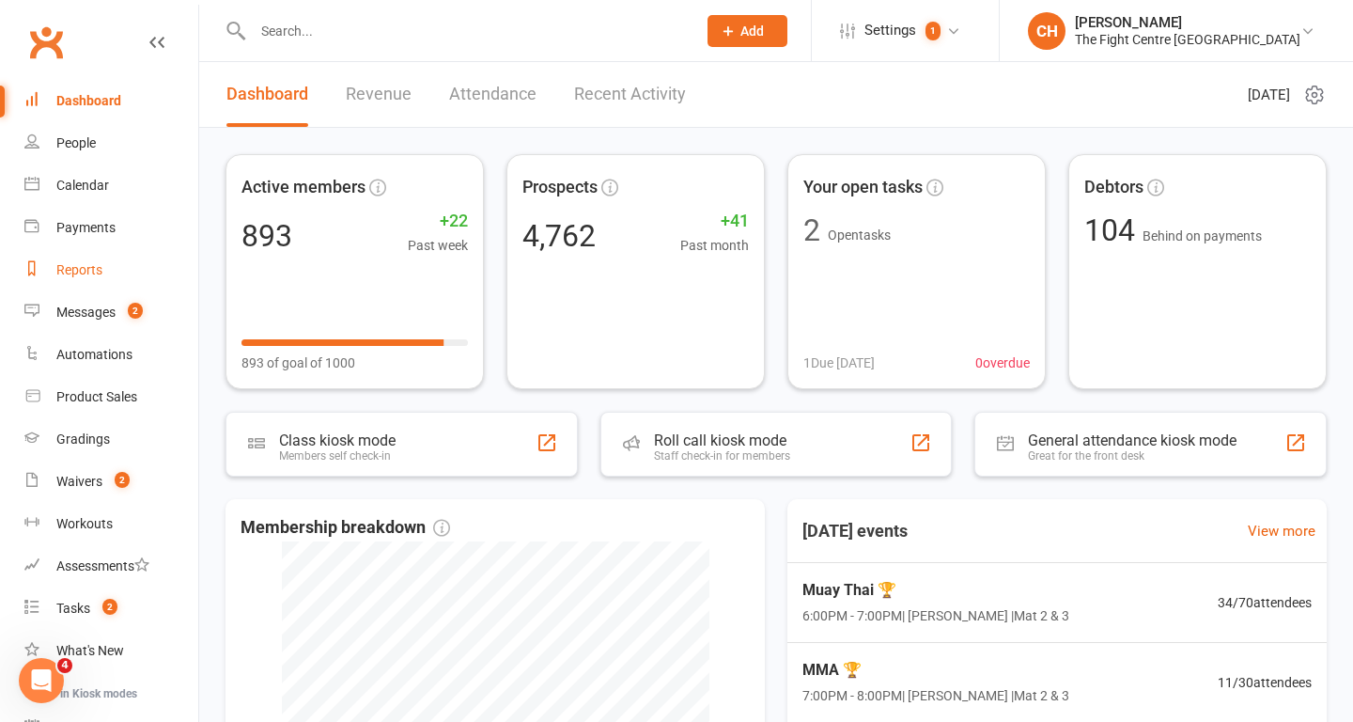
click at [103, 265] on link "Reports" at bounding box center [111, 270] width 174 height 42
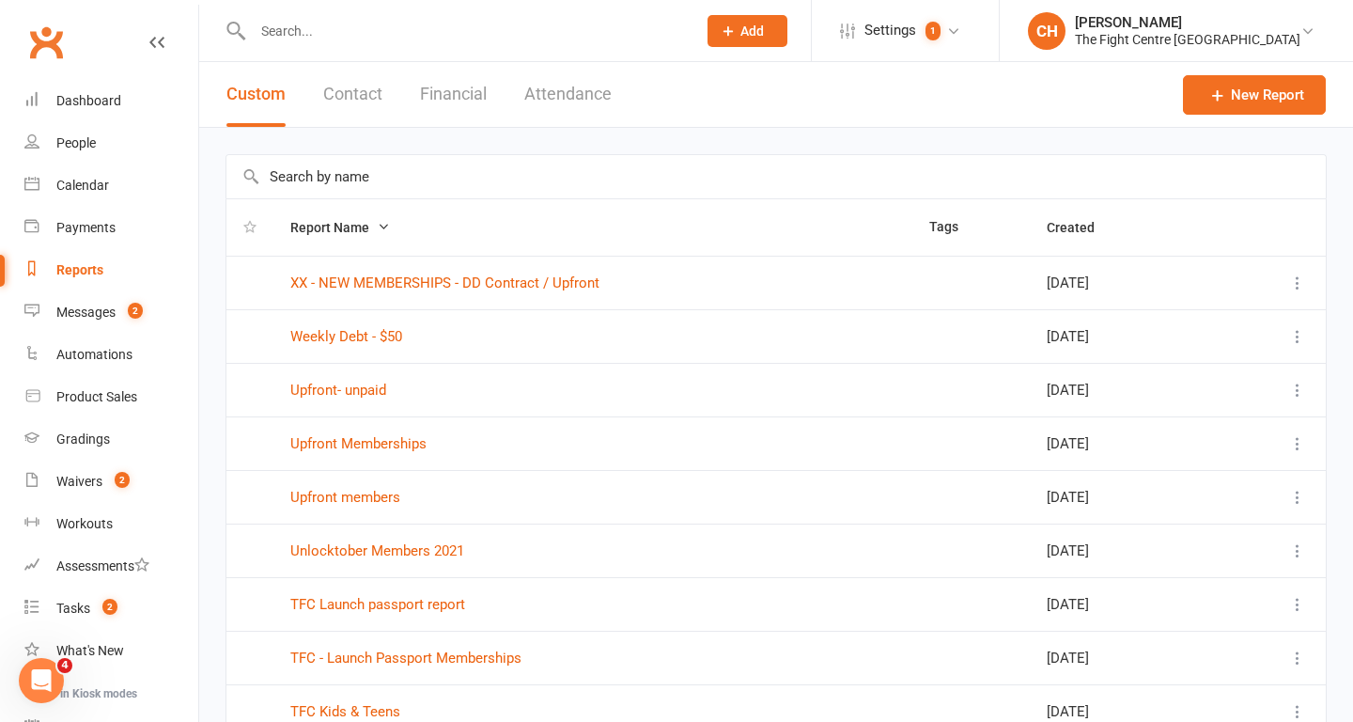
click at [418, 173] on input "text" at bounding box center [776, 176] width 1100 height 43
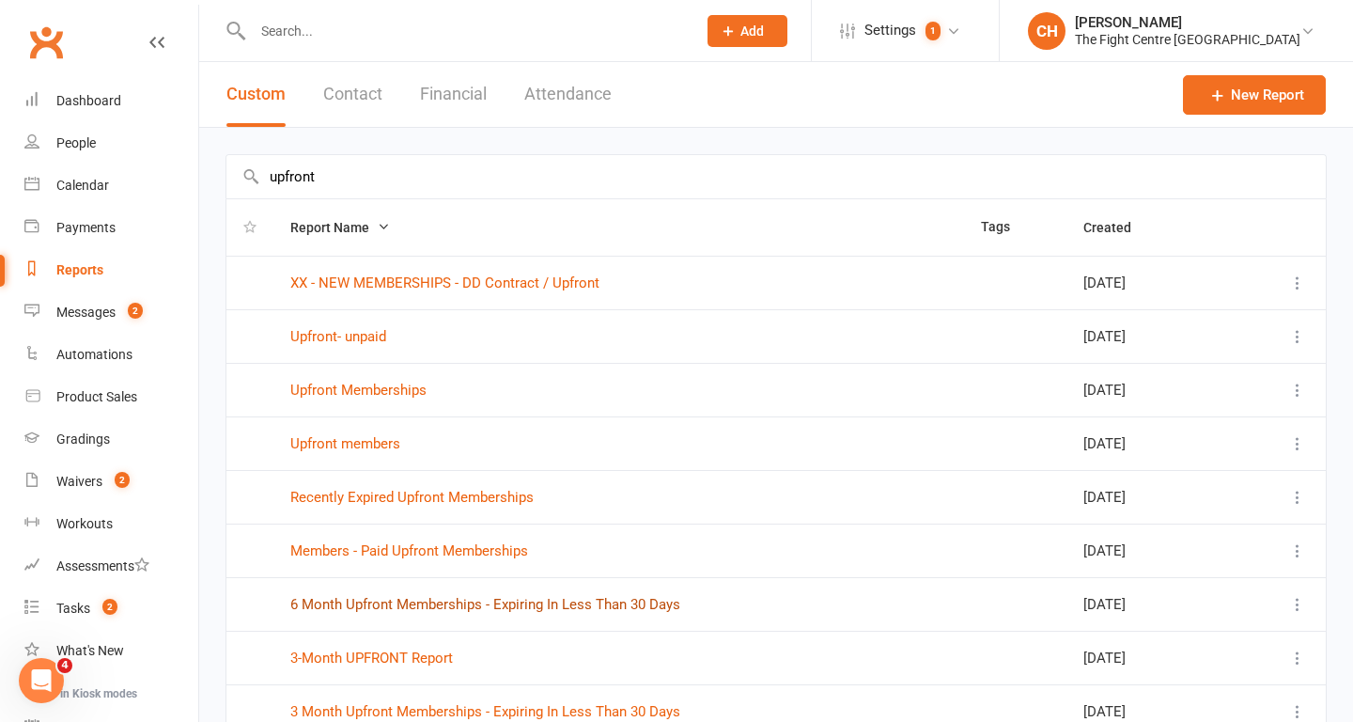
type input "upfront"
click at [534, 600] on link "6 Month Upfront Memberships - Expiring In Less Than 30 Days" at bounding box center [485, 604] width 390 height 17
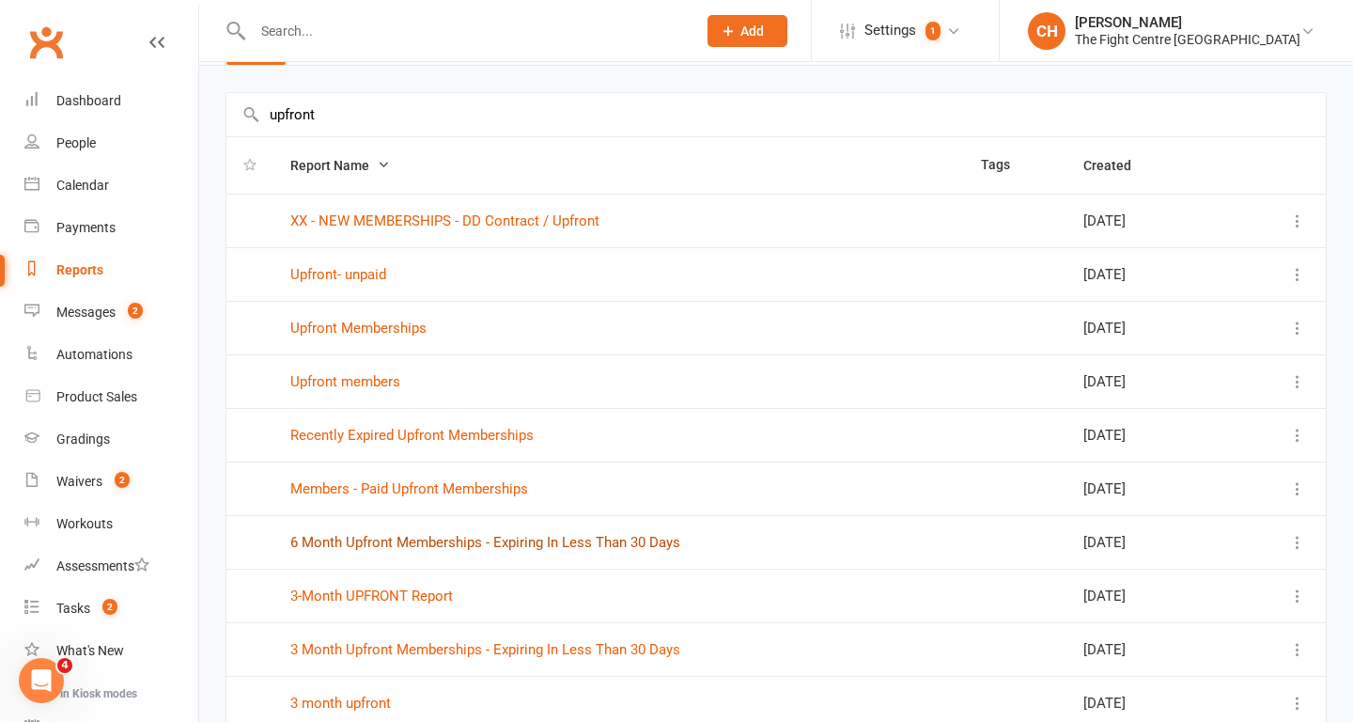
scroll to position [87, 0]
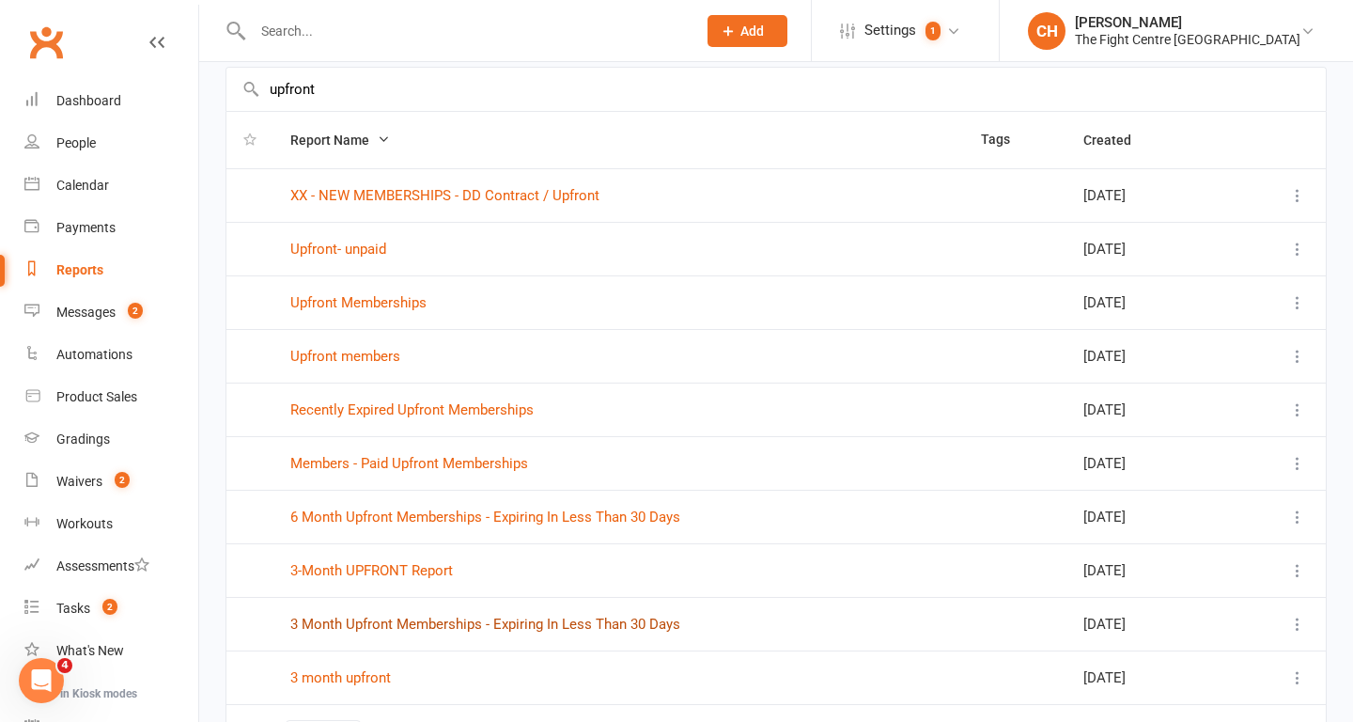
click at [523, 626] on link "3 Month Upfront Memberships - Expiring In Less Than 30 Days" at bounding box center [485, 624] width 390 height 17
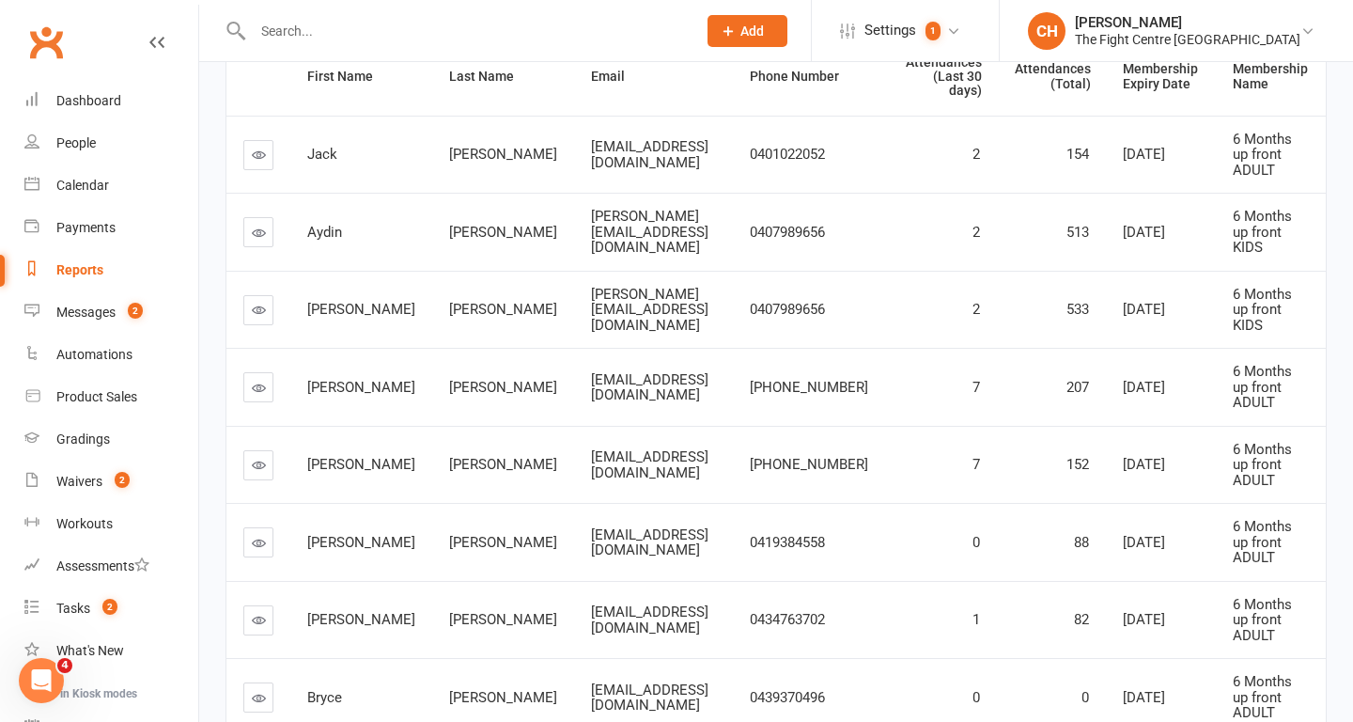
scroll to position [304, 0]
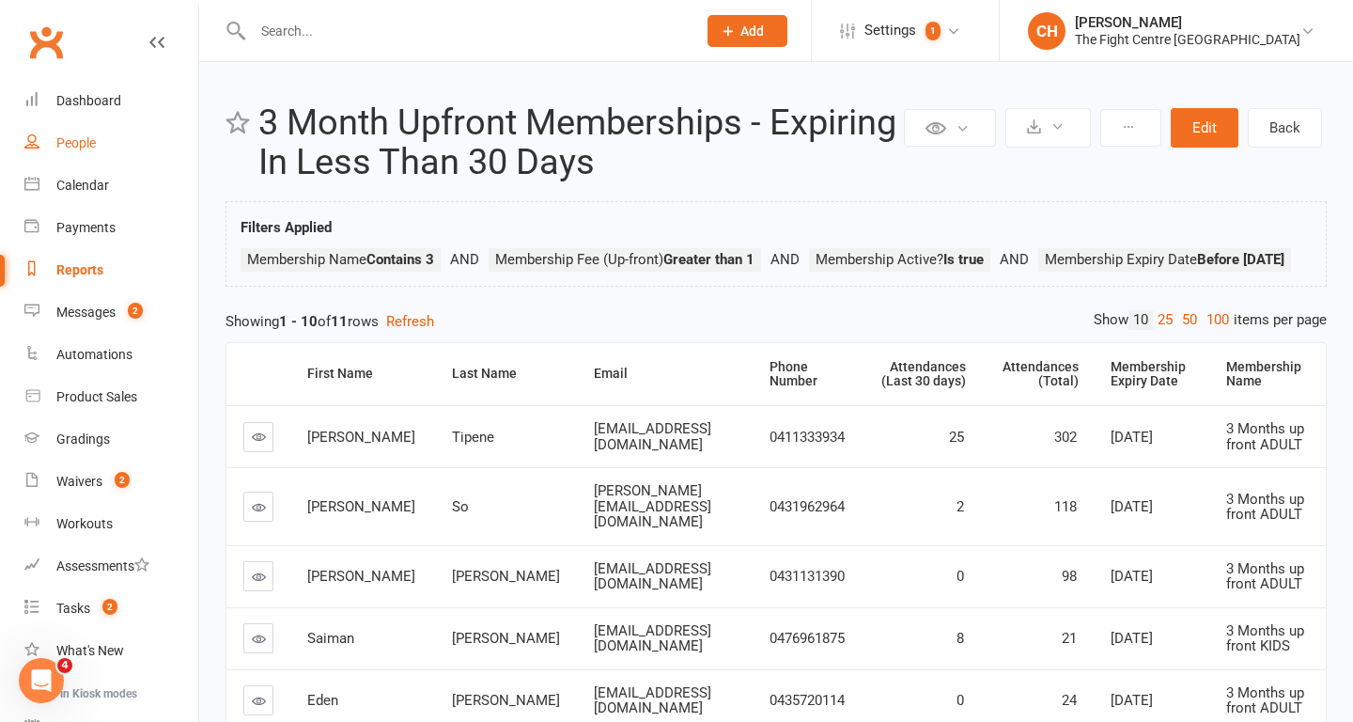
click at [108, 134] on link "People" at bounding box center [111, 143] width 174 height 42
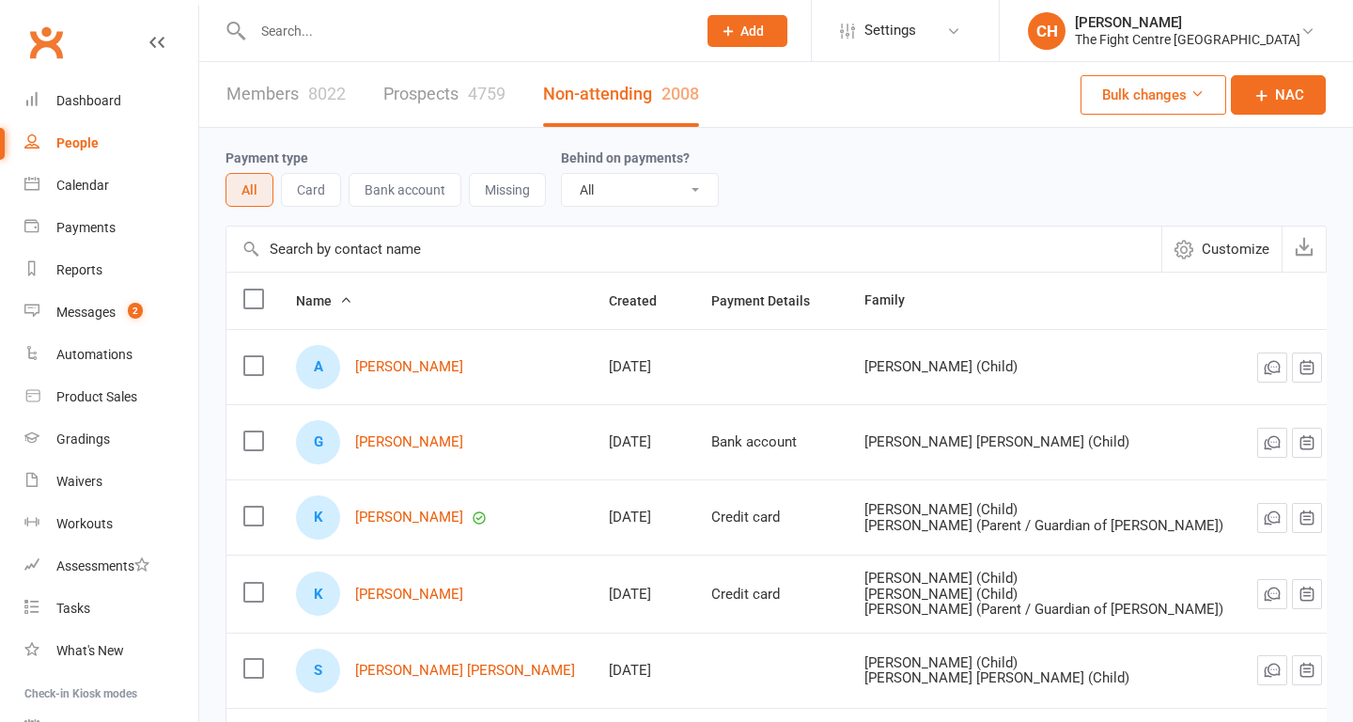
click at [414, 29] on input "text" at bounding box center [465, 31] width 436 height 26
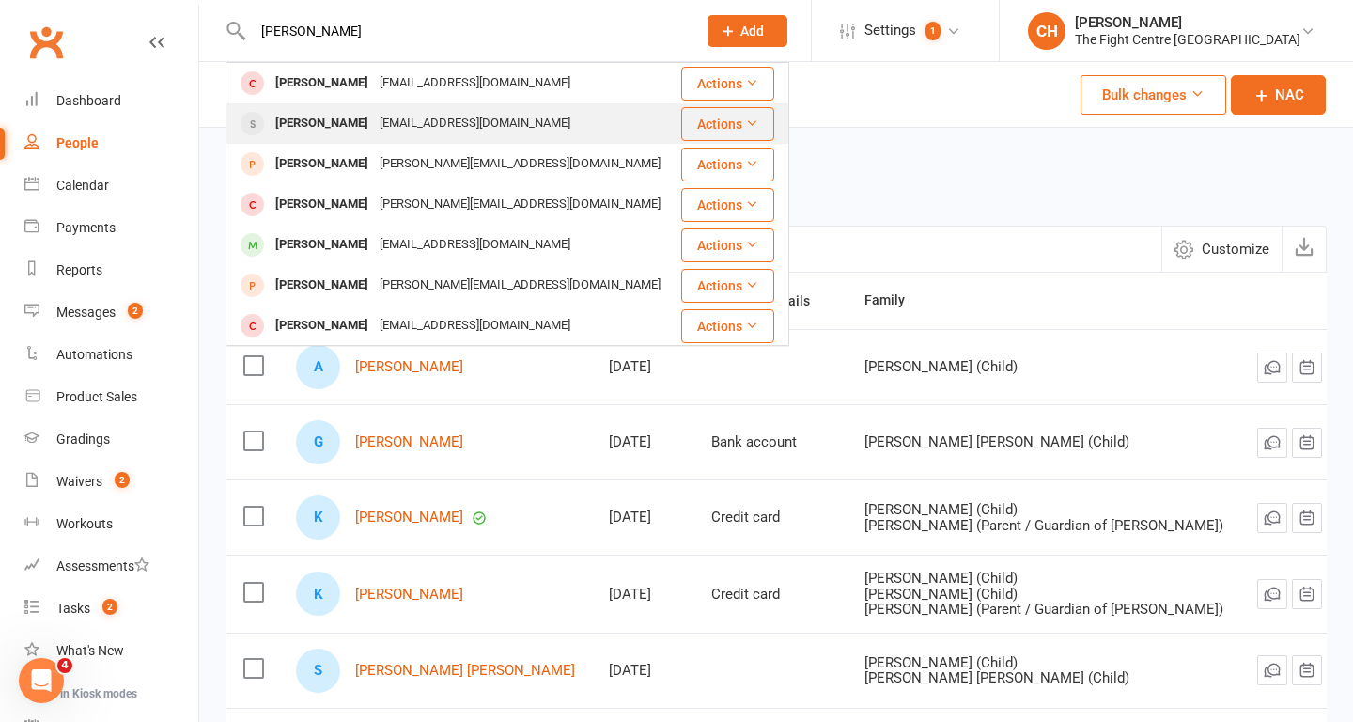
type input "[PERSON_NAME]"
click at [374, 123] on div "[EMAIL_ADDRESS][DOMAIN_NAME]" at bounding box center [475, 123] width 202 height 27
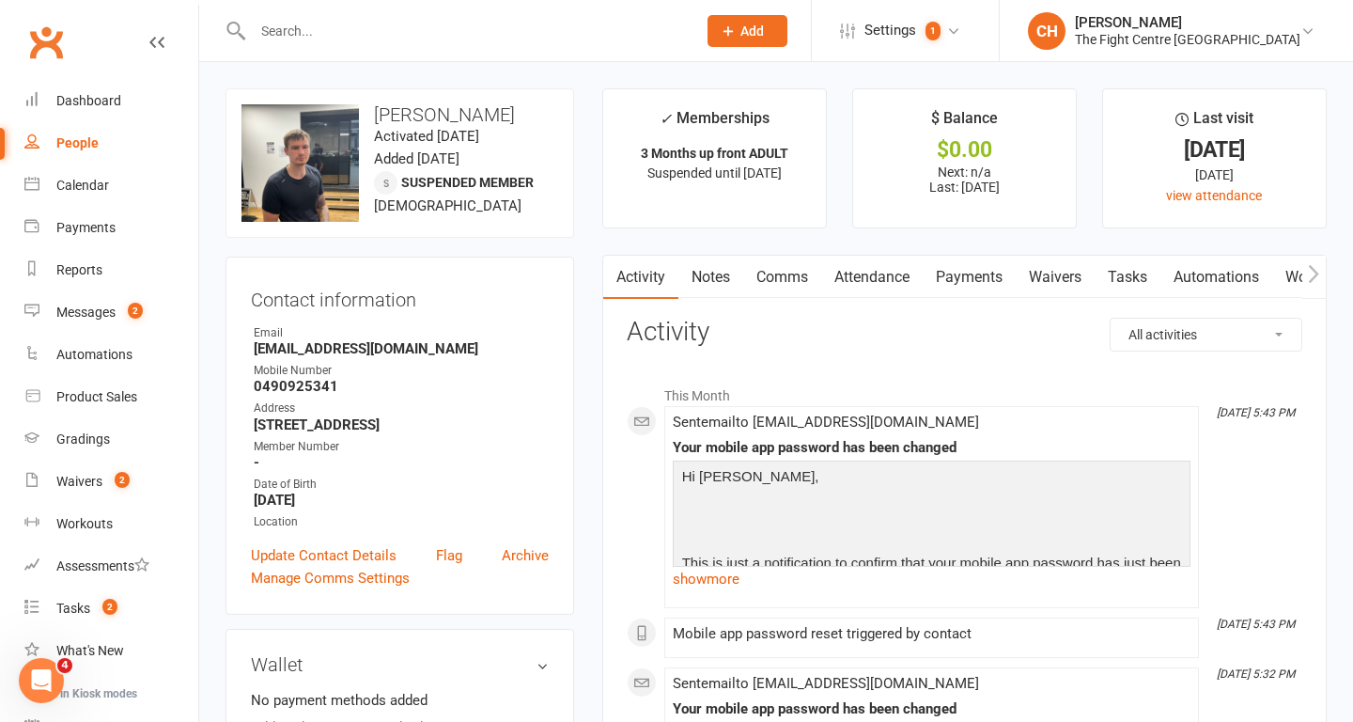
click at [728, 272] on link "Notes" at bounding box center [711, 277] width 65 height 43
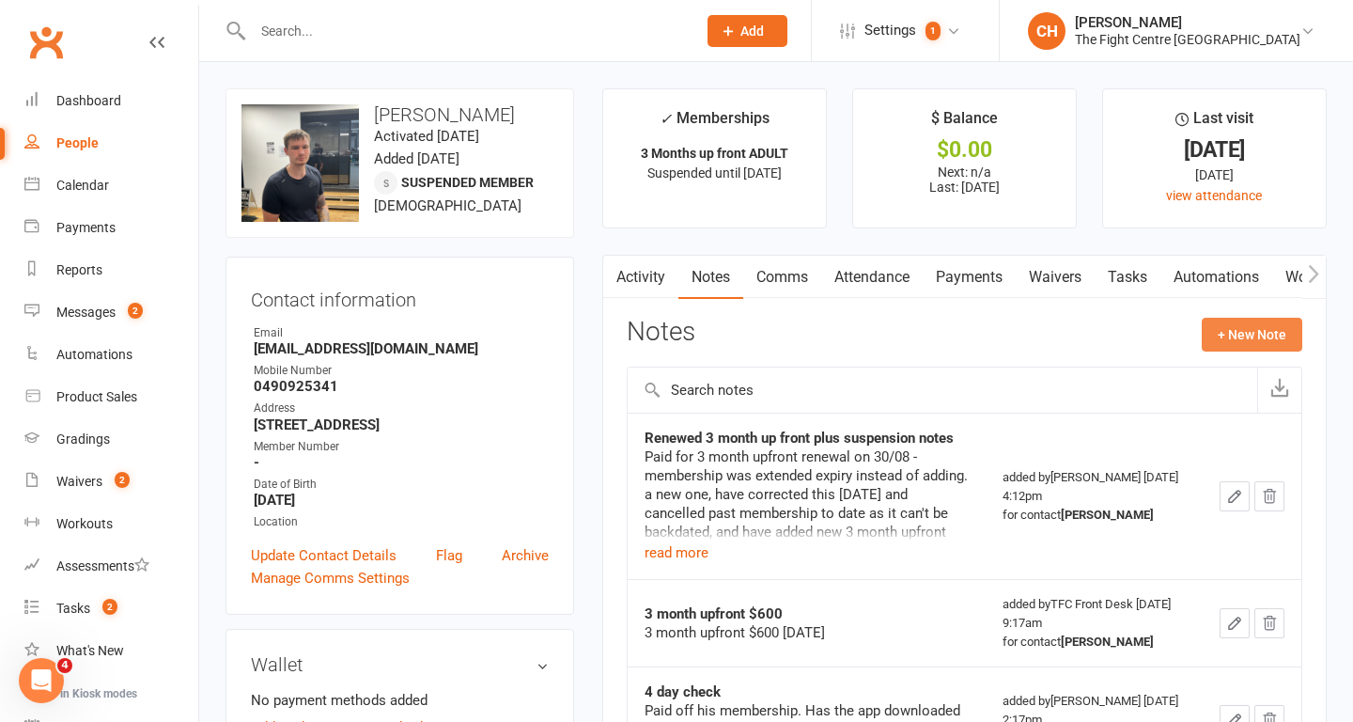
click at [1235, 347] on button "+ New Note" at bounding box center [1252, 335] width 101 height 34
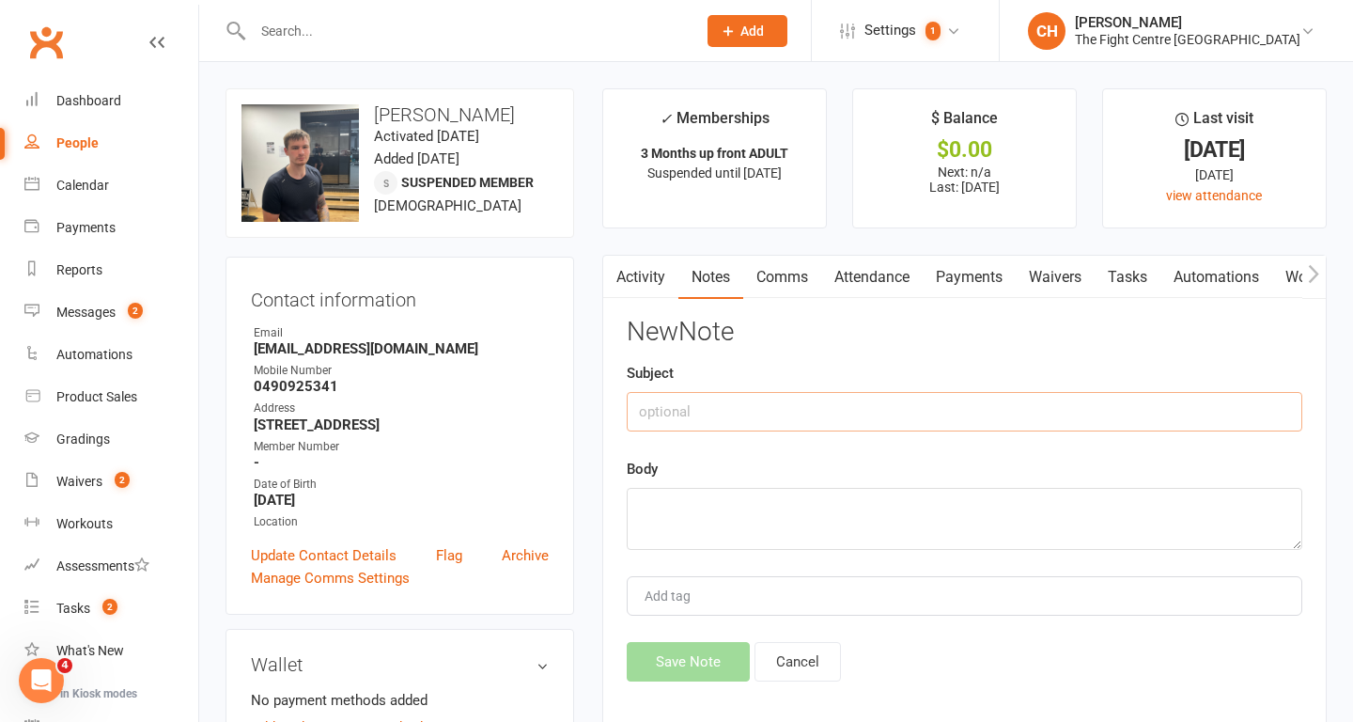
click at [920, 414] on input "text" at bounding box center [965, 411] width 676 height 39
type input "Further suspension request"
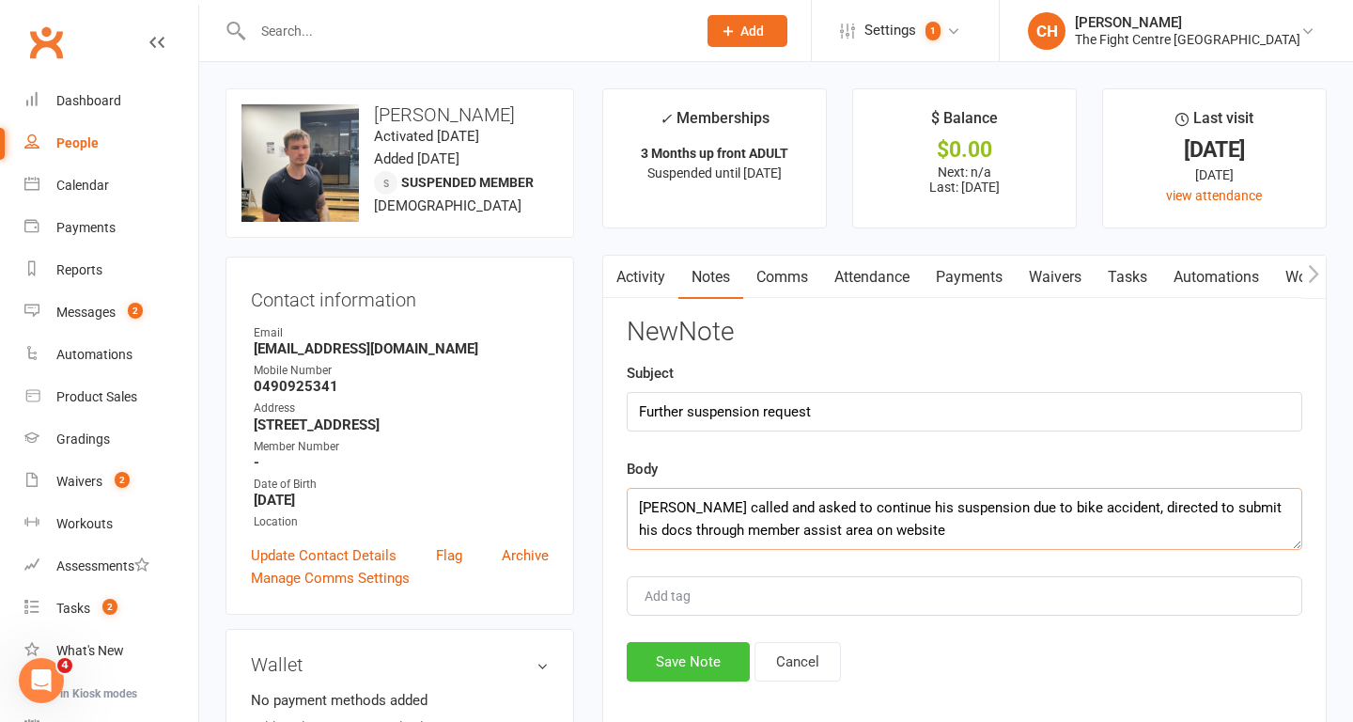
type textarea "Daniel called and asked to continue his suspension due to bike accident, direct…"
click at [652, 648] on button "Save Note" at bounding box center [688, 661] width 123 height 39
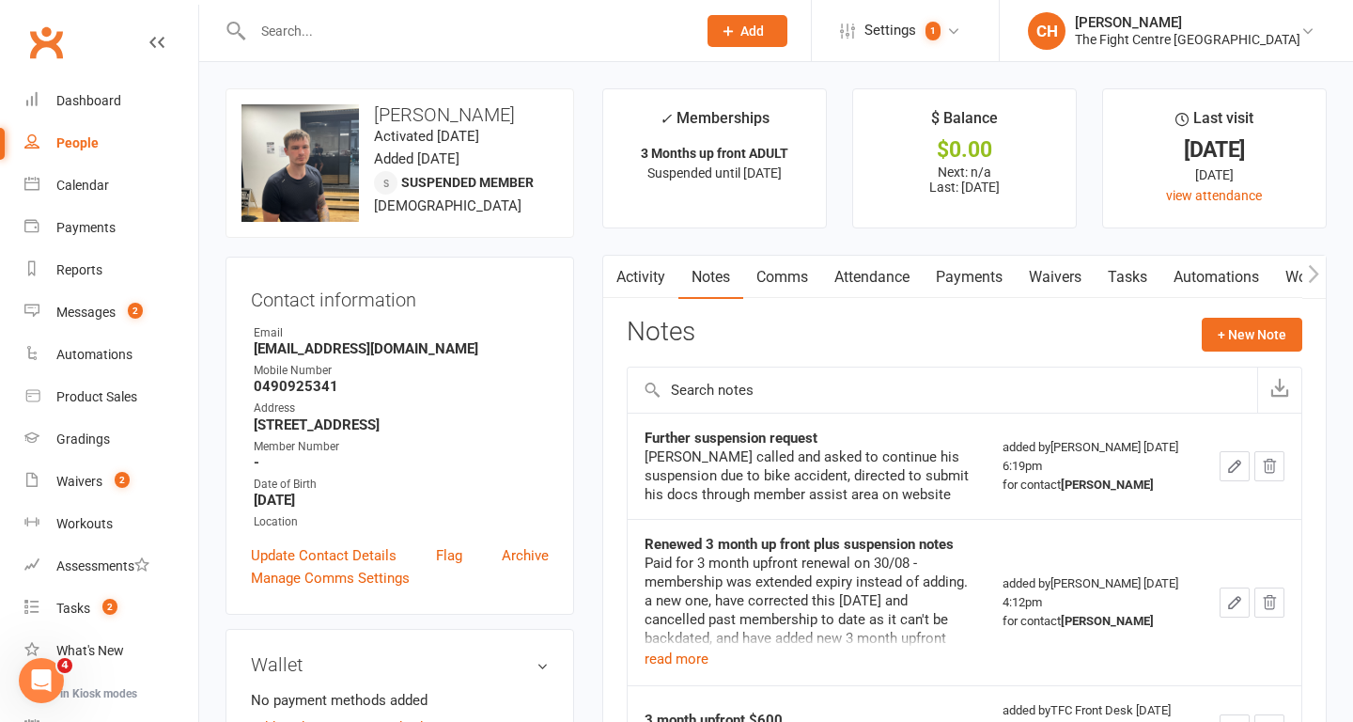
click at [362, 42] on input "text" at bounding box center [465, 31] width 436 height 26
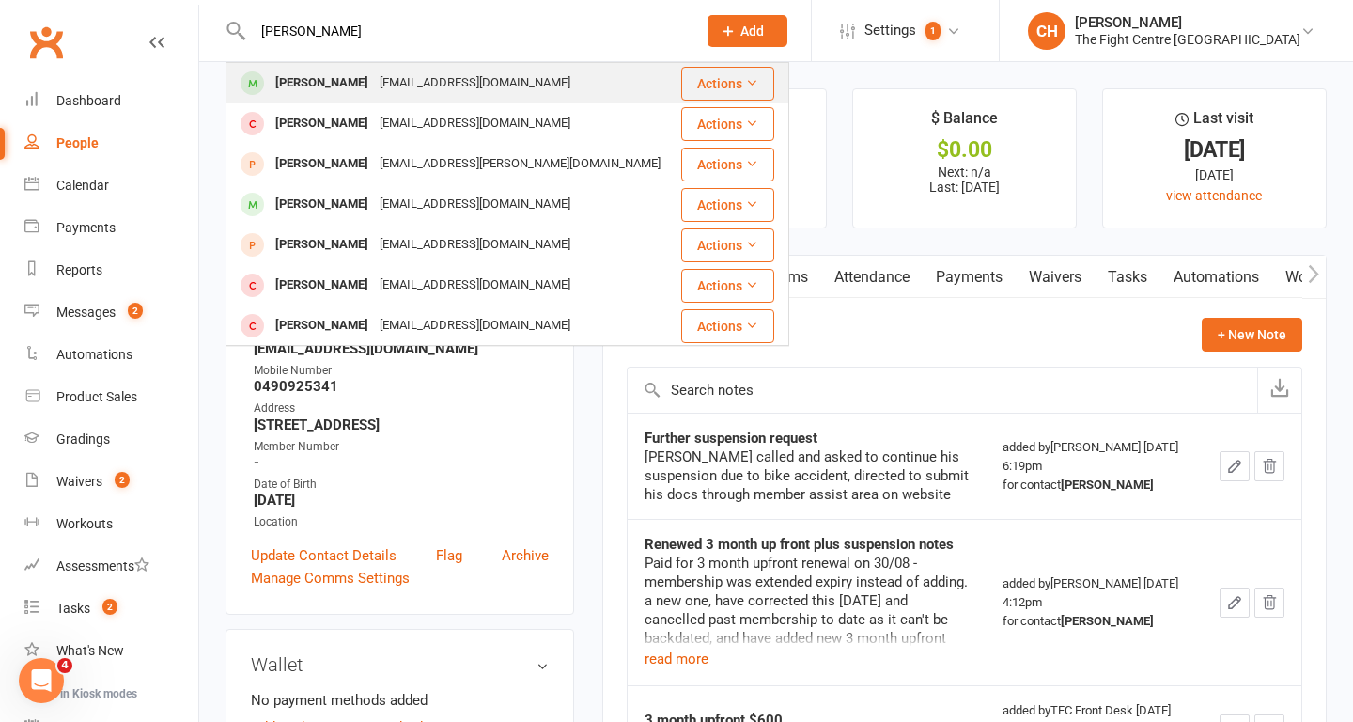
type input "bryce m"
click at [338, 86] on div "Bryce McAuley" at bounding box center [322, 83] width 104 height 27
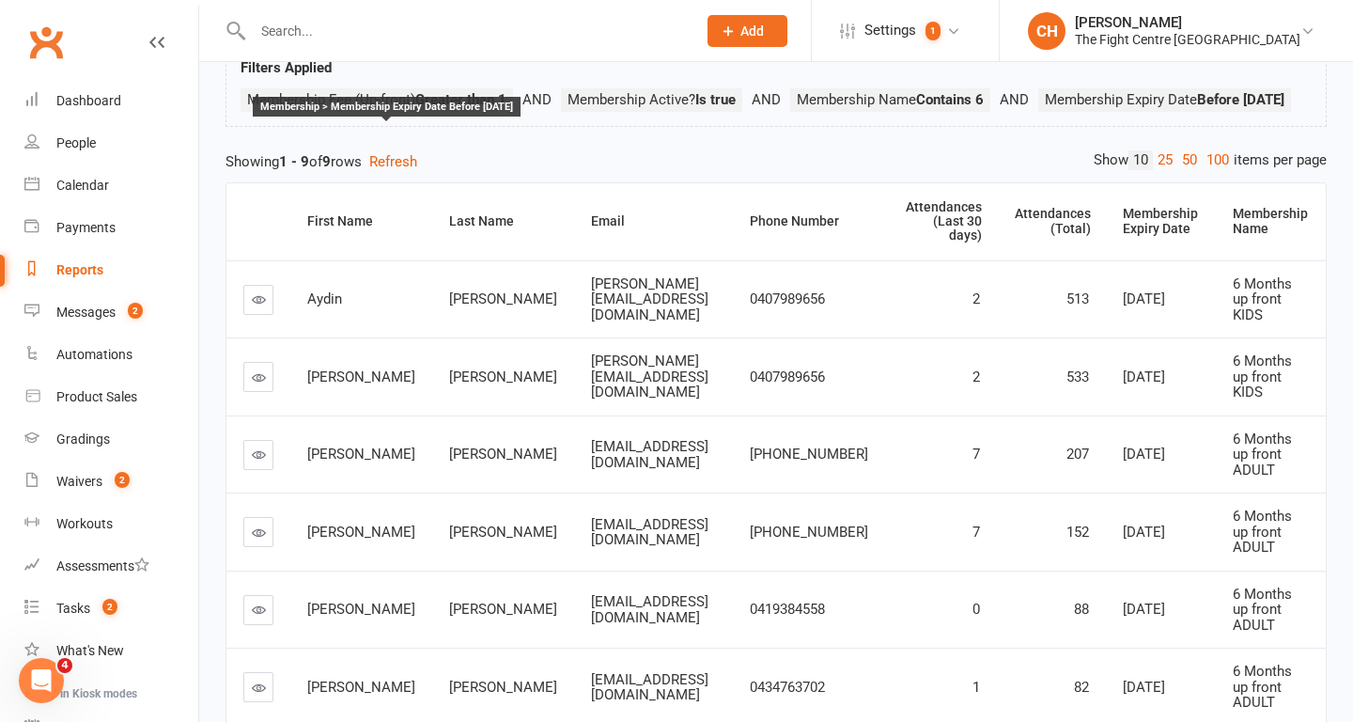
scroll to position [144, 0]
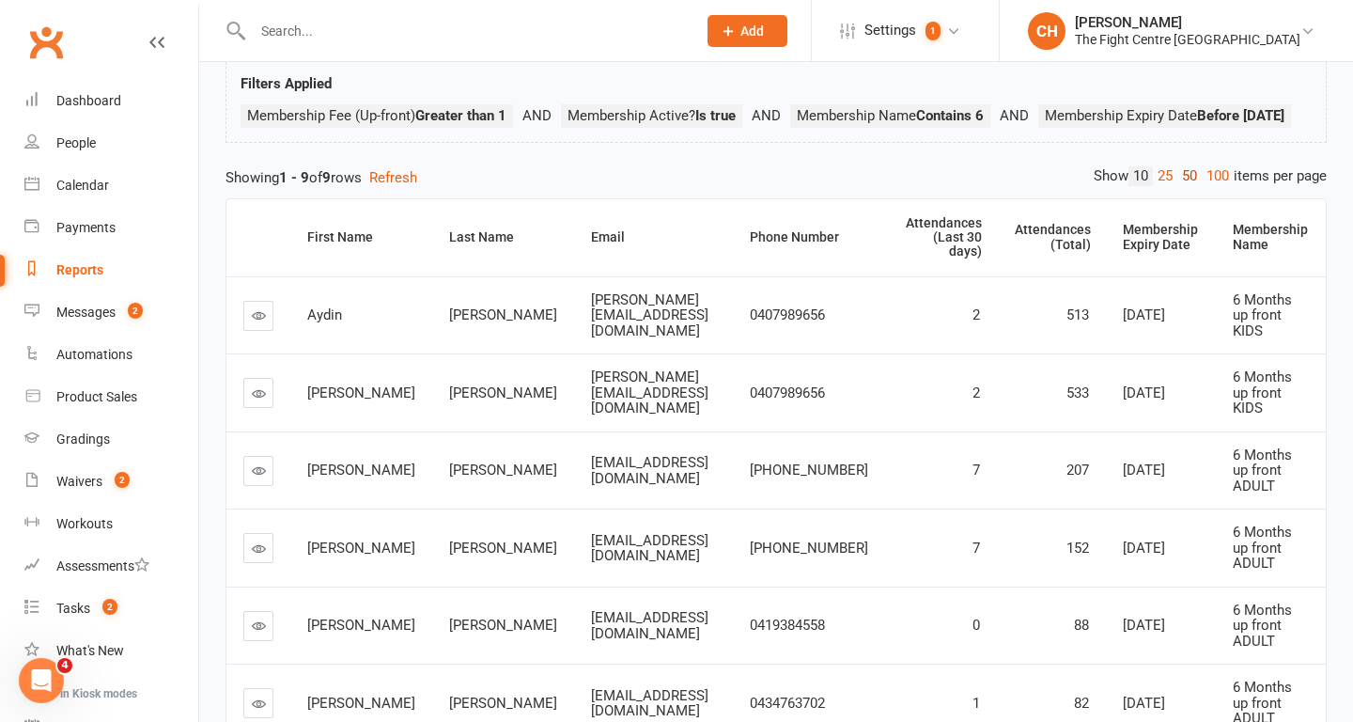
click at [1182, 186] on link "50" at bounding box center [1190, 176] width 24 height 20
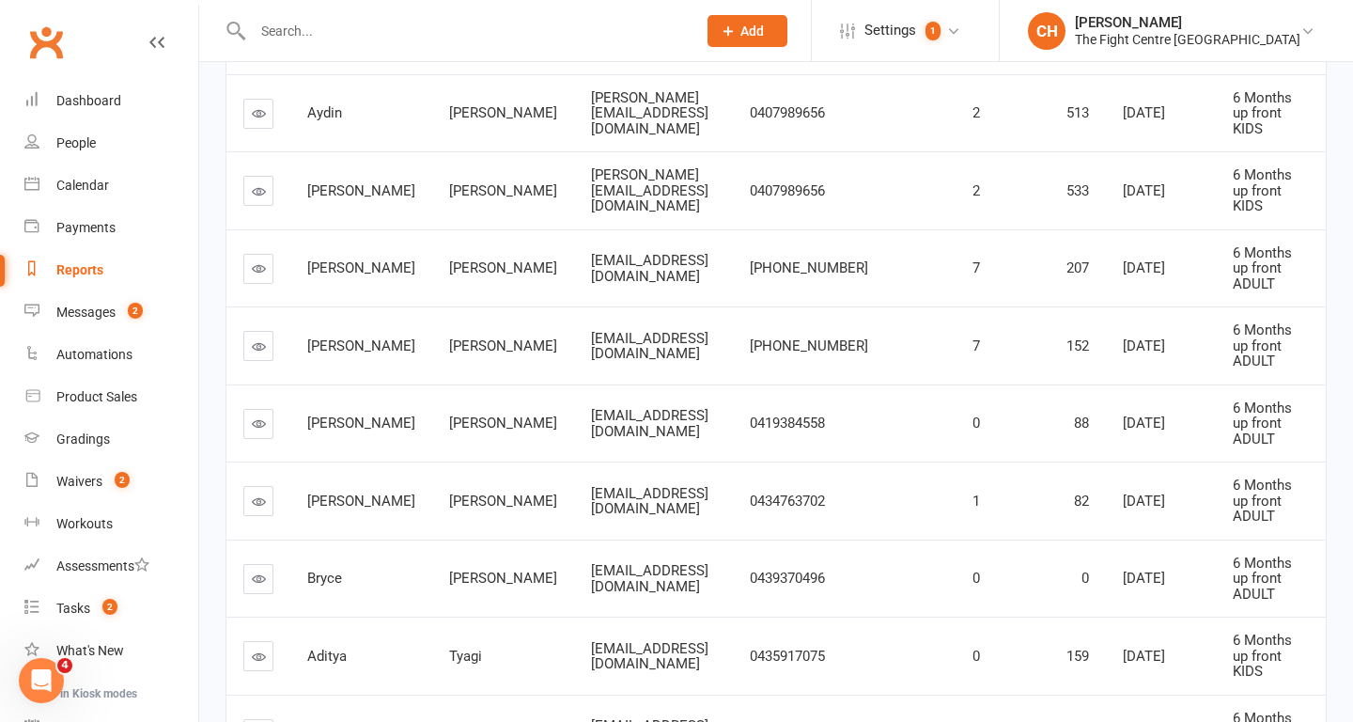
scroll to position [308, 0]
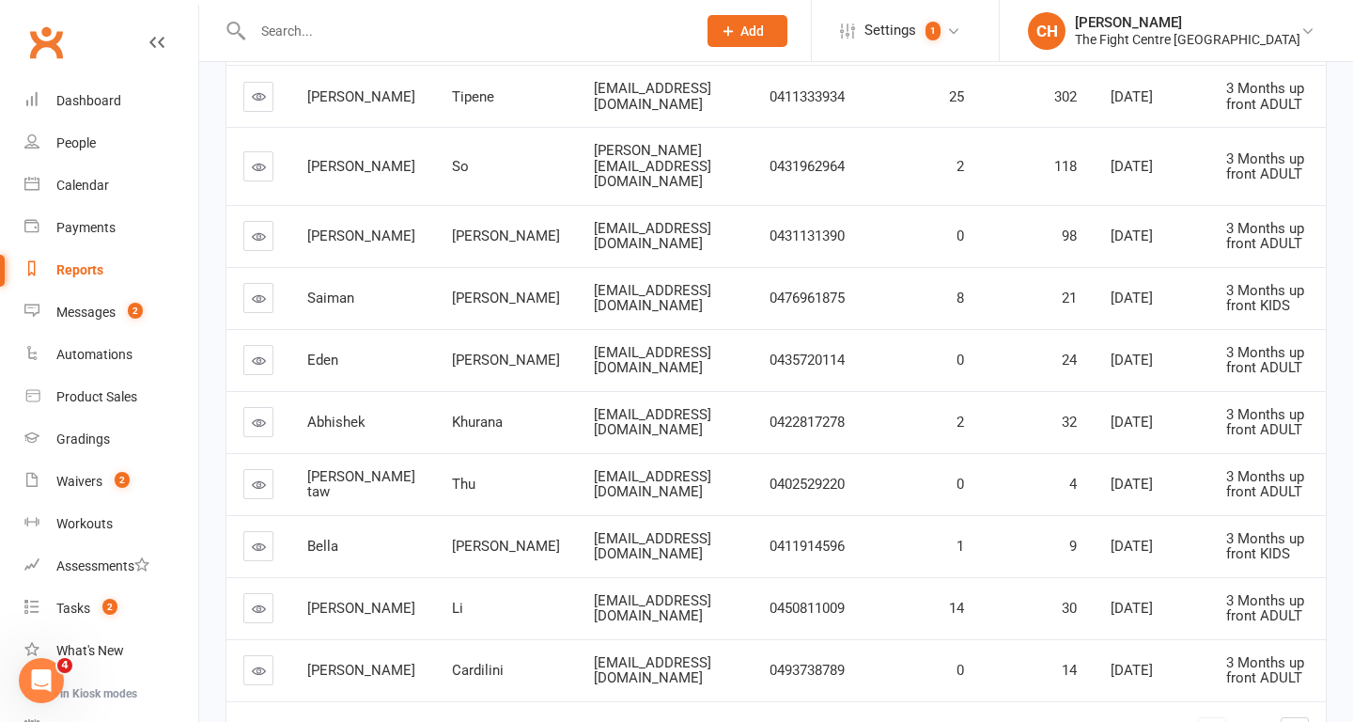
scroll to position [392, 0]
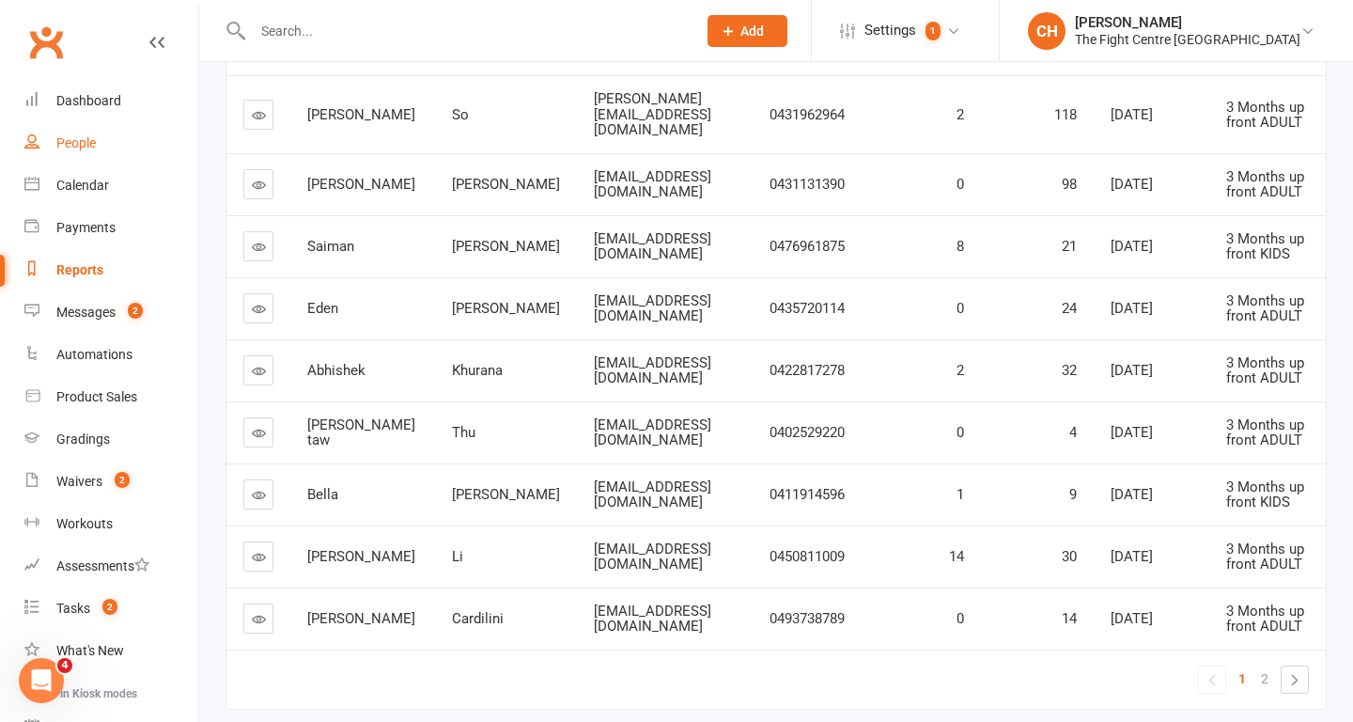
click at [62, 143] on div "People" at bounding box center [75, 142] width 39 height 15
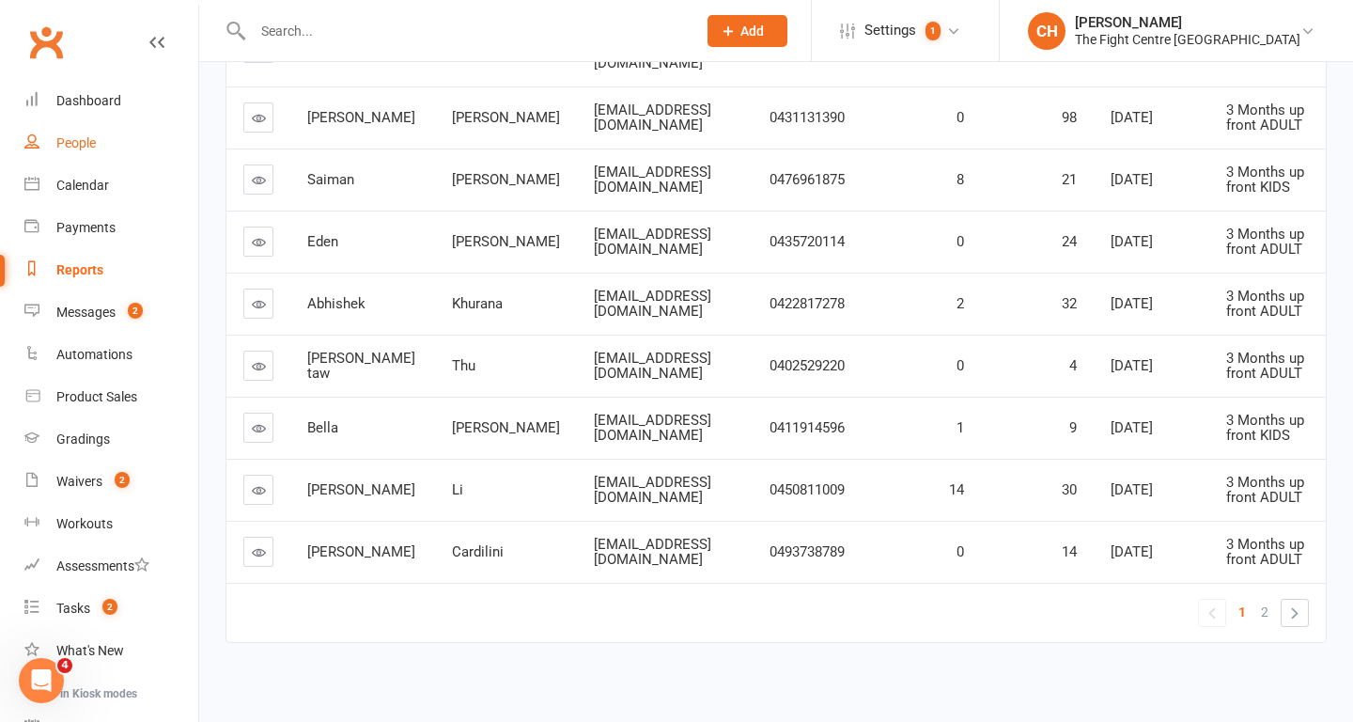
scroll to position [458, 0]
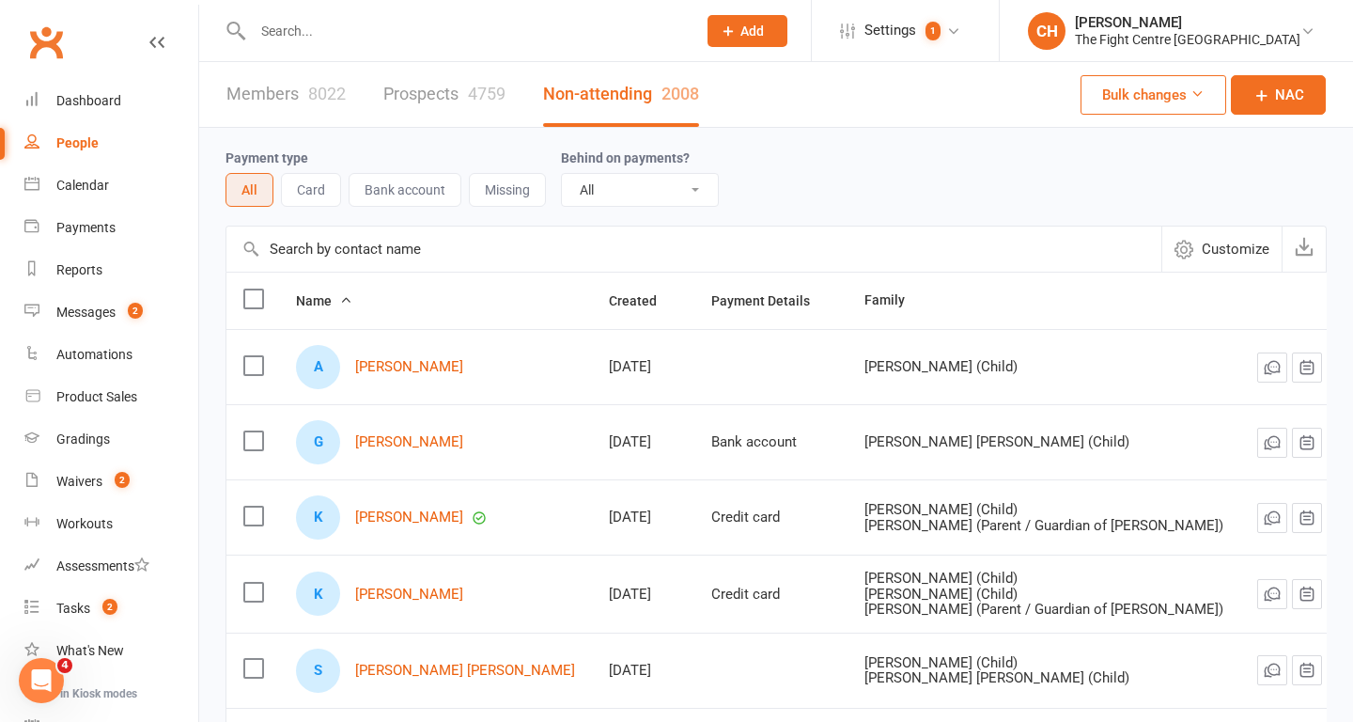
click at [287, 41] on input "text" at bounding box center [465, 31] width 436 height 26
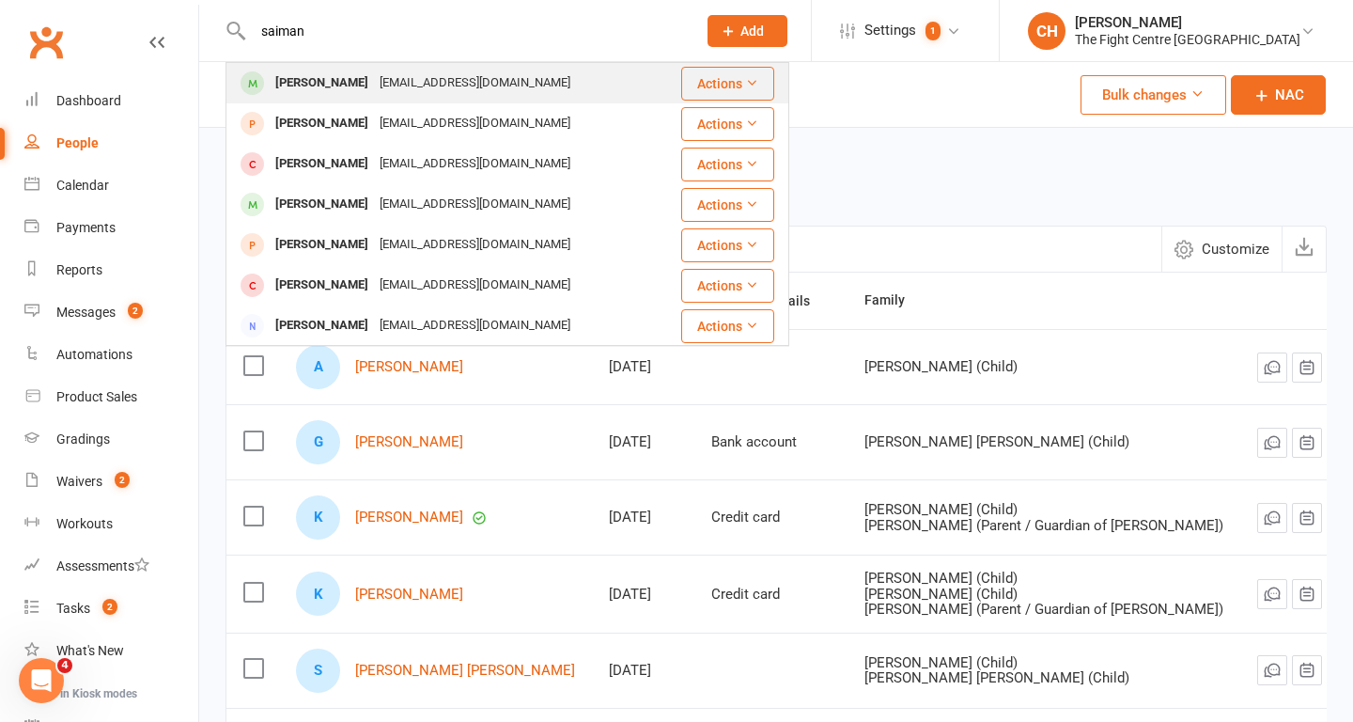
type input "saiman"
click at [286, 81] on div "Saiman Nagrath" at bounding box center [322, 83] width 104 height 27
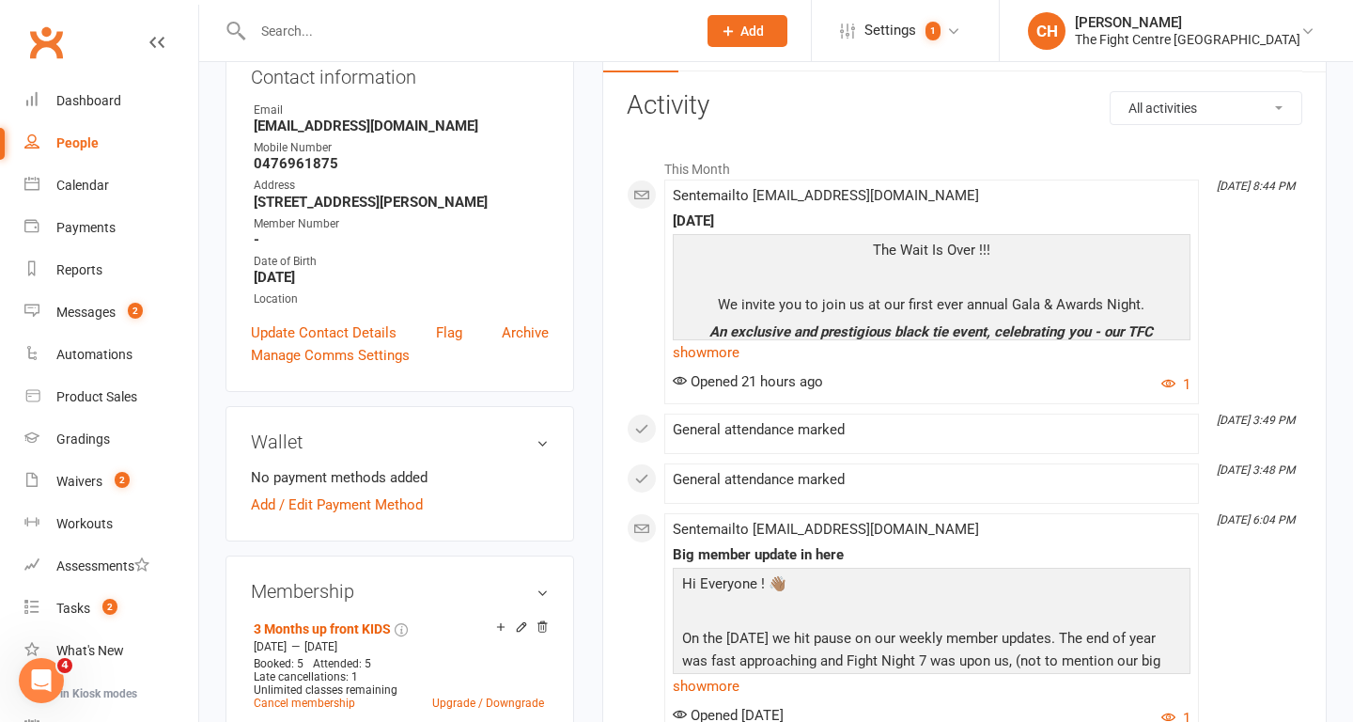
scroll to position [360, 0]
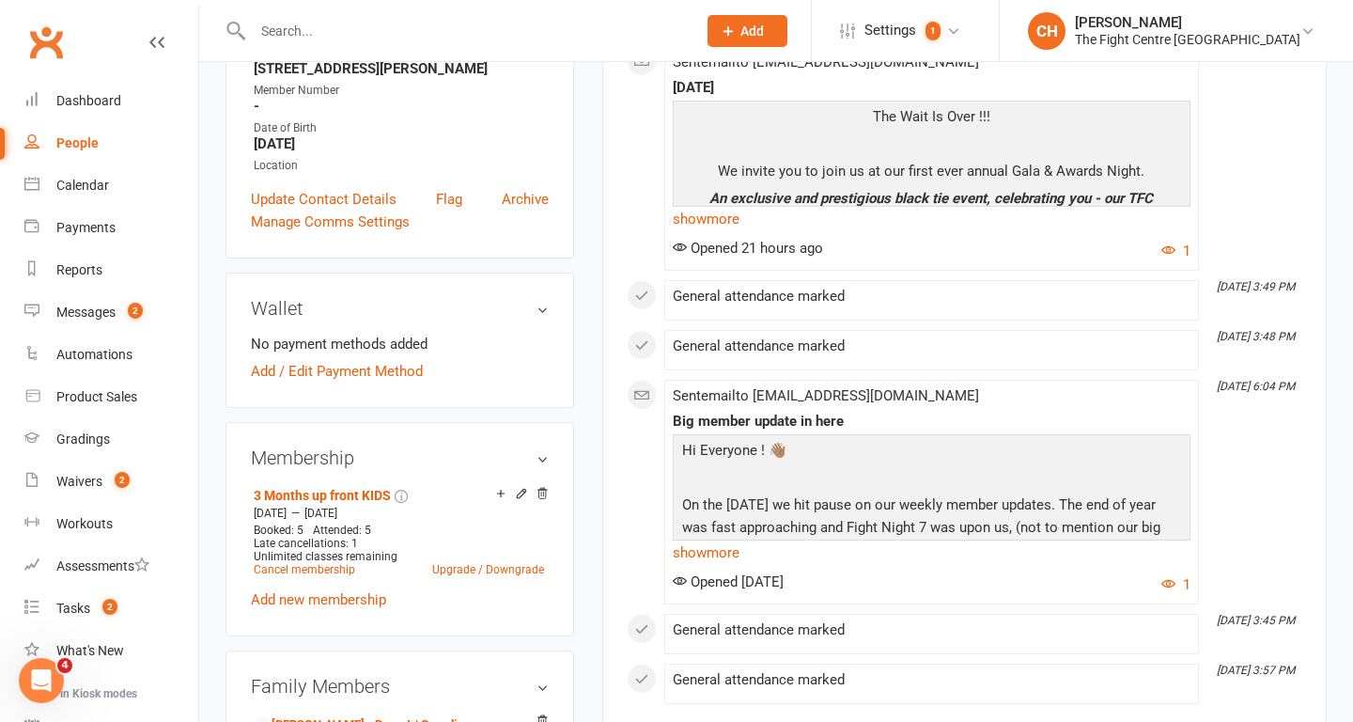
click at [349, 27] on input "text" at bounding box center [465, 31] width 436 height 26
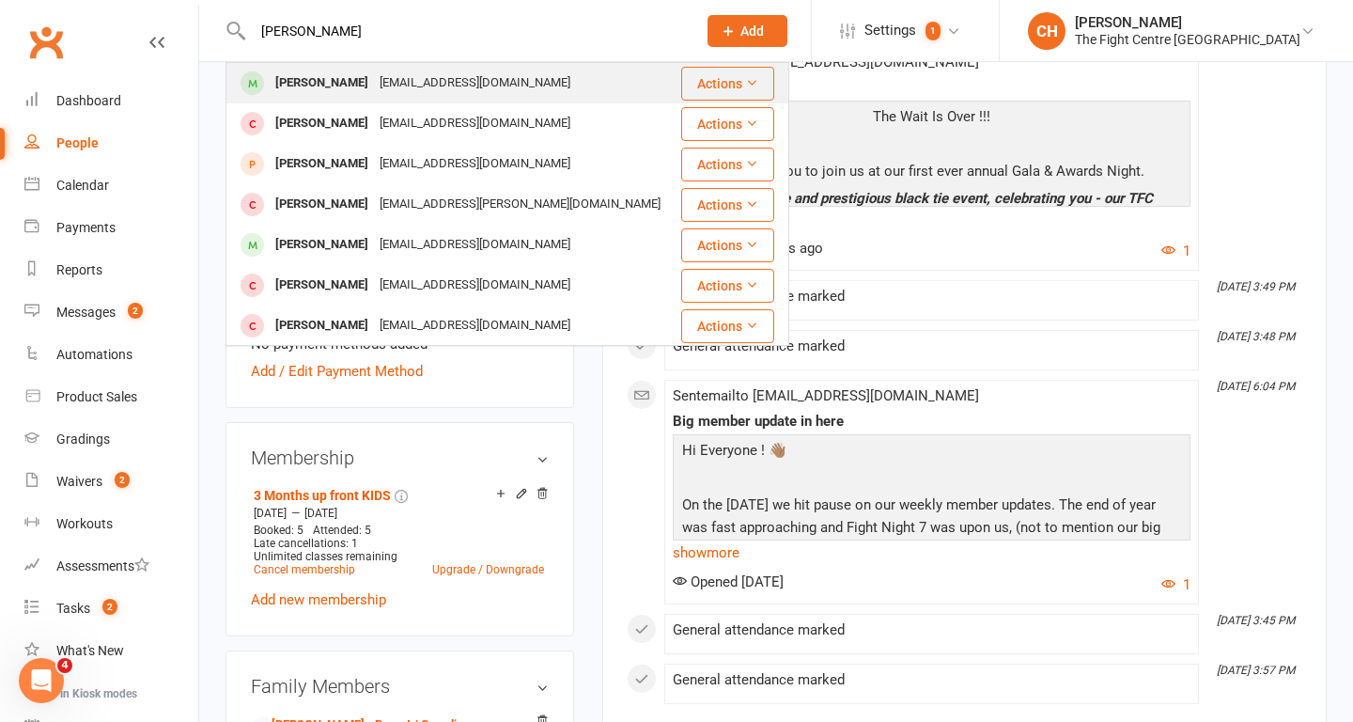
type input "abishek"
click at [336, 83] on div "Abhishek Khurana" at bounding box center [322, 83] width 104 height 27
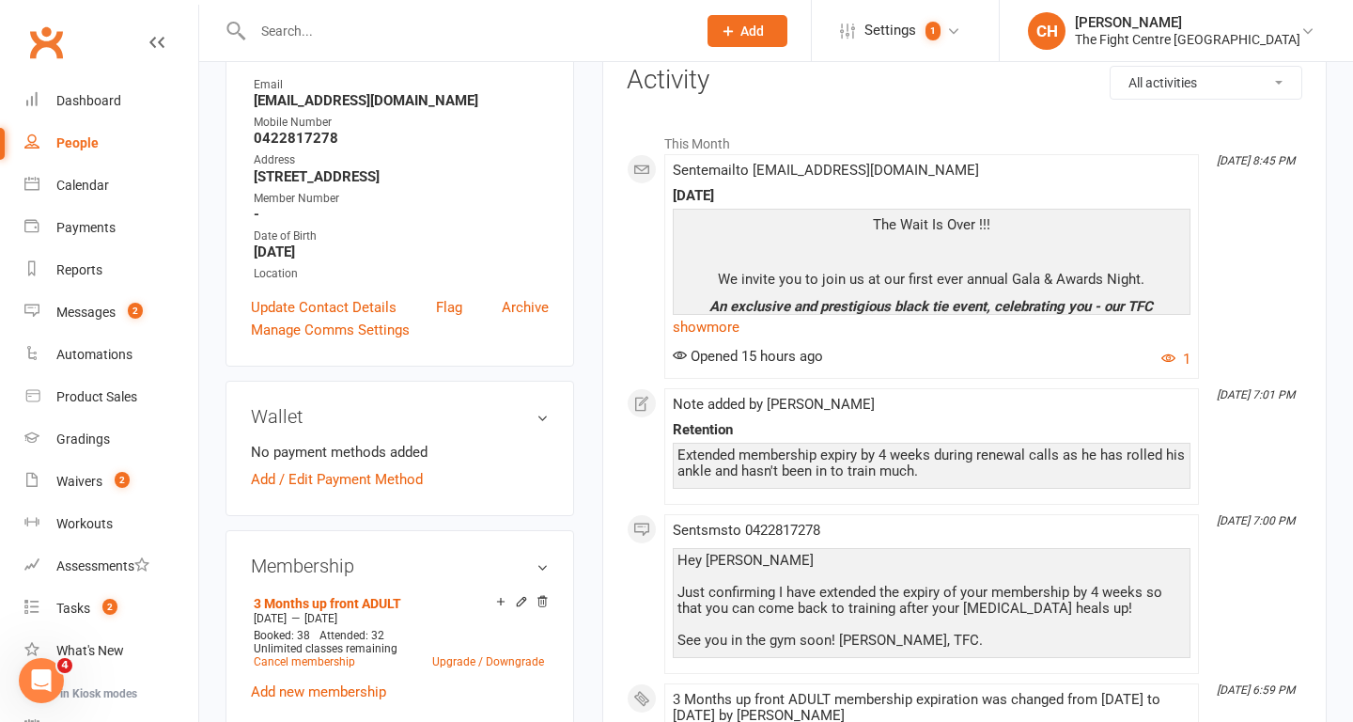
scroll to position [270, 0]
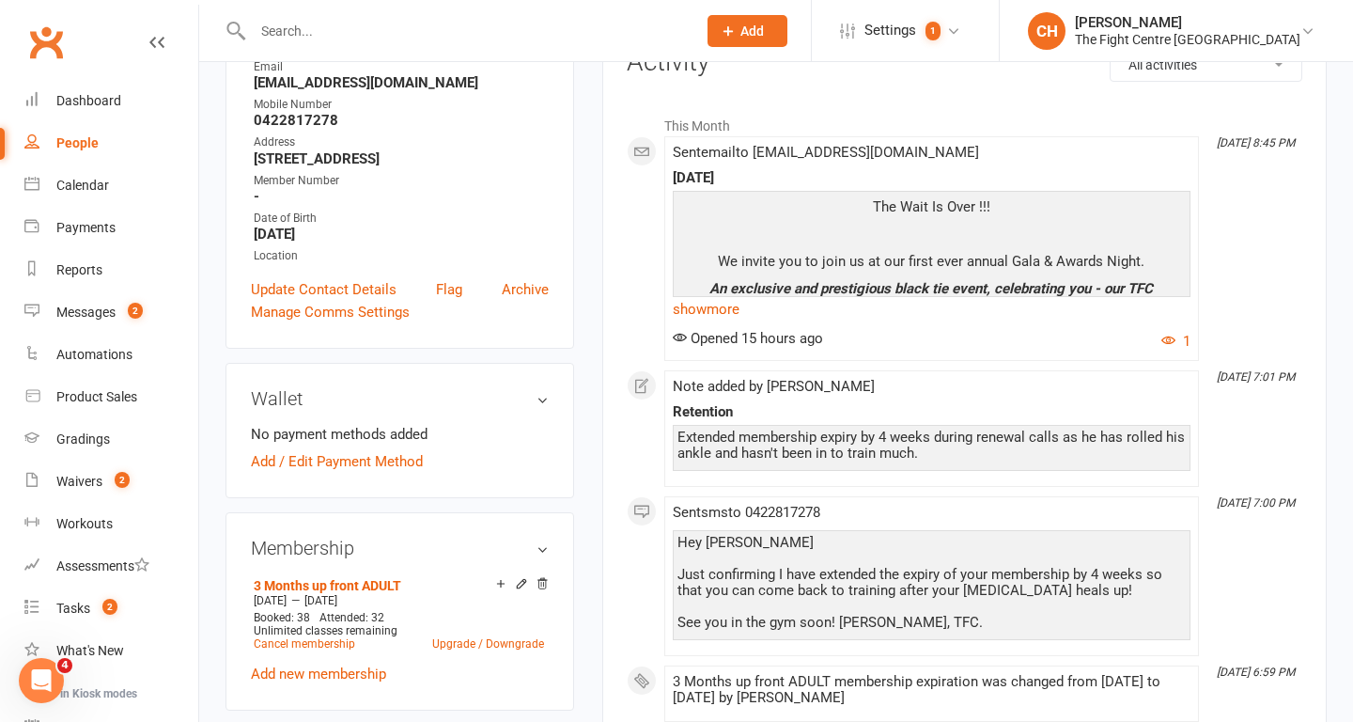
click at [332, 32] on input "text" at bounding box center [465, 31] width 436 height 26
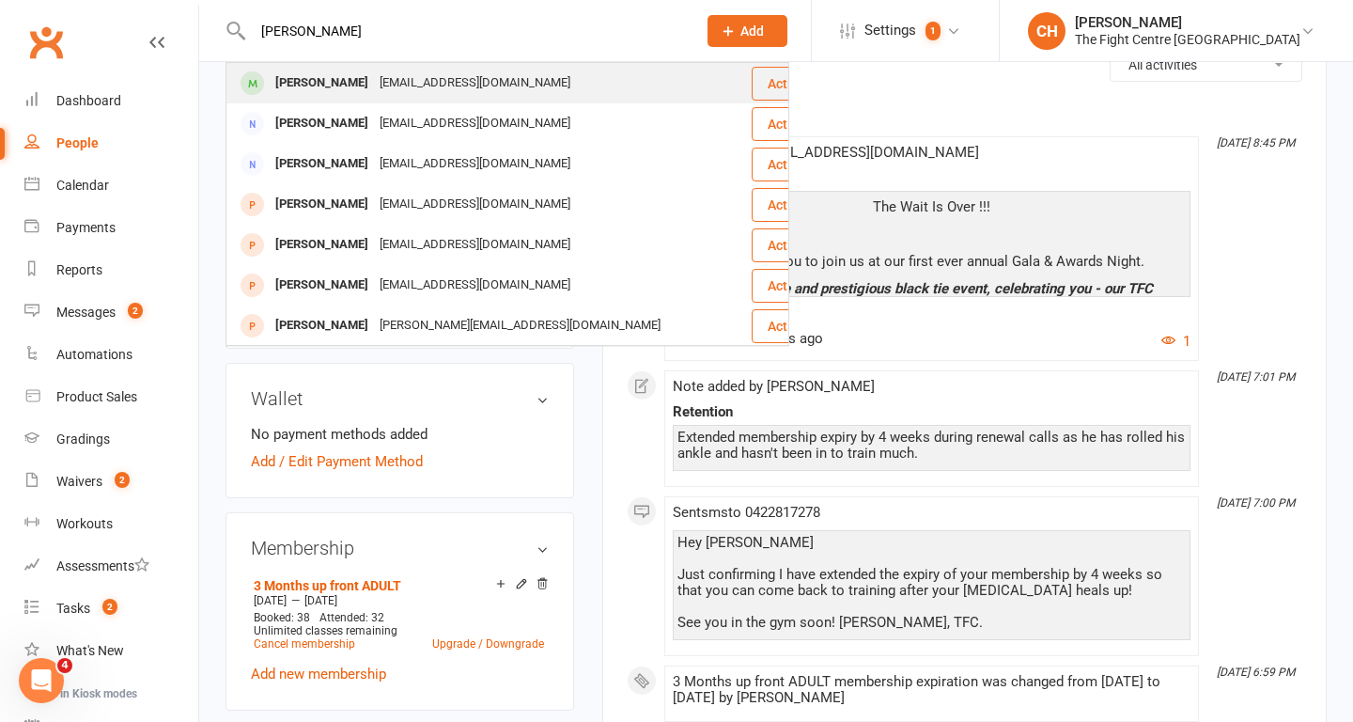
type input "bella franks"
click at [318, 75] on div "Bella Franks" at bounding box center [322, 83] width 104 height 27
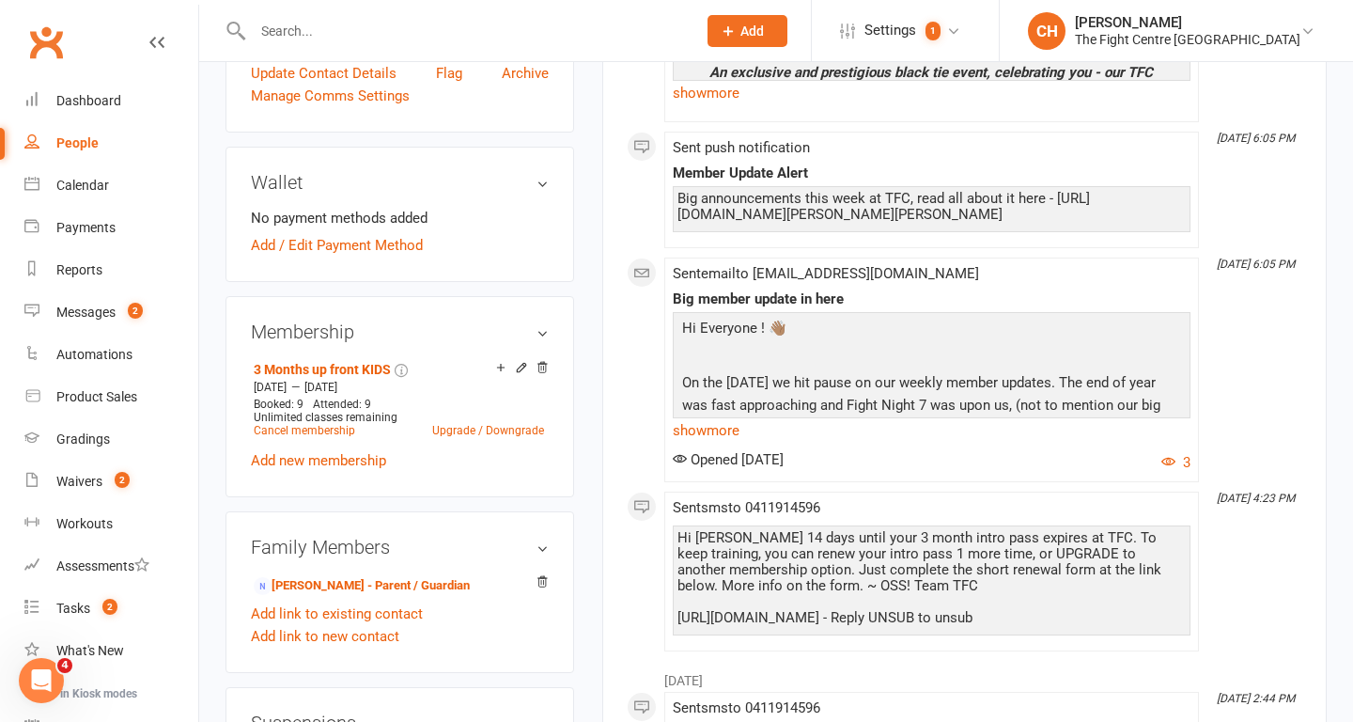
scroll to position [507, 0]
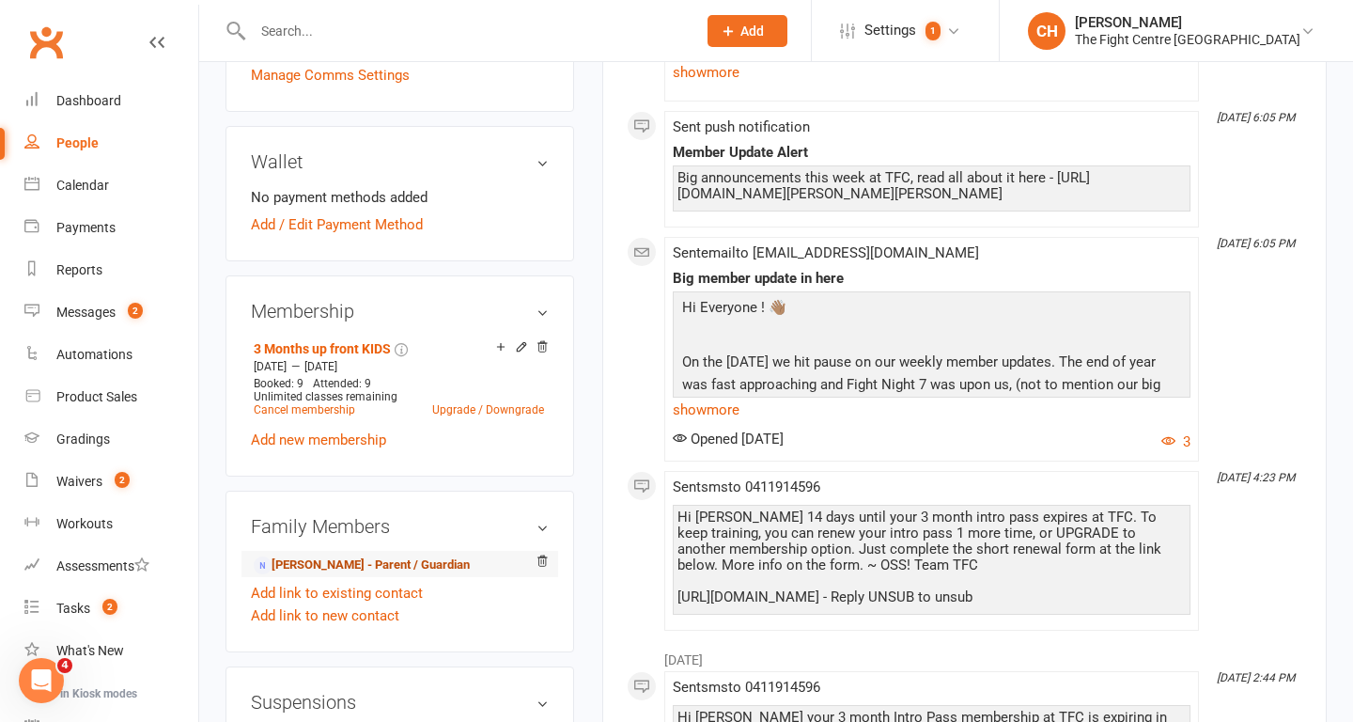
click at [322, 558] on link "Justin Franks - Parent / Guardian" at bounding box center [362, 565] width 216 height 20
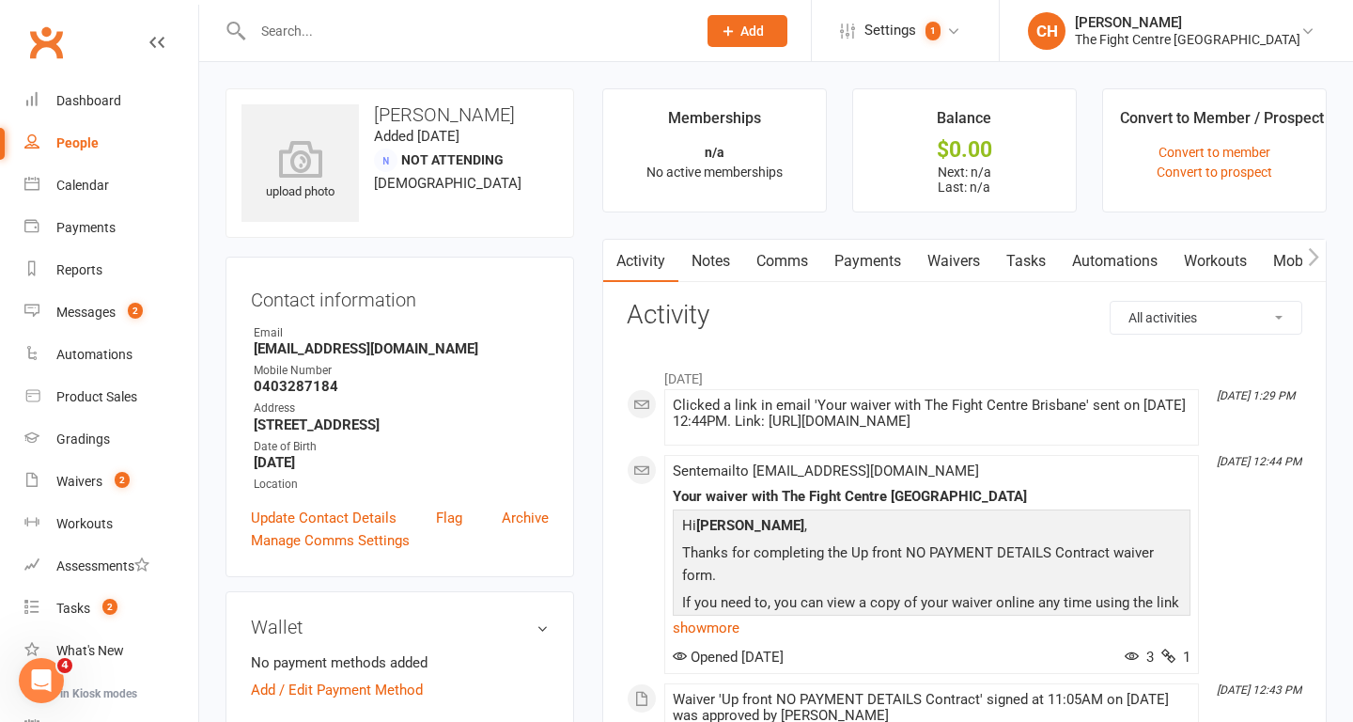
click at [761, 249] on link "Comms" at bounding box center [782, 261] width 78 height 43
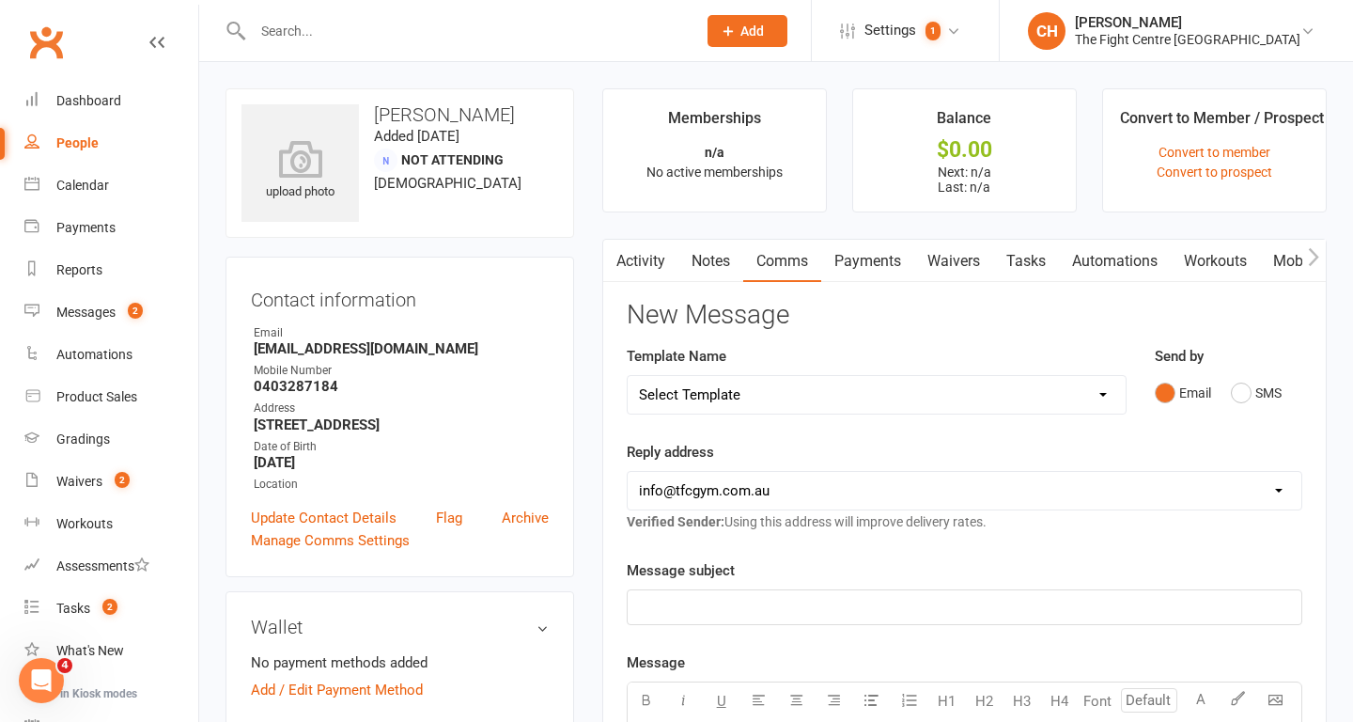
click at [795, 390] on select "Select Template [Email] A Mobile app invitation (1) [Email] Mobile app invitati…" at bounding box center [877, 395] width 498 height 38
click at [803, 409] on select "Select Template [Email] A Mobile app invitation (1) [Email] Mobile app invitati…" at bounding box center [877, 395] width 498 height 38
select select "36"
click at [628, 376] on select "Select Template [Email] A Mobile app invitation (1) [Email] Mobile app invitati…" at bounding box center [877, 395] width 498 height 38
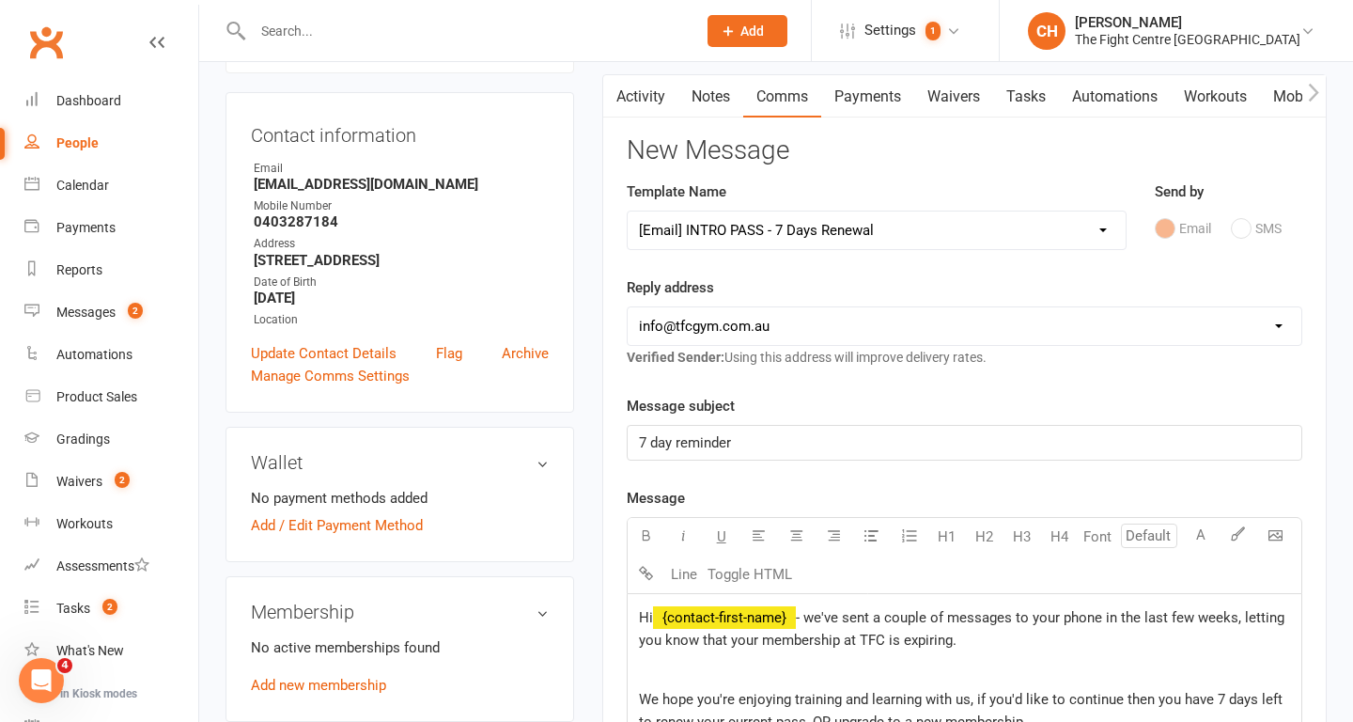
scroll to position [246, 0]
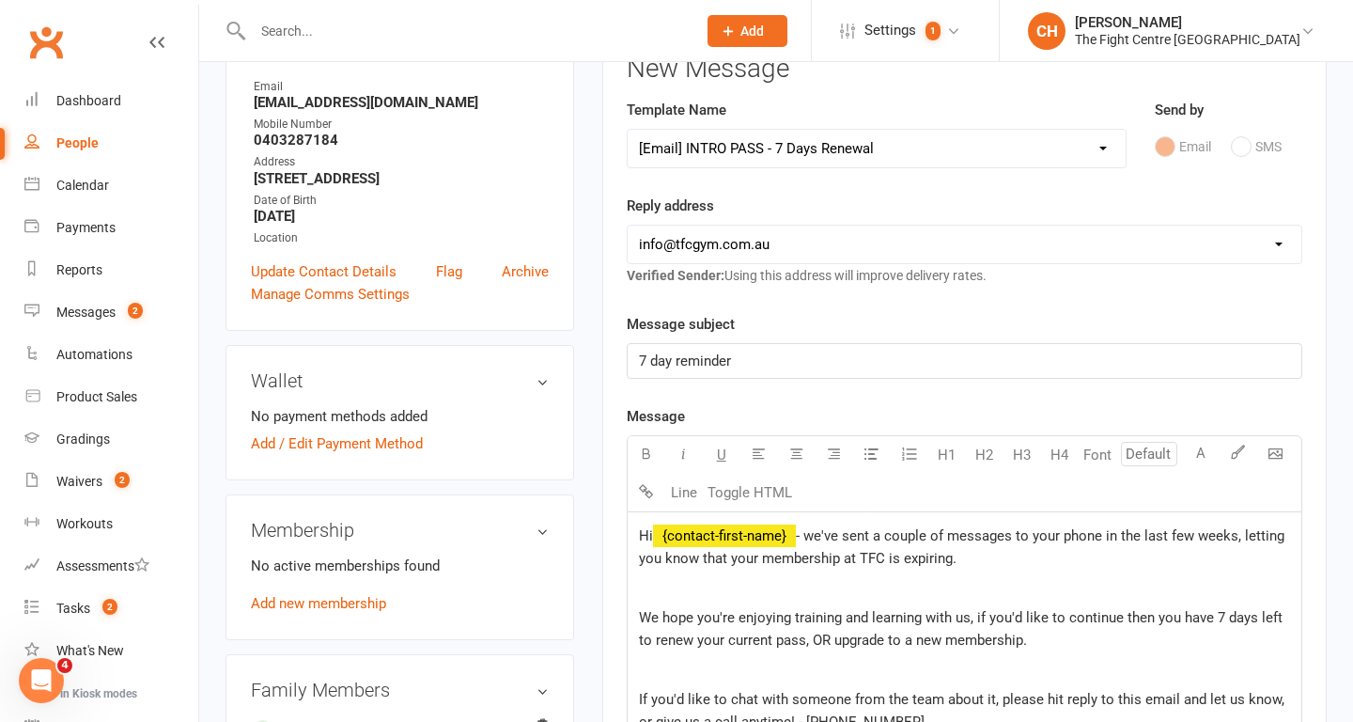
click at [762, 559] on span "- we've sent a couple of messages to your phone in the last few weeks, letting …" at bounding box center [963, 546] width 649 height 39
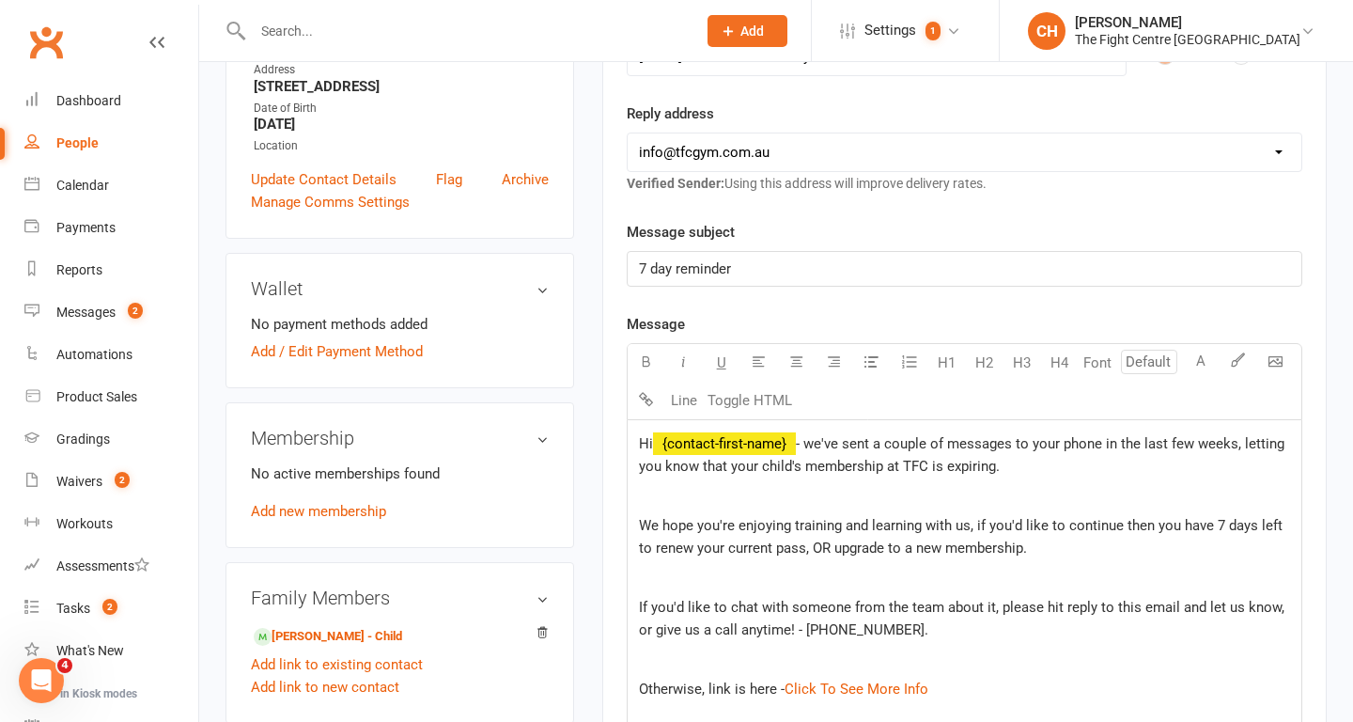
scroll to position [340, 0]
click at [700, 525] on span "We hope you're enjoying training and learning with us, if you'd like to continu…" at bounding box center [963, 534] width 648 height 39
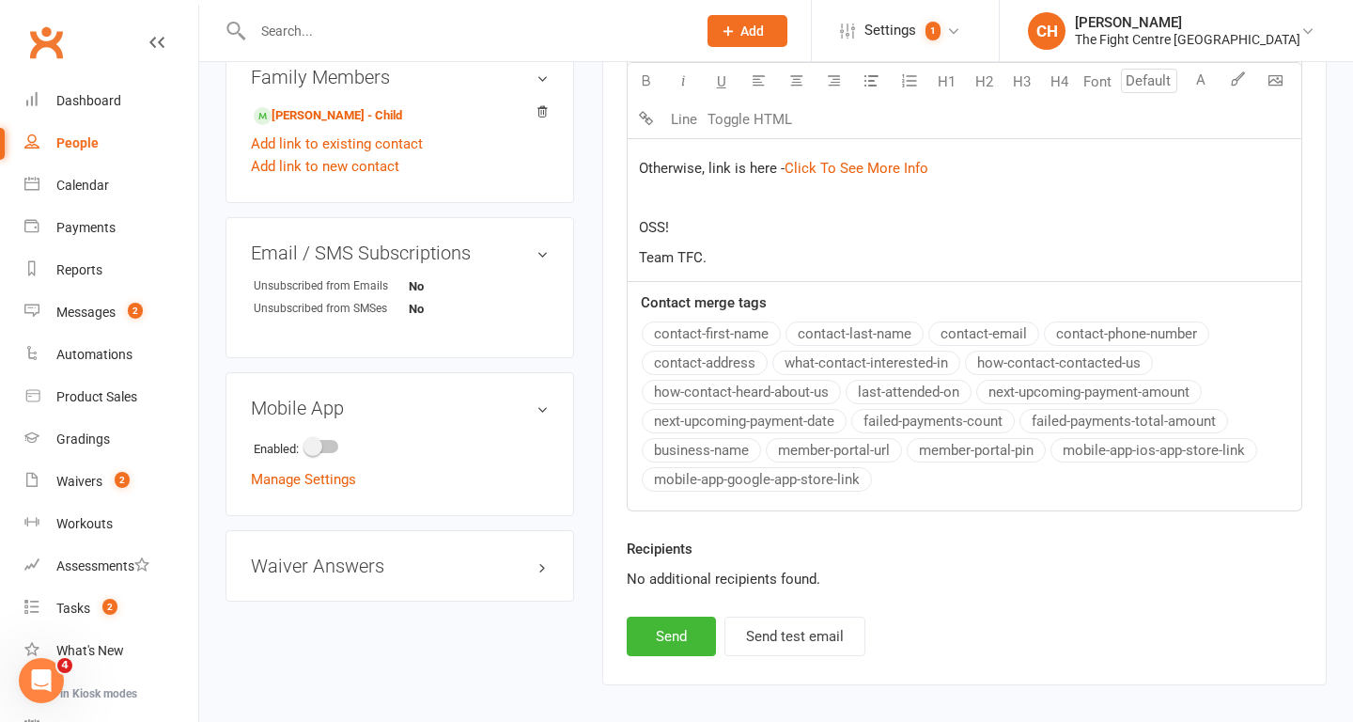
scroll to position [863, 0]
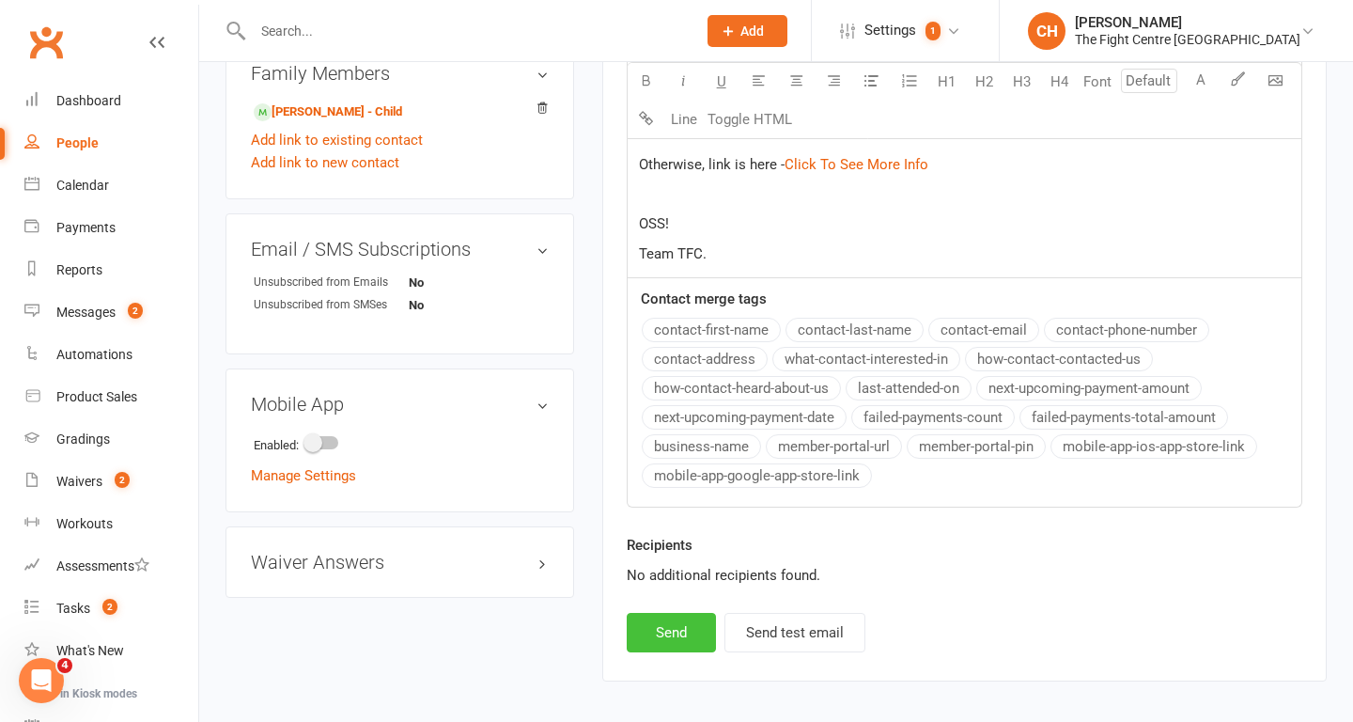
click at [679, 631] on button "Send" at bounding box center [671, 632] width 89 height 39
select select
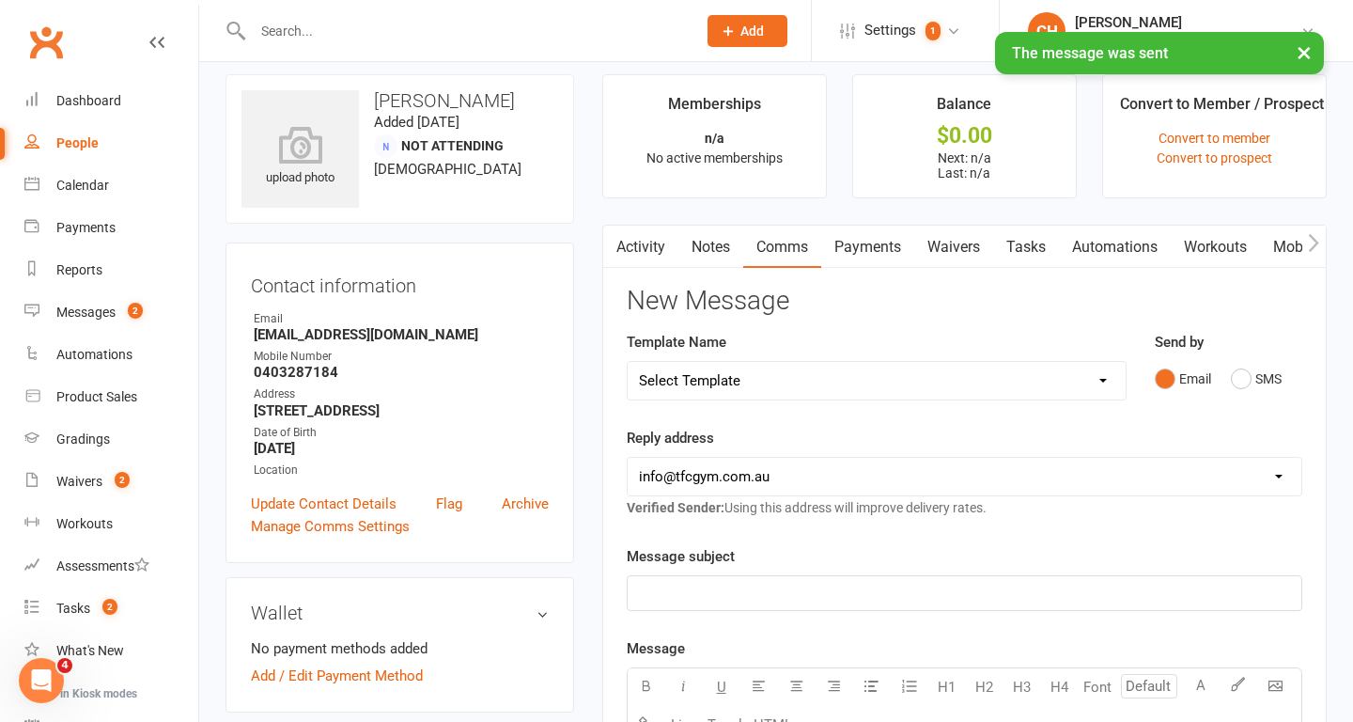
scroll to position [0, 0]
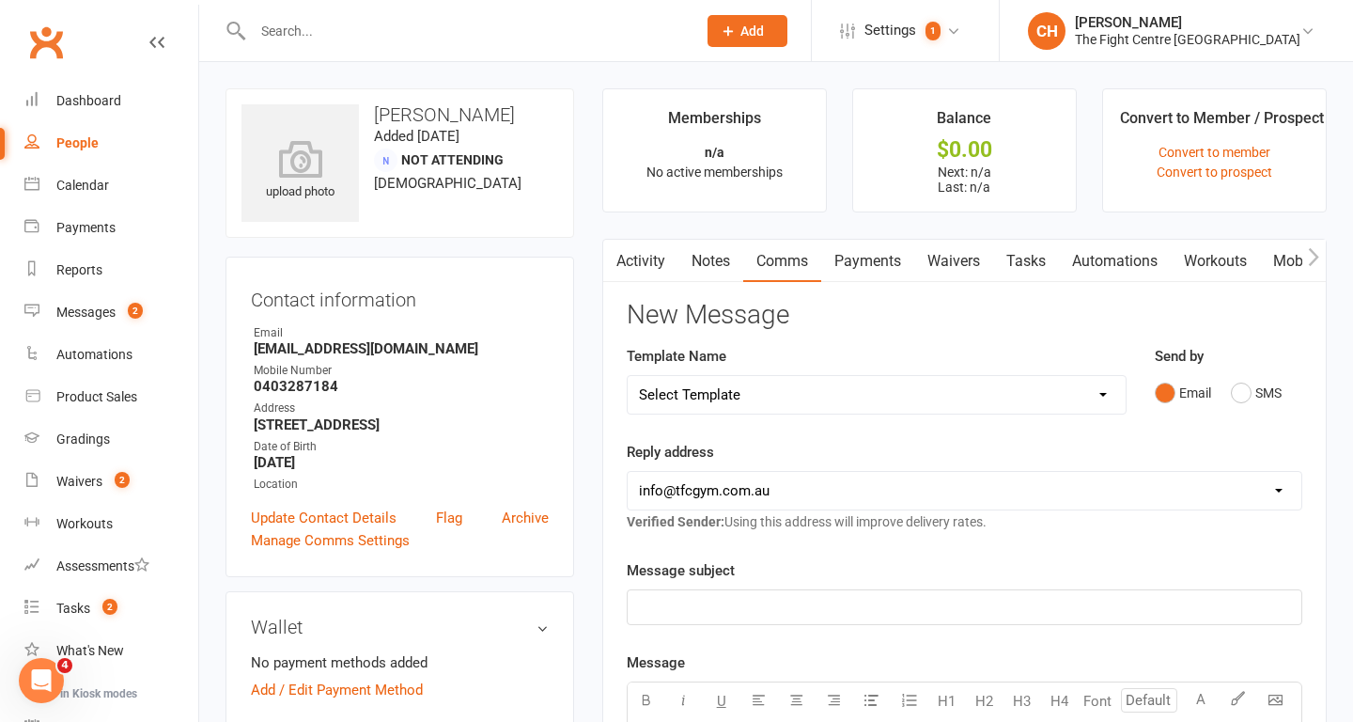
click at [387, 24] on input "text" at bounding box center [465, 31] width 436 height 26
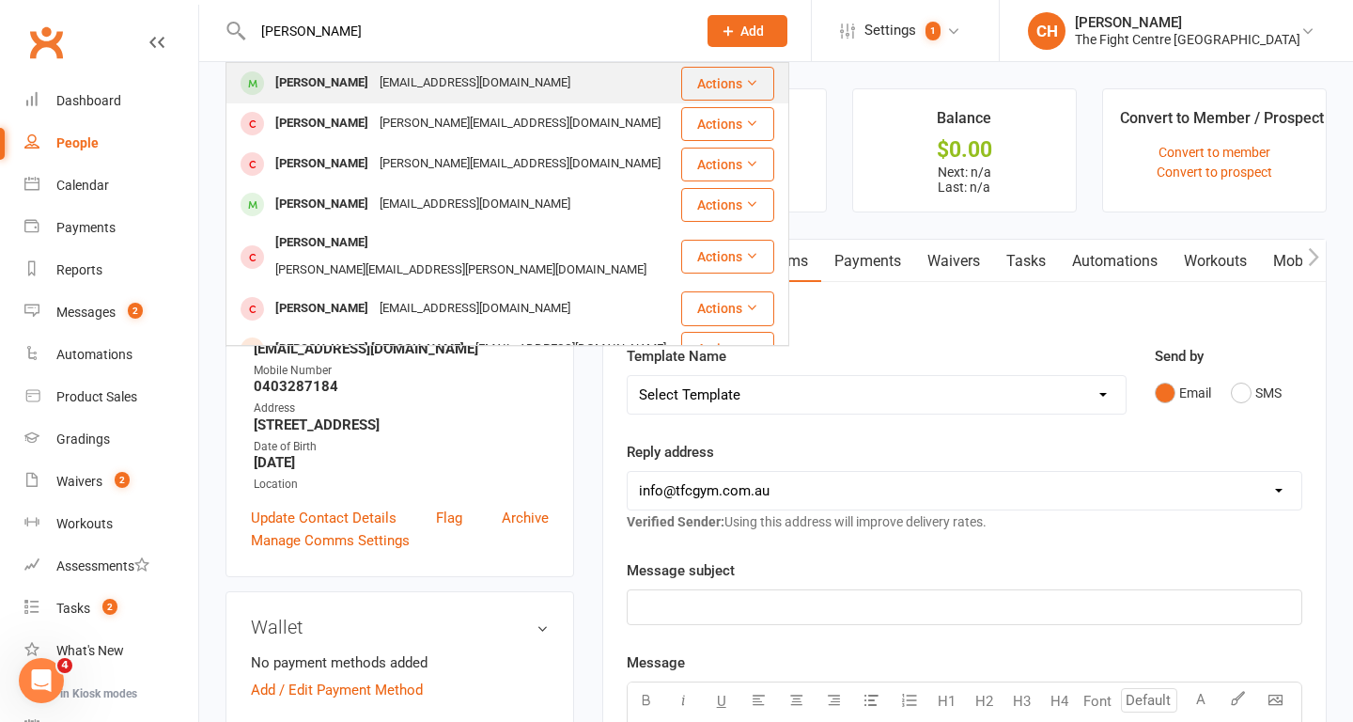
type input "josie li"
click at [445, 80] on div "josie00028@gmail.com" at bounding box center [475, 83] width 202 height 27
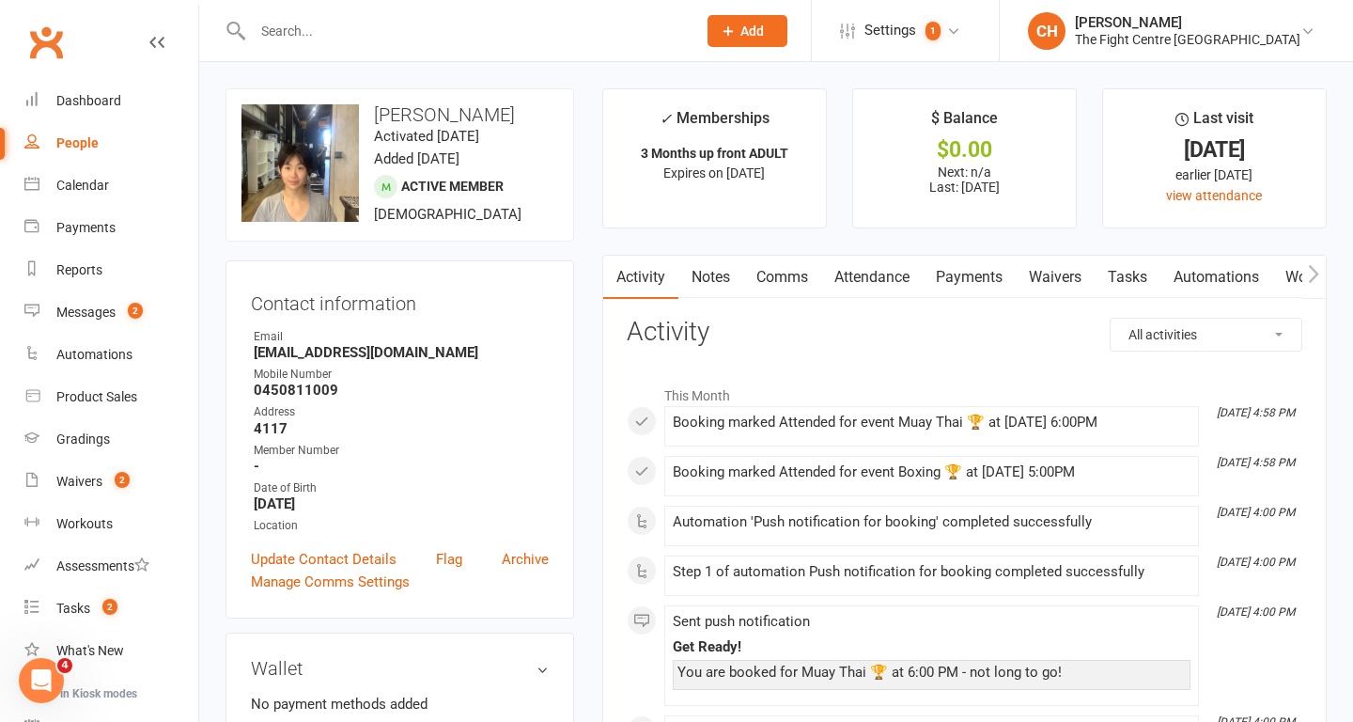
click at [760, 281] on link "Comms" at bounding box center [782, 277] width 78 height 43
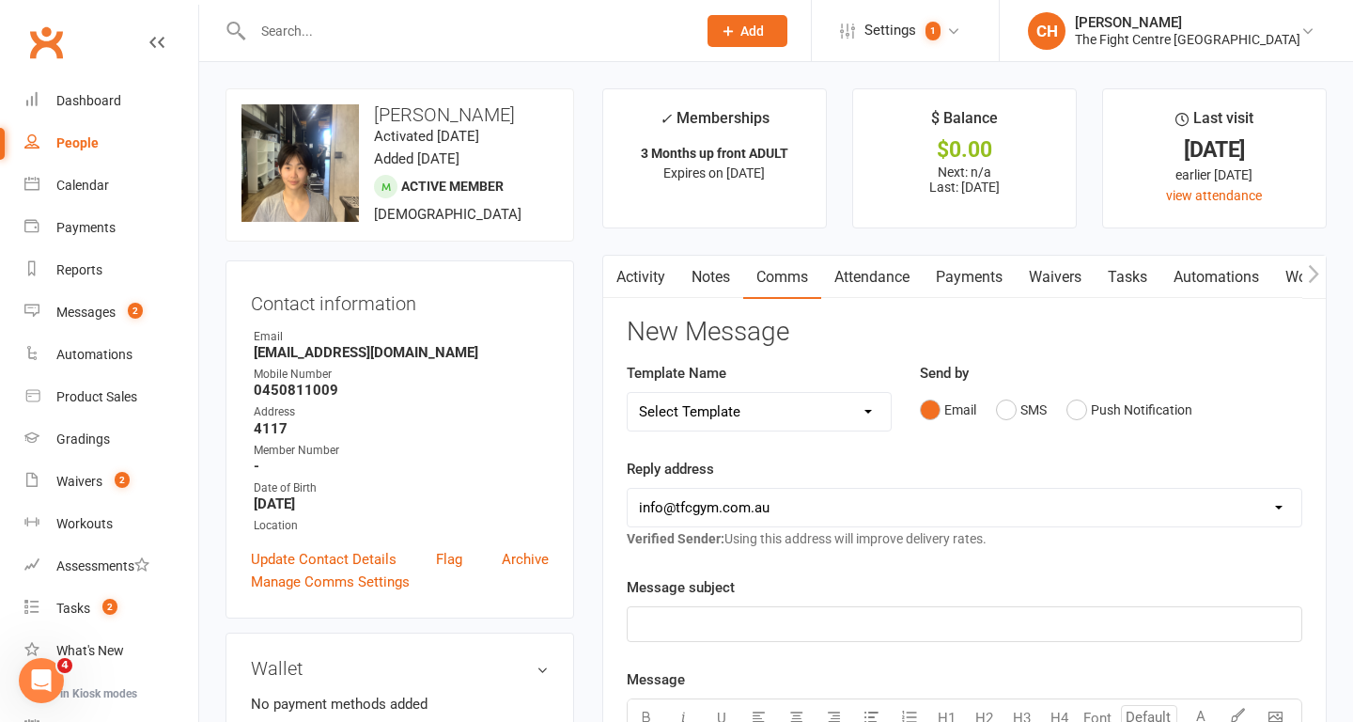
click at [773, 423] on select "Select Template [Email] A Mobile app invitation (1) [Email] Mobile app invitati…" at bounding box center [759, 412] width 263 height 38
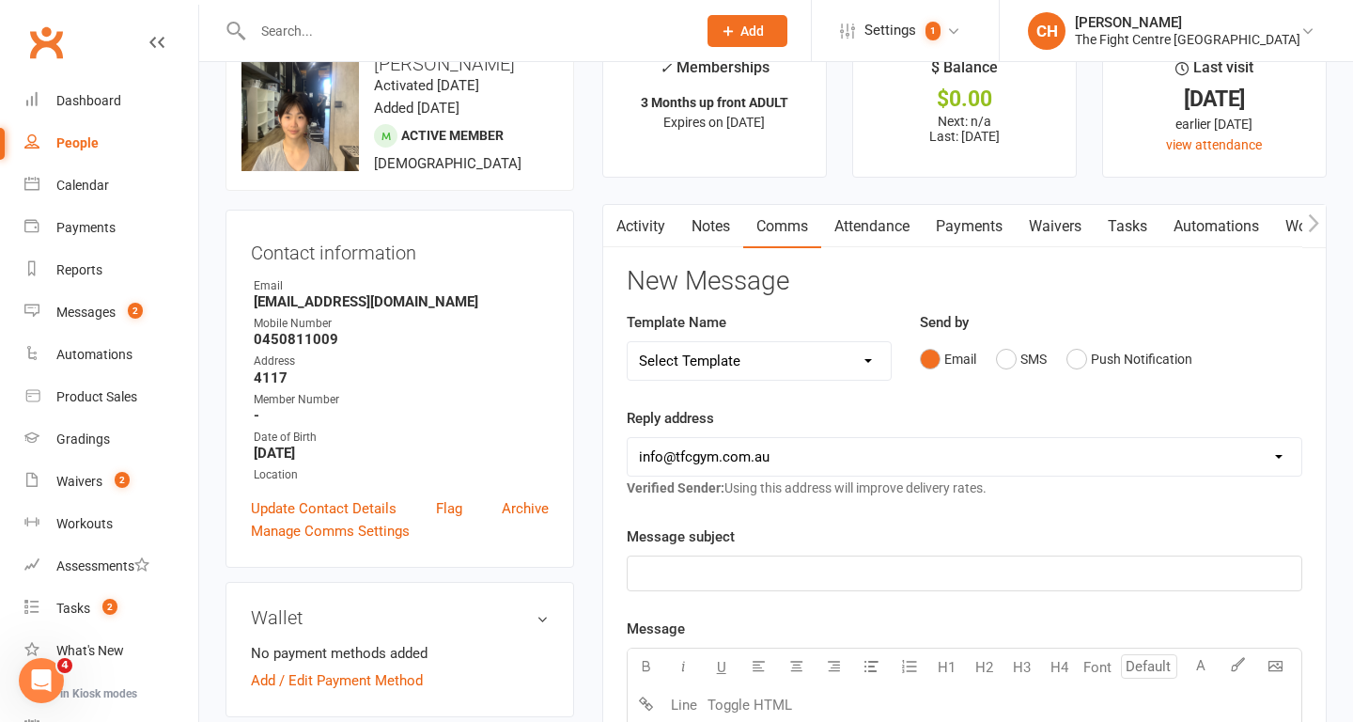
scroll to position [50, 0]
click at [772, 353] on select "Select Template [Email] A Mobile app invitation (1) [Email] Mobile app invitati…" at bounding box center [759, 362] width 263 height 38
select select "33"
click at [628, 343] on select "Select Template [Email] A Mobile app invitation (1) [Email] Mobile app invitati…" at bounding box center [759, 362] width 263 height 38
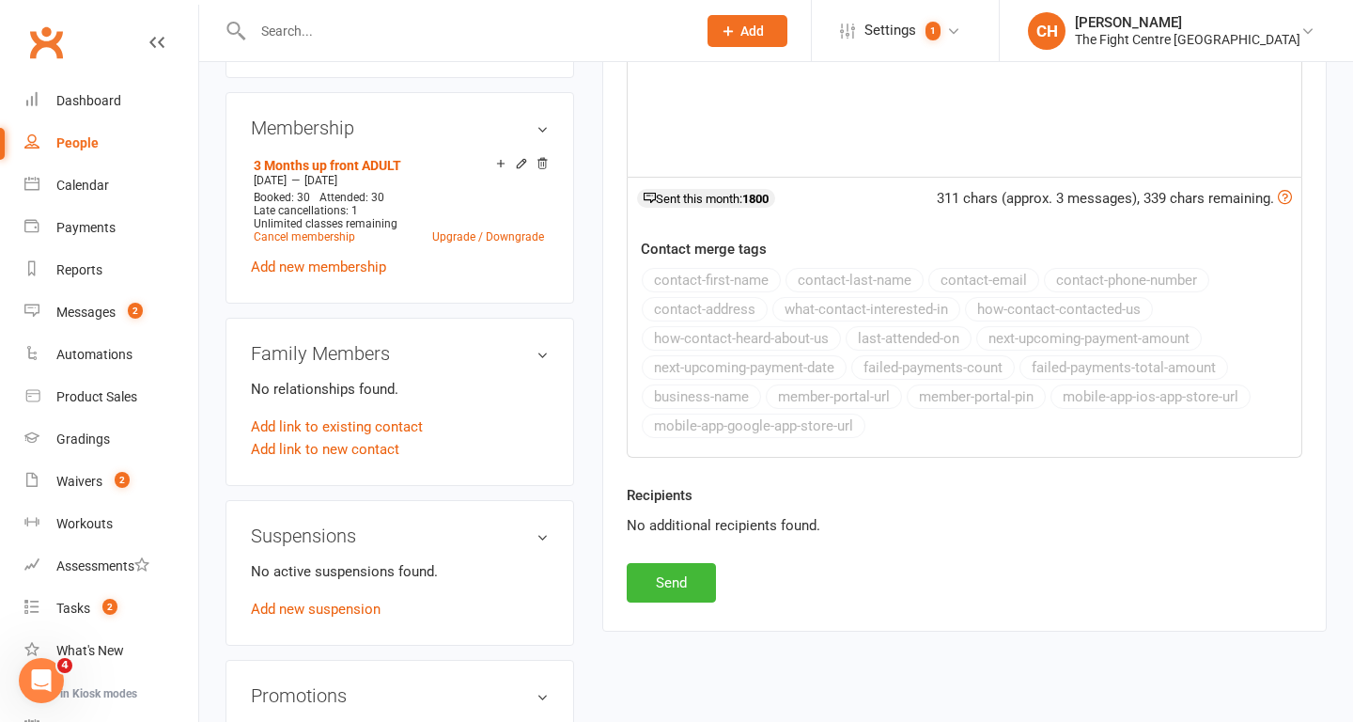
scroll to position [691, 0]
click at [666, 580] on button "Send" at bounding box center [671, 581] width 89 height 39
select select
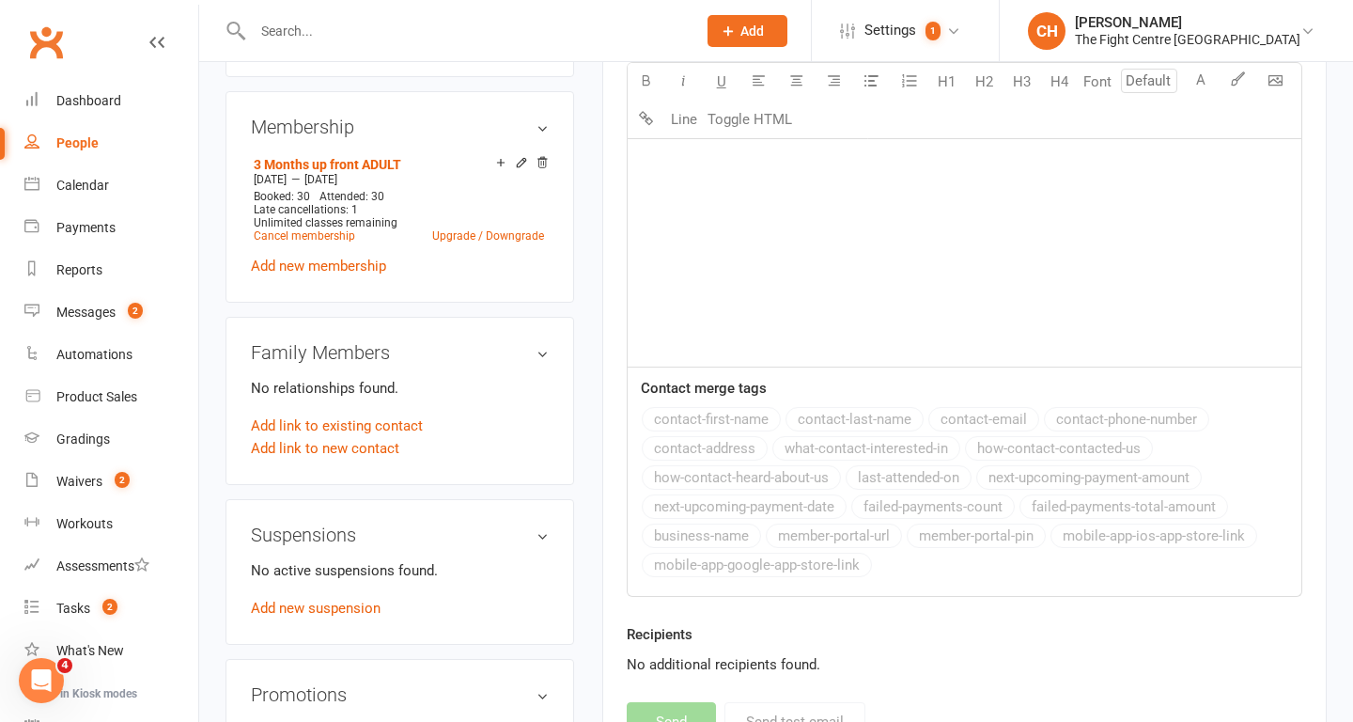
click at [336, 37] on input "text" at bounding box center [465, 31] width 436 height 26
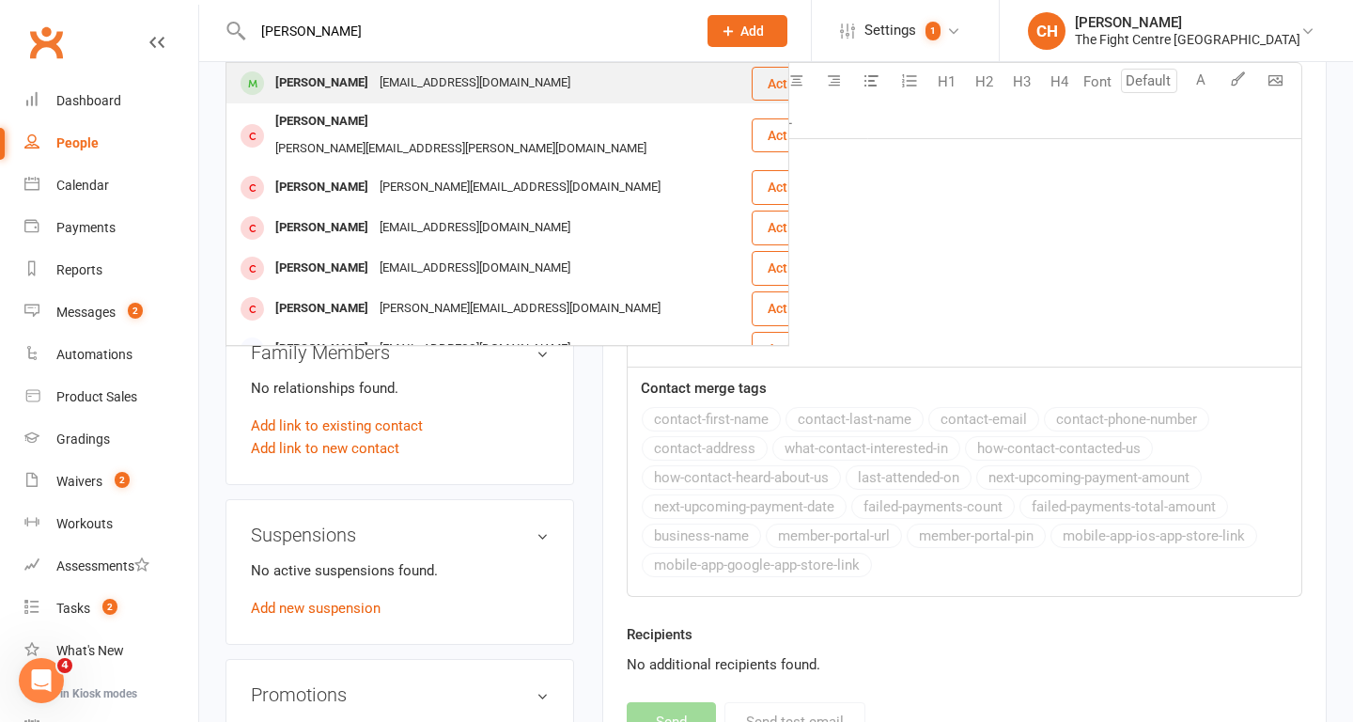
type input "peter cardili"
click at [350, 88] on div "Peter Cardilini" at bounding box center [322, 83] width 104 height 27
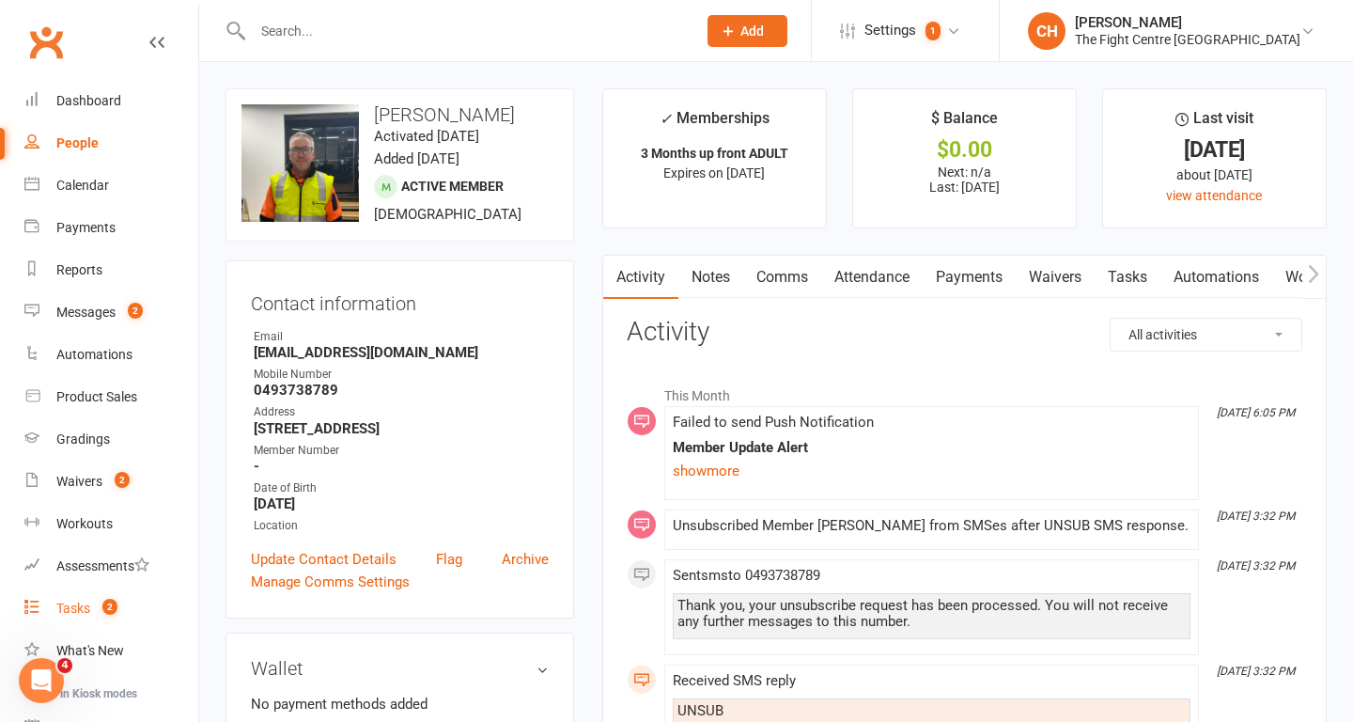
click at [86, 603] on div "Tasks" at bounding box center [73, 608] width 34 height 15
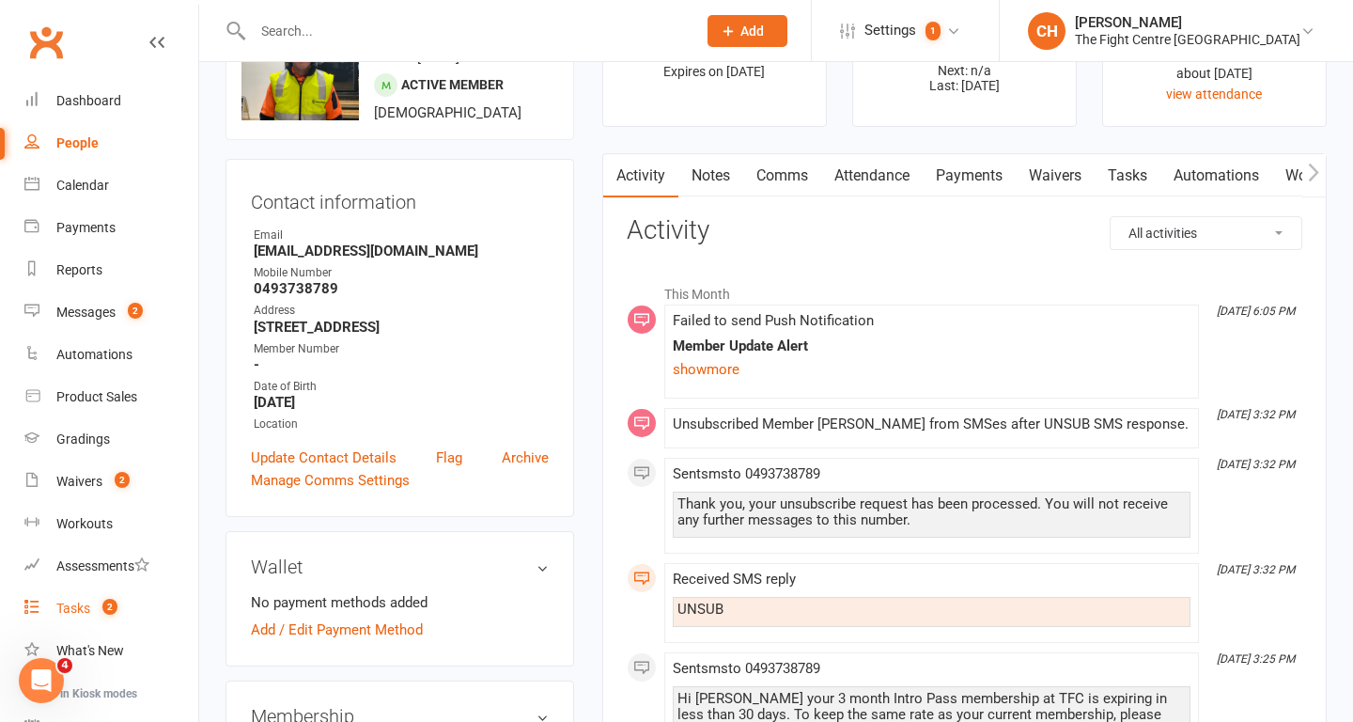
scroll to position [85, 0]
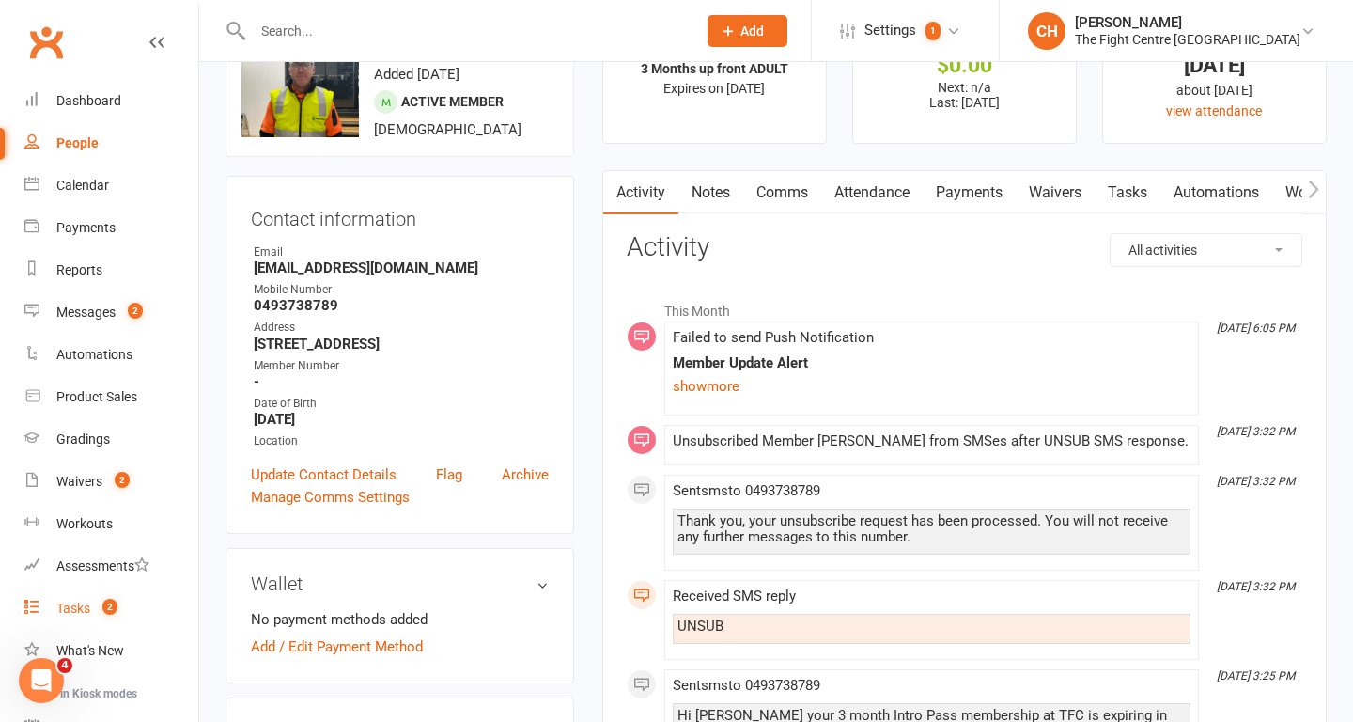
click at [800, 196] on link "Comms" at bounding box center [782, 192] width 78 height 43
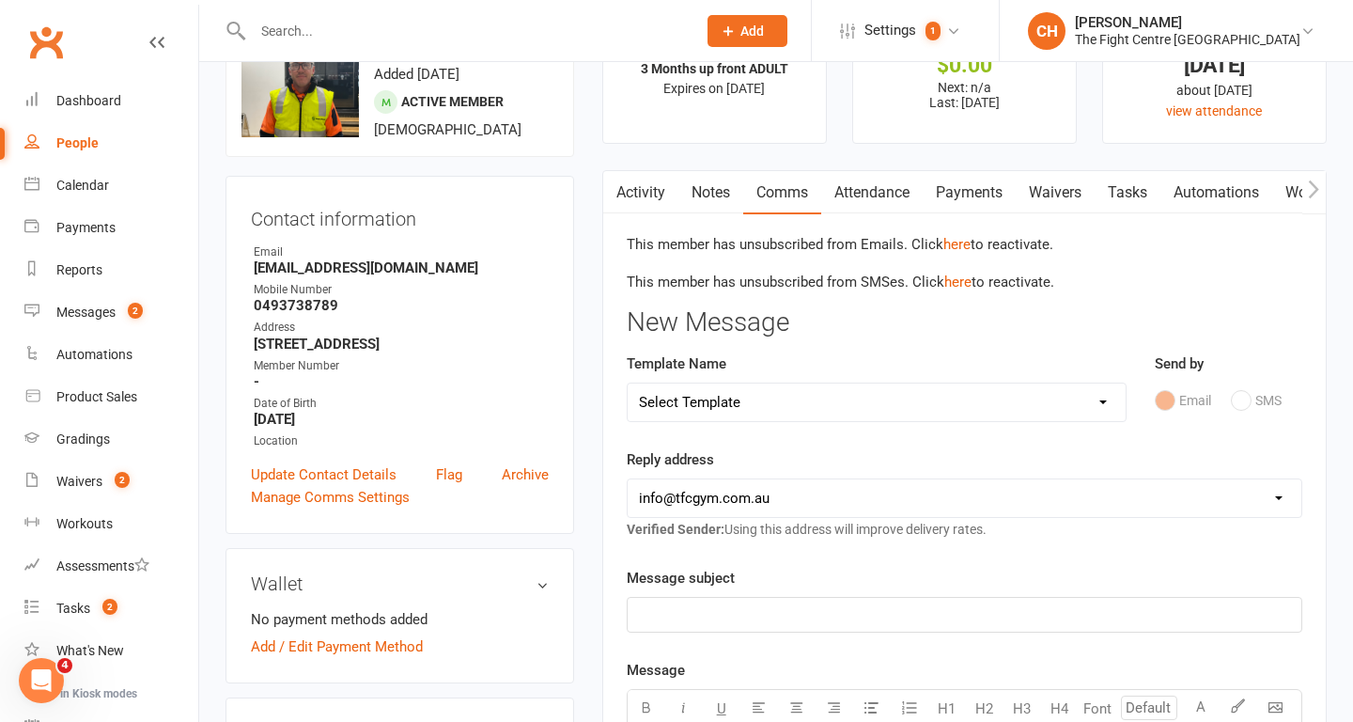
click at [817, 397] on select "Select Template [Email] A Mobile app invitation (1) [Email] Mobile app invitati…" at bounding box center [877, 402] width 498 height 38
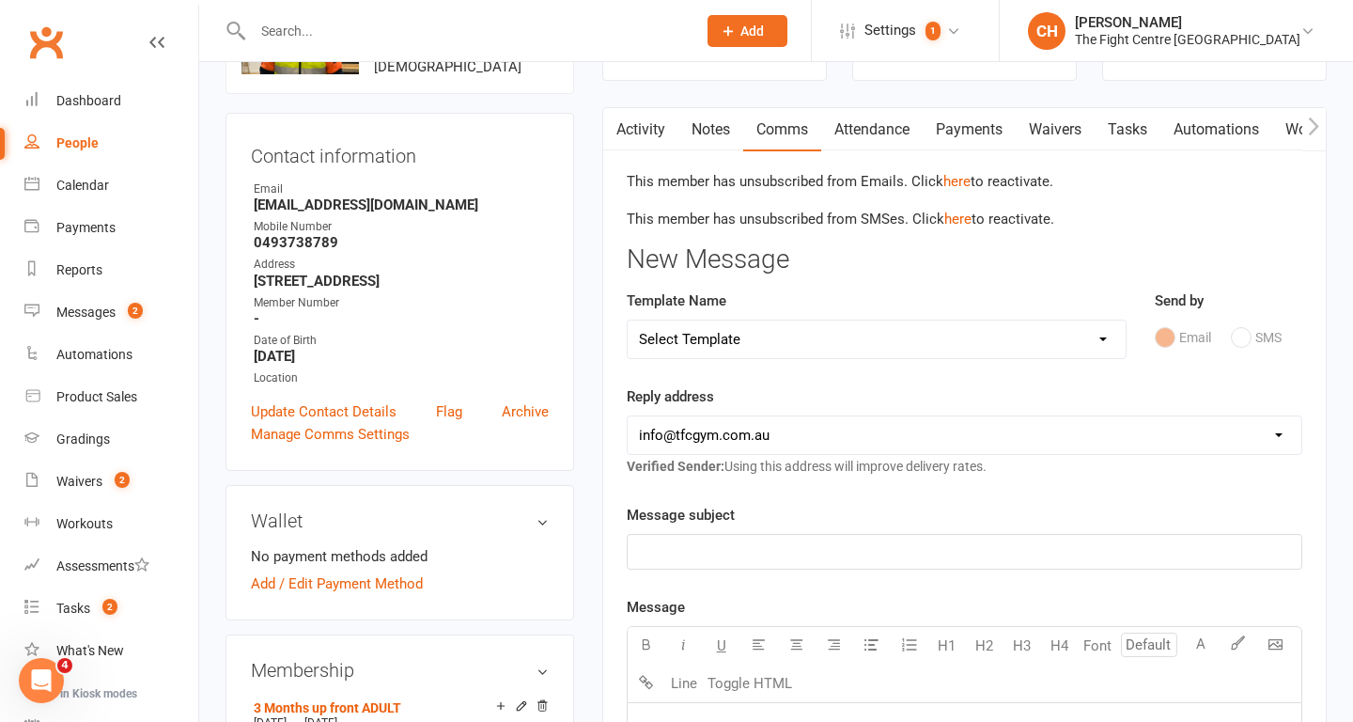
scroll to position [144, 0]
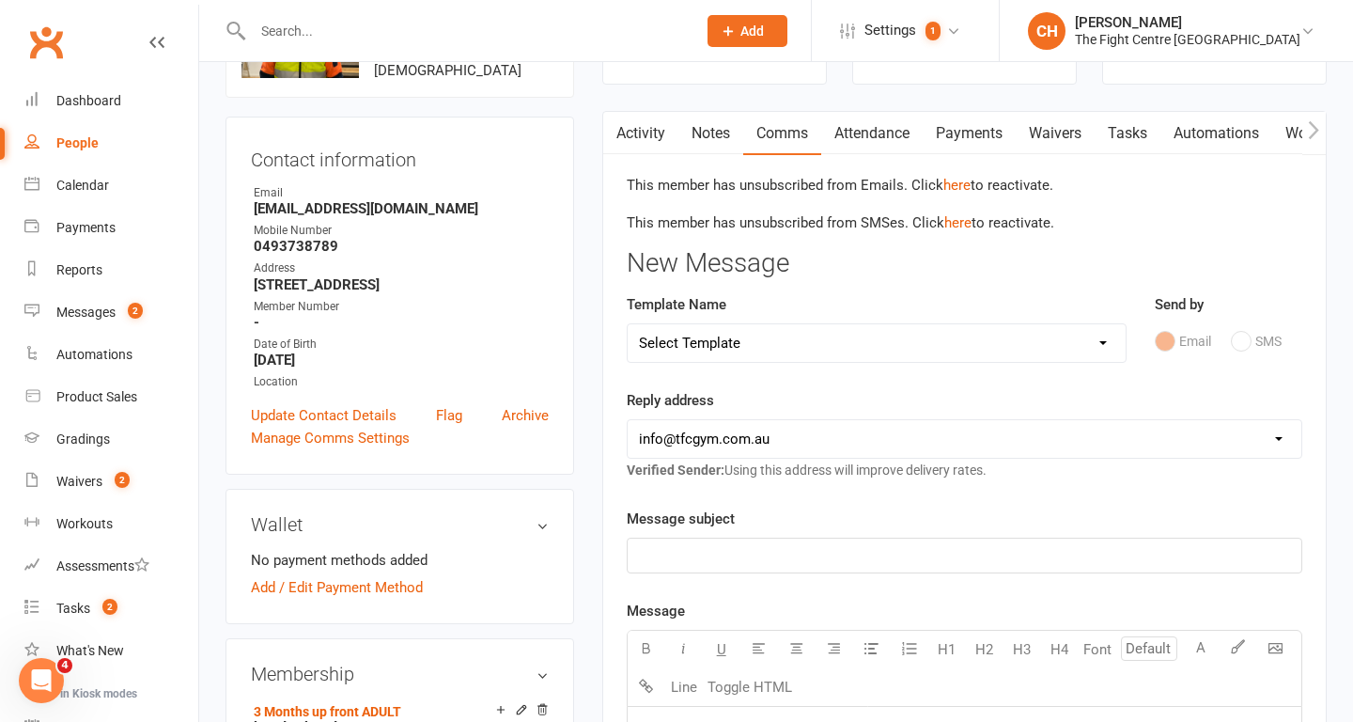
click at [647, 129] on link "Activity" at bounding box center [640, 133] width 75 height 43
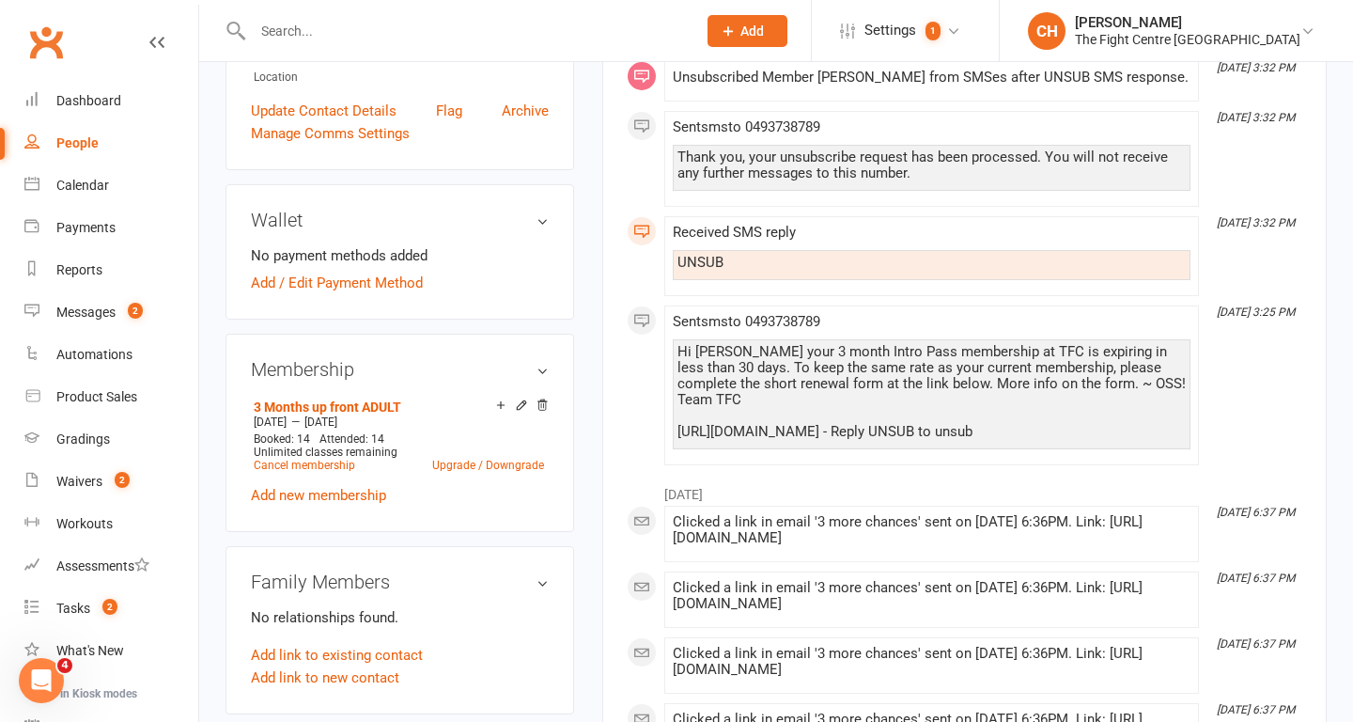
scroll to position [455, 0]
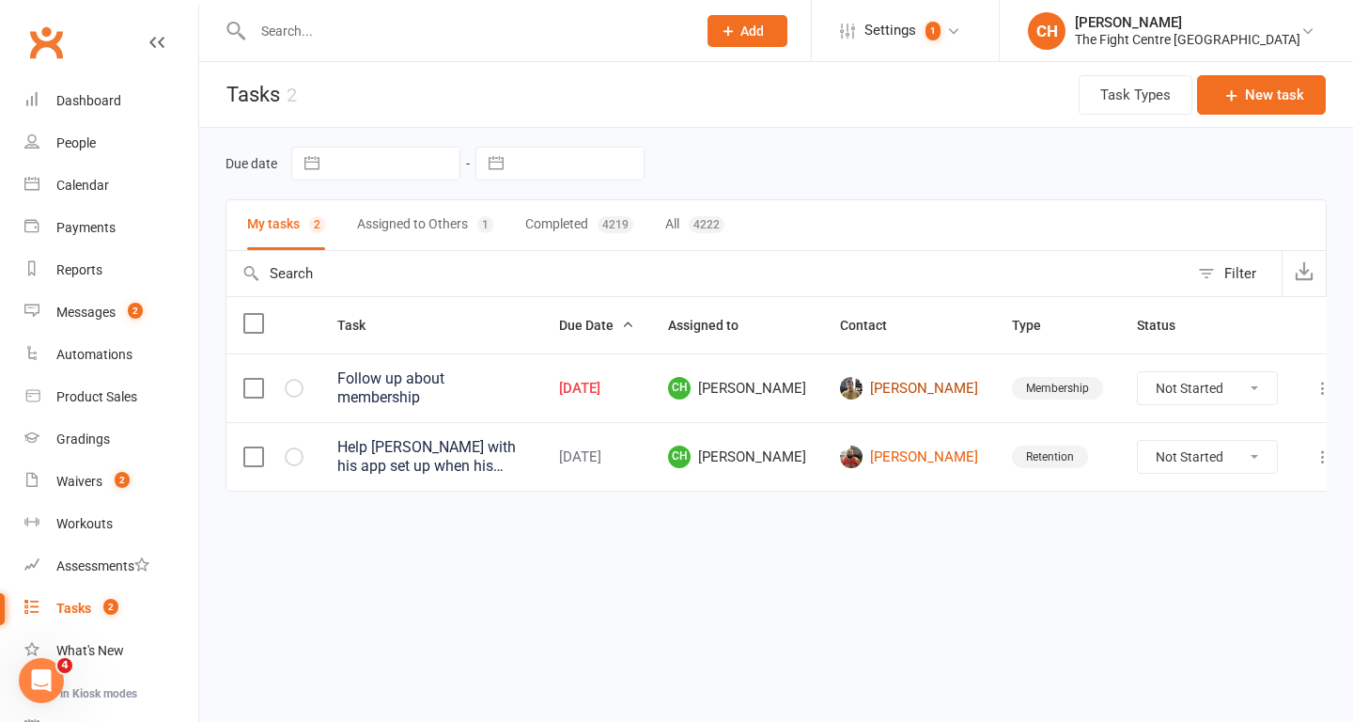
click at [907, 389] on link "[PERSON_NAME]" at bounding box center [909, 388] width 138 height 23
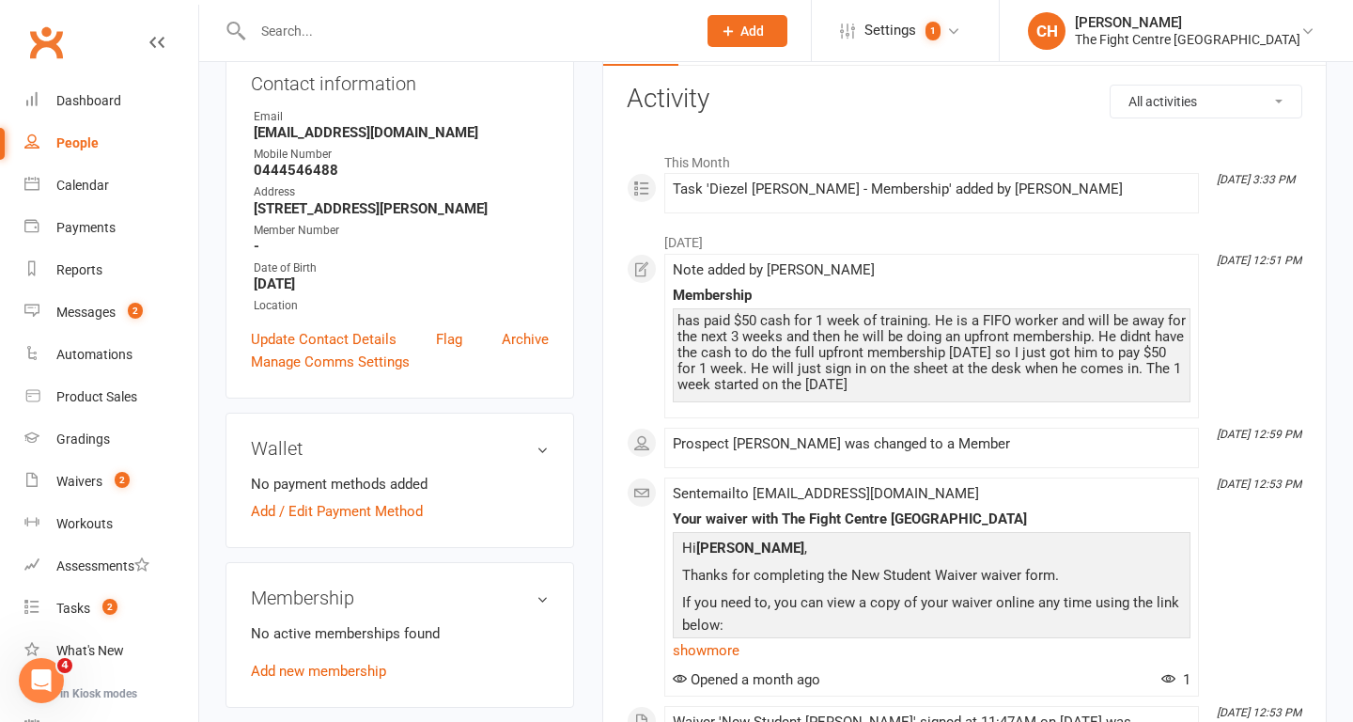
scroll to position [222, 0]
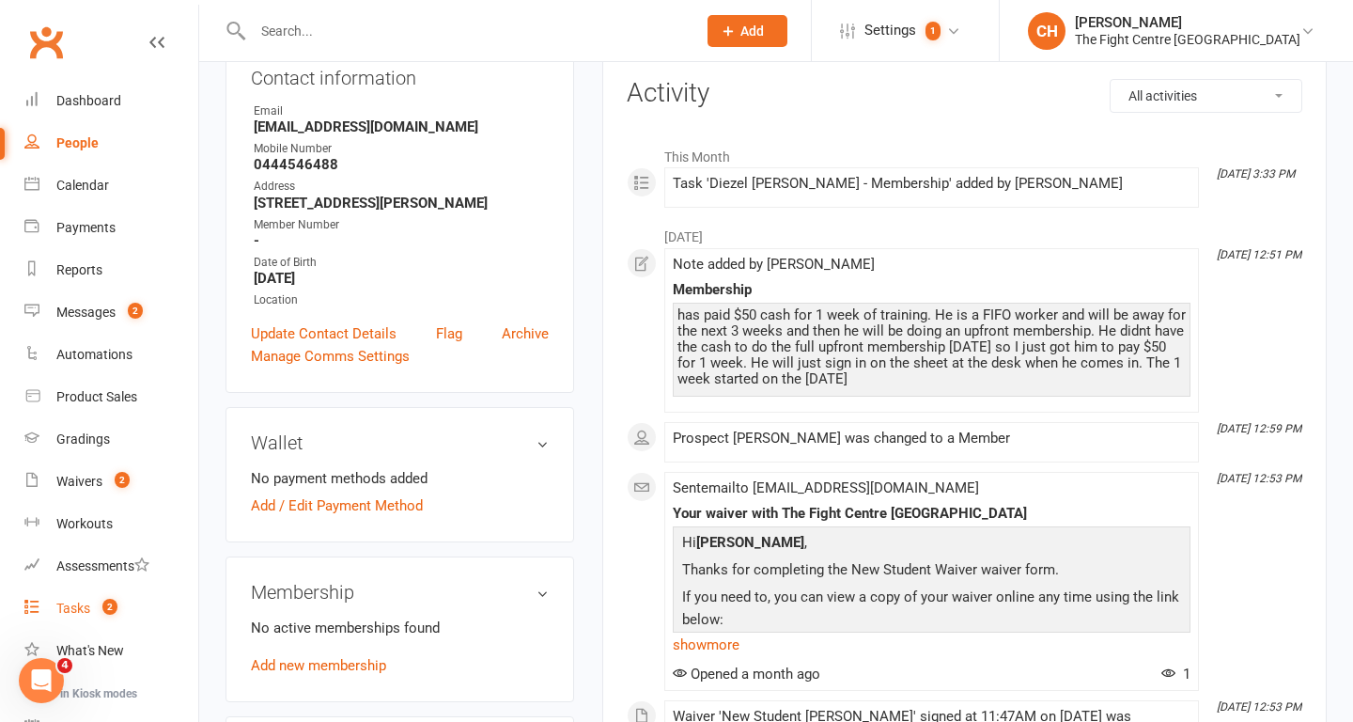
click at [81, 608] on div "Tasks" at bounding box center [73, 608] width 34 height 15
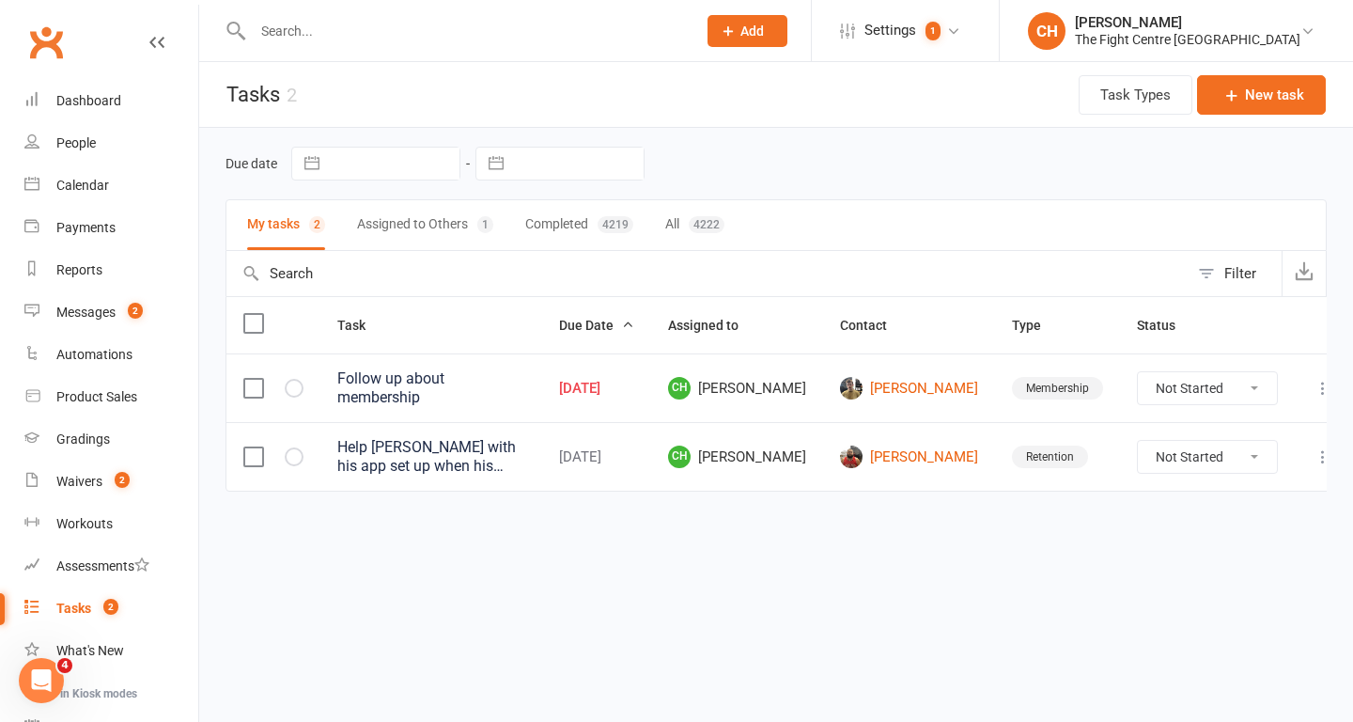
click at [406, 459] on div "Help [PERSON_NAME] with his app set up when his suspension is due to end." at bounding box center [431, 457] width 188 height 38
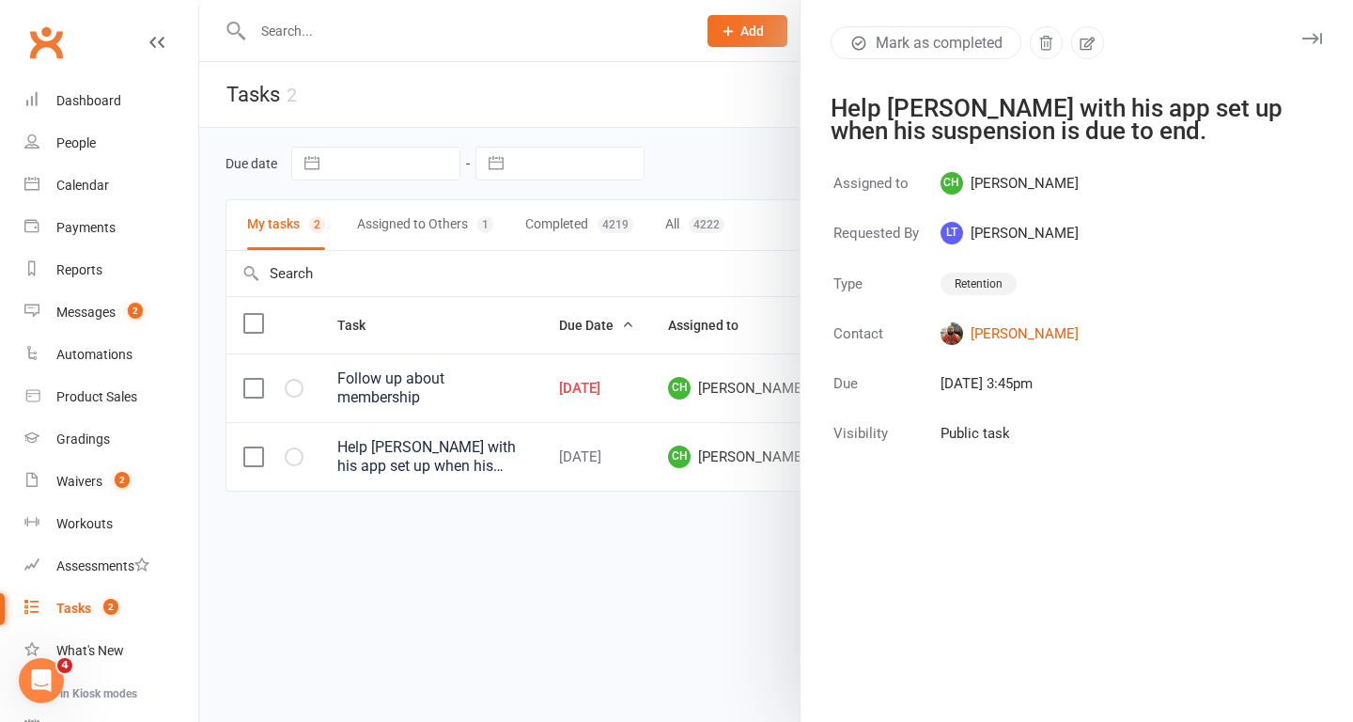
click at [697, 521] on div at bounding box center [776, 361] width 1154 height 722
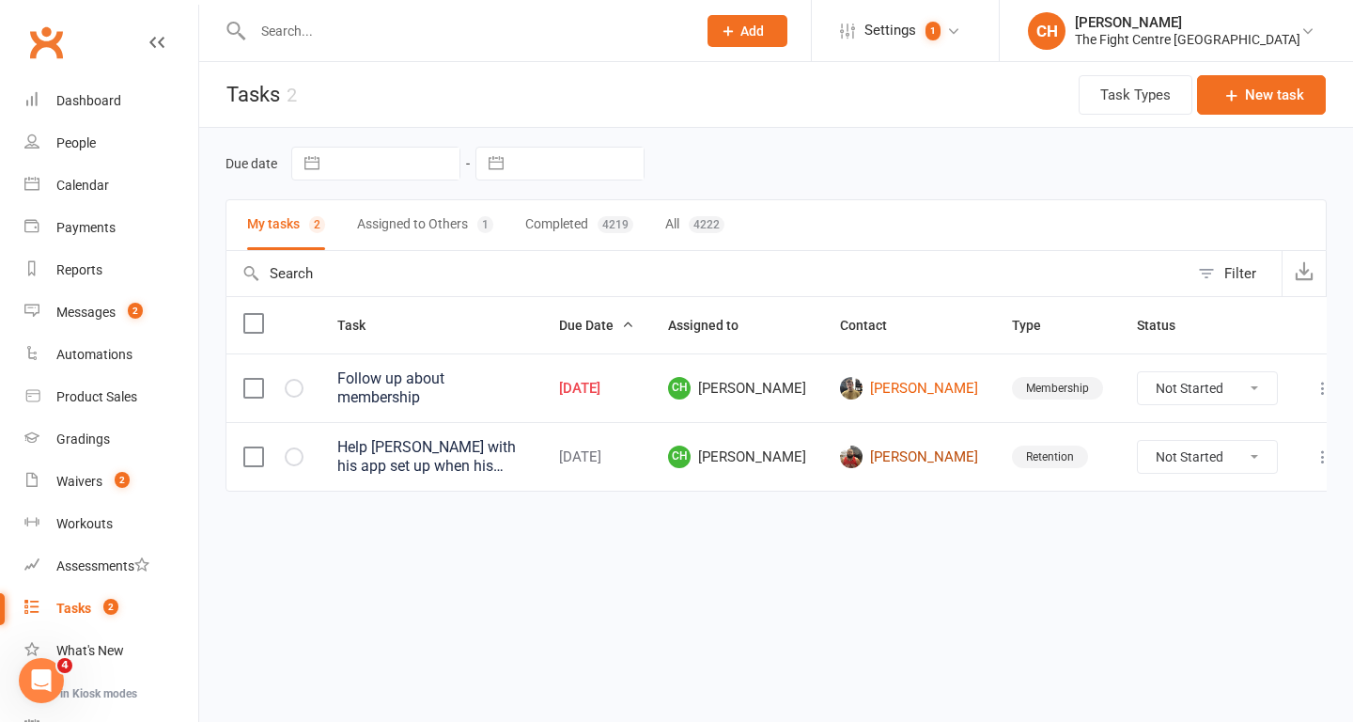
click at [913, 451] on link "[PERSON_NAME]" at bounding box center [909, 456] width 138 height 23
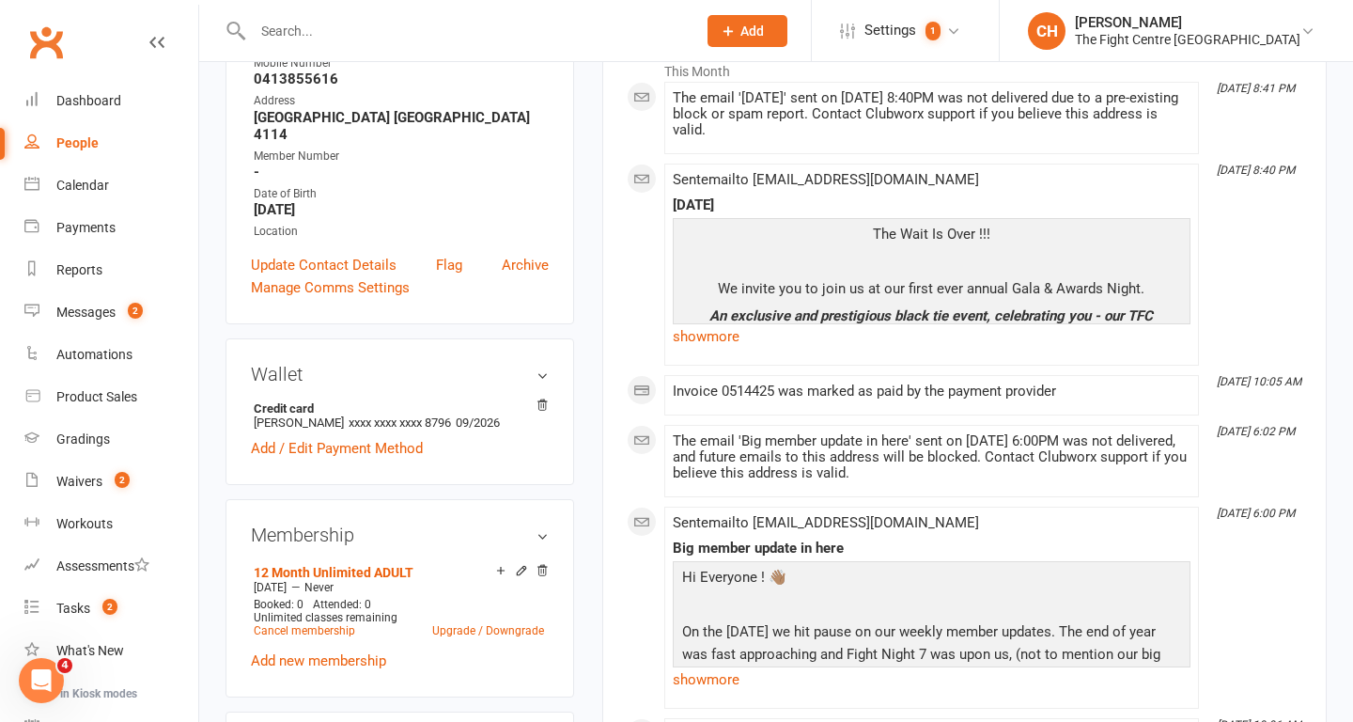
scroll to position [216, 0]
